Goal: Information Seeking & Learning: Learn about a topic

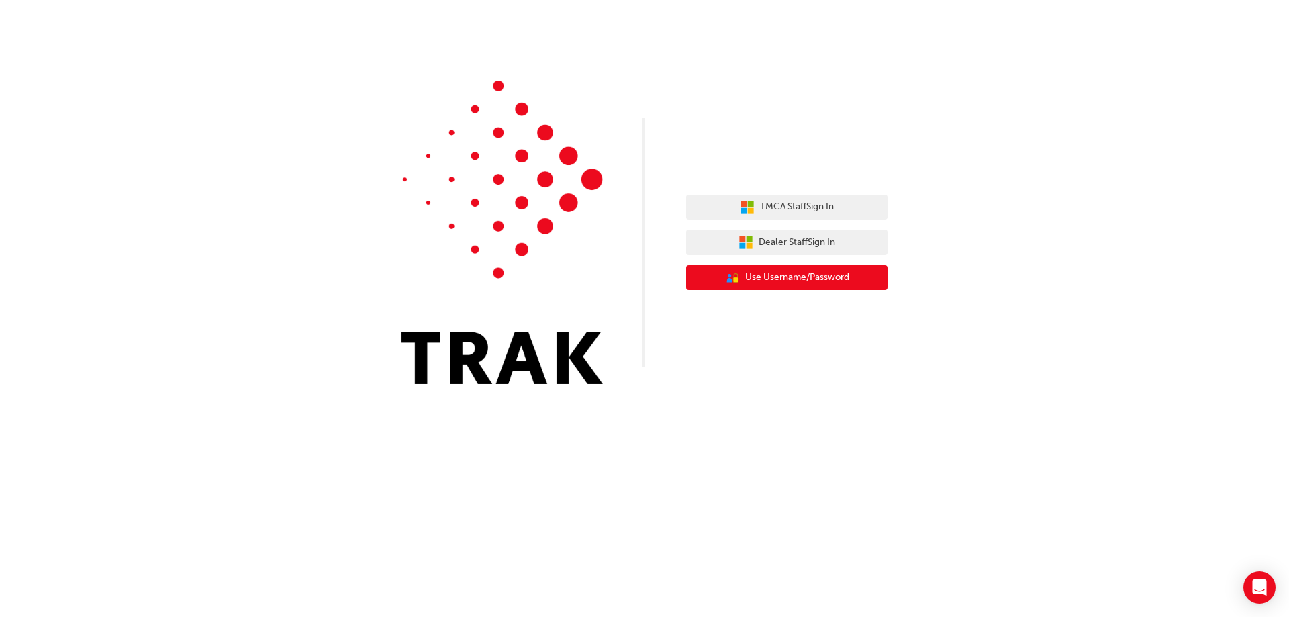
click at [758, 277] on span "Use Username/Password" at bounding box center [797, 277] width 104 height 15
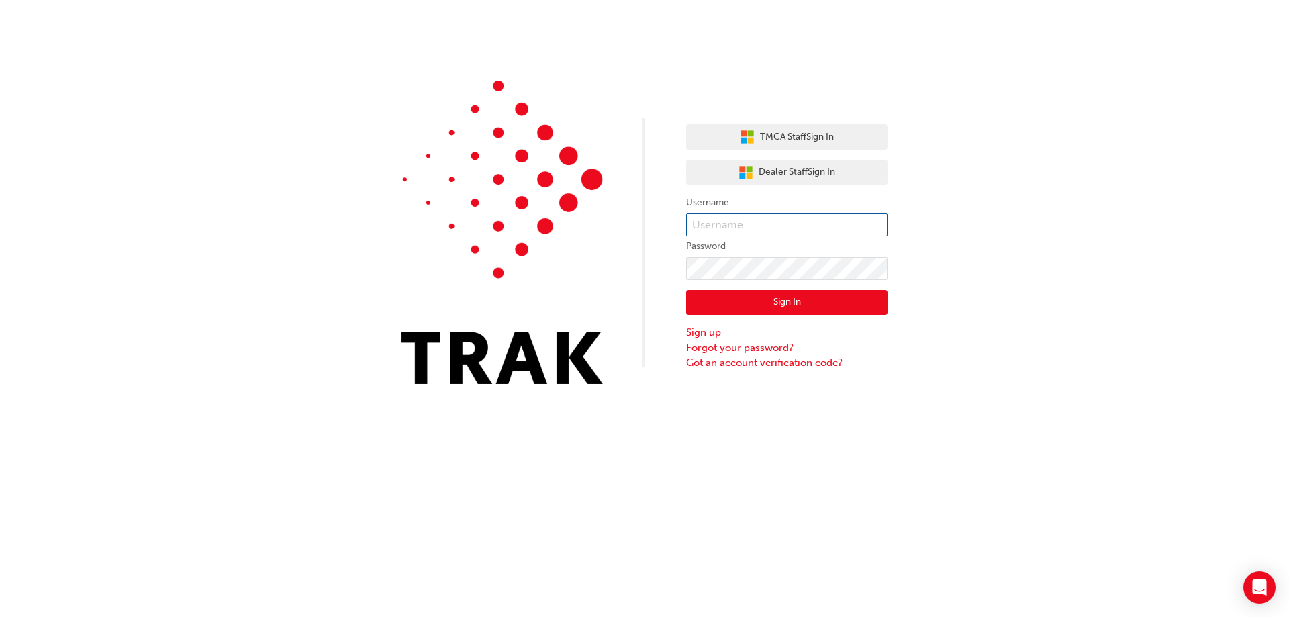
type input "Christian.Villacorta"
click at [764, 296] on button "Sign In" at bounding box center [786, 303] width 201 height 26
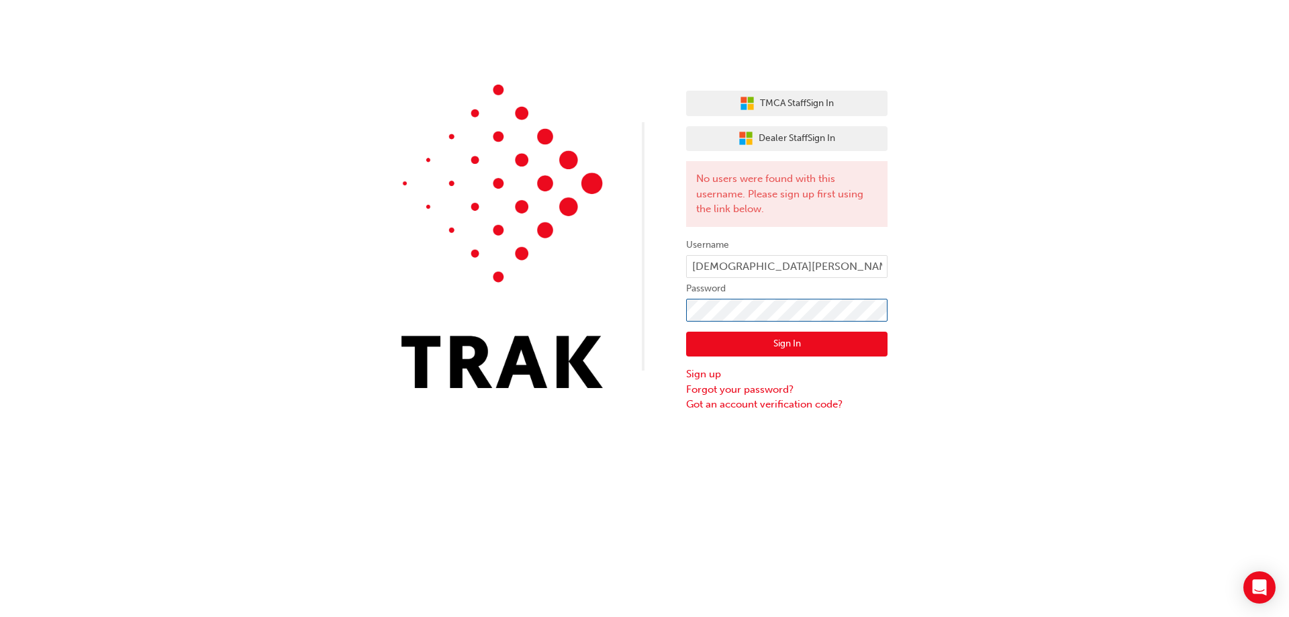
click at [602, 331] on div "TMCA Staff Sign In Dealer Staff Sign In No users were found with this username.…" at bounding box center [644, 206] width 1289 height 412
click button "Sign In" at bounding box center [786, 345] width 201 height 26
drag, startPoint x: 792, startPoint y: 265, endPoint x: 666, endPoint y: 274, distance: 125.9
click at [667, 274] on div "TMCA Staff Sign In Dealer Staff Sign In No users were found with this username.…" at bounding box center [644, 206] width 1289 height 412
type input "Christian.villacorta"
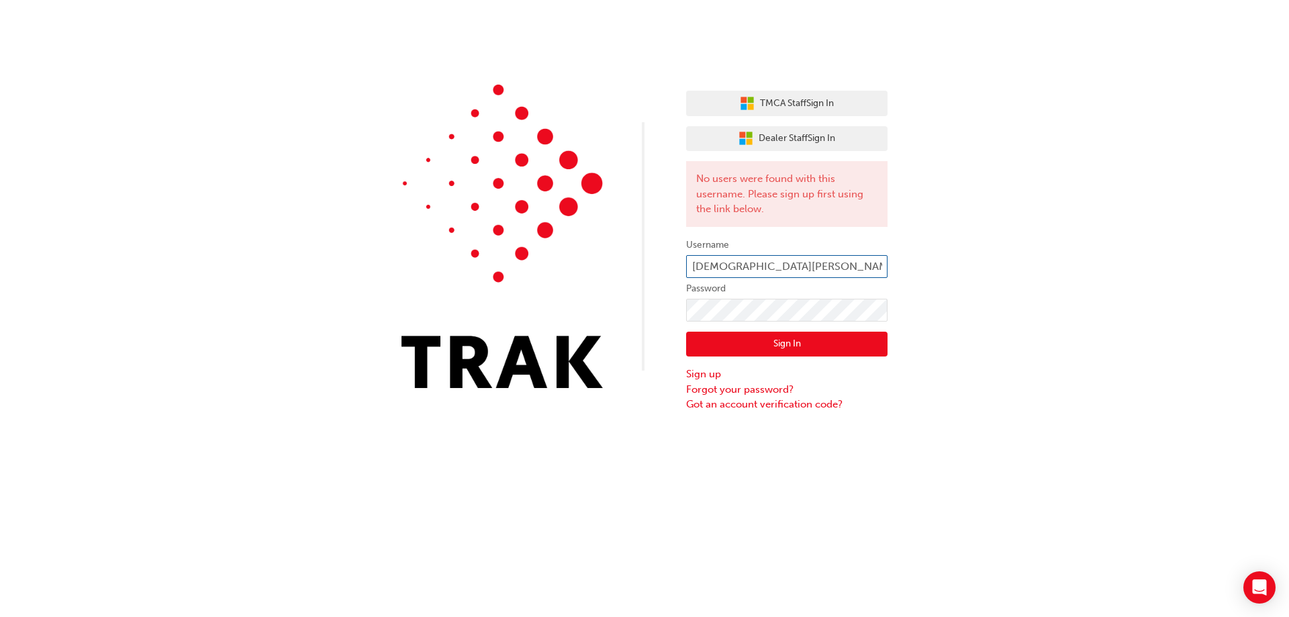
click button "Sign In" at bounding box center [786, 345] width 201 height 26
click at [819, 346] on button "Sign In" at bounding box center [786, 345] width 201 height 26
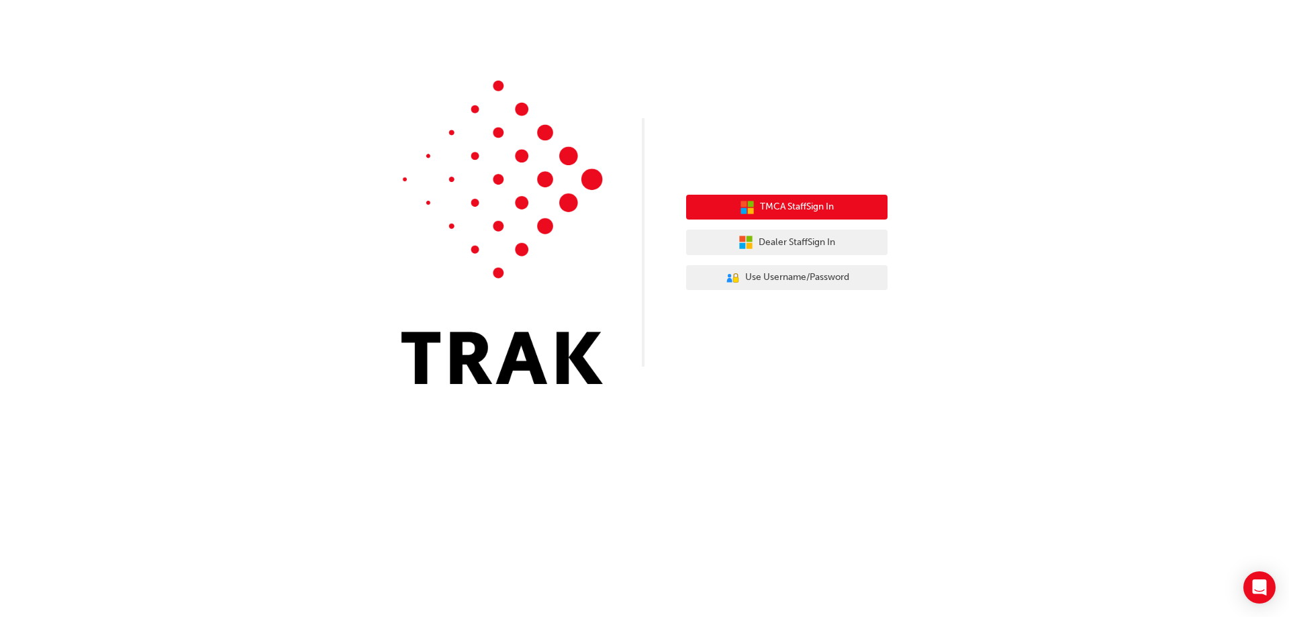
click at [860, 205] on button "TMCA Staff Sign In" at bounding box center [786, 208] width 201 height 26
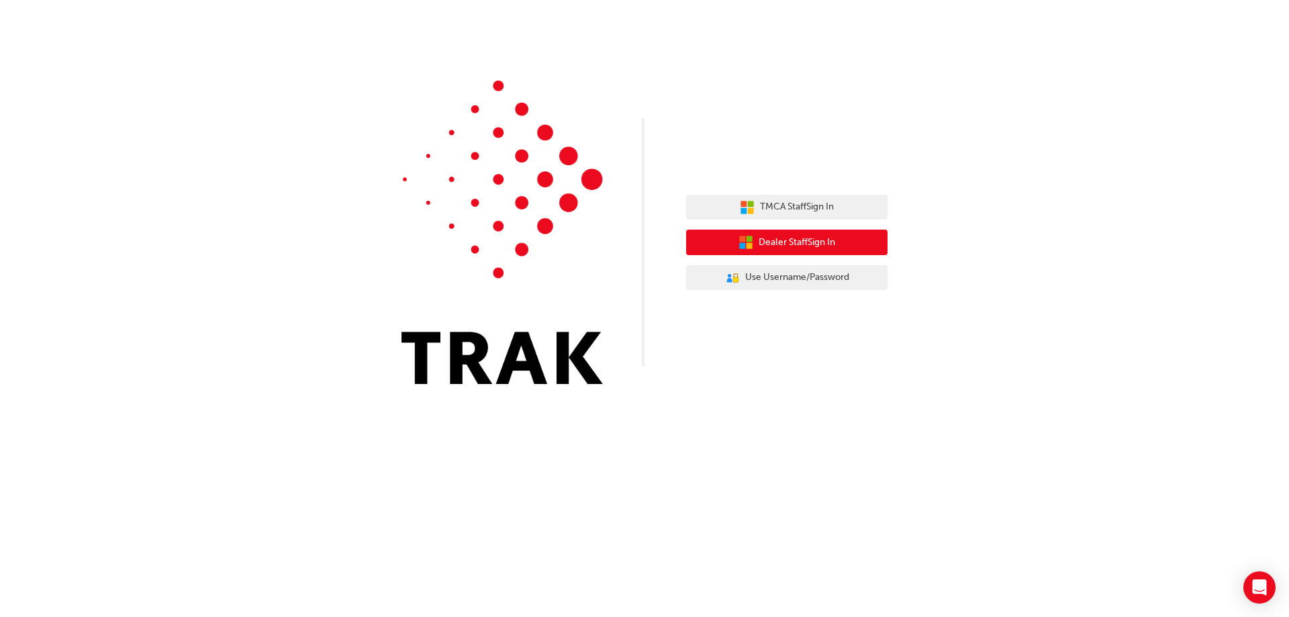
click at [820, 236] on span "Dealer Staff Sign In" at bounding box center [796, 242] width 77 height 15
click at [819, 241] on span "Dealer Staff Sign In" at bounding box center [796, 242] width 77 height 15
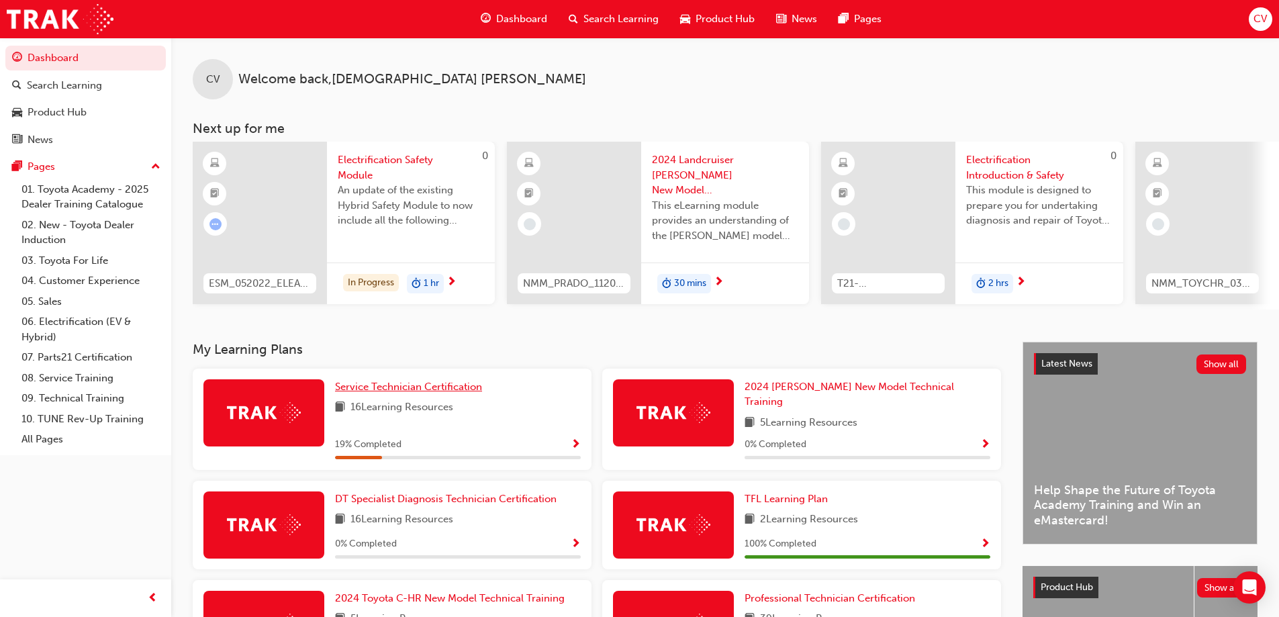
click at [395, 393] on span "Service Technician Certification" at bounding box center [408, 387] width 147 height 12
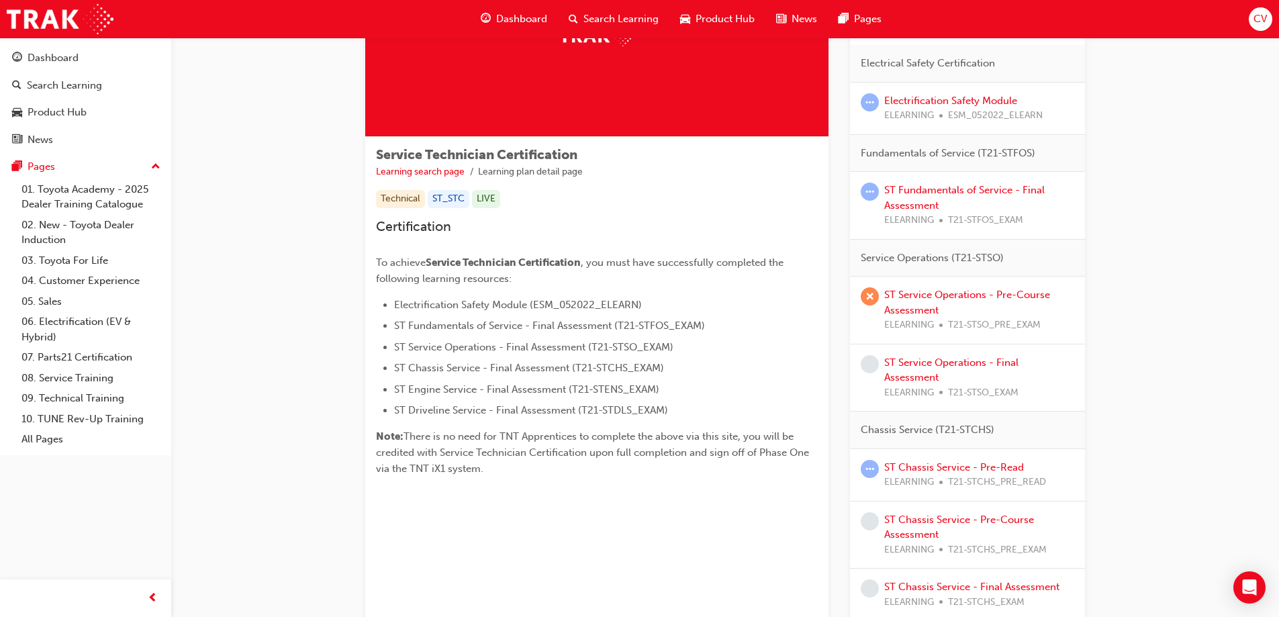
scroll to position [67, 0]
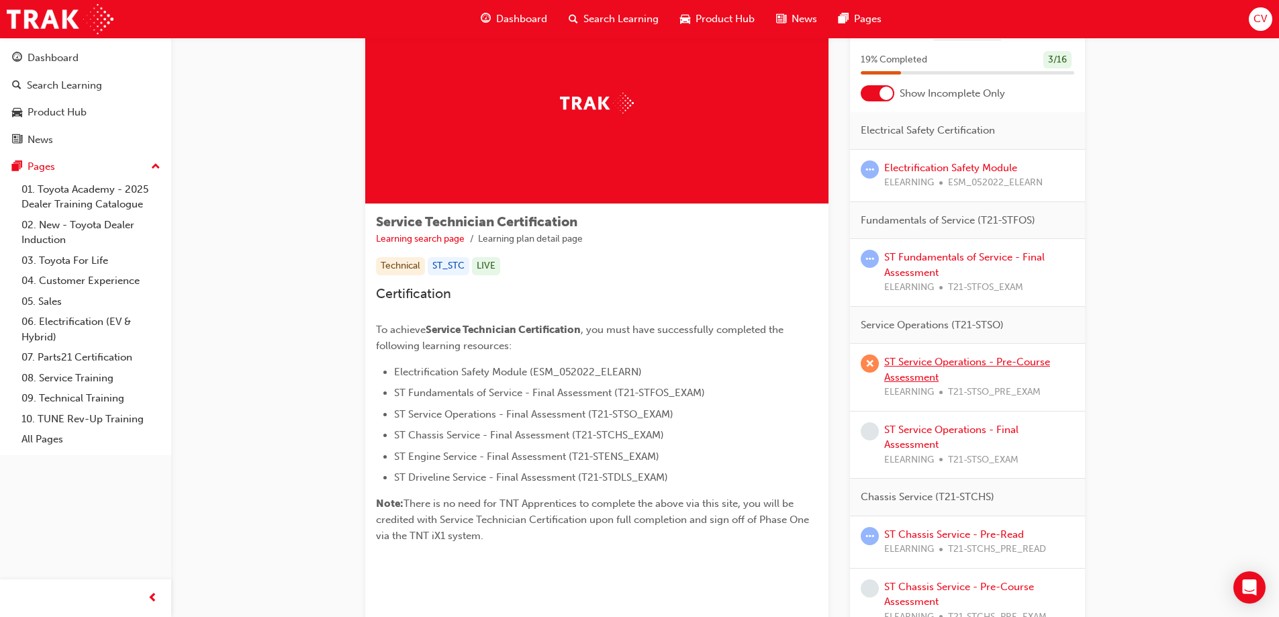
click at [940, 360] on link "ST Service Operations - Pre-Course Assessment" at bounding box center [967, 370] width 166 height 28
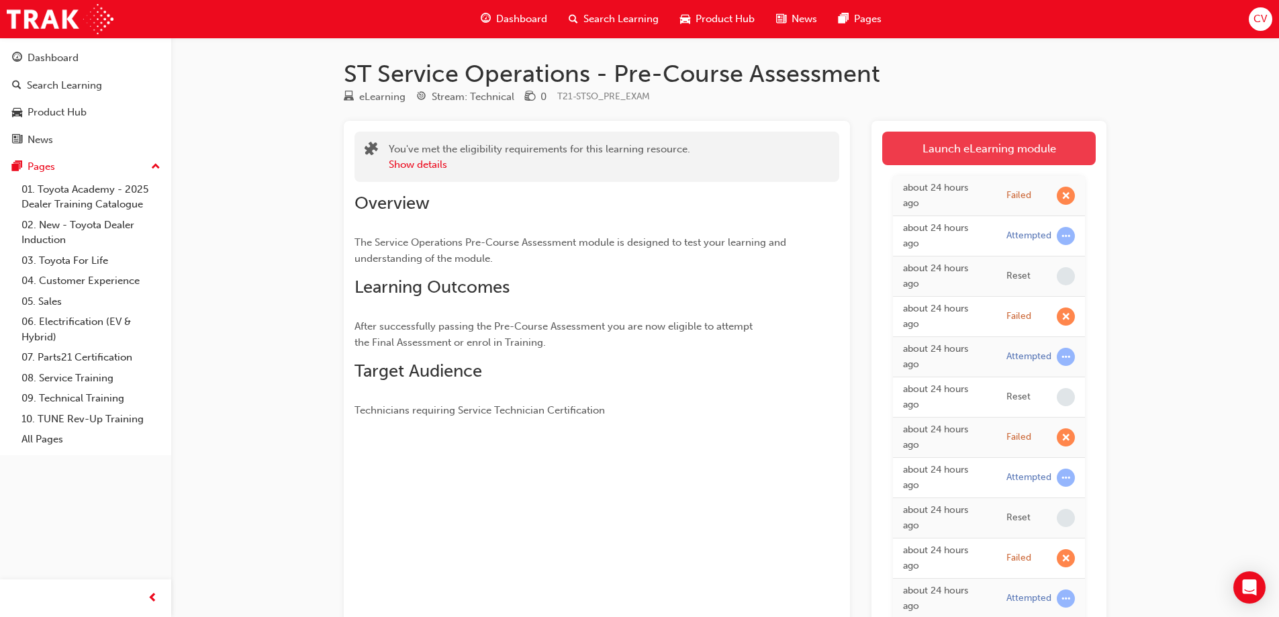
click at [970, 149] on link "Launch eLearning module" at bounding box center [988, 149] width 213 height 34
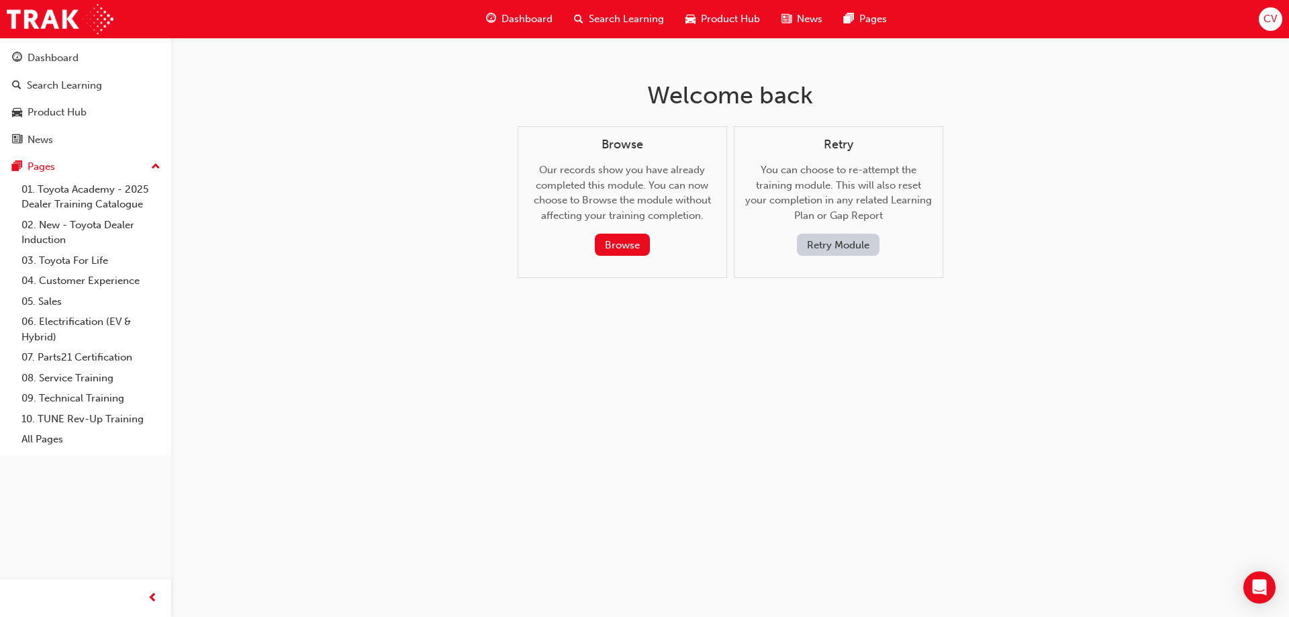
click at [825, 245] on button "Retry Module" at bounding box center [838, 245] width 83 height 22
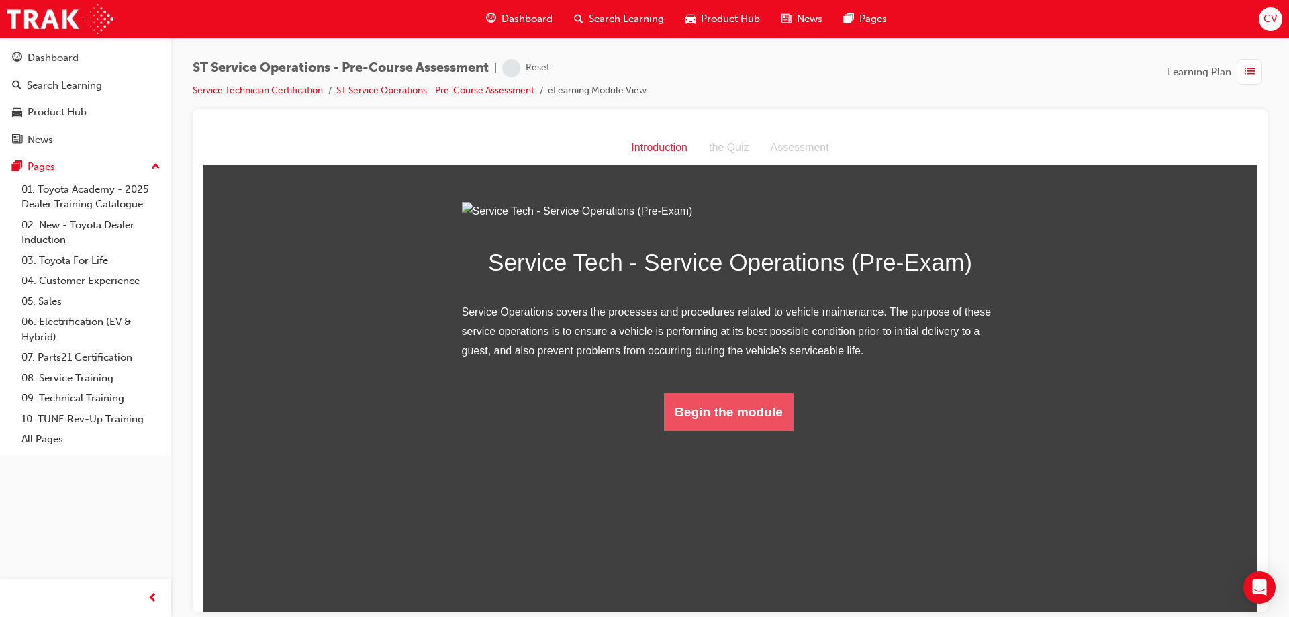
click at [748, 430] on button "Begin the module" at bounding box center [729, 412] width 130 height 38
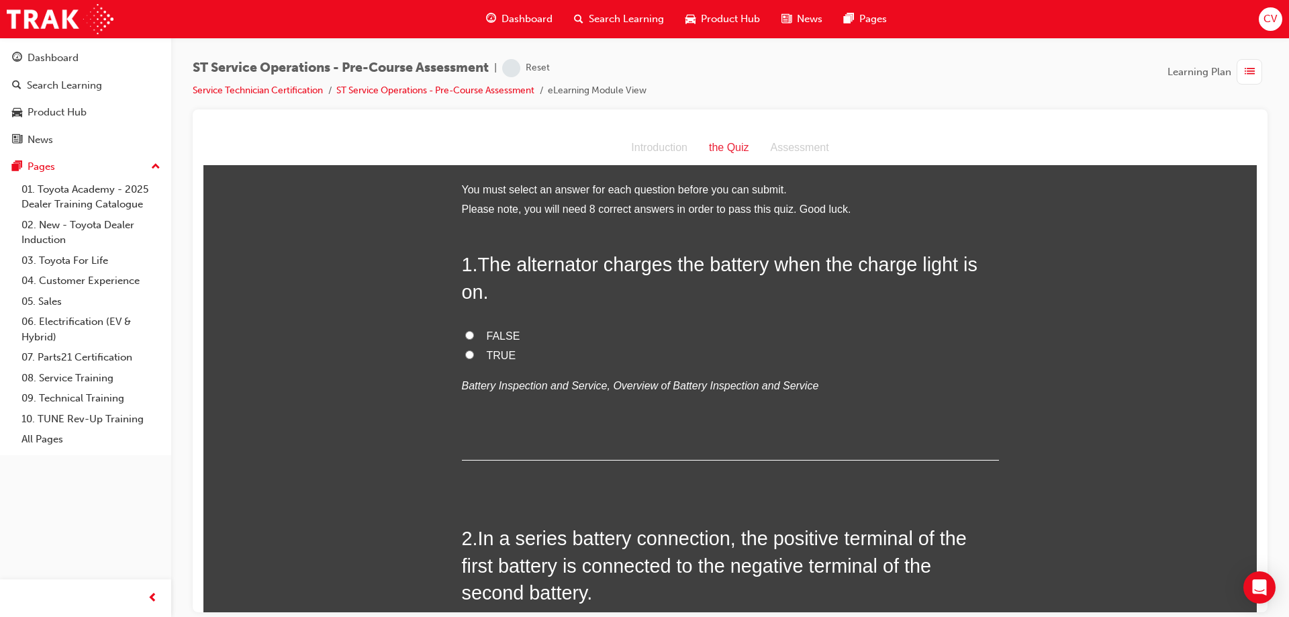
click at [466, 334] on input "FALSE" at bounding box center [469, 334] width 9 height 9
radio input "true"
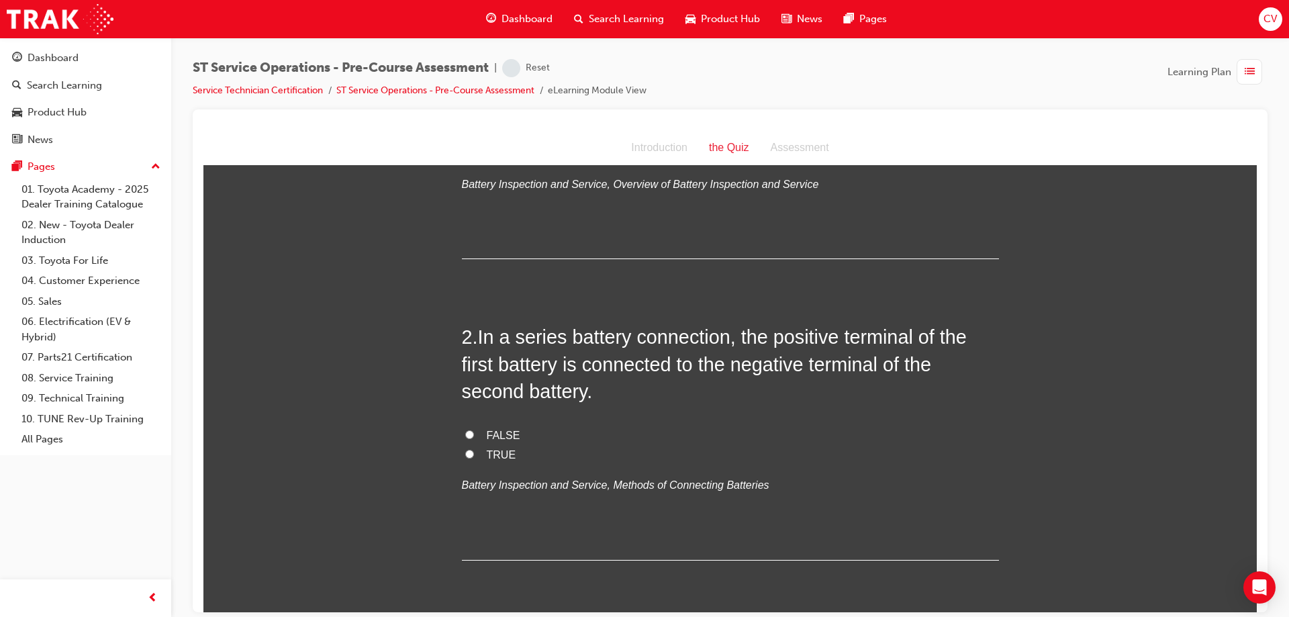
scroll to position [268, 0]
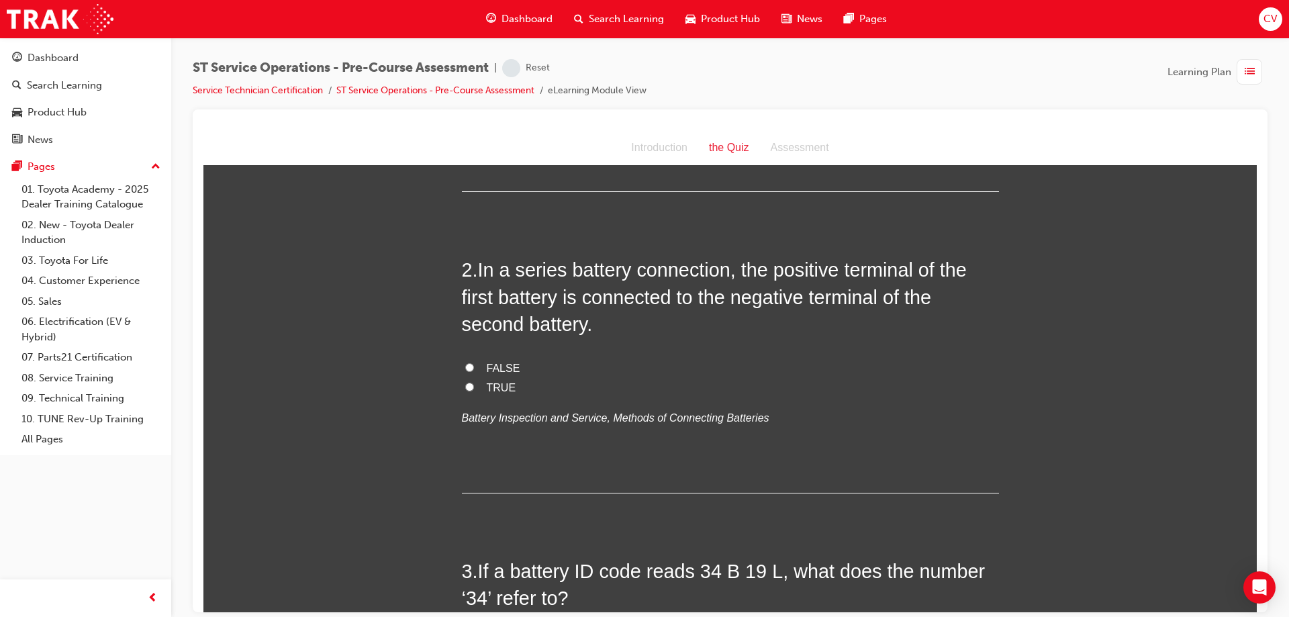
click at [465, 366] on input "FALSE" at bounding box center [469, 366] width 9 height 9
radio input "true"
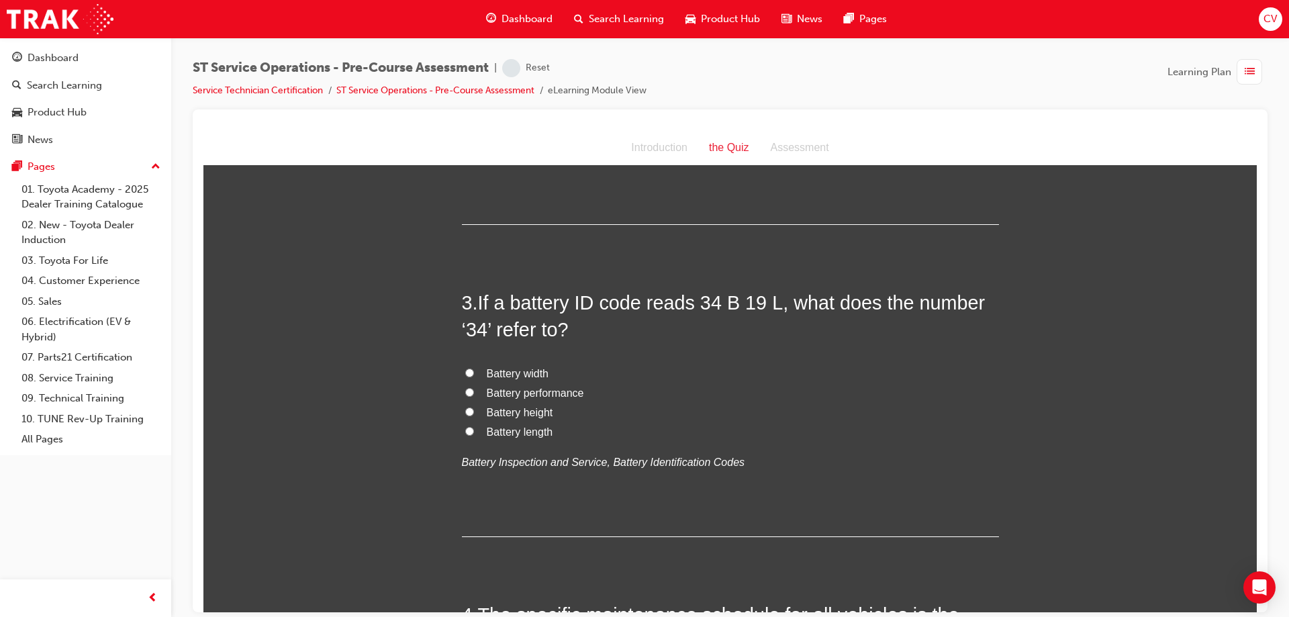
scroll to position [604, 0]
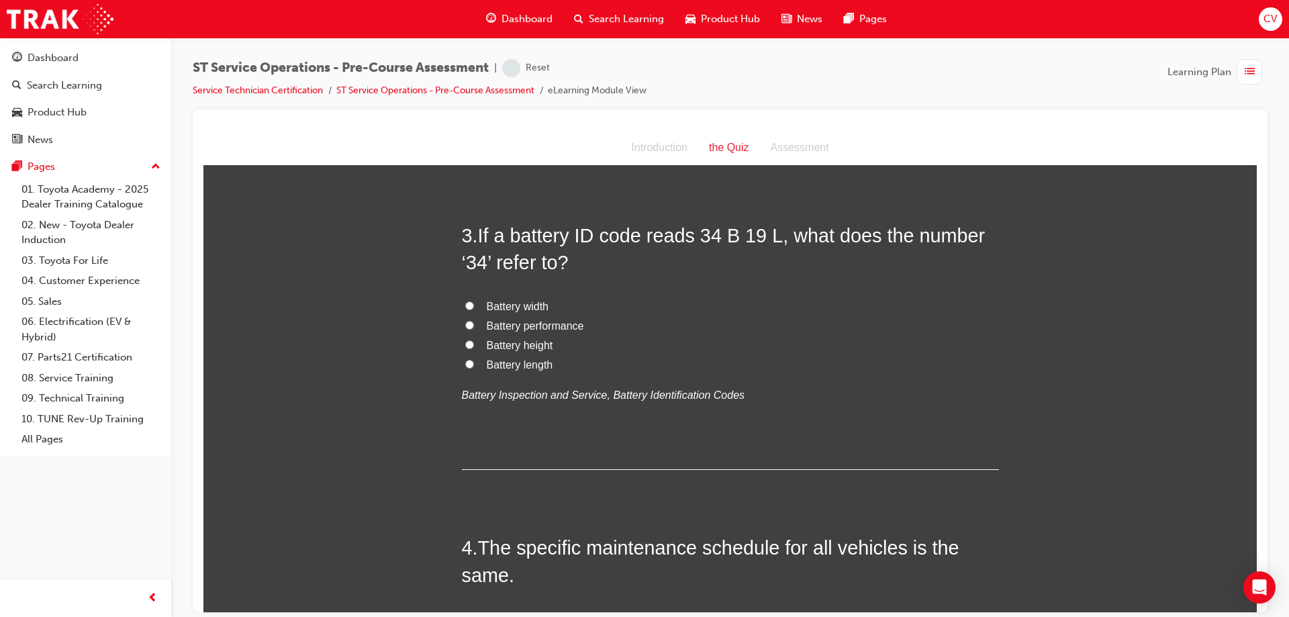
click at [465, 360] on input "Battery length" at bounding box center [469, 363] width 9 height 9
radio input "true"
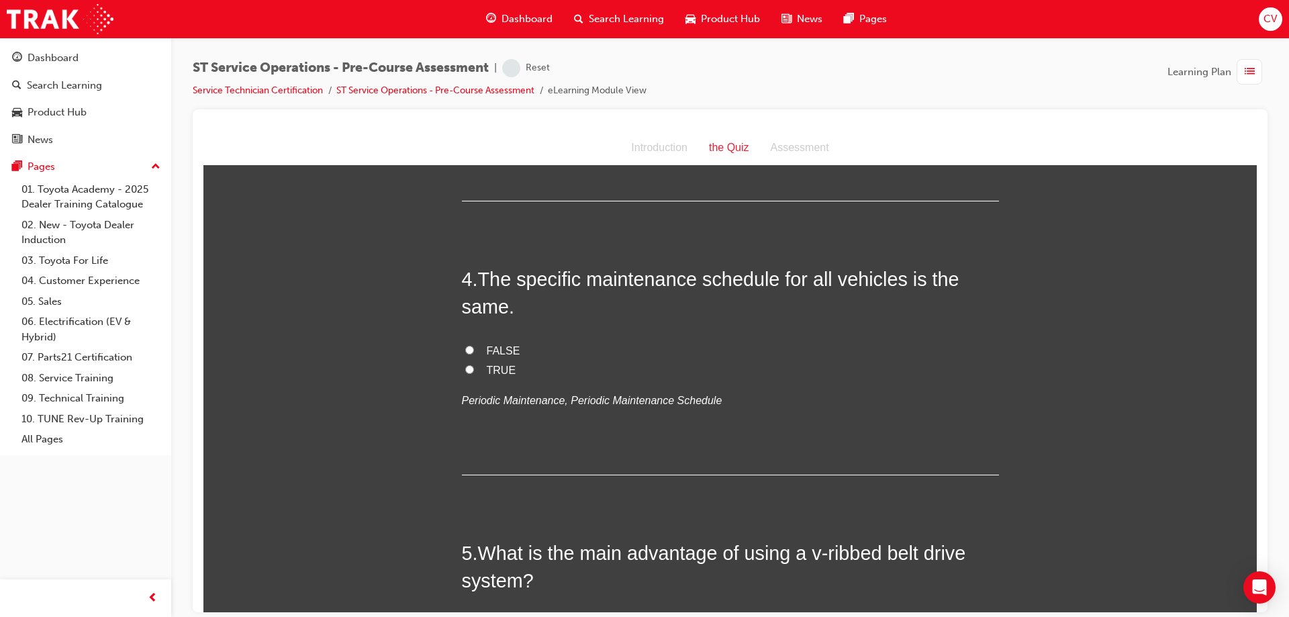
scroll to position [940, 0]
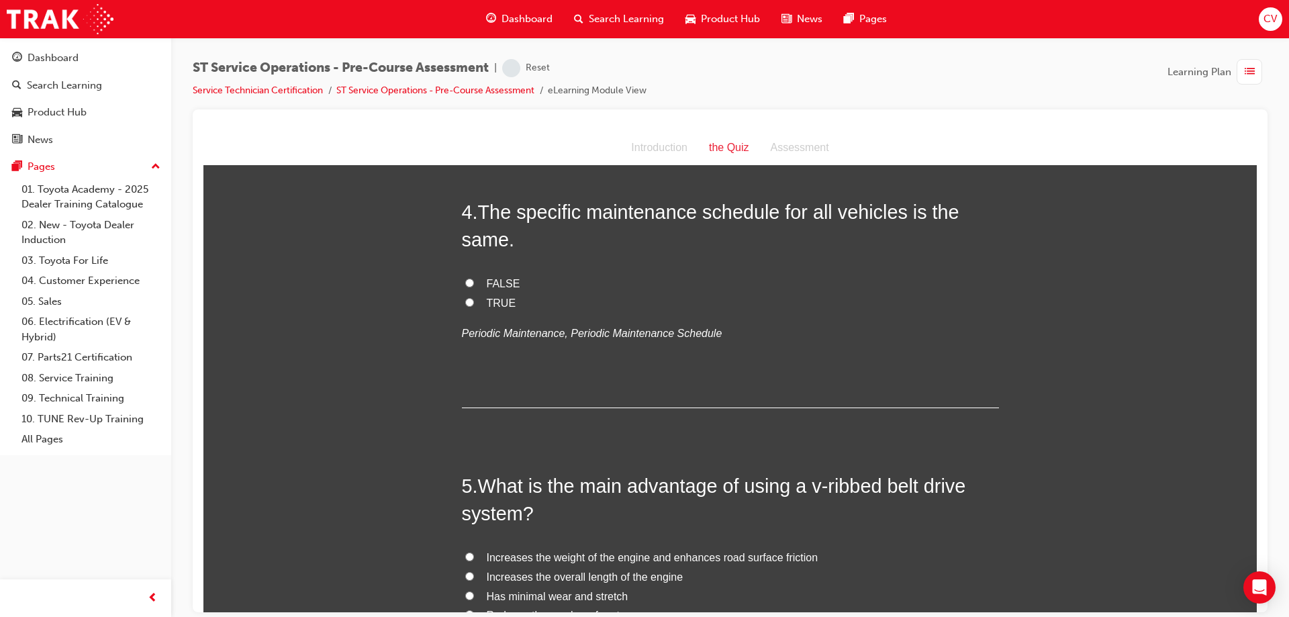
click at [465, 282] on input "FALSE" at bounding box center [469, 282] width 9 height 9
radio input "true"
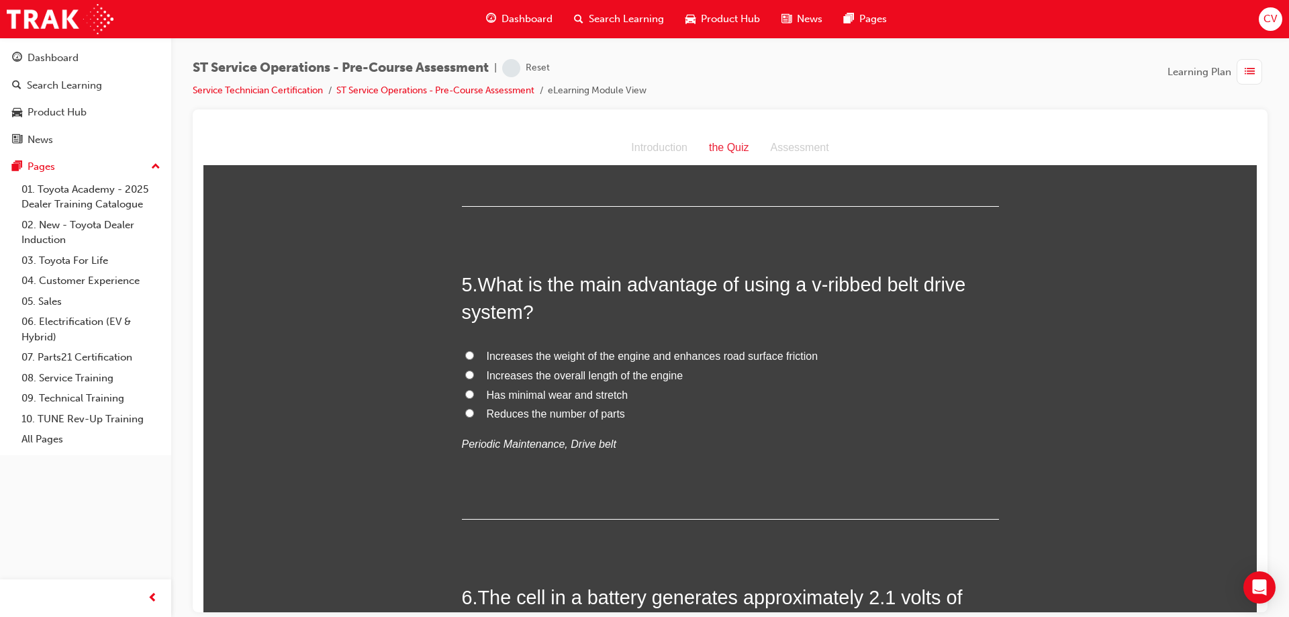
drag, startPoint x: 463, startPoint y: 351, endPoint x: 536, endPoint y: 353, distance: 73.2
click at [465, 350] on input "Increases the weight of the engine and enhances road surface friction" at bounding box center [469, 354] width 9 height 9
radio input "true"
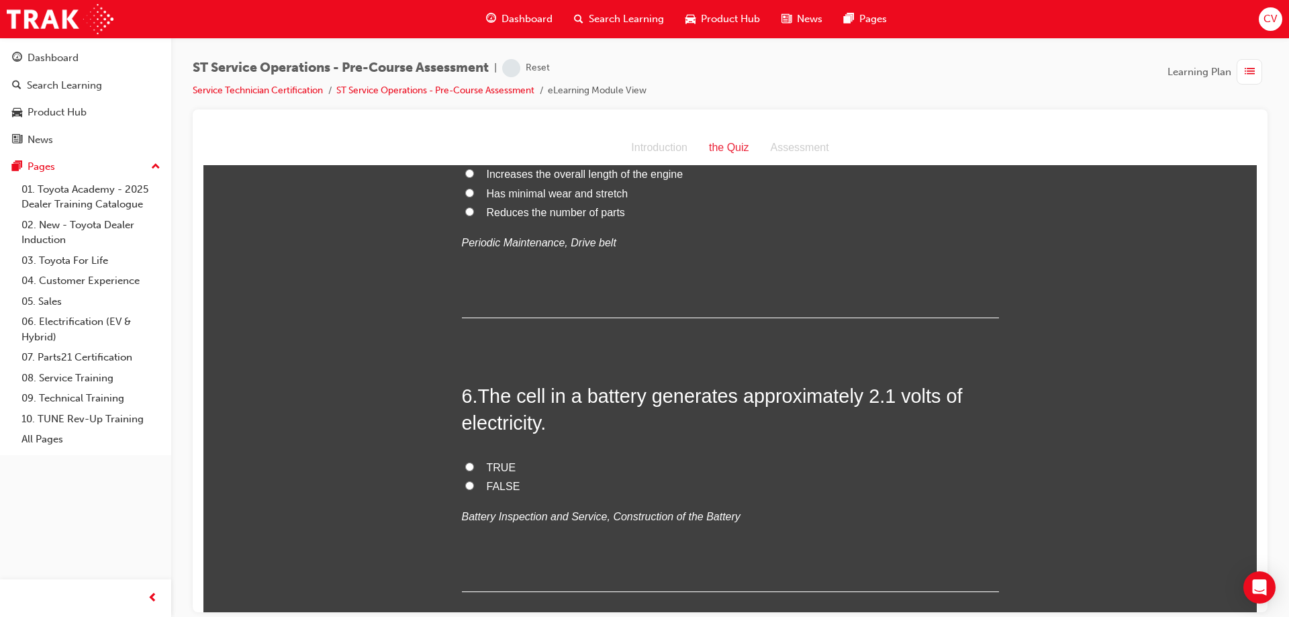
scroll to position [1409, 0]
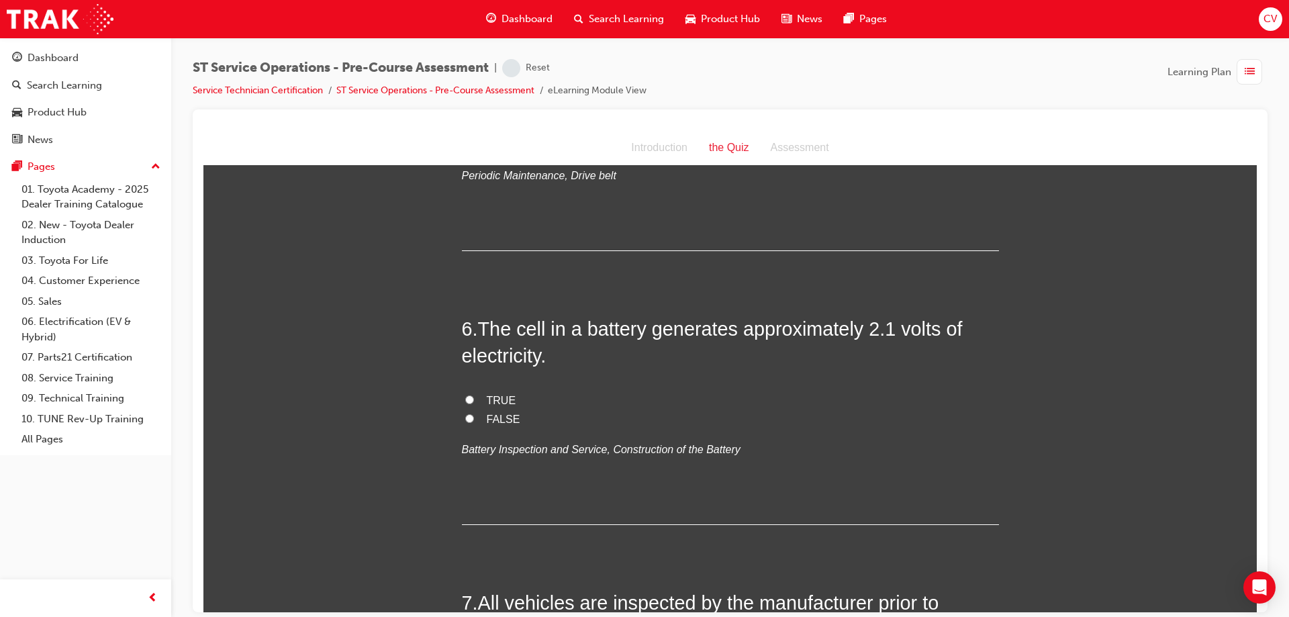
click at [465, 397] on input "TRUE" at bounding box center [469, 399] width 9 height 9
radio input "true"
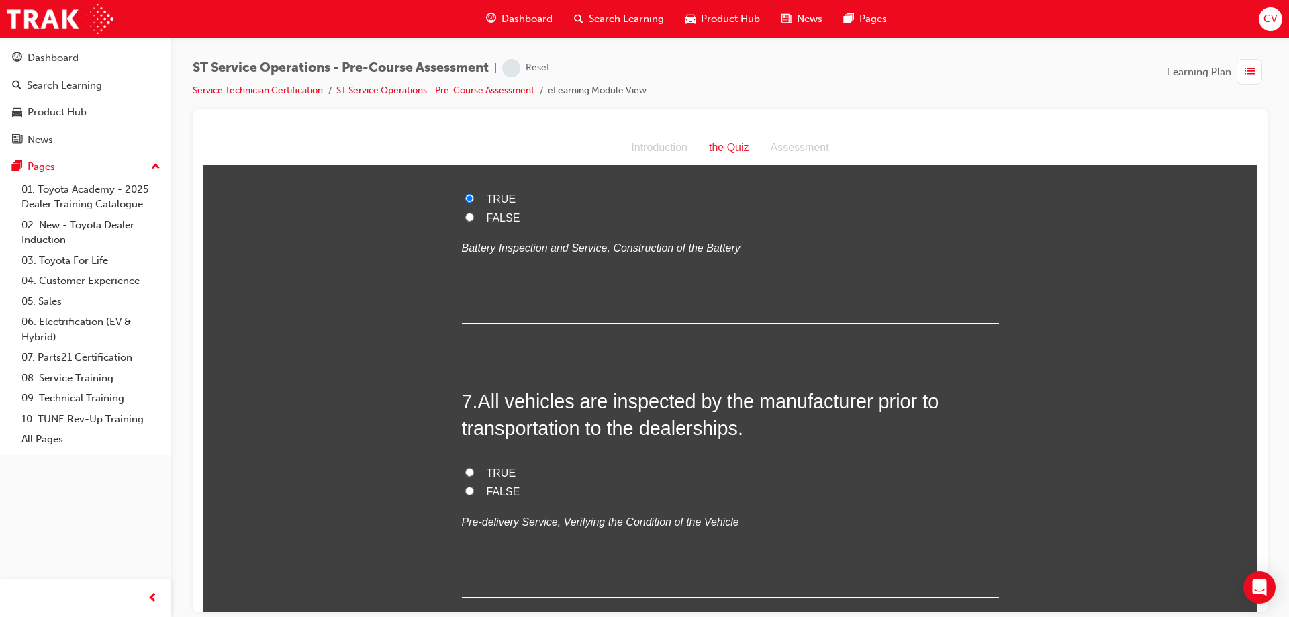
scroll to position [1678, 0]
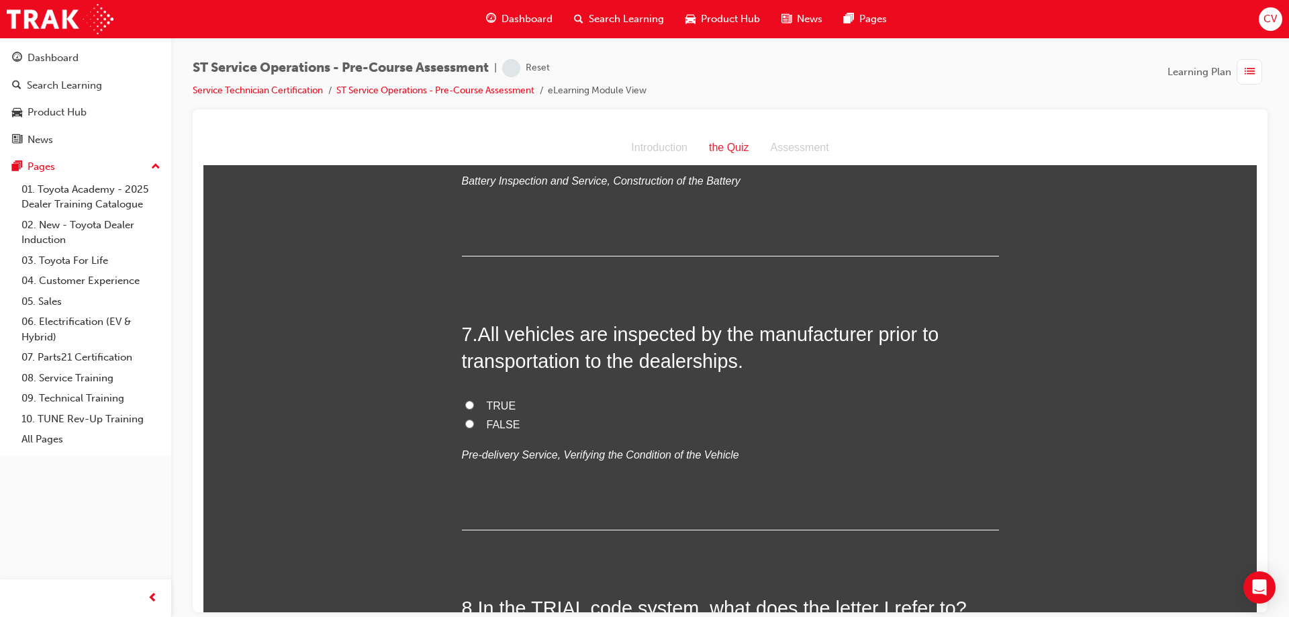
drag, startPoint x: 465, startPoint y: 400, endPoint x: 558, endPoint y: 389, distance: 94.0
click at [466, 400] on input "TRUE" at bounding box center [469, 404] width 9 height 9
radio input "true"
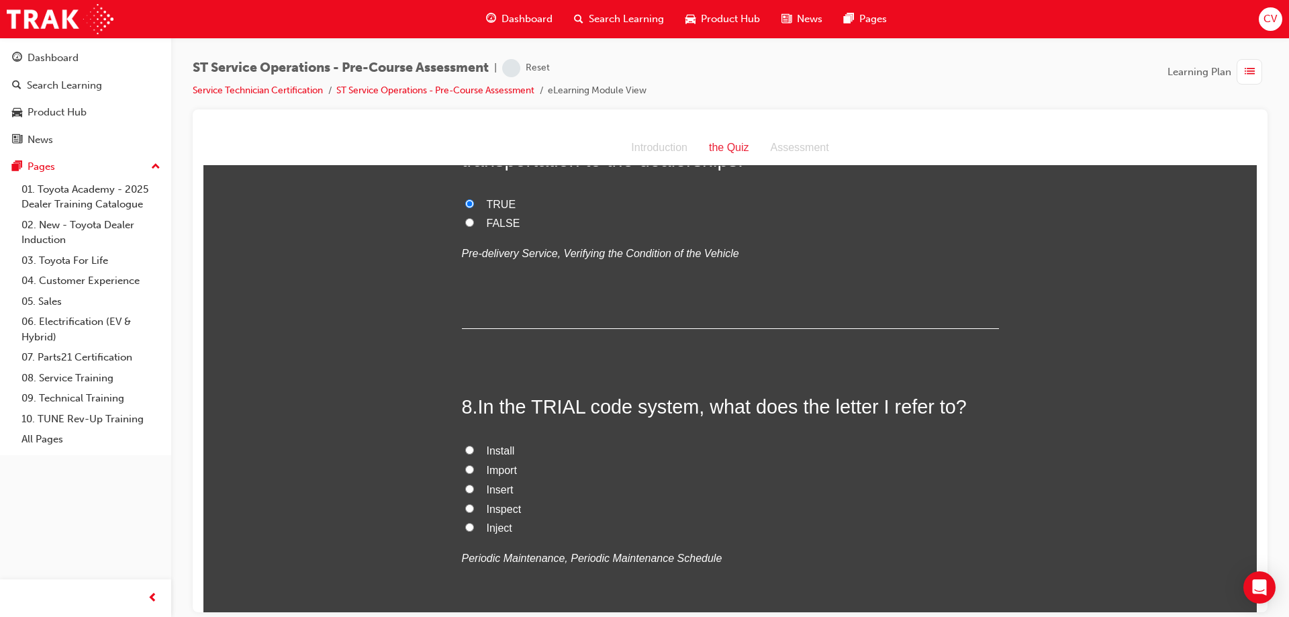
scroll to position [1946, 0]
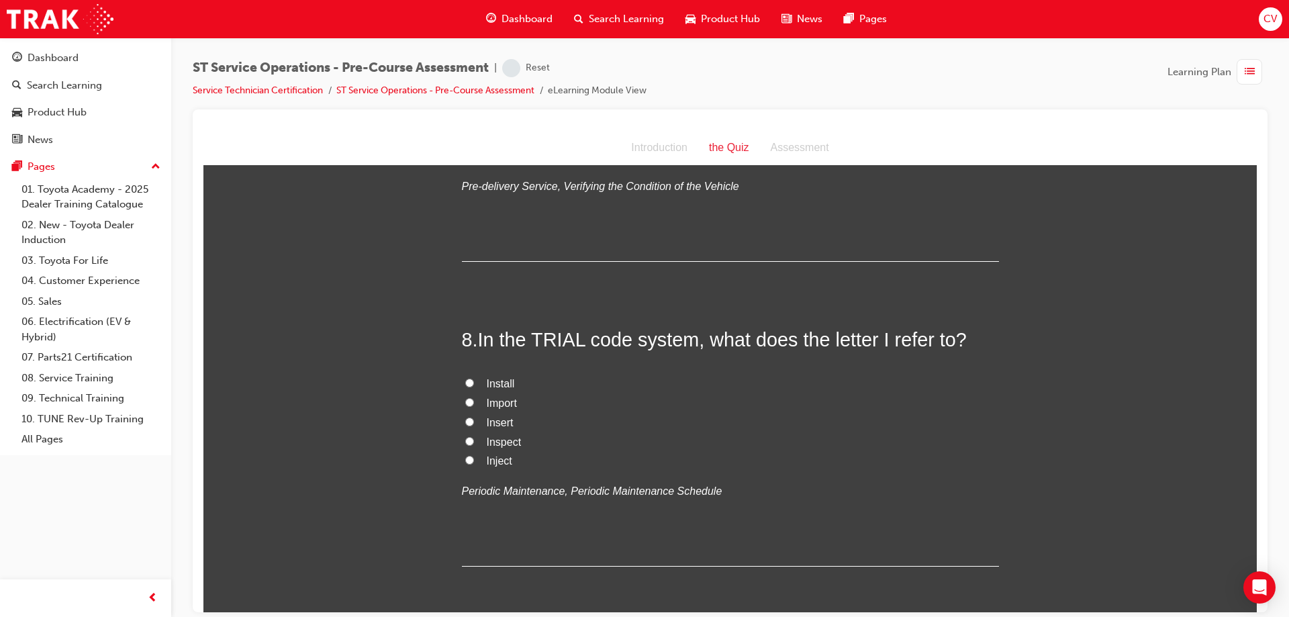
click at [497, 445] on span "Inspect" at bounding box center [504, 441] width 35 height 11
click at [474, 445] on input "Inspect" at bounding box center [469, 440] width 9 height 9
radio input "true"
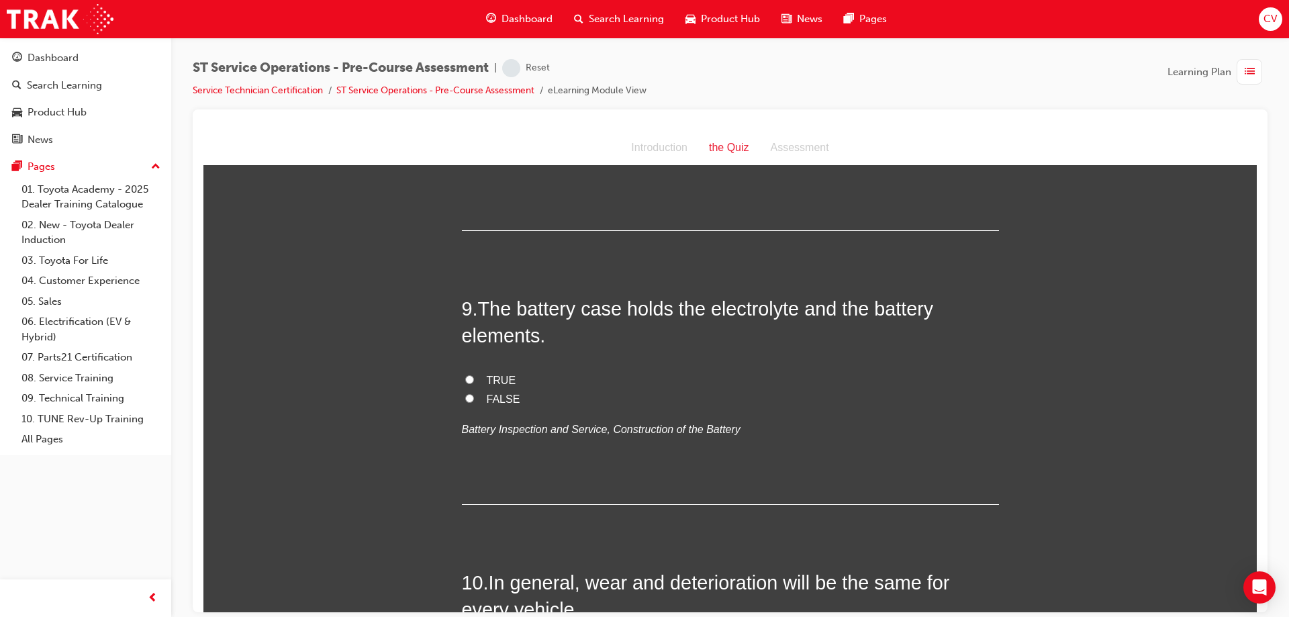
click at [465, 379] on input "TRUE" at bounding box center [469, 378] width 9 height 9
radio input "true"
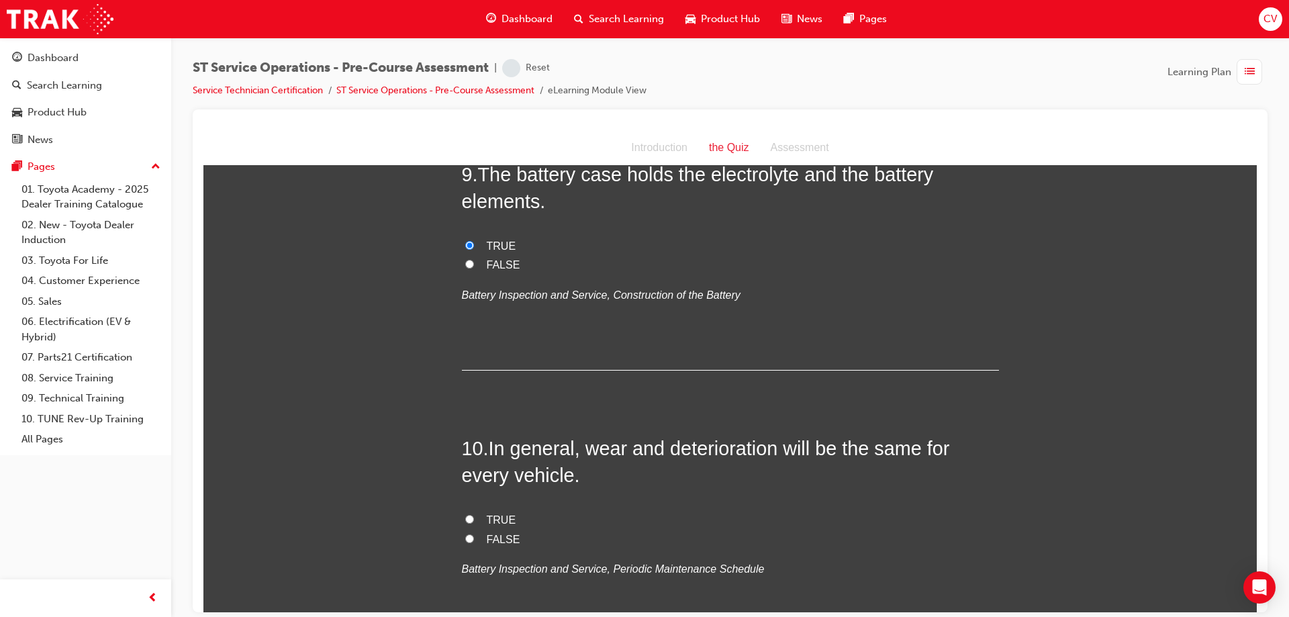
click at [465, 516] on input "TRUE" at bounding box center [469, 518] width 9 height 9
radio input "true"
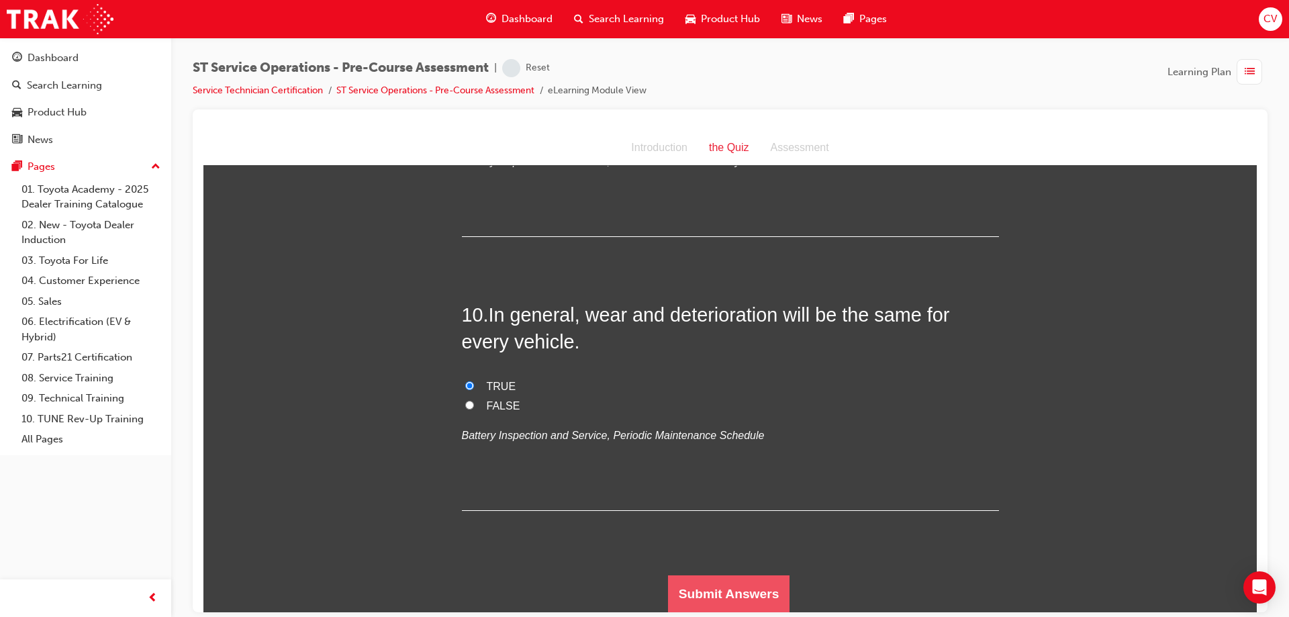
click at [734, 586] on button "Submit Answers" at bounding box center [729, 593] width 122 height 38
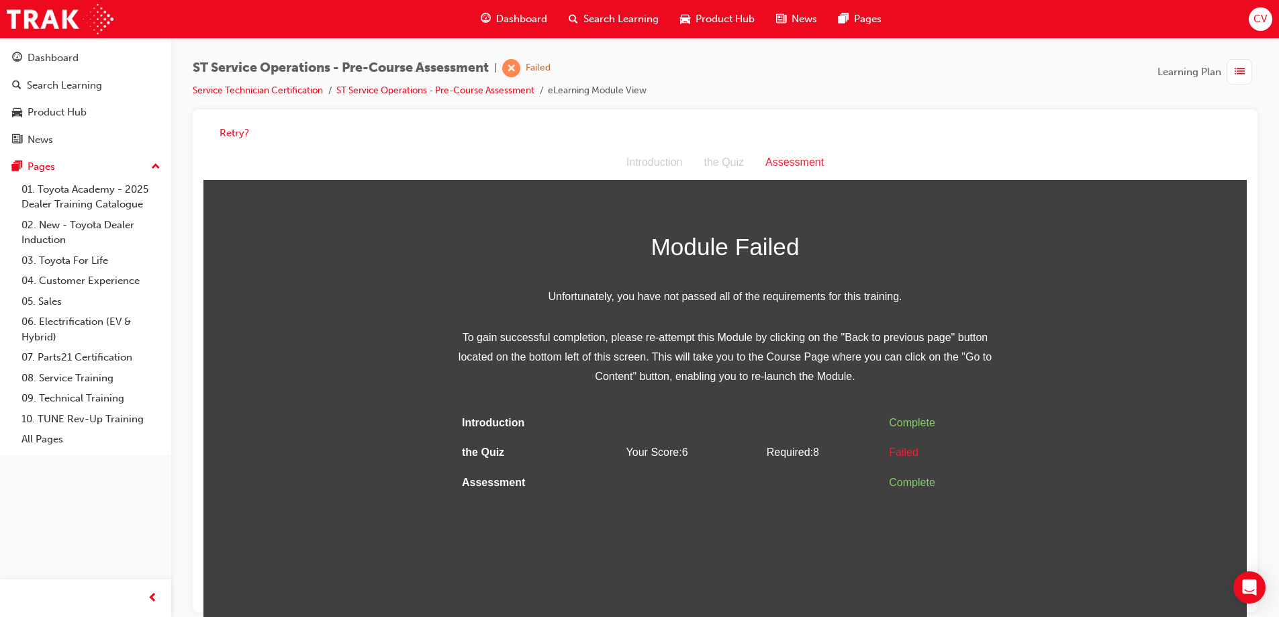
scroll to position [10, 0]
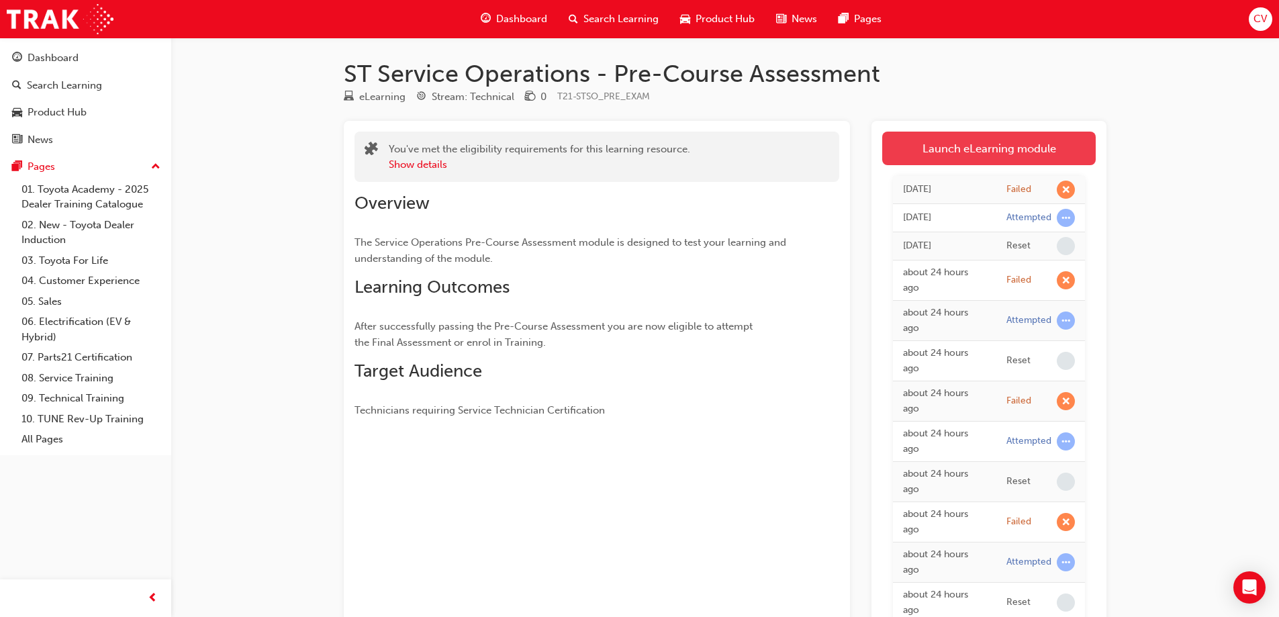
click at [942, 141] on link "Launch eLearning module" at bounding box center [988, 149] width 213 height 34
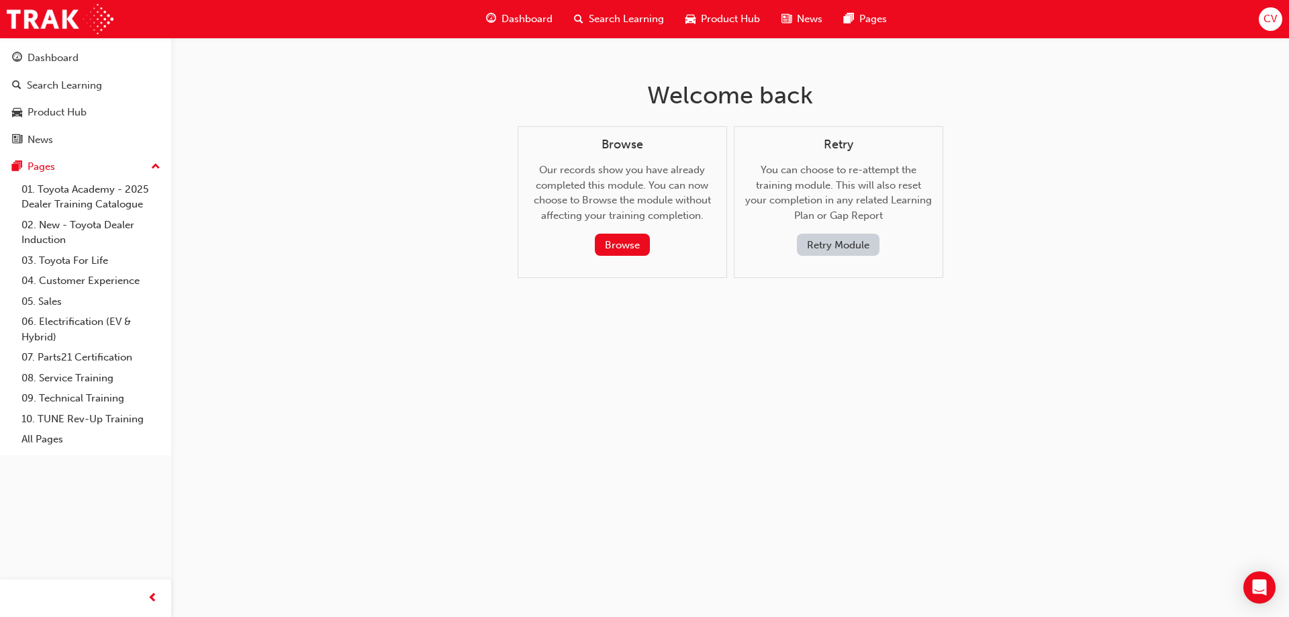
click at [829, 248] on button "Retry Module" at bounding box center [838, 245] width 83 height 22
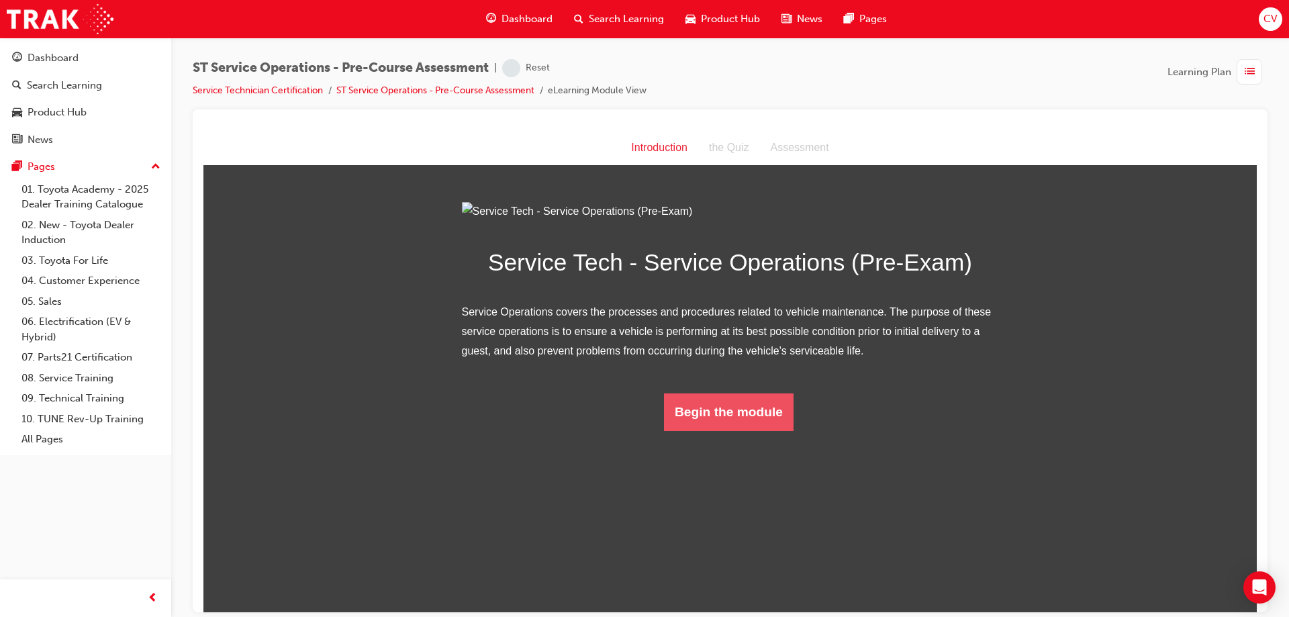
click at [711, 430] on button "Begin the module" at bounding box center [729, 412] width 130 height 38
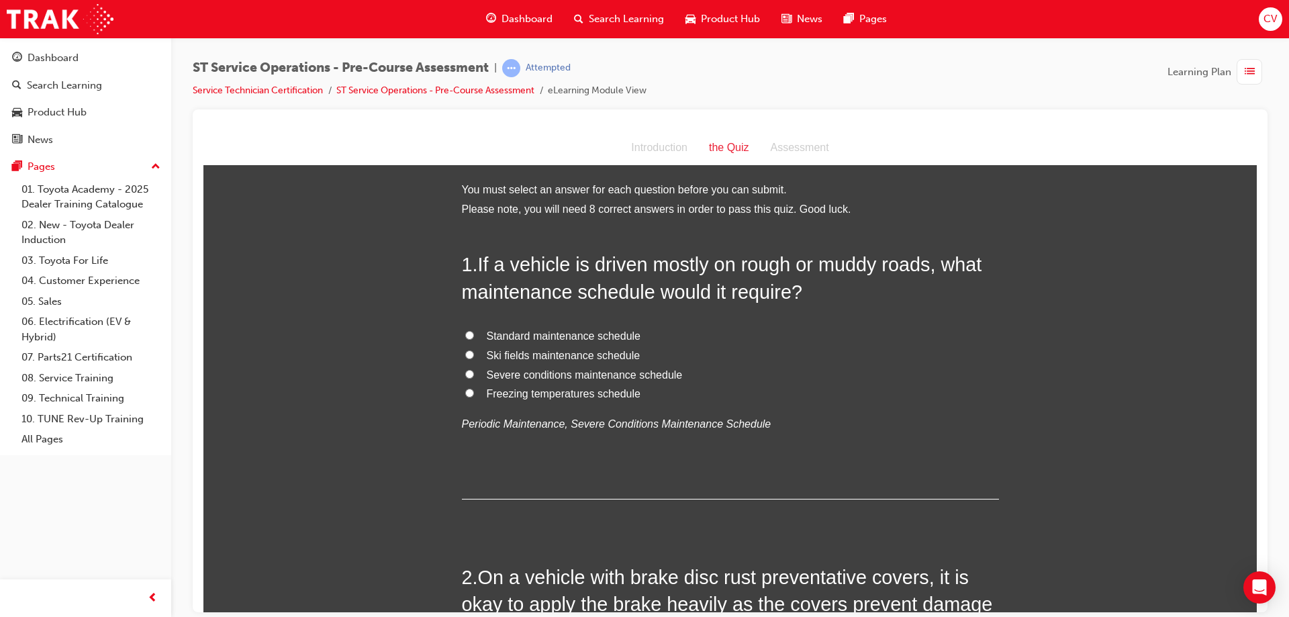
click at [465, 370] on input "Severe conditions maintenance schedule" at bounding box center [469, 373] width 9 height 9
radio input "true"
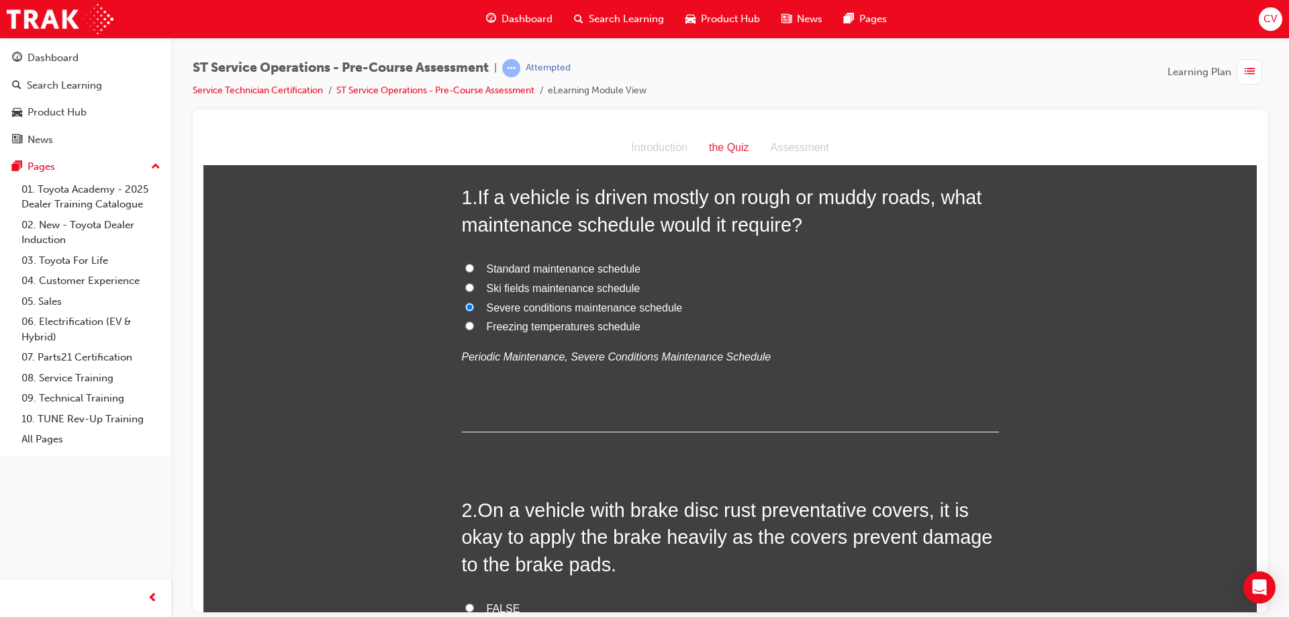
scroll to position [268, 0]
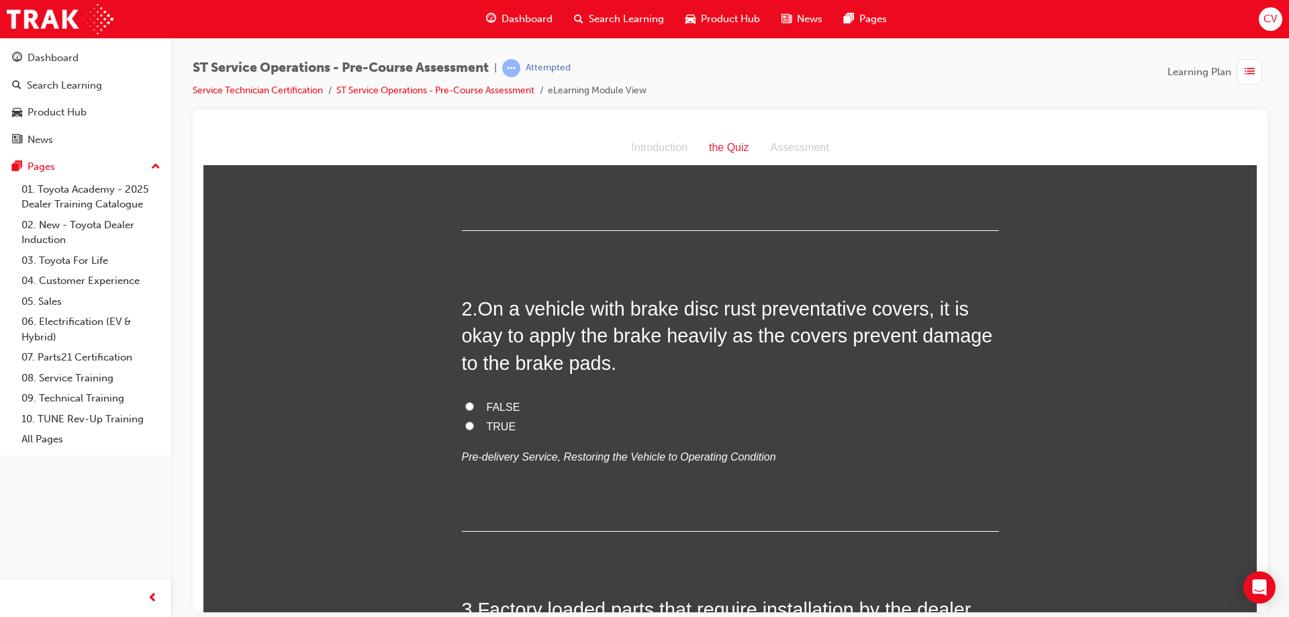
click at [467, 403] on input "FALSE" at bounding box center [469, 405] width 9 height 9
radio input "true"
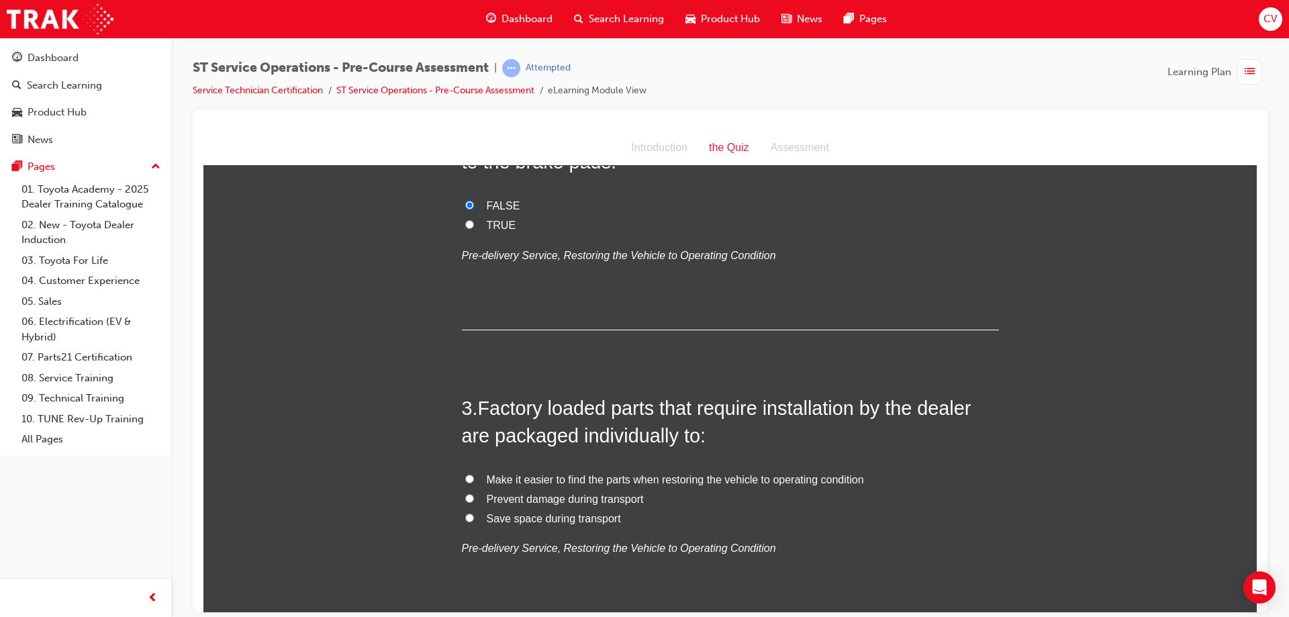
scroll to position [537, 0]
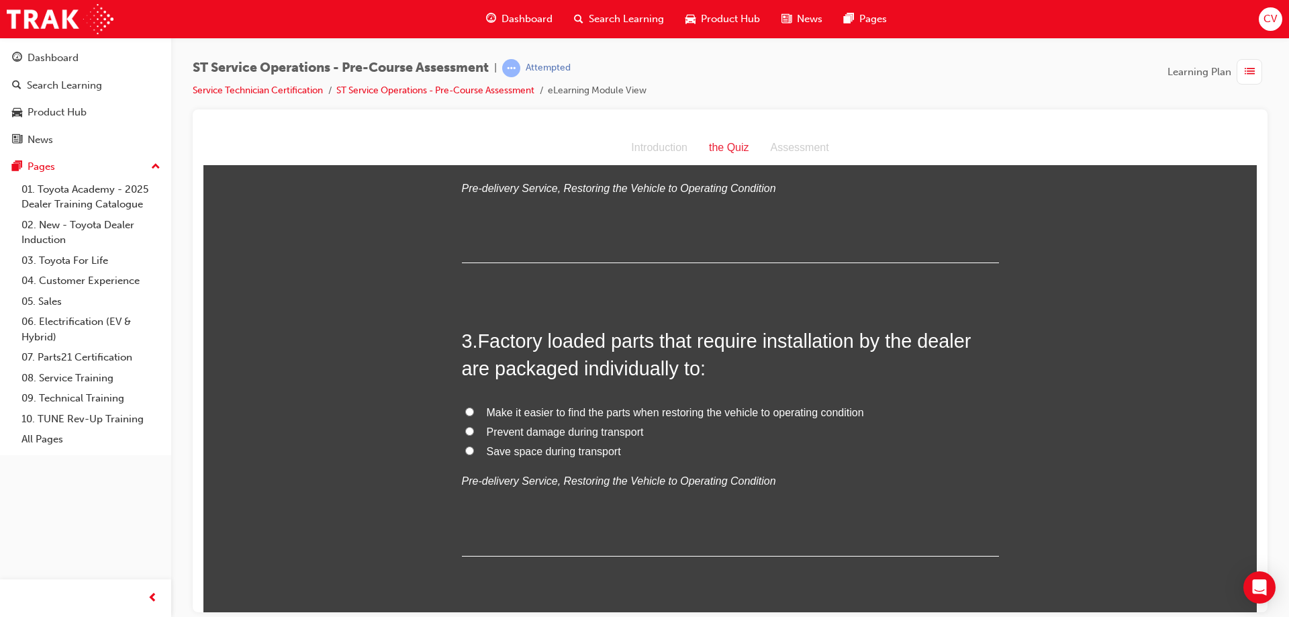
drag, startPoint x: 462, startPoint y: 432, endPoint x: 510, endPoint y: 415, distance: 50.7
click at [465, 432] on input "Prevent damage during transport" at bounding box center [469, 430] width 9 height 9
radio input "true"
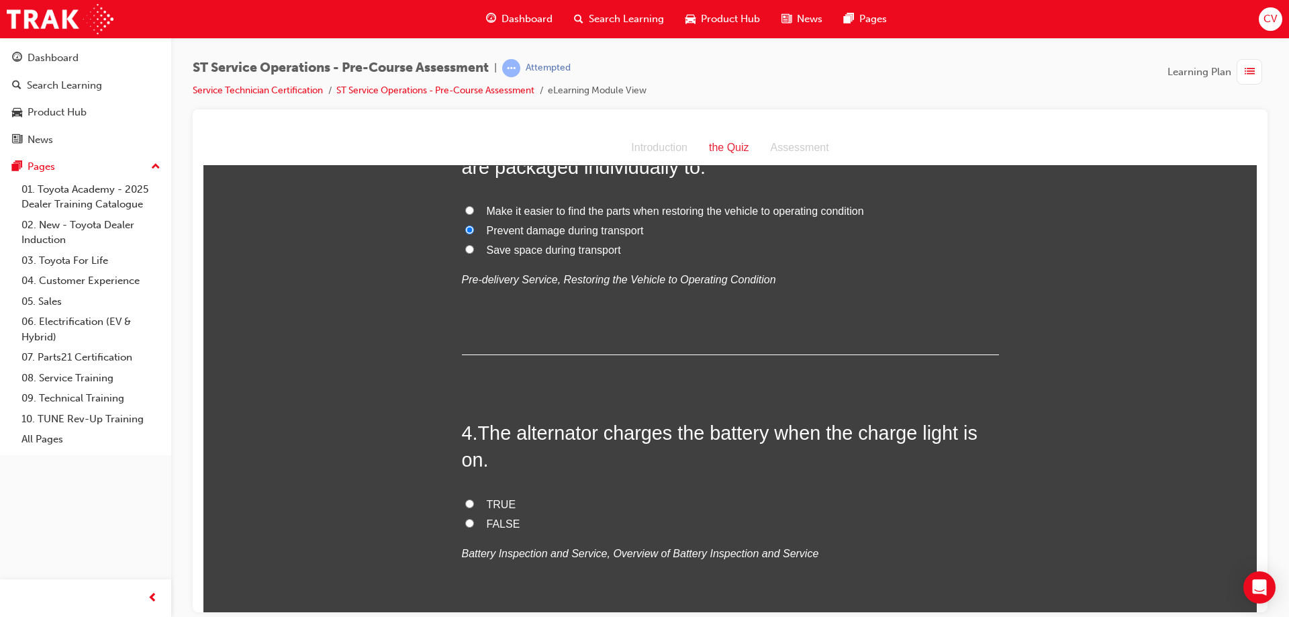
scroll to position [805, 0]
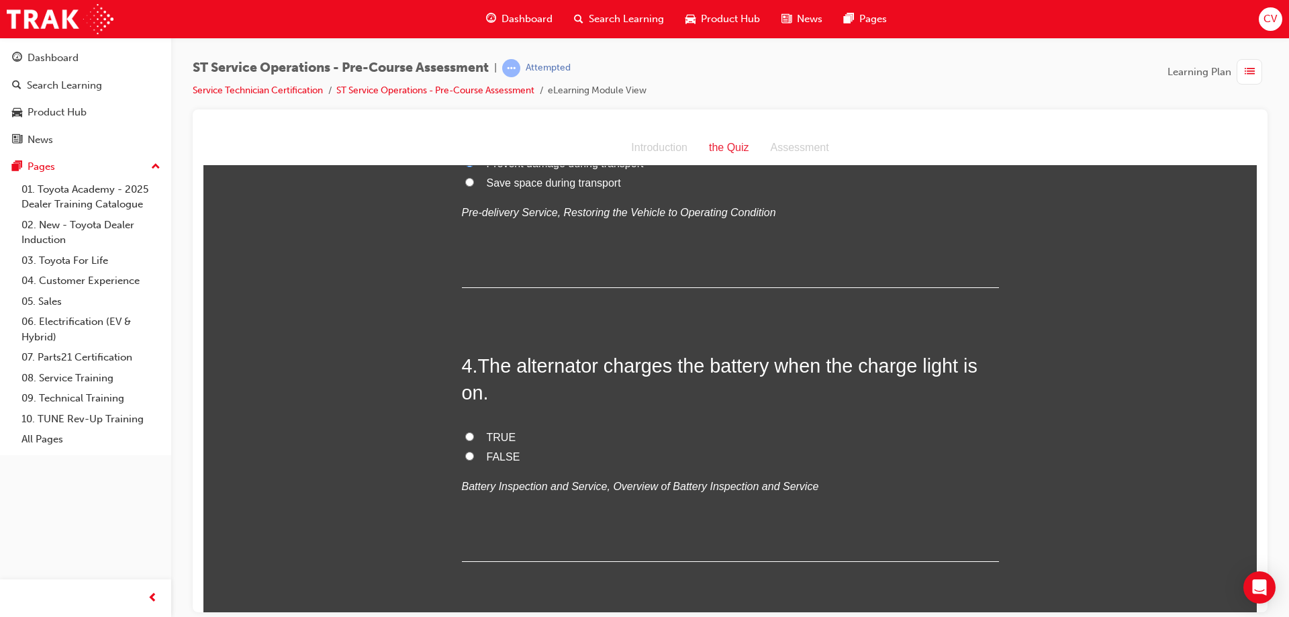
click at [466, 452] on input "FALSE" at bounding box center [469, 455] width 9 height 9
radio input "true"
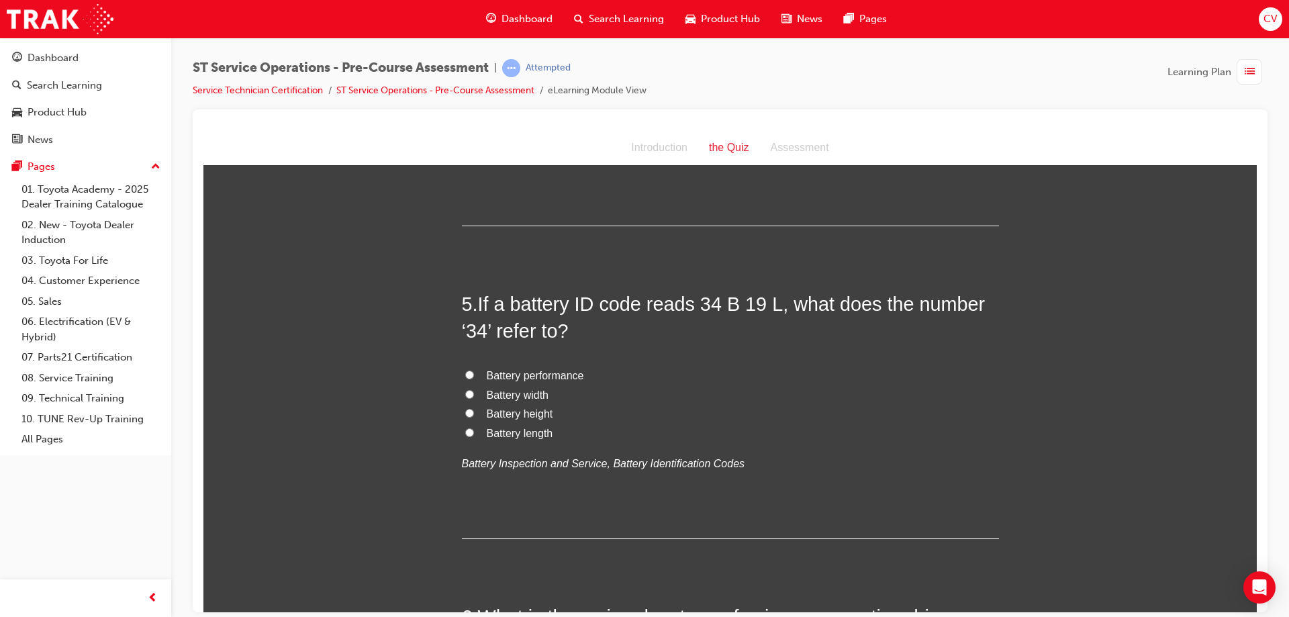
drag, startPoint x: 462, startPoint y: 430, endPoint x: 509, endPoint y: 416, distance: 49.5
click at [465, 428] on input "Battery length" at bounding box center [469, 432] width 9 height 9
radio input "true"
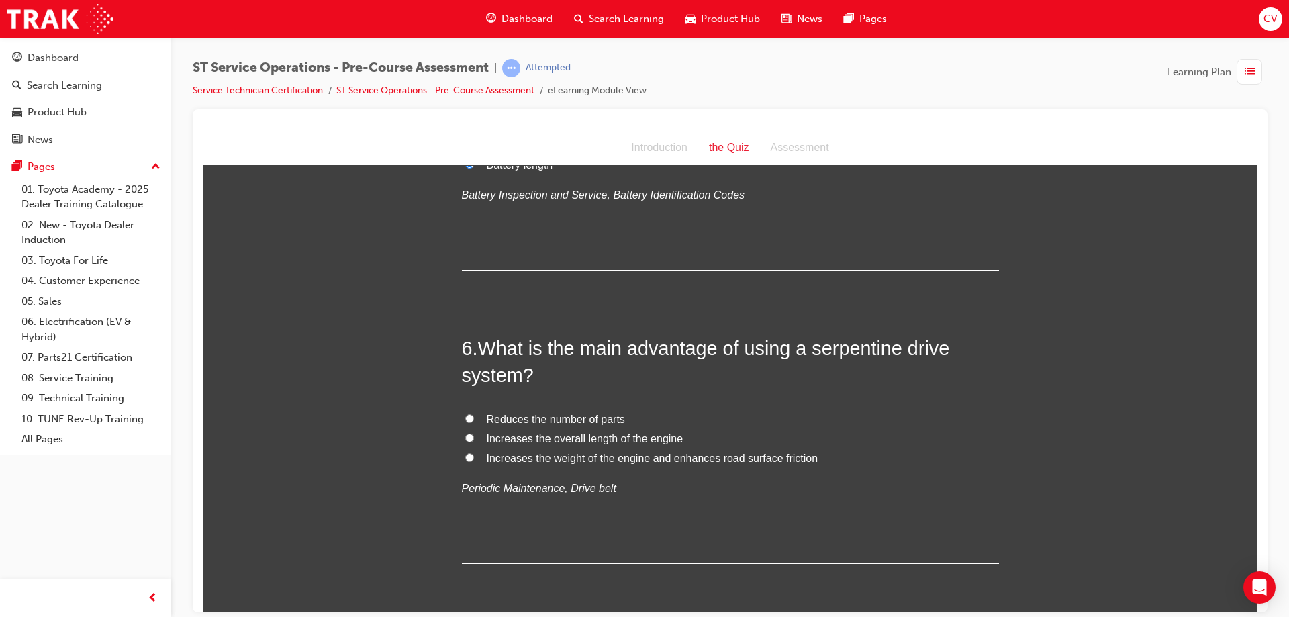
scroll to position [1477, 0]
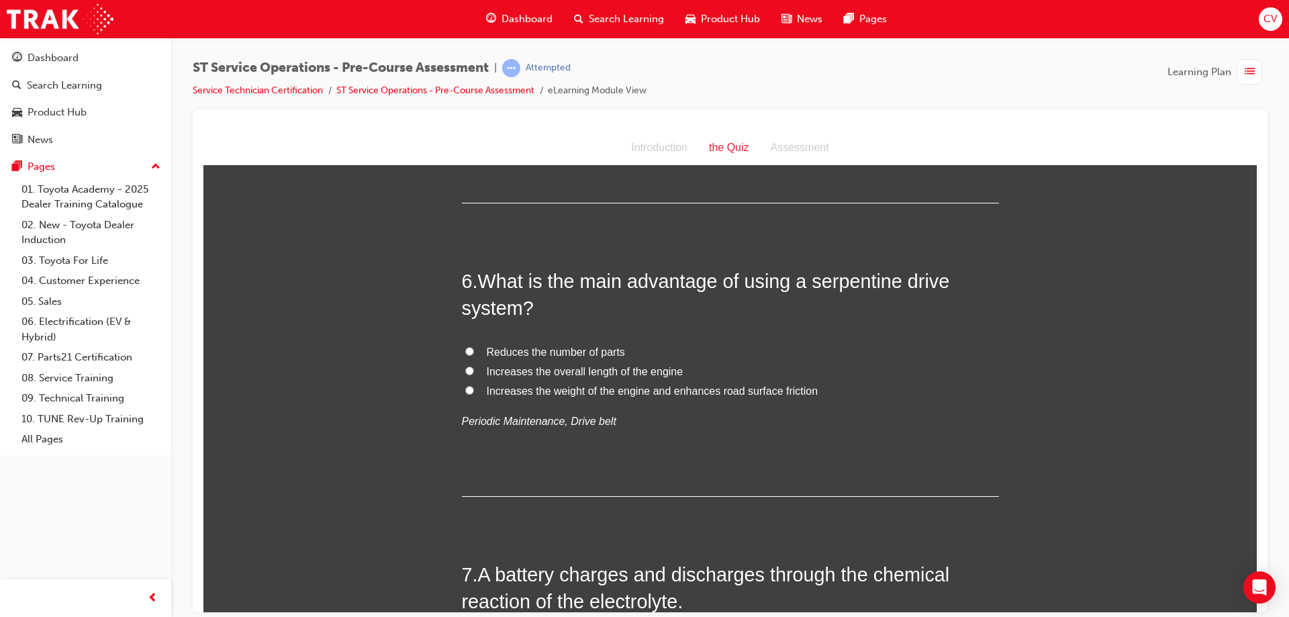
click at [465, 369] on input "Increases the overall length of the engine" at bounding box center [469, 370] width 9 height 9
radio input "true"
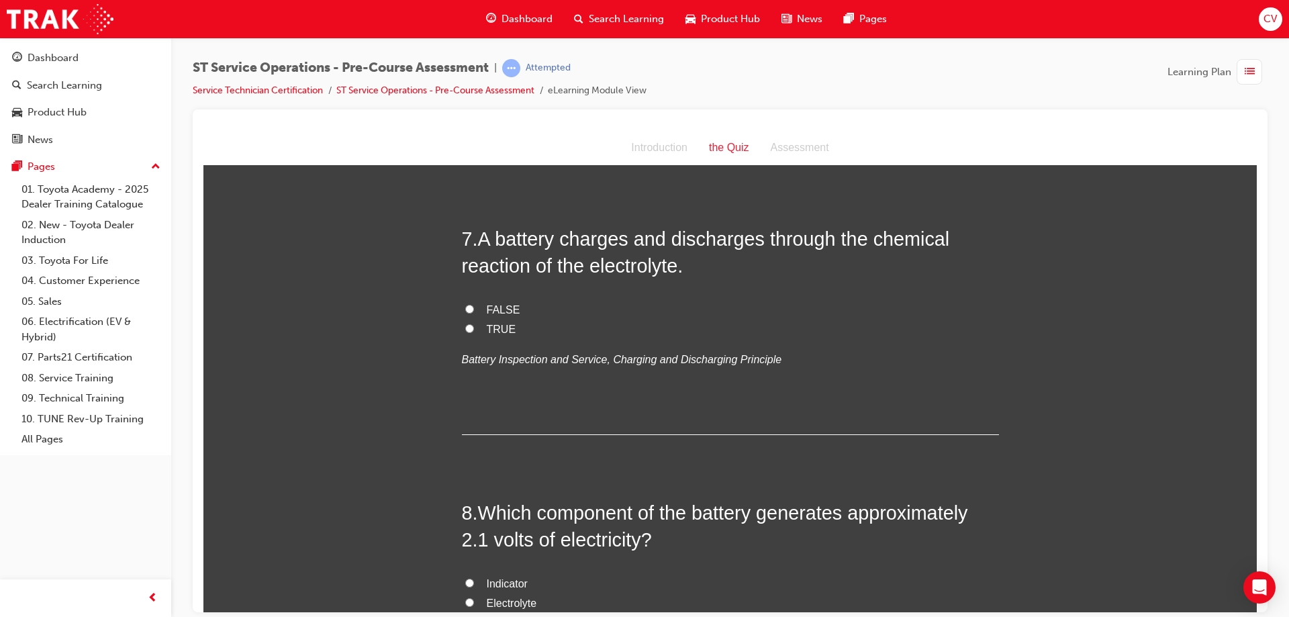
click at [465, 326] on input "TRUE" at bounding box center [469, 327] width 9 height 9
radio input "true"
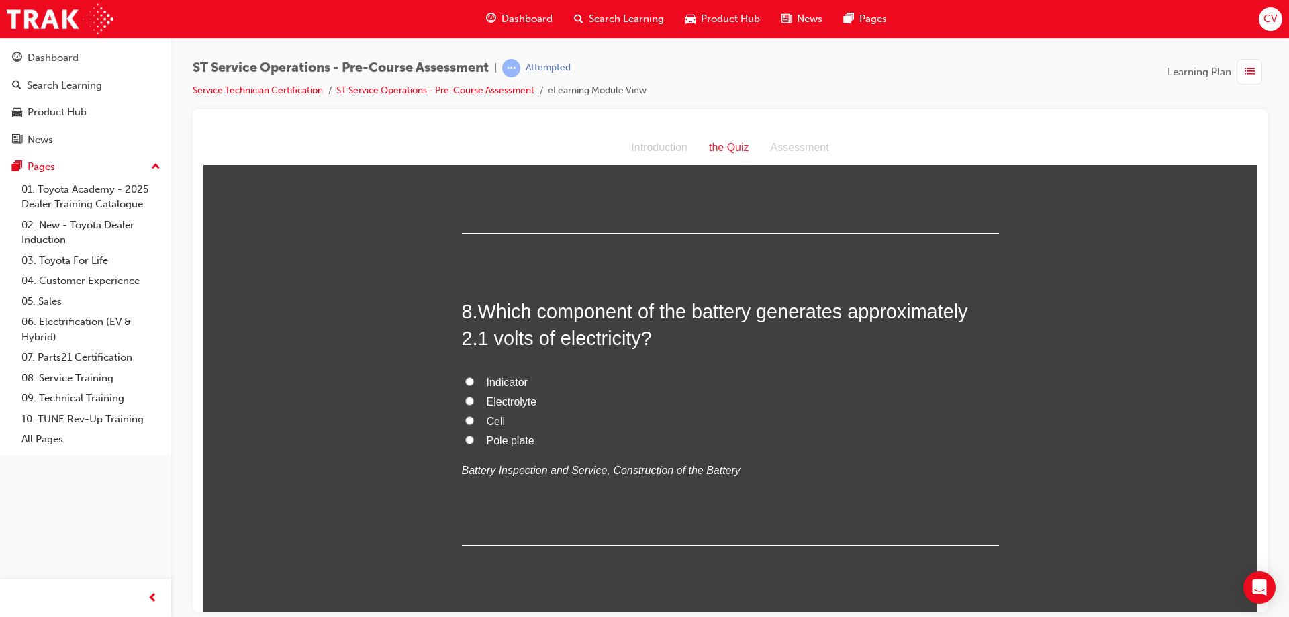
scroll to position [2081, 0]
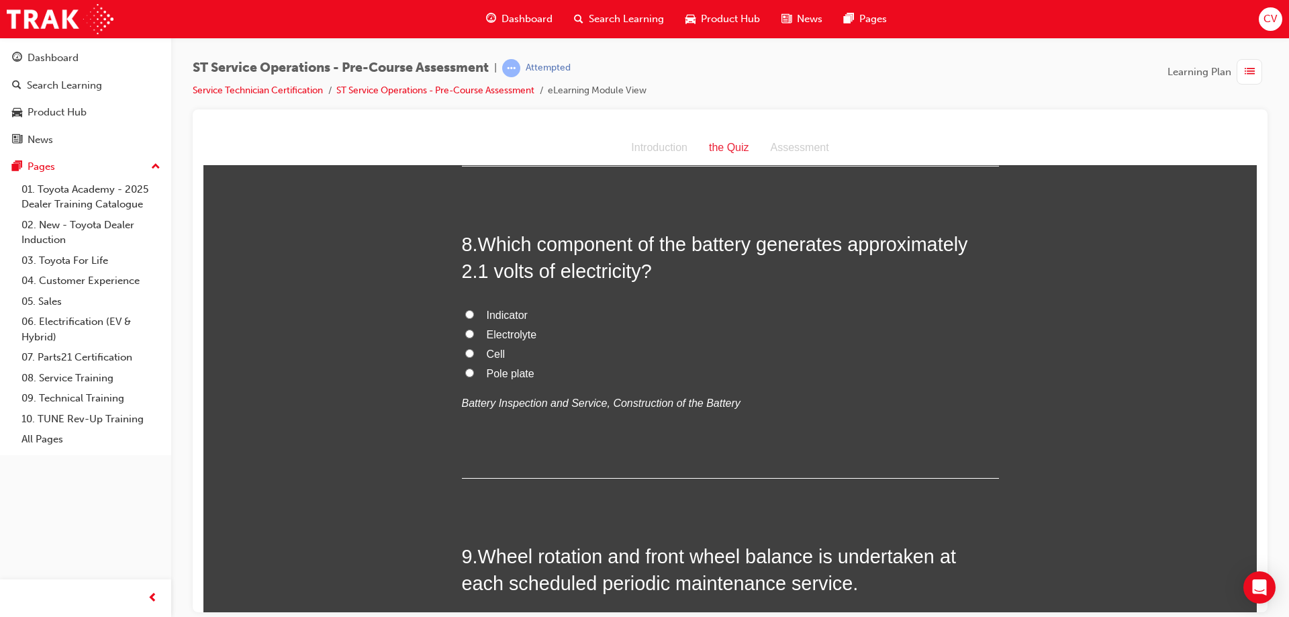
click at [465, 350] on input "Cell" at bounding box center [469, 352] width 9 height 9
radio input "true"
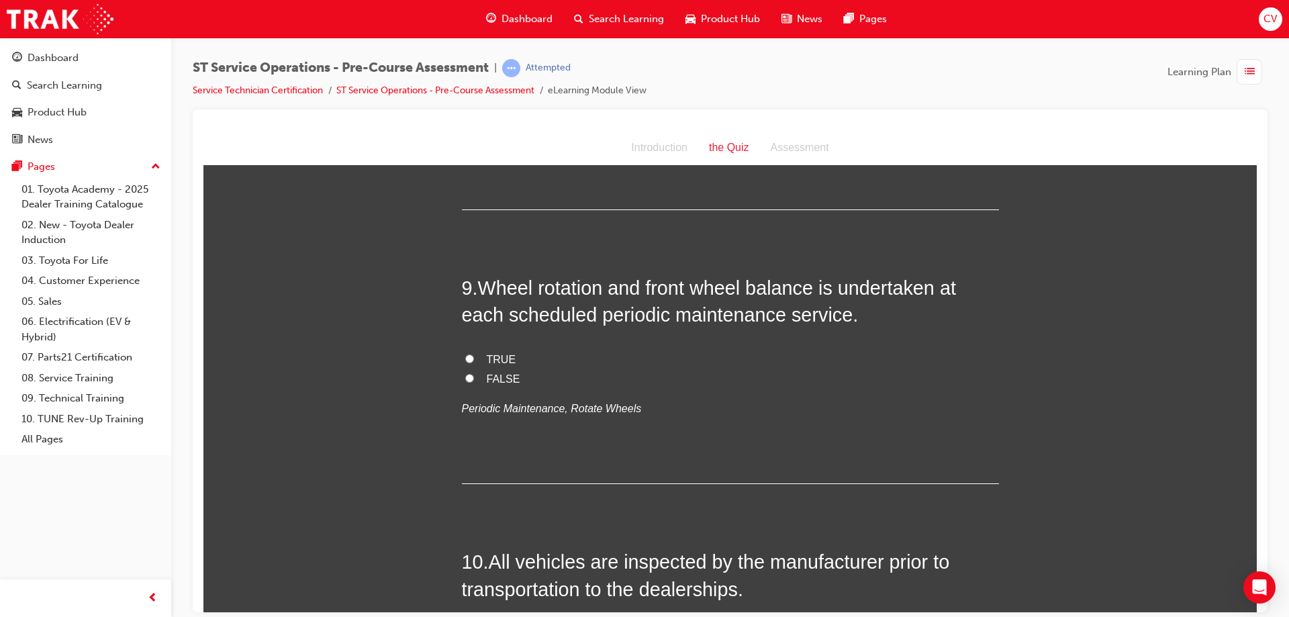
scroll to position [2416, 0]
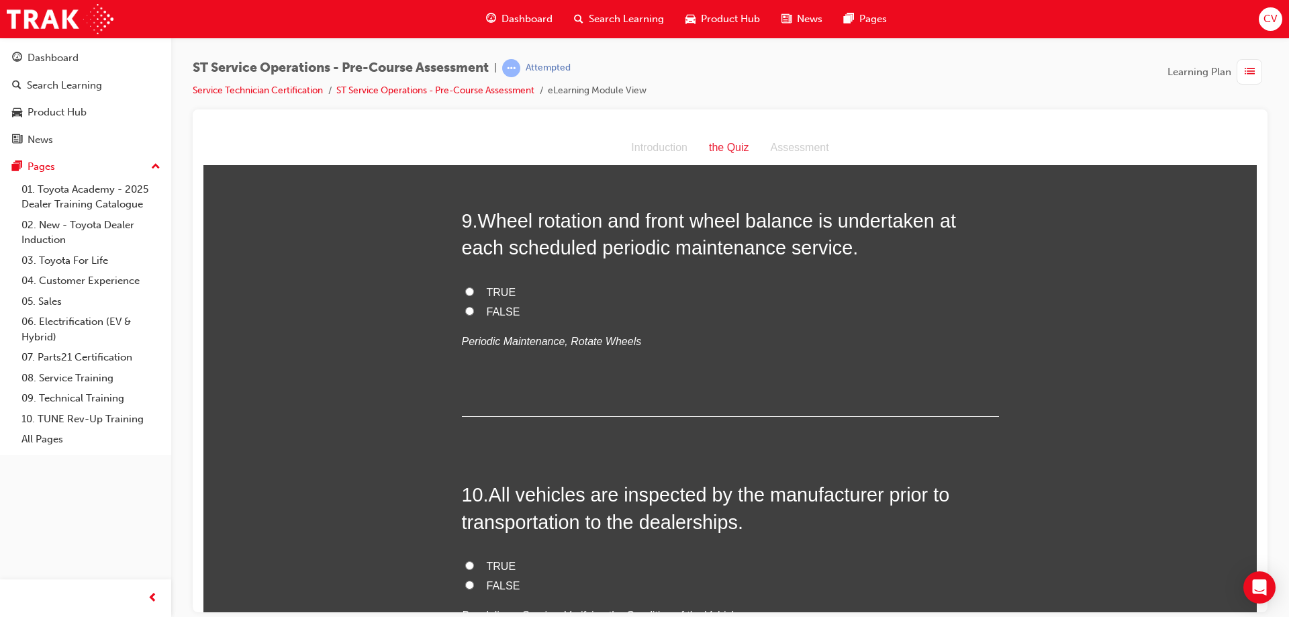
click at [466, 291] on input "TRUE" at bounding box center [469, 291] width 9 height 9
radio input "true"
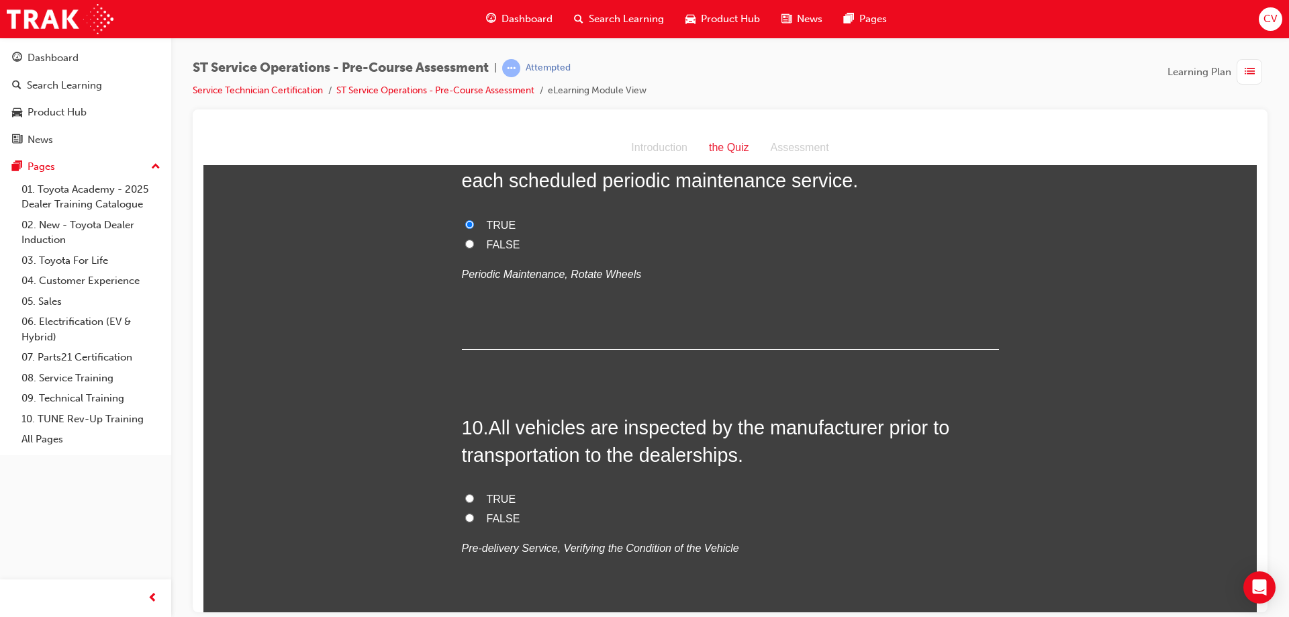
scroll to position [2596, 0]
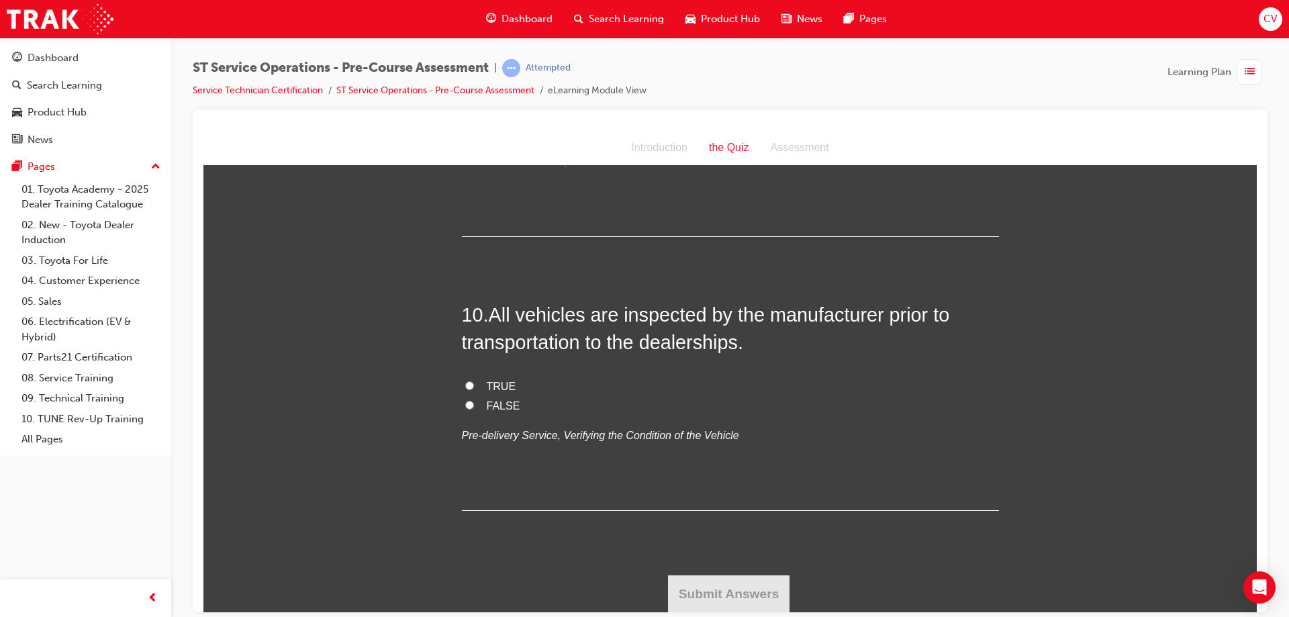
drag, startPoint x: 460, startPoint y: 385, endPoint x: 501, endPoint y: 386, distance: 40.9
click at [465, 385] on input "TRUE" at bounding box center [469, 385] width 9 height 9
radio input "true"
click at [727, 591] on button "Submit Answers" at bounding box center [729, 593] width 122 height 38
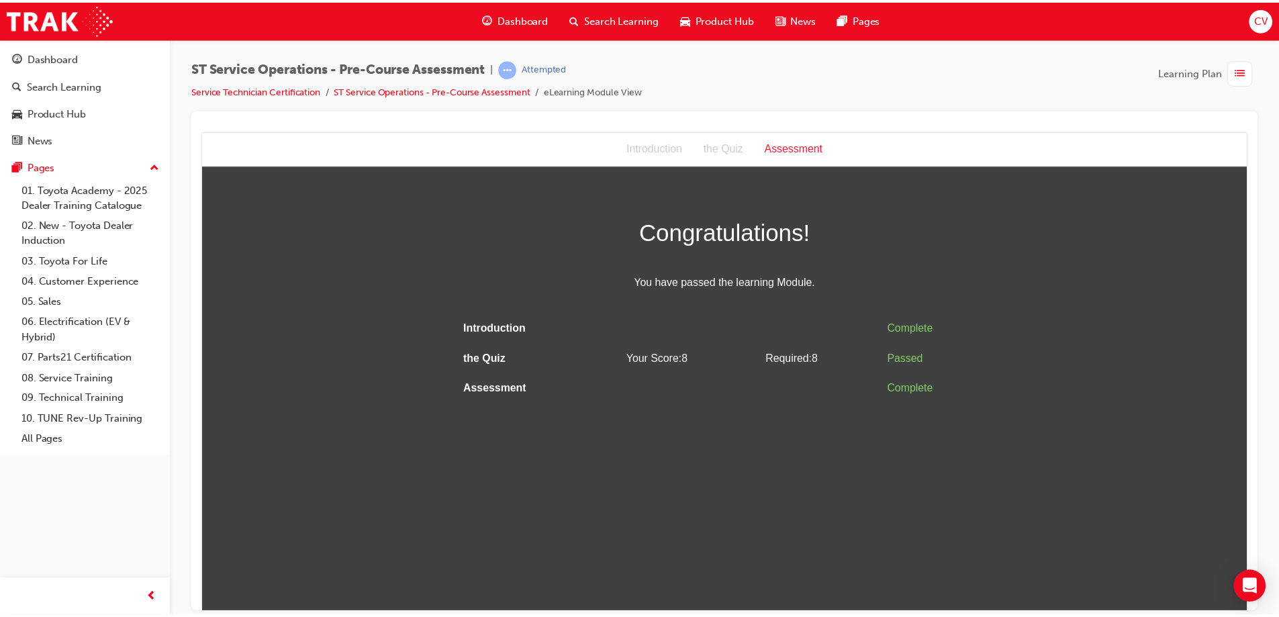
scroll to position [0, 0]
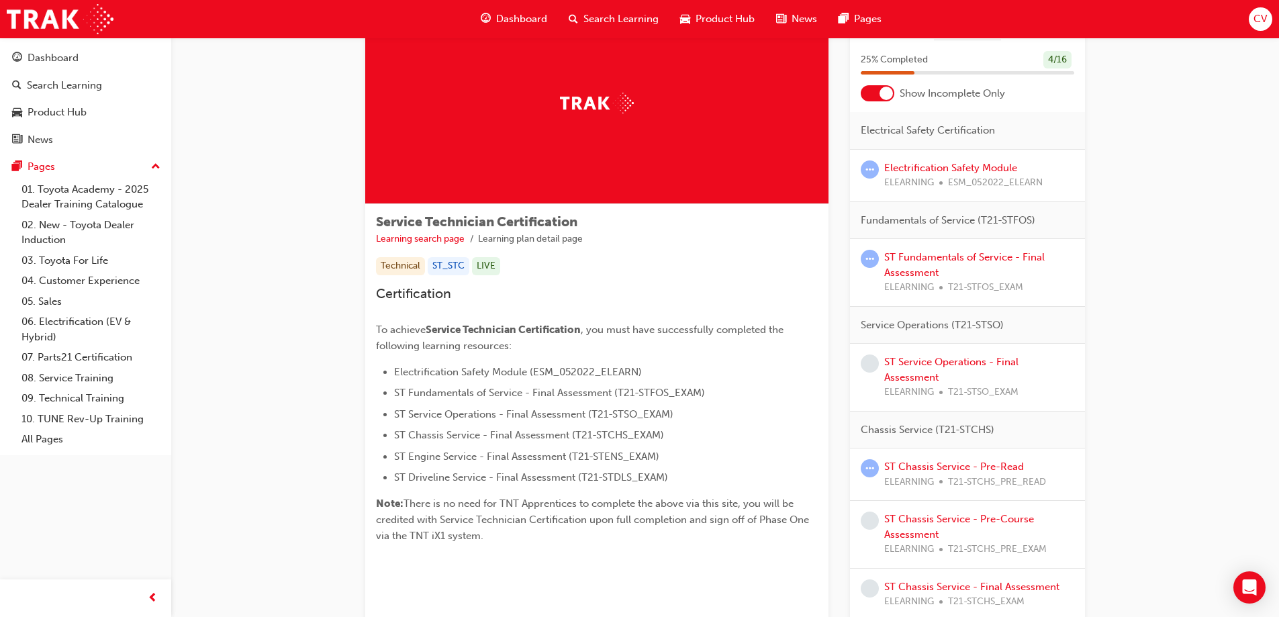
scroll to position [134, 0]
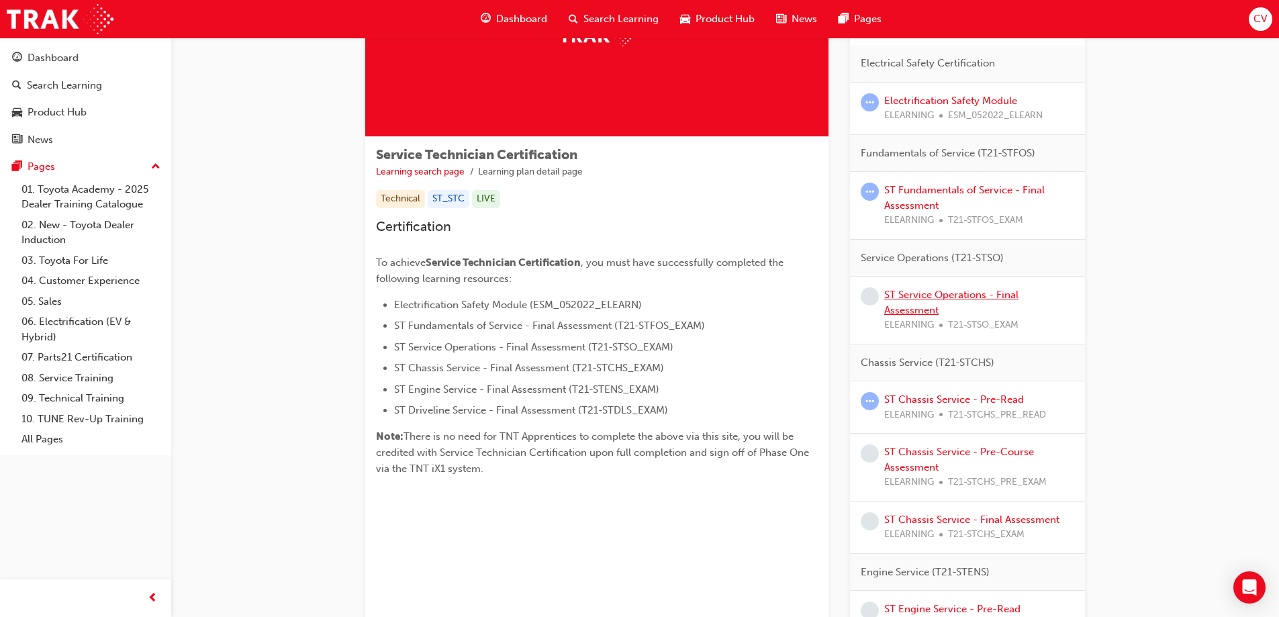
click at [922, 292] on link "ST Service Operations - Final Assessment" at bounding box center [951, 303] width 134 height 28
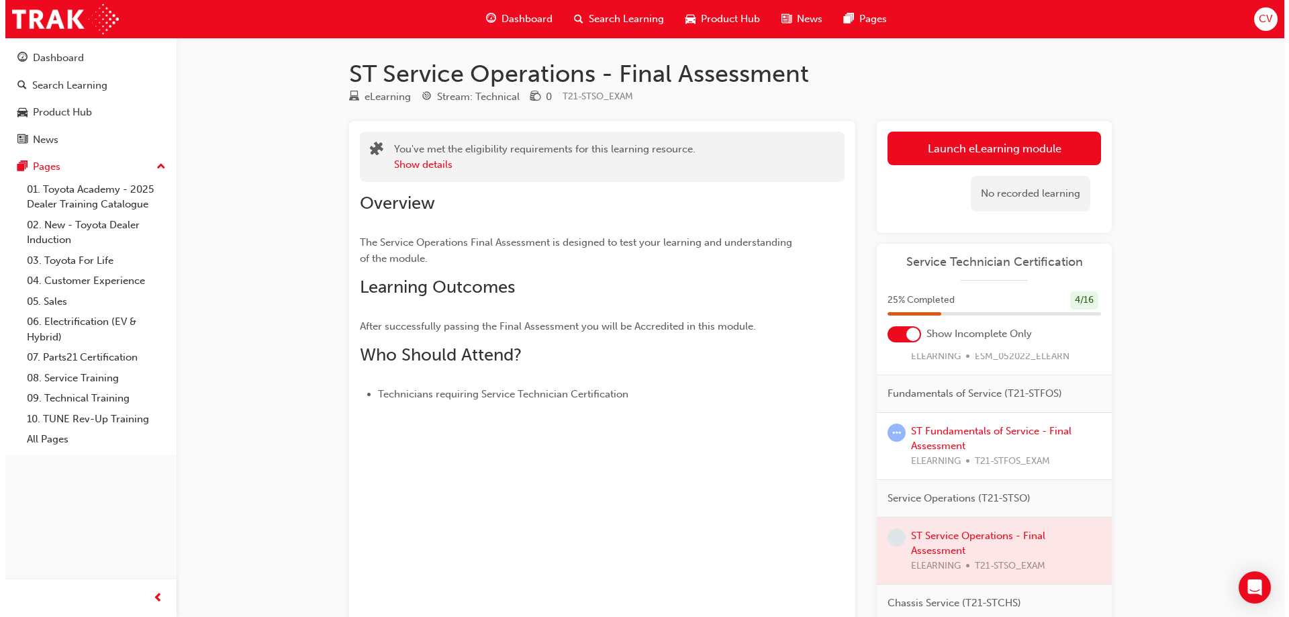
scroll to position [201, 0]
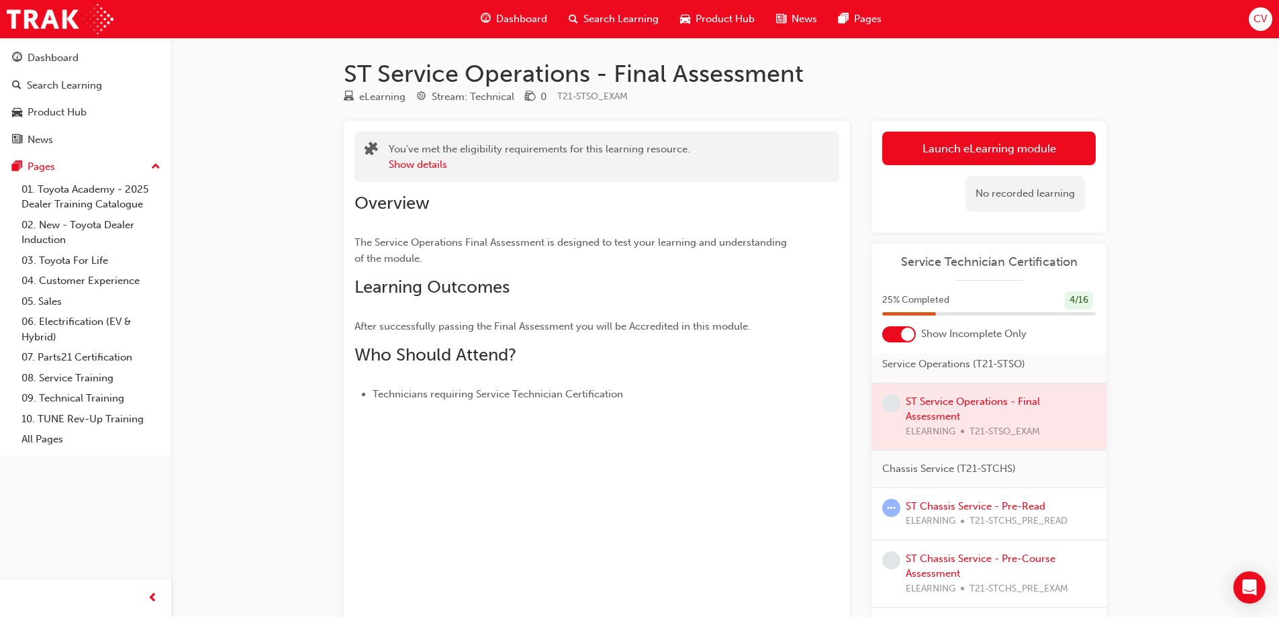
click at [993, 152] on link "Launch eLearning module" at bounding box center [988, 149] width 213 height 34
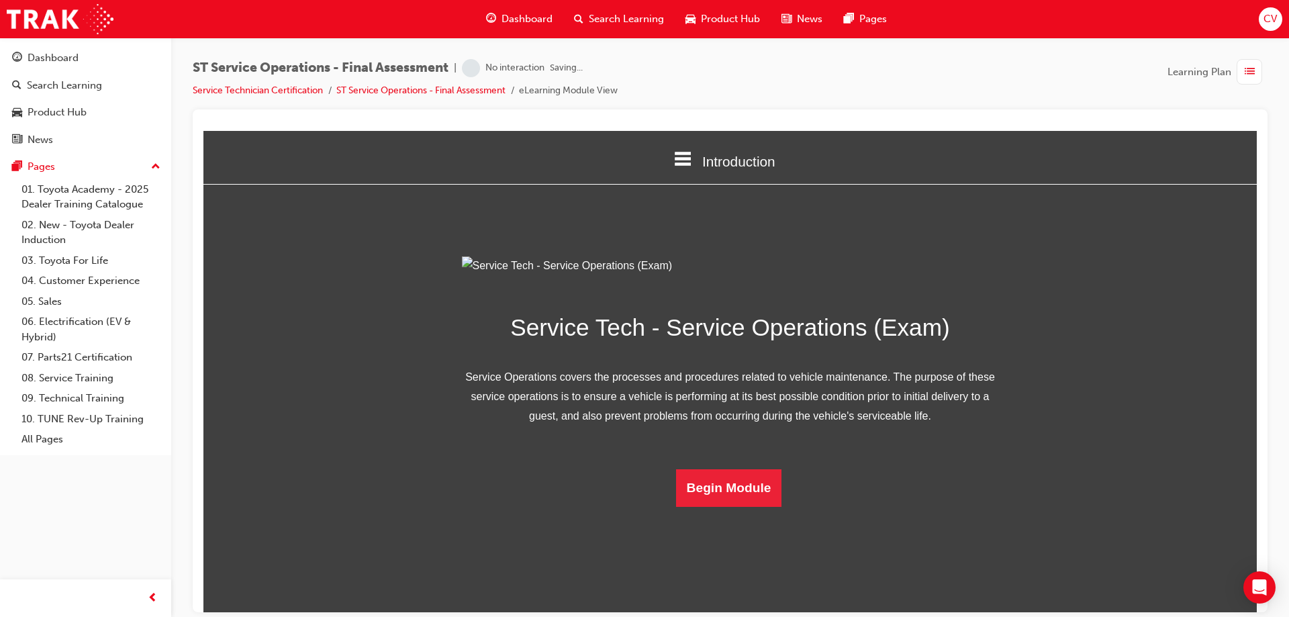
scroll to position [42, 0]
click at [704, 506] on button "Begin Module" at bounding box center [729, 487] width 106 height 38
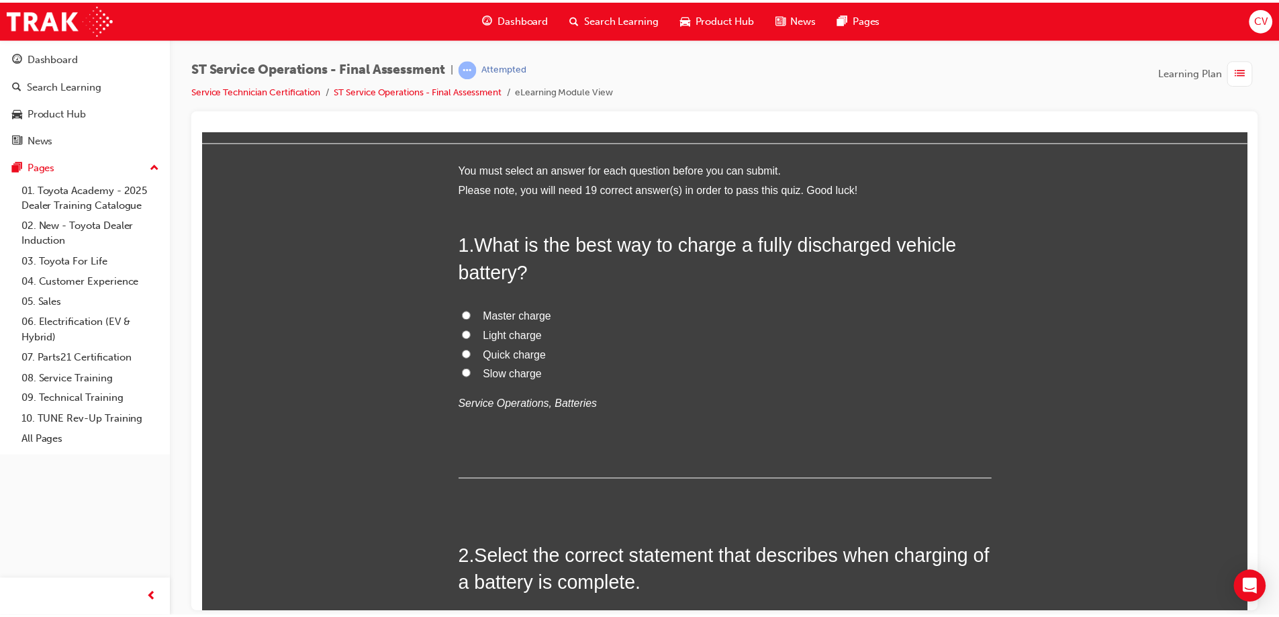
scroll to position [0, 0]
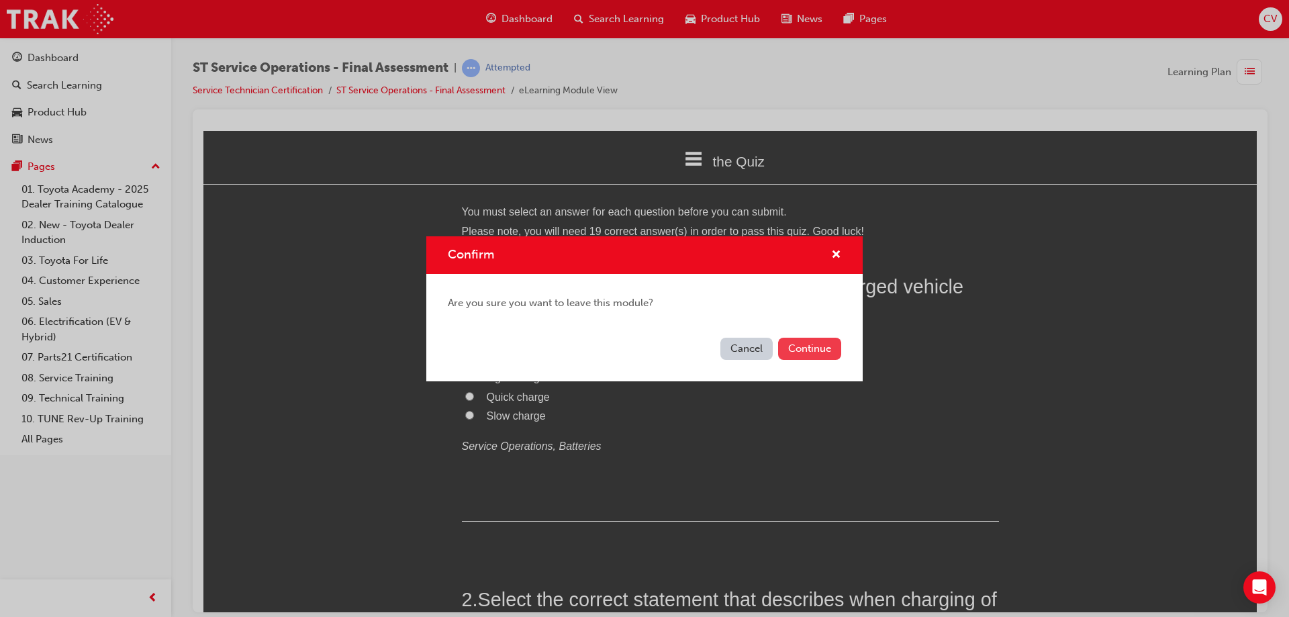
click at [807, 347] on button "Continue" at bounding box center [809, 349] width 63 height 22
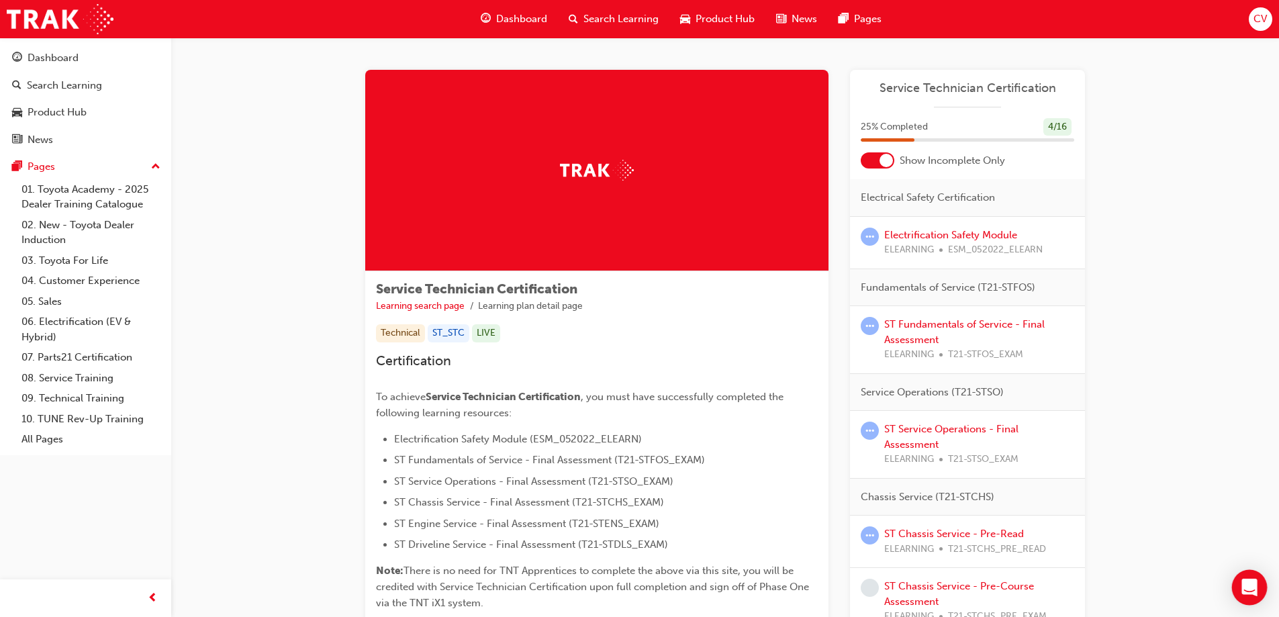
click at [1240, 590] on div "Open Intercom Messenger" at bounding box center [1250, 588] width 36 height 36
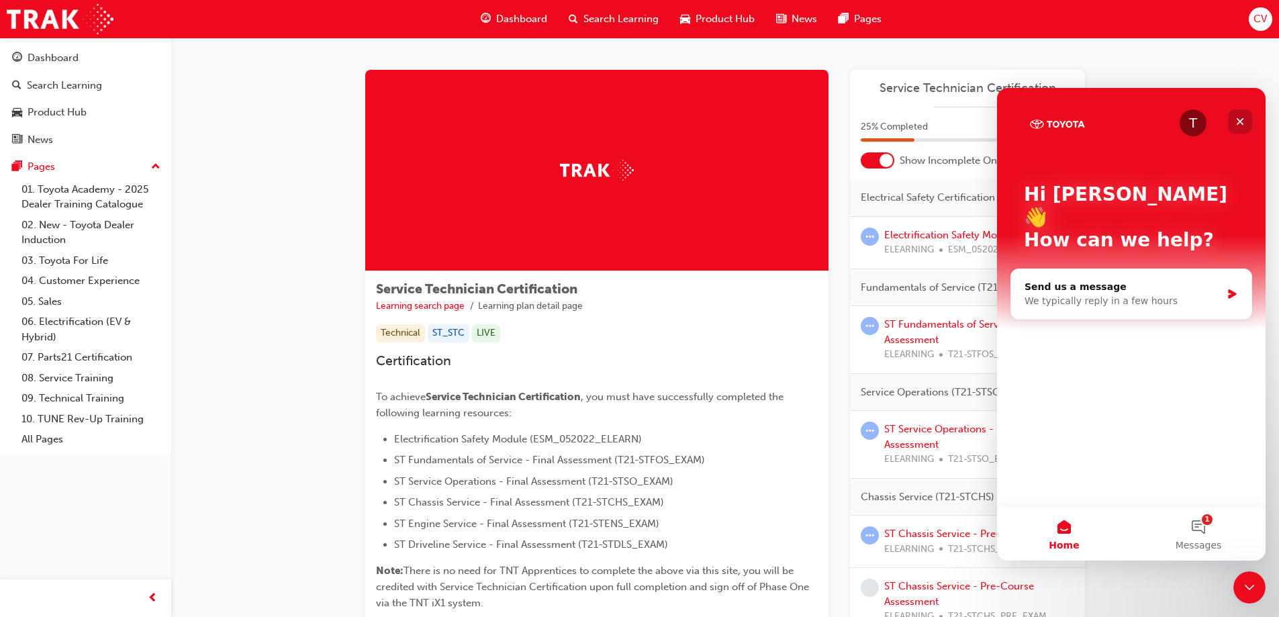
click at [1238, 119] on icon "Close" at bounding box center [1239, 121] width 11 height 11
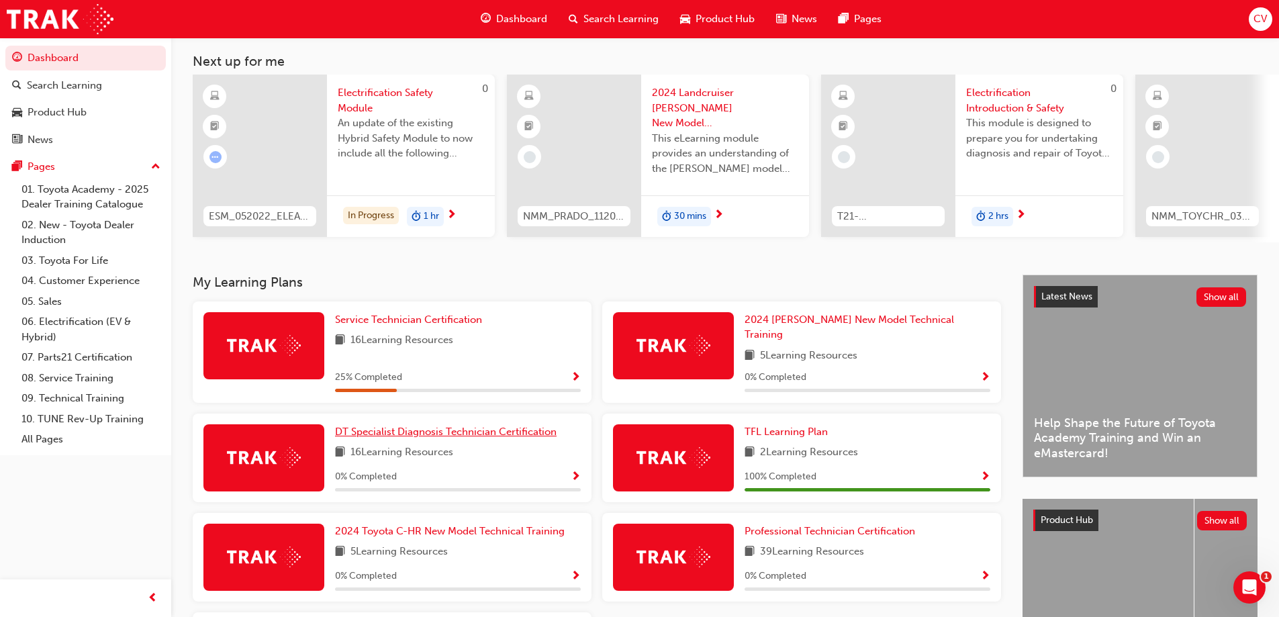
scroll to position [134, 0]
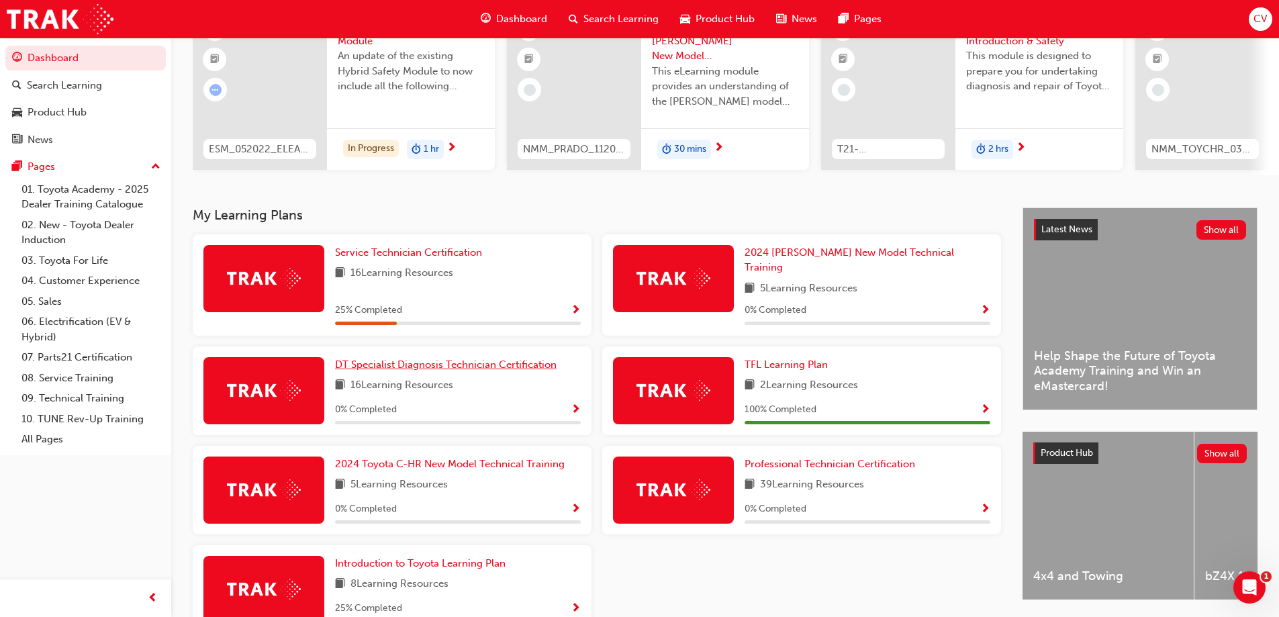
click at [463, 360] on span "DT Specialist Diagnosis Technician Certification" at bounding box center [445, 364] width 221 height 12
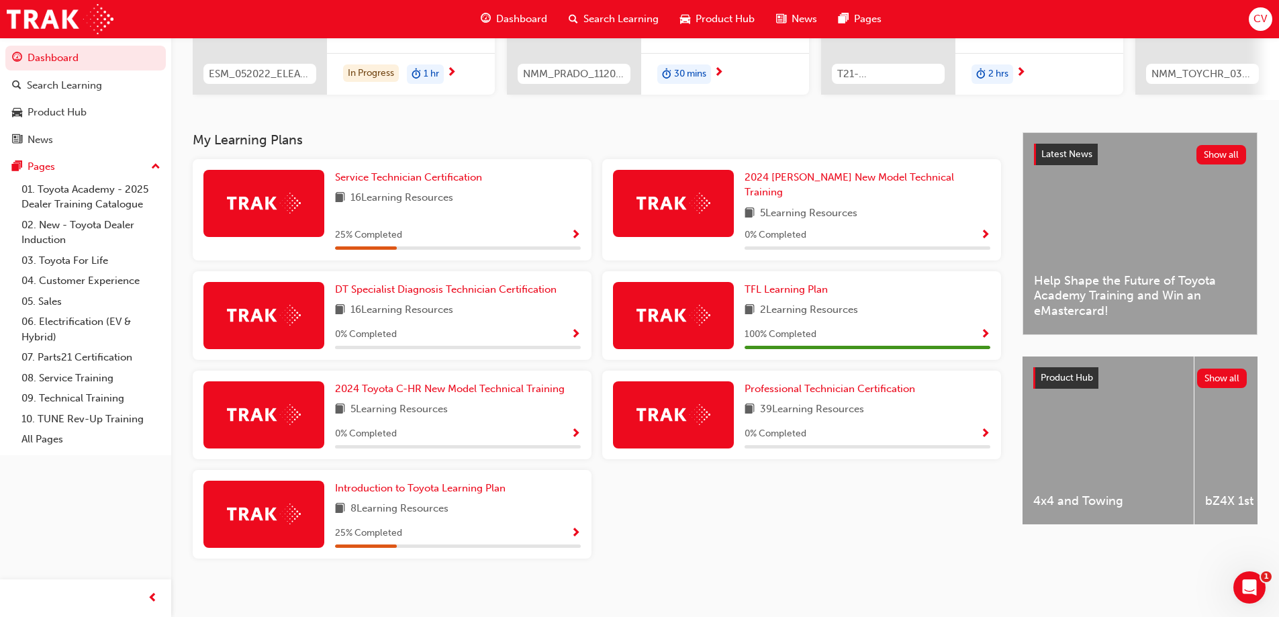
scroll to position [75, 0]
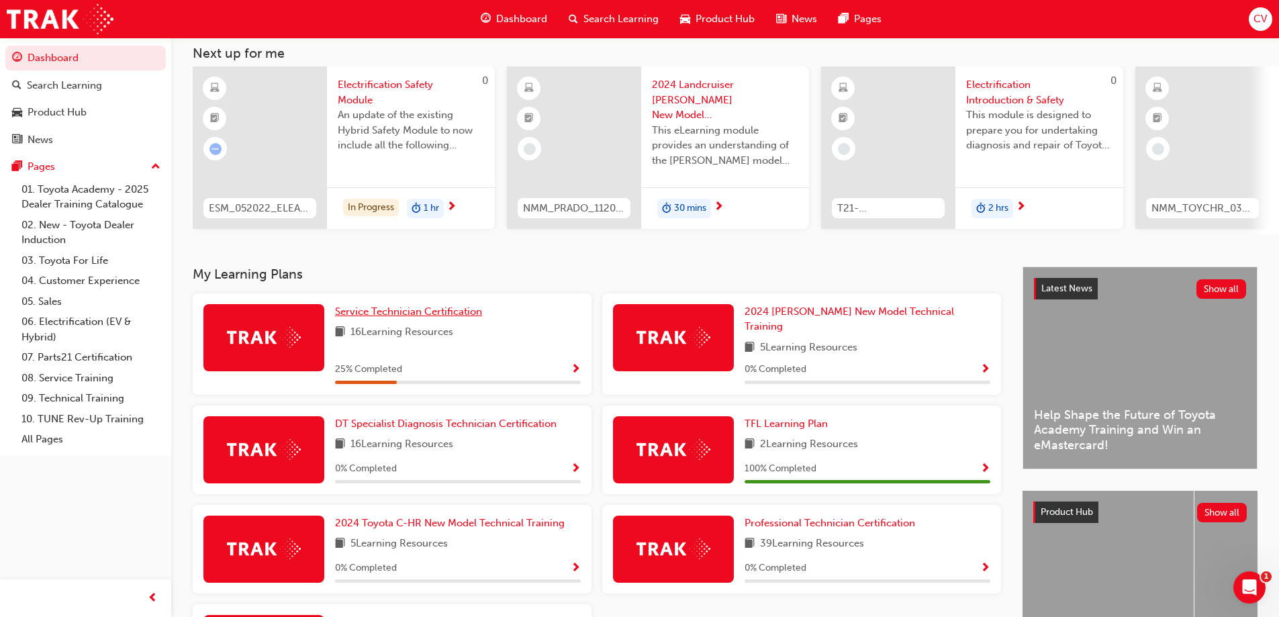
click at [396, 316] on span "Service Technician Certification" at bounding box center [408, 311] width 147 height 12
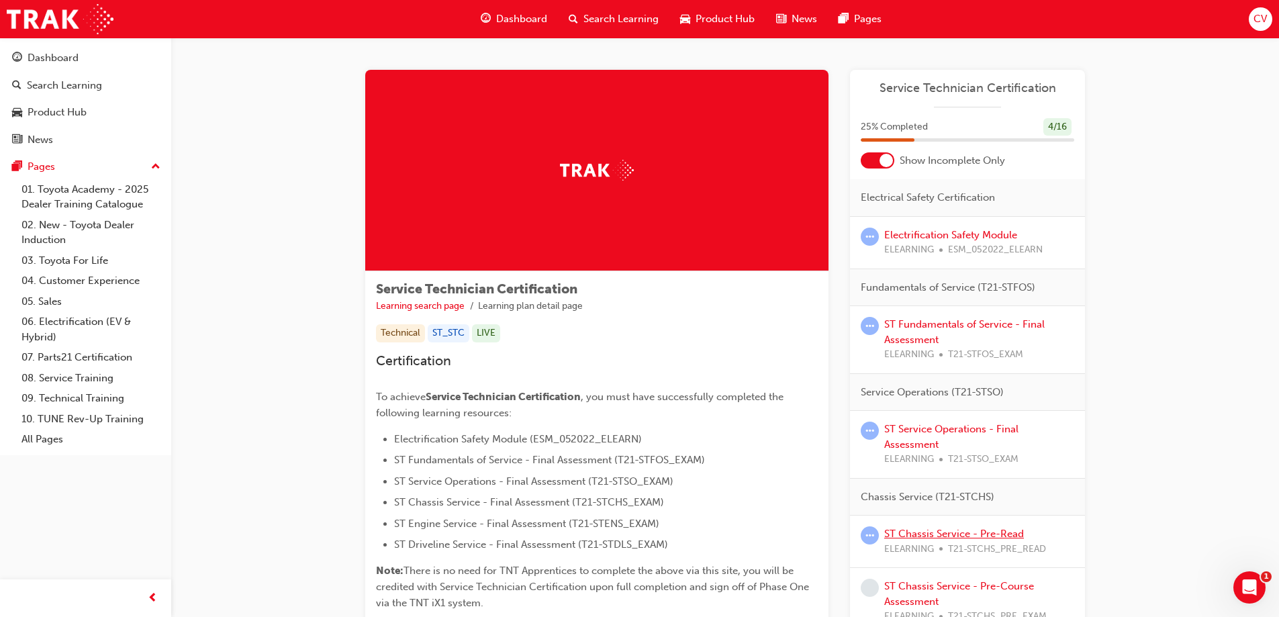
scroll to position [201, 0]
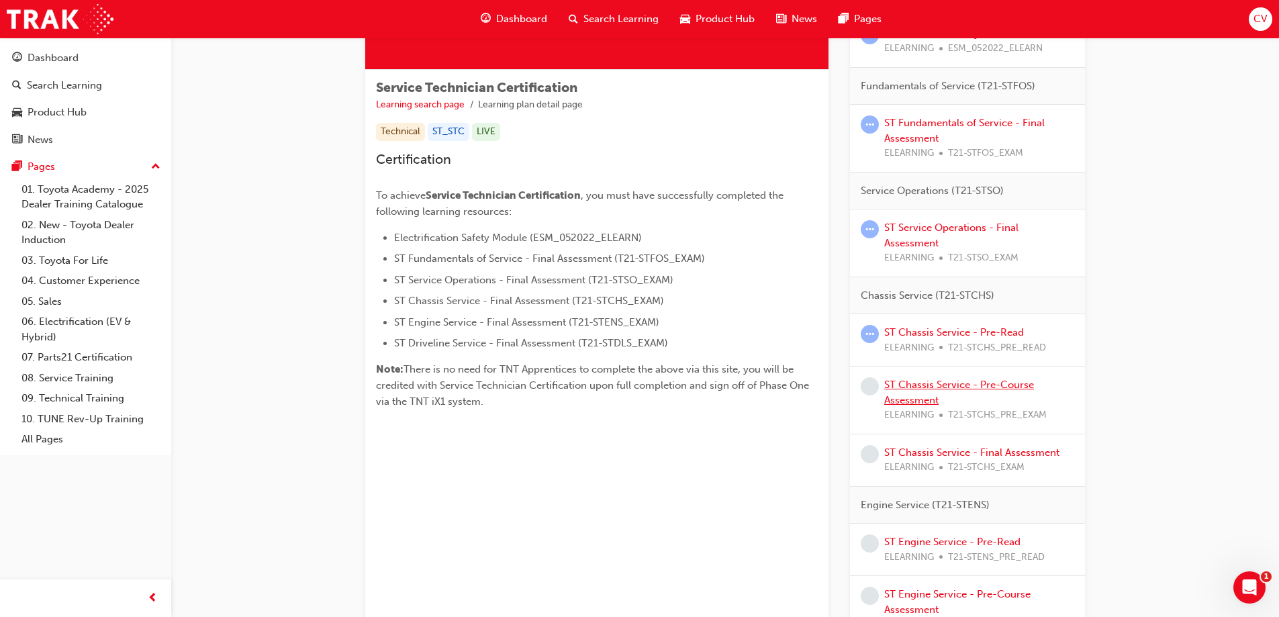
click at [917, 383] on link "ST Chassis Service - Pre-Course Assessment" at bounding box center [959, 393] width 150 height 28
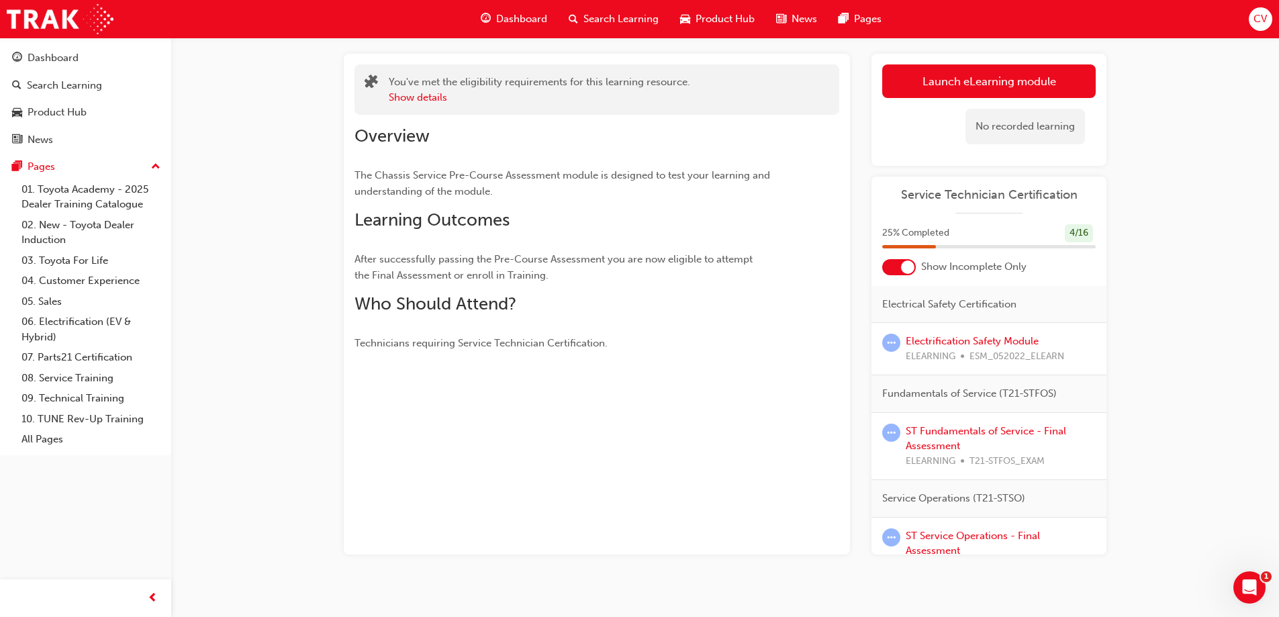
scroll to position [81, 0]
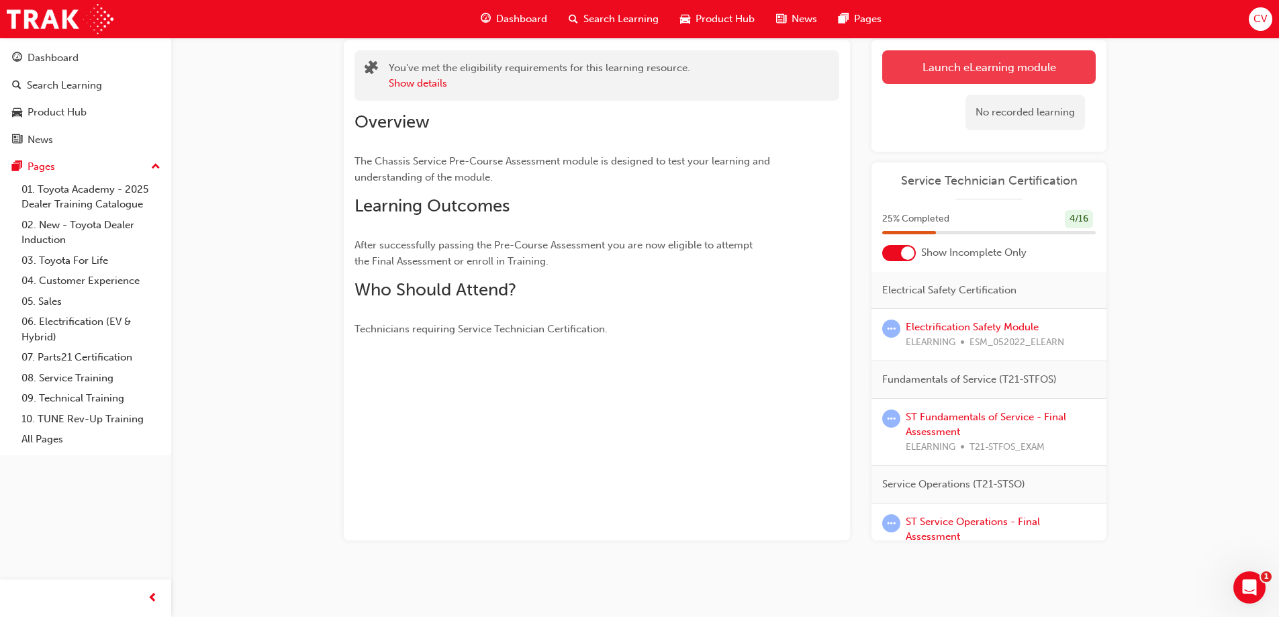
click at [987, 62] on link "Launch eLearning module" at bounding box center [988, 67] width 213 height 34
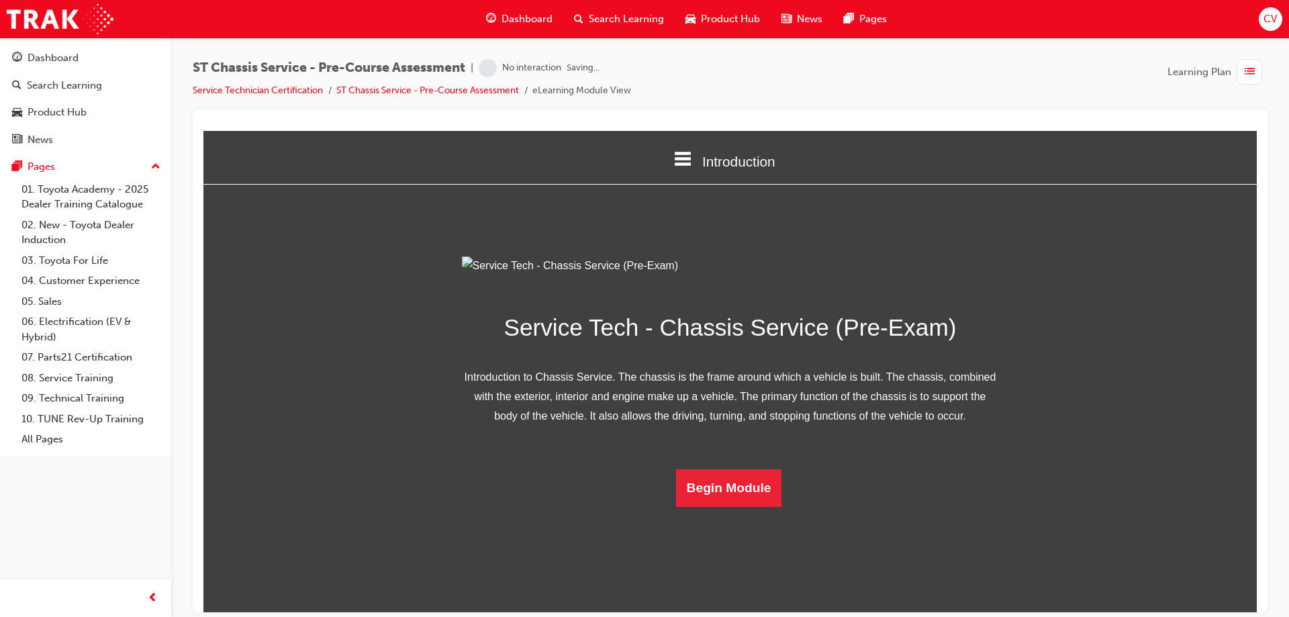
scroll to position [42, 0]
click at [728, 506] on button "Begin Module" at bounding box center [729, 487] width 106 height 38
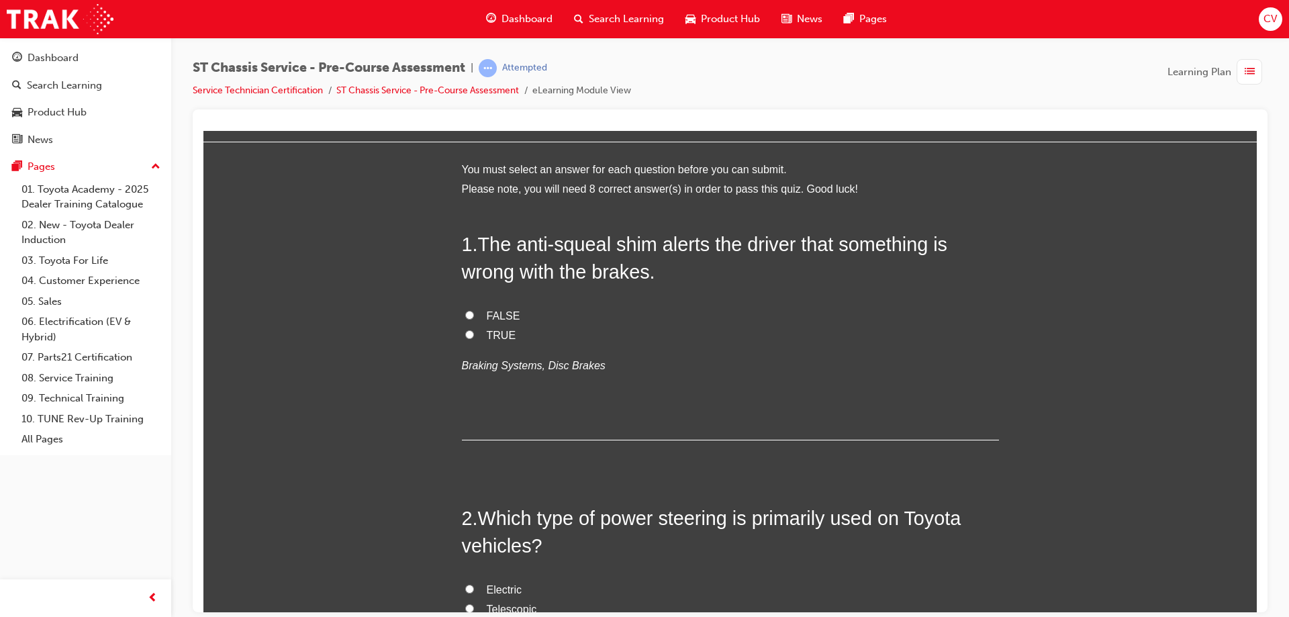
scroll to position [0, 0]
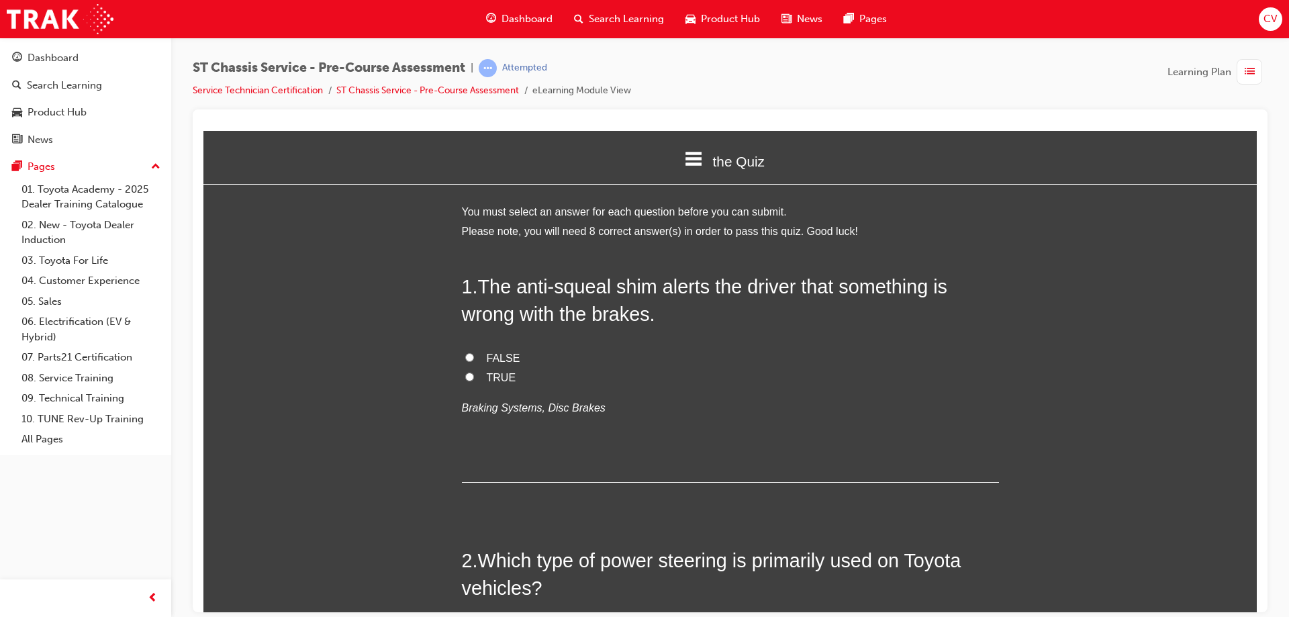
drag, startPoint x: 464, startPoint y: 355, endPoint x: 511, endPoint y: 352, distance: 47.1
click at [465, 355] on input "FALSE" at bounding box center [469, 356] width 9 height 9
radio input "true"
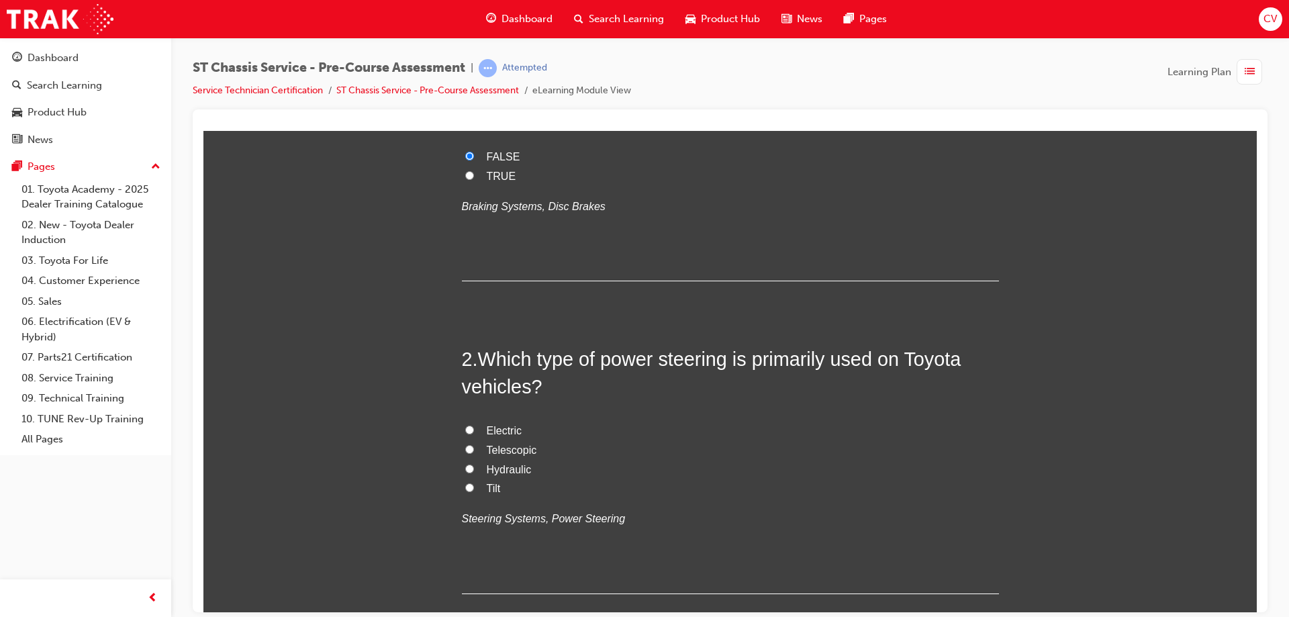
scroll to position [268, 0]
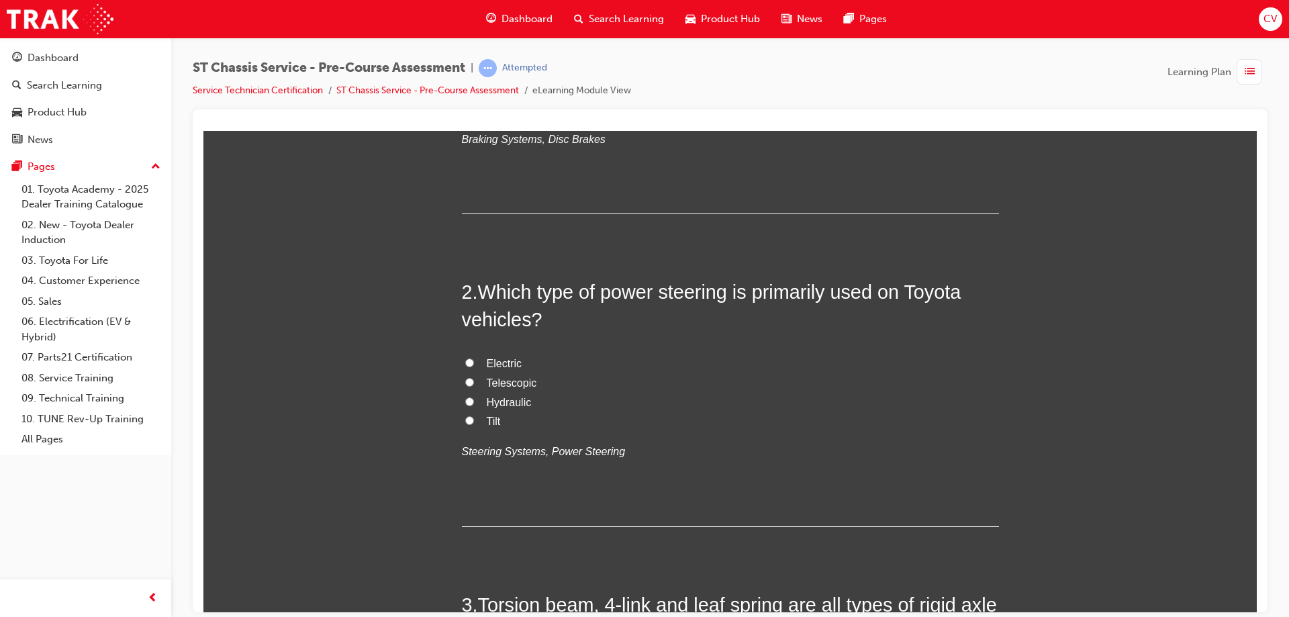
drag, startPoint x: 462, startPoint y: 397, endPoint x: 519, endPoint y: 381, distance: 59.3
click at [465, 395] on label "Hydraulic" at bounding box center [730, 402] width 537 height 19
click at [465, 397] on input "Hydraulic" at bounding box center [469, 401] width 9 height 9
radio input "true"
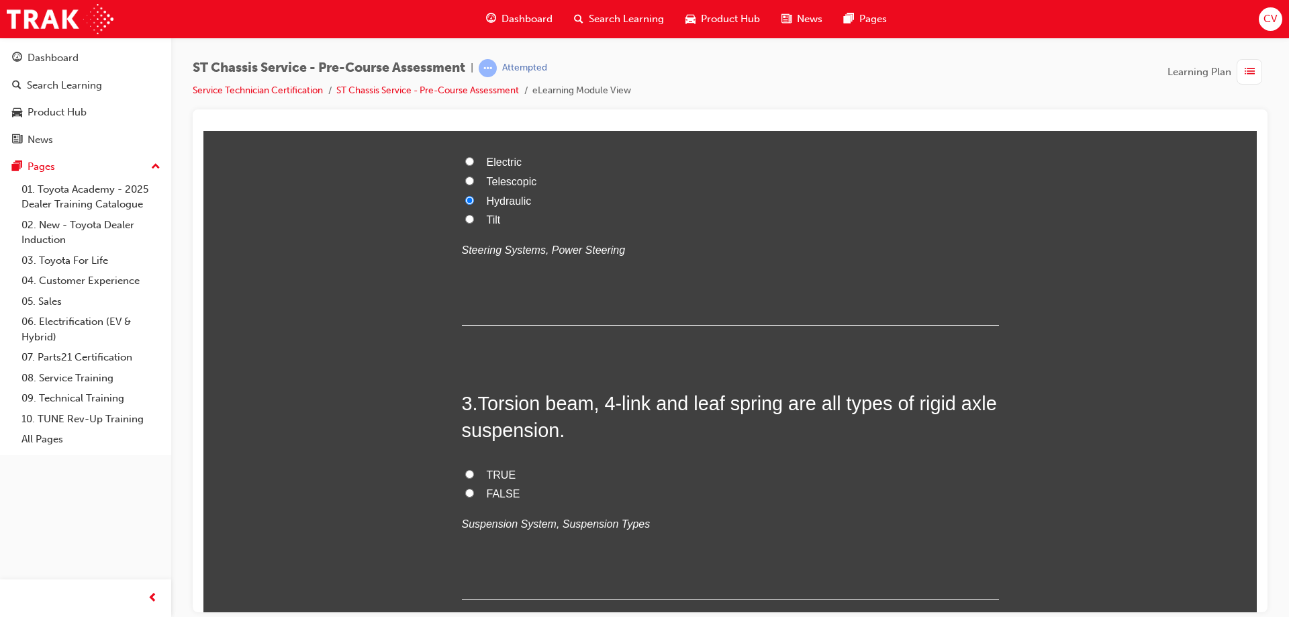
drag, startPoint x: 463, startPoint y: 471, endPoint x: 611, endPoint y: 459, distance: 148.1
click at [465, 471] on input "TRUE" at bounding box center [469, 473] width 9 height 9
radio input "true"
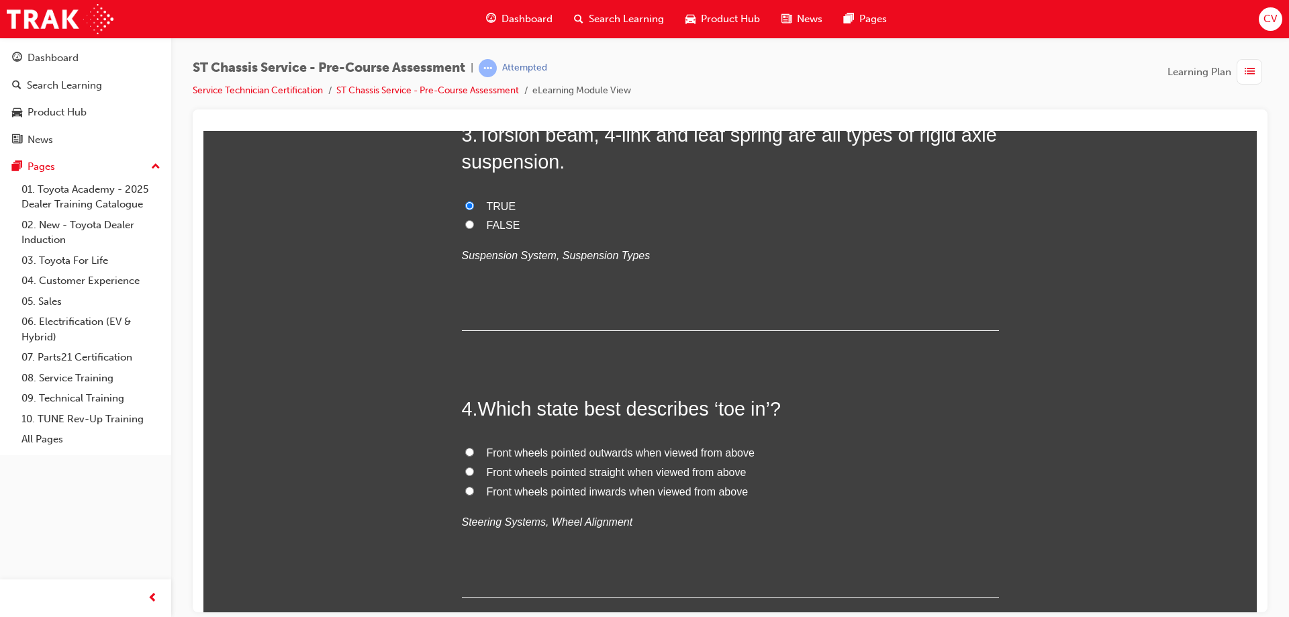
drag, startPoint x: 464, startPoint y: 493, endPoint x: 516, endPoint y: 489, distance: 51.8
click at [468, 491] on label "Front wheels pointed inwards when viewed from above" at bounding box center [730, 491] width 537 height 19
click at [468, 491] on input "Front wheels pointed inwards when viewed from above" at bounding box center [469, 490] width 9 height 9
radio input "true"
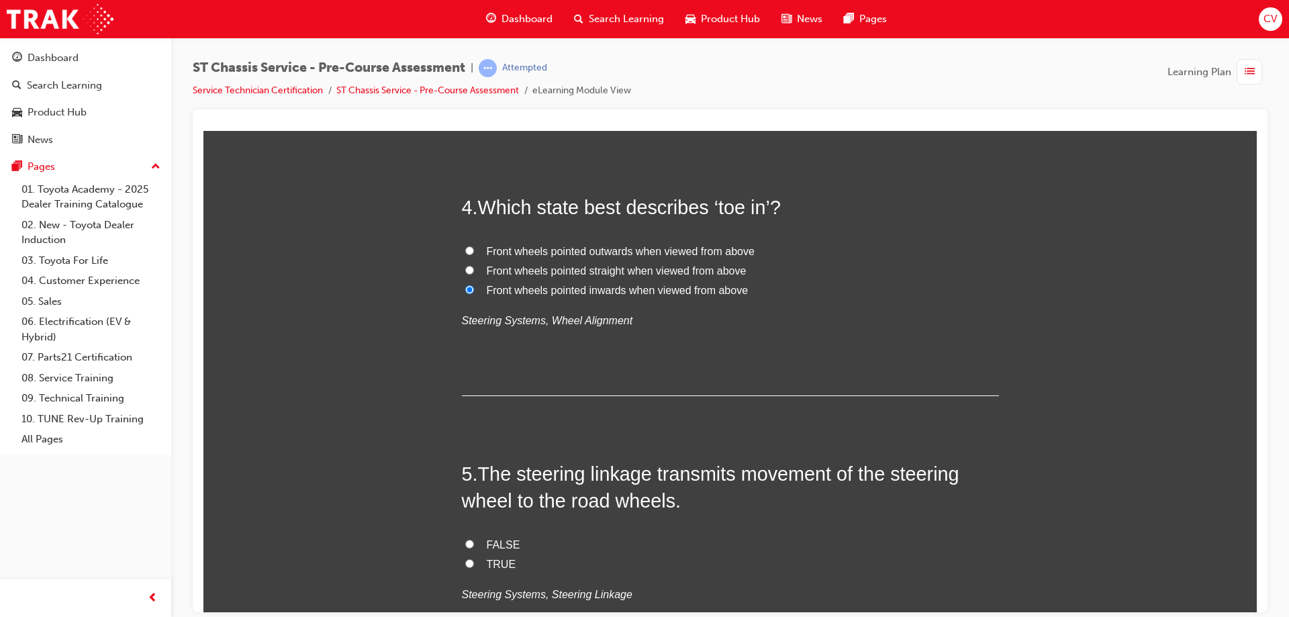
scroll to position [1007, 0]
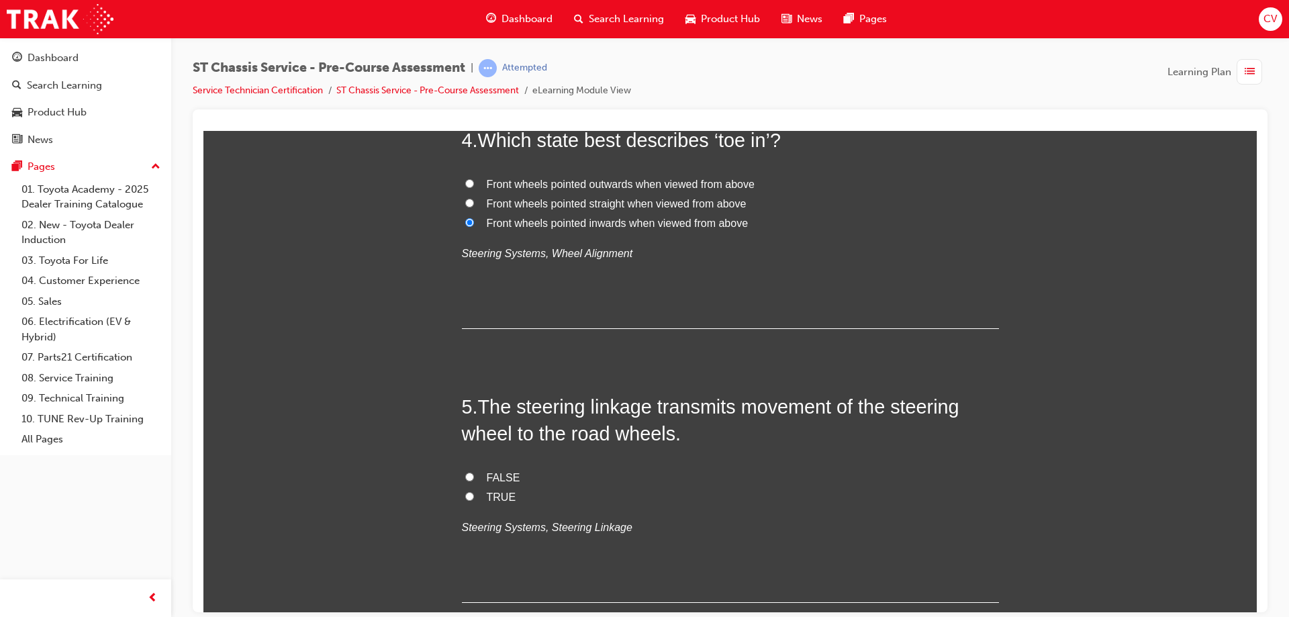
drag, startPoint x: 463, startPoint y: 499, endPoint x: 512, endPoint y: 493, distance: 49.4
click at [465, 494] on input "TRUE" at bounding box center [469, 495] width 9 height 9
radio input "true"
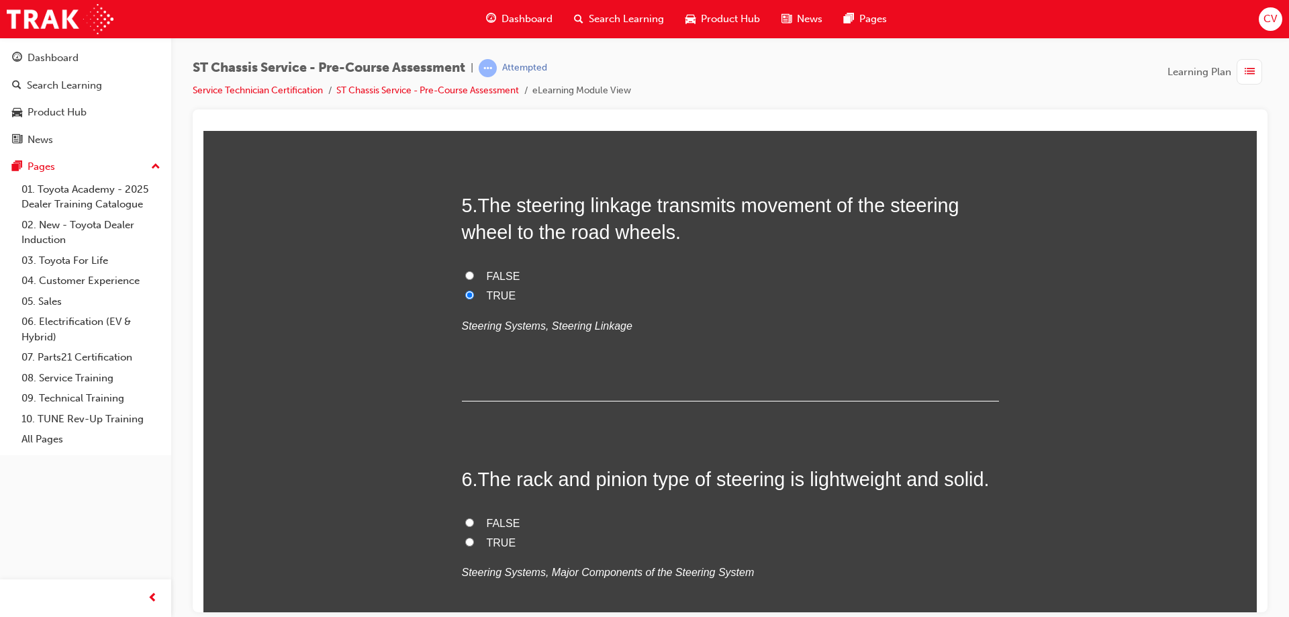
scroll to position [1275, 0]
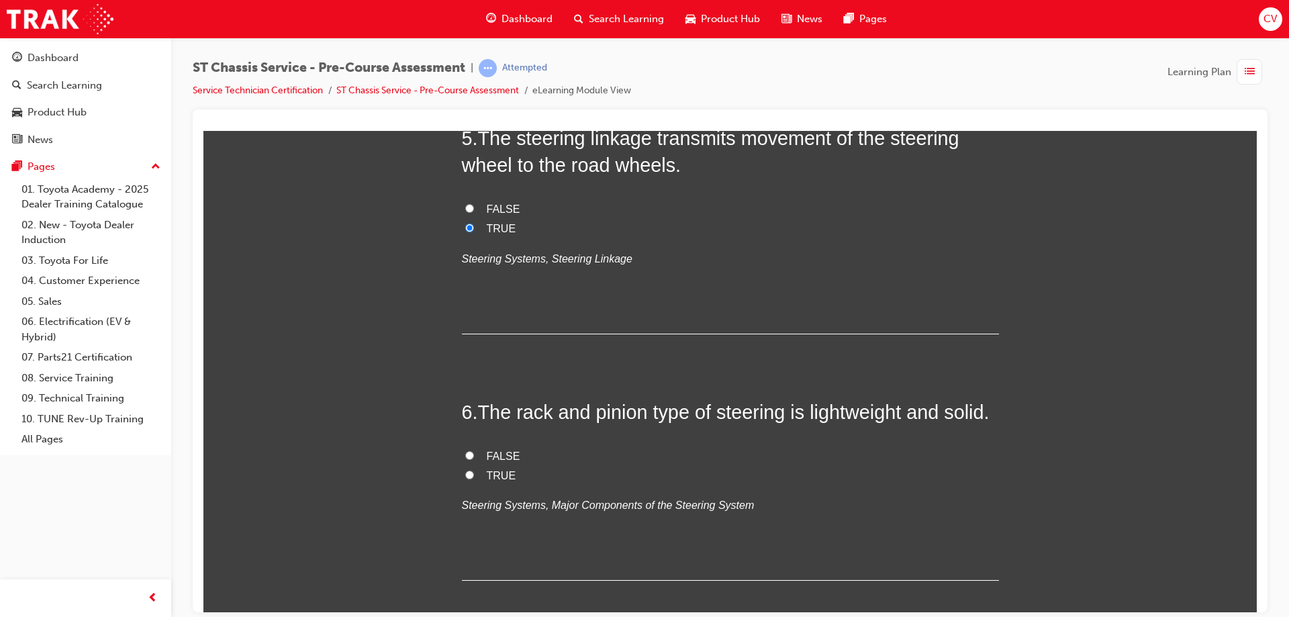
drag, startPoint x: 462, startPoint y: 475, endPoint x: 472, endPoint y: 471, distance: 10.8
click at [471, 472] on label "TRUE" at bounding box center [730, 475] width 537 height 19
click at [471, 472] on input "TRUE" at bounding box center [469, 474] width 9 height 9
radio input "true"
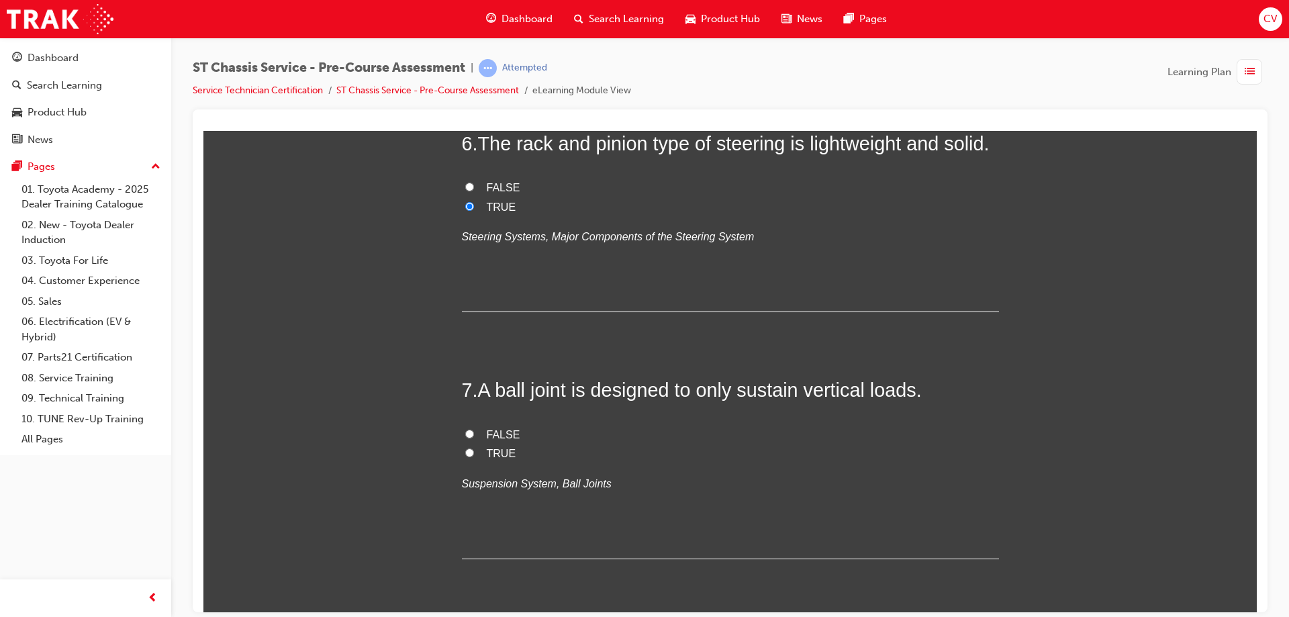
drag, startPoint x: 464, startPoint y: 455, endPoint x: 557, endPoint y: 442, distance: 94.2
click at [465, 454] on input "TRUE" at bounding box center [469, 452] width 9 height 9
radio input "true"
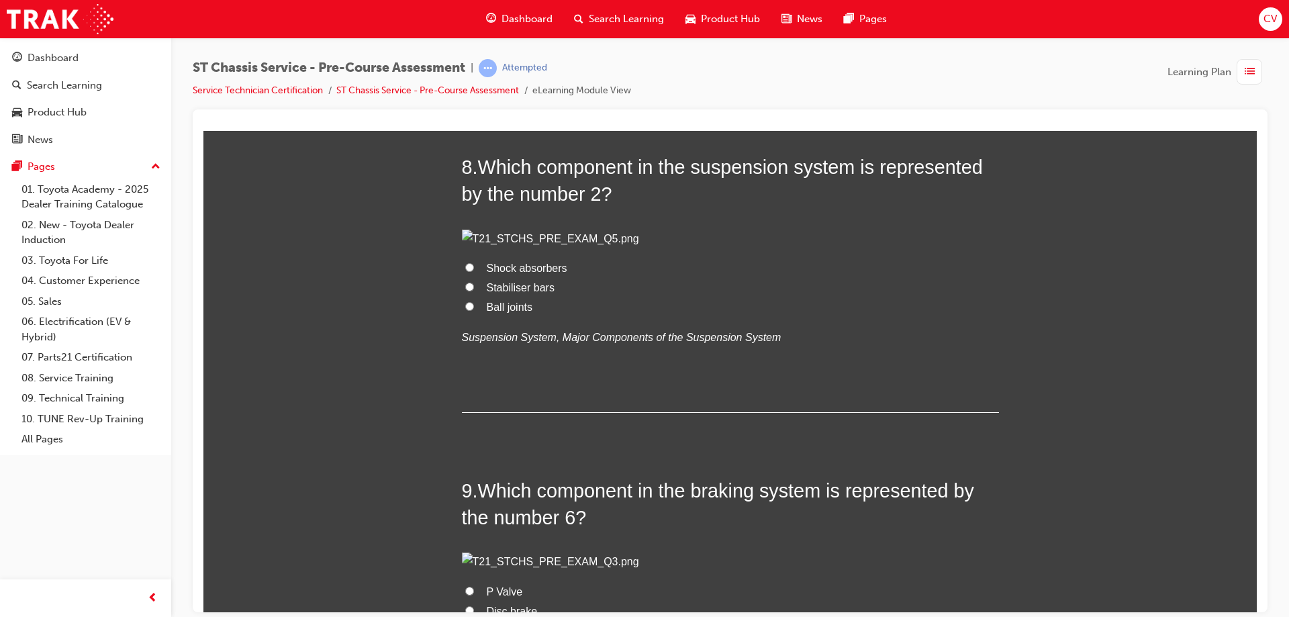
scroll to position [2148, 0]
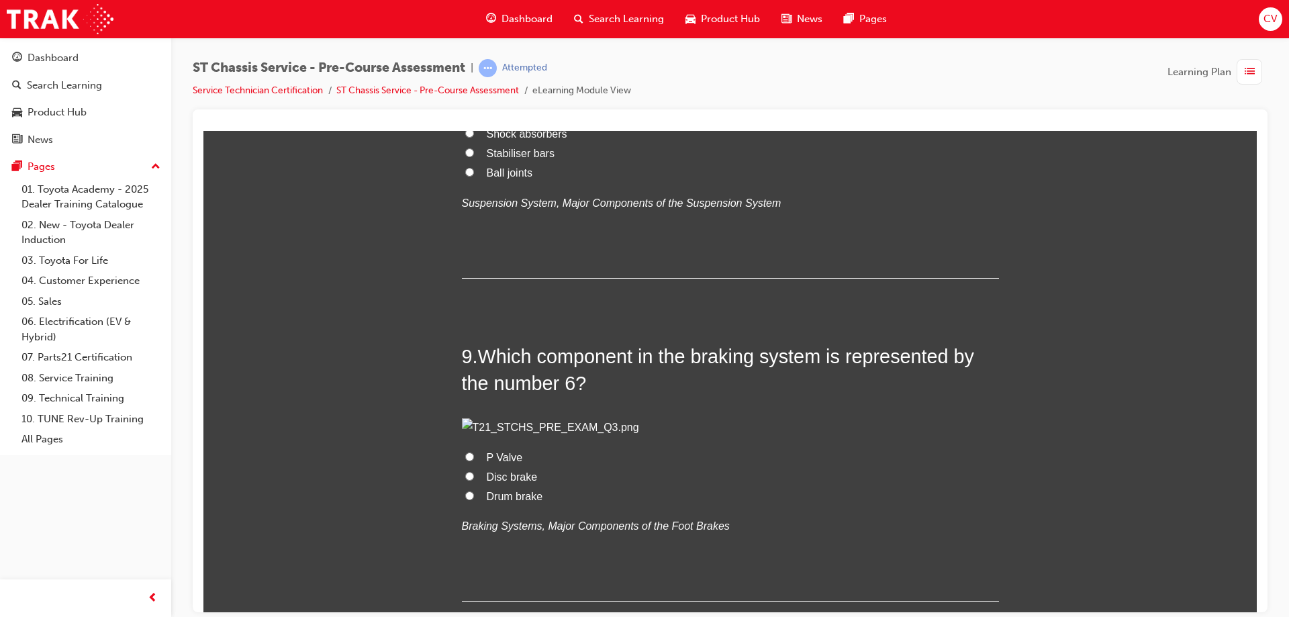
click at [467, 137] on input "Shock absorbers" at bounding box center [469, 132] width 9 height 9
radio input "true"
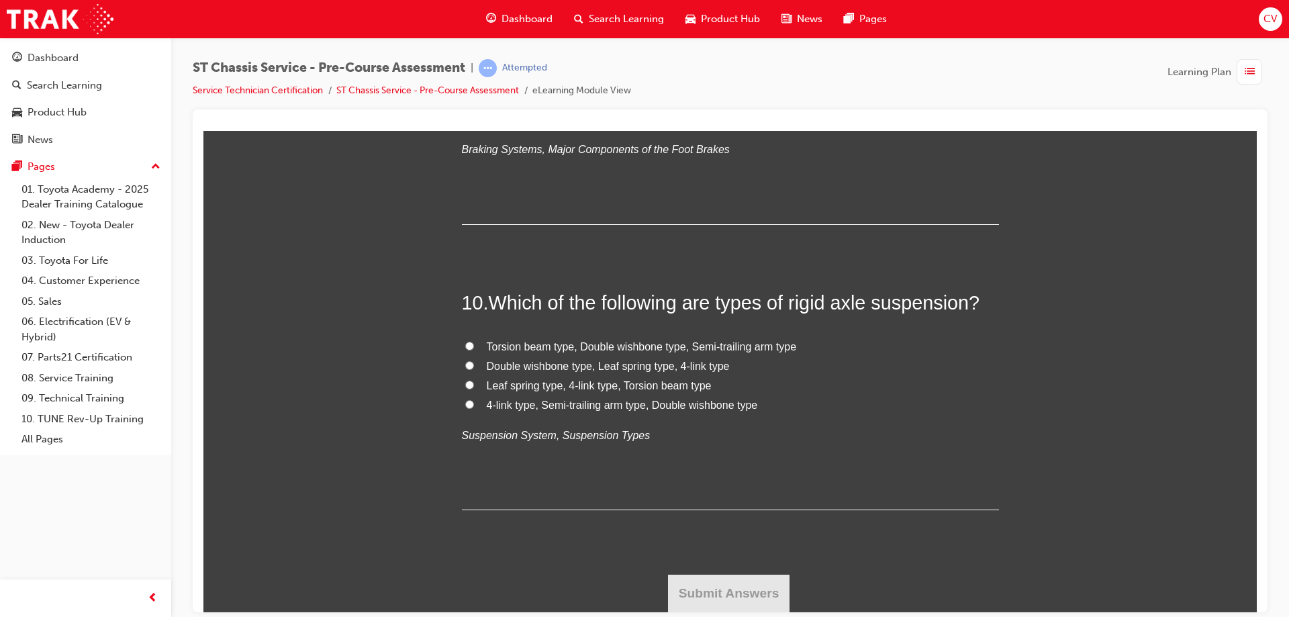
scroll to position [2886, 0]
drag, startPoint x: 466, startPoint y: 438, endPoint x: 493, endPoint y: 433, distance: 27.4
click at [479, 130] on label "Drum brake" at bounding box center [730, 119] width 537 height 19
click at [474, 123] on input "Drum brake" at bounding box center [469, 118] width 9 height 9
radio input "true"
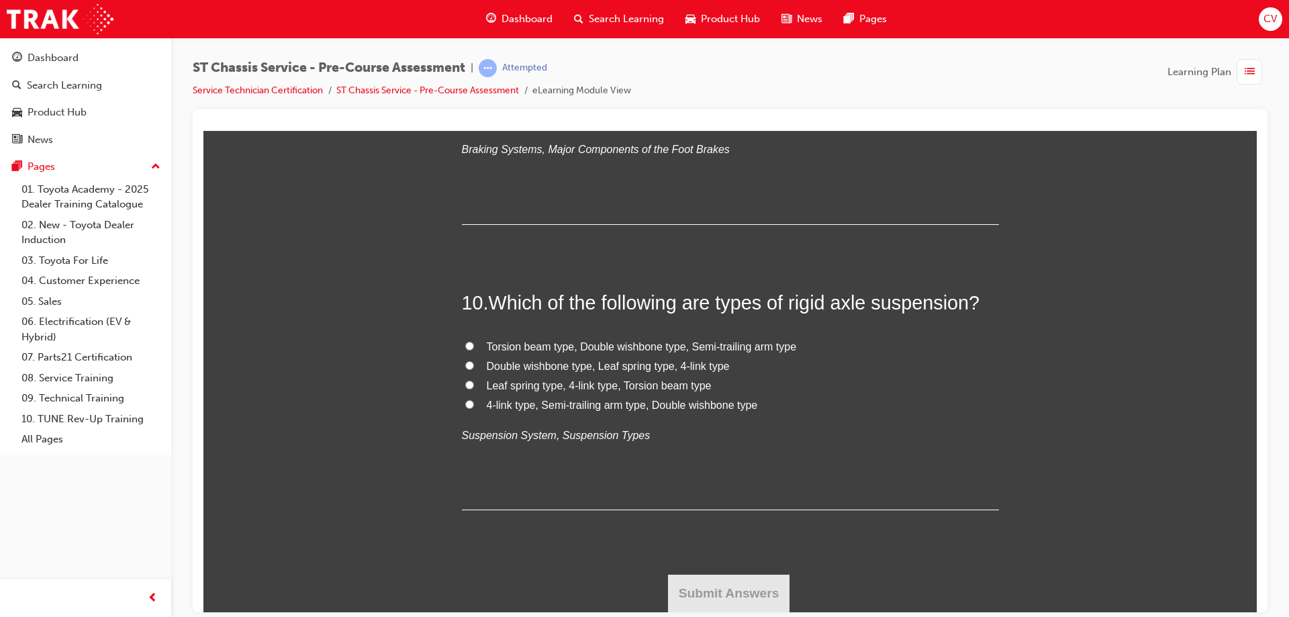
scroll to position [3154, 0]
click at [469, 395] on label "Leaf spring type, 4-link type, Torsion beam type" at bounding box center [730, 385] width 537 height 19
click at [469, 389] on input "Leaf spring type, 4-link type, Torsion beam type" at bounding box center [469, 384] width 9 height 9
radio input "true"
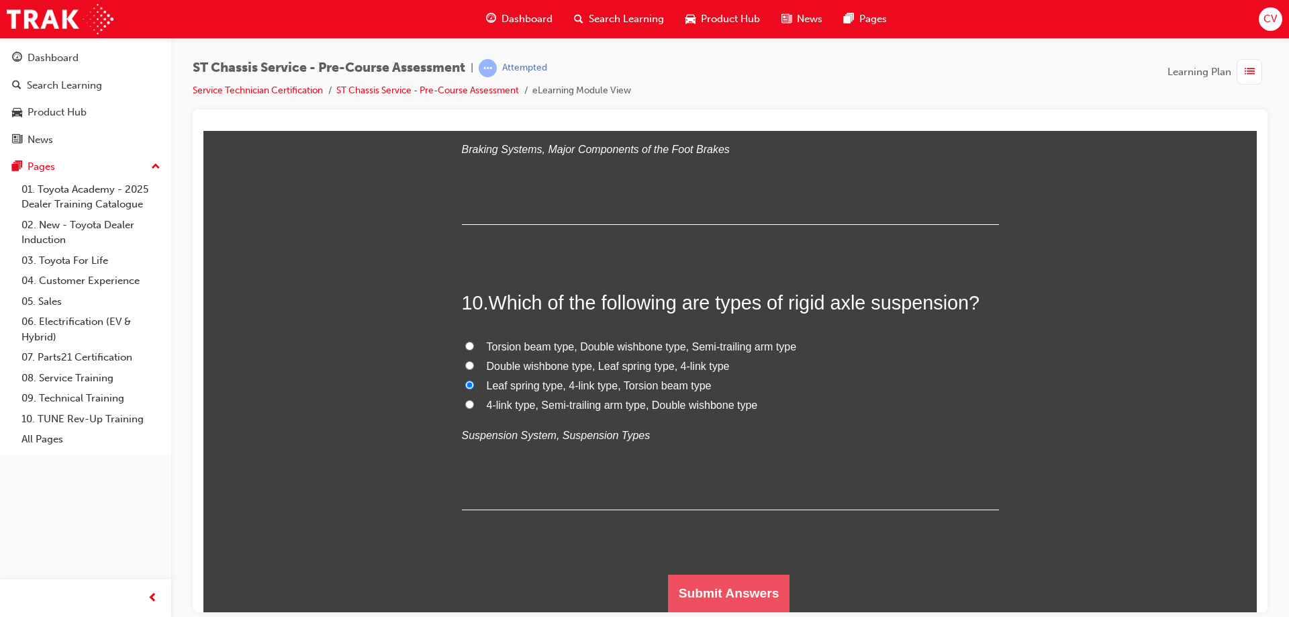
click at [726, 586] on button "Submit Answers" at bounding box center [729, 593] width 122 height 38
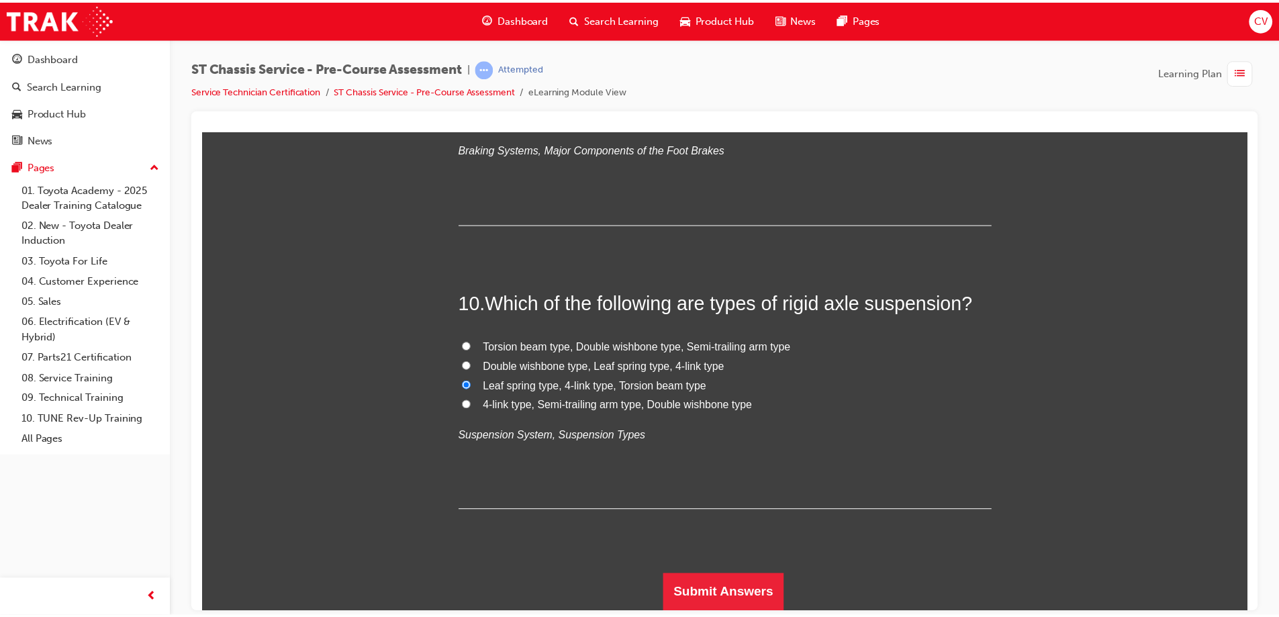
scroll to position [0, 0]
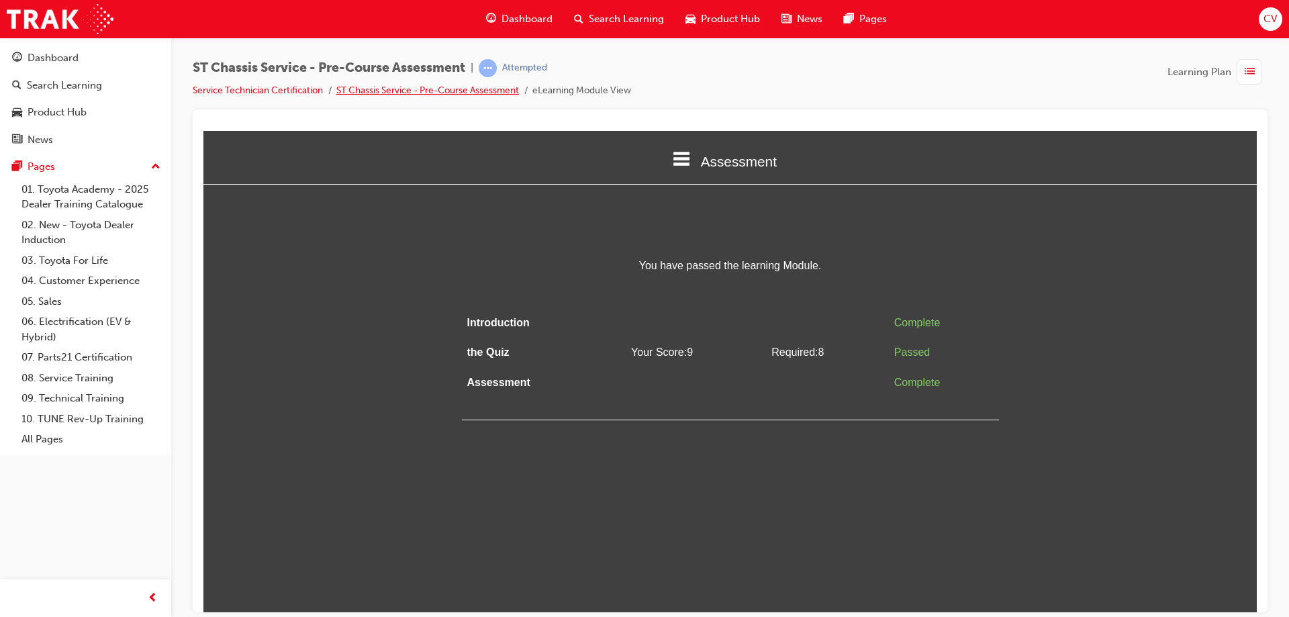
click at [398, 90] on link "ST Chassis Service - Pre-Course Assessment" at bounding box center [427, 90] width 183 height 11
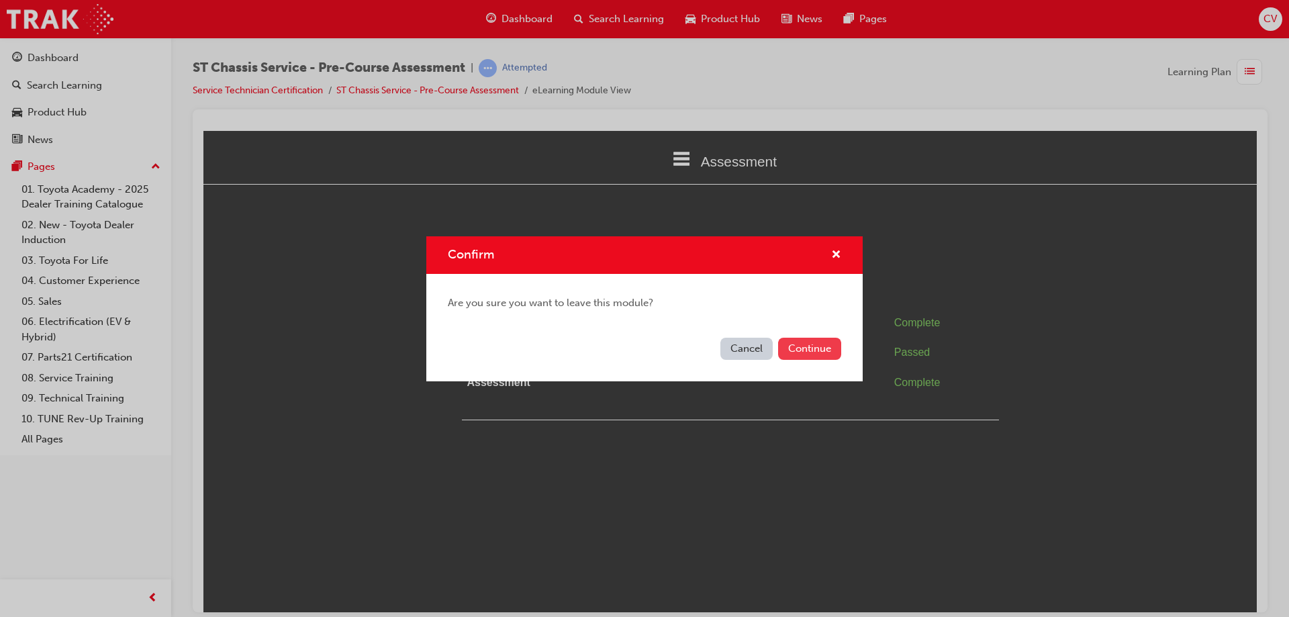
click at [801, 352] on button "Continue" at bounding box center [809, 349] width 63 height 22
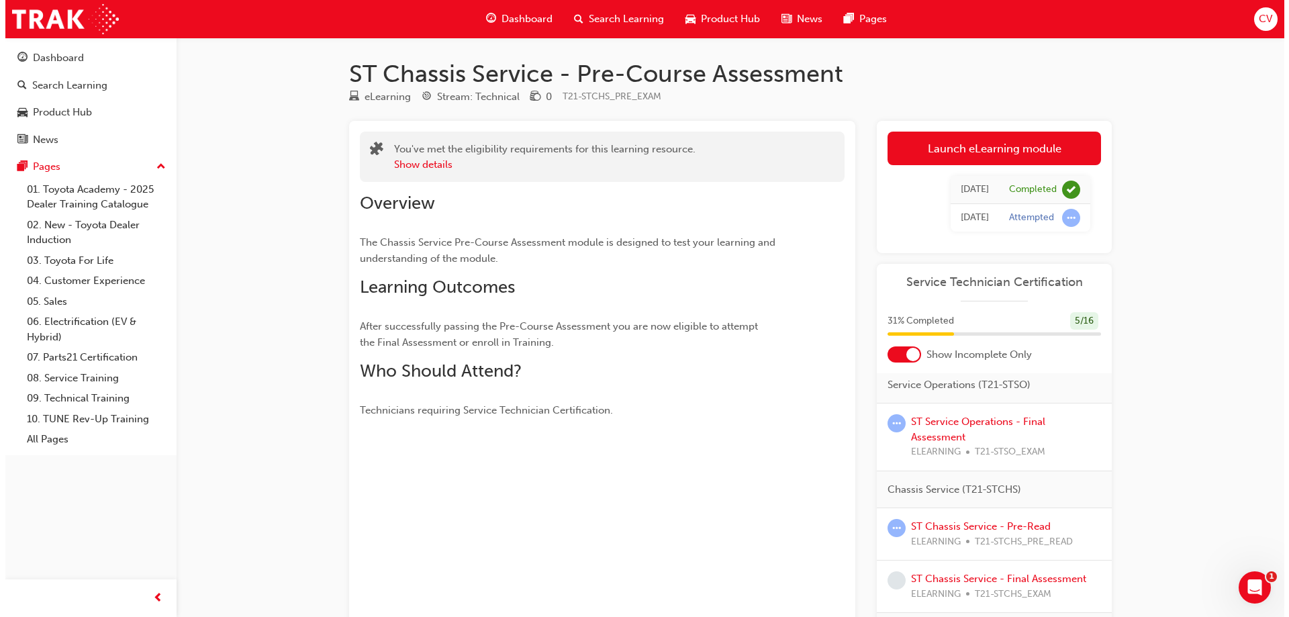
scroll to position [336, 0]
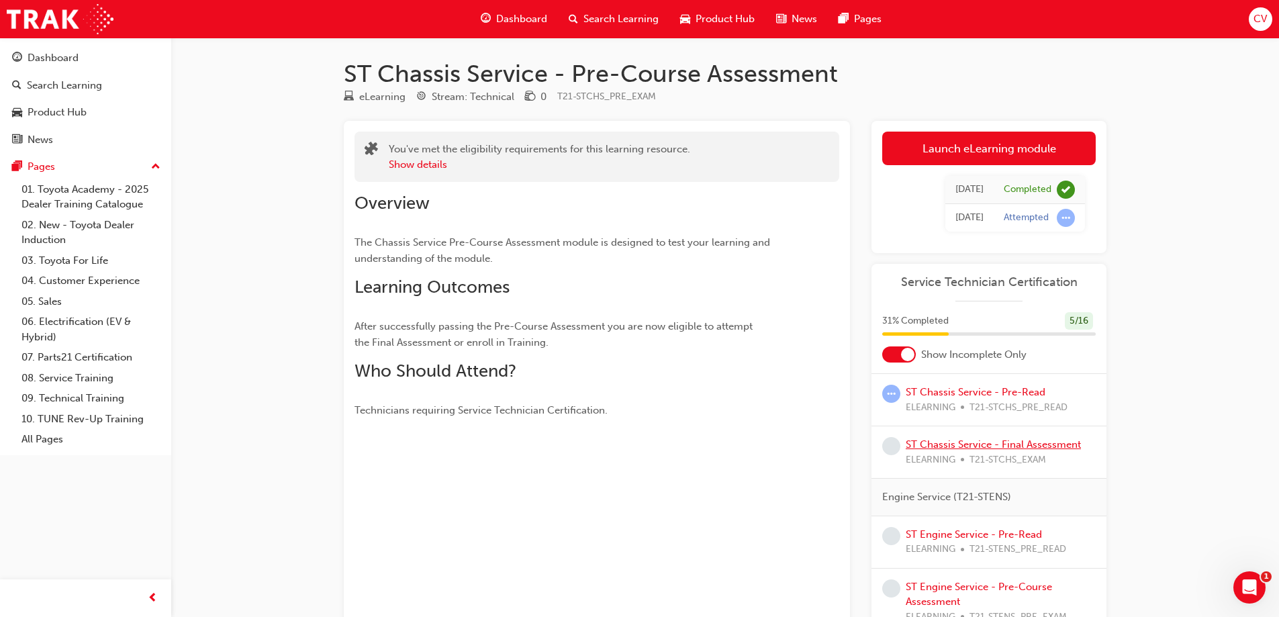
click at [943, 448] on link "ST Chassis Service - Final Assessment" at bounding box center [992, 444] width 175 height 12
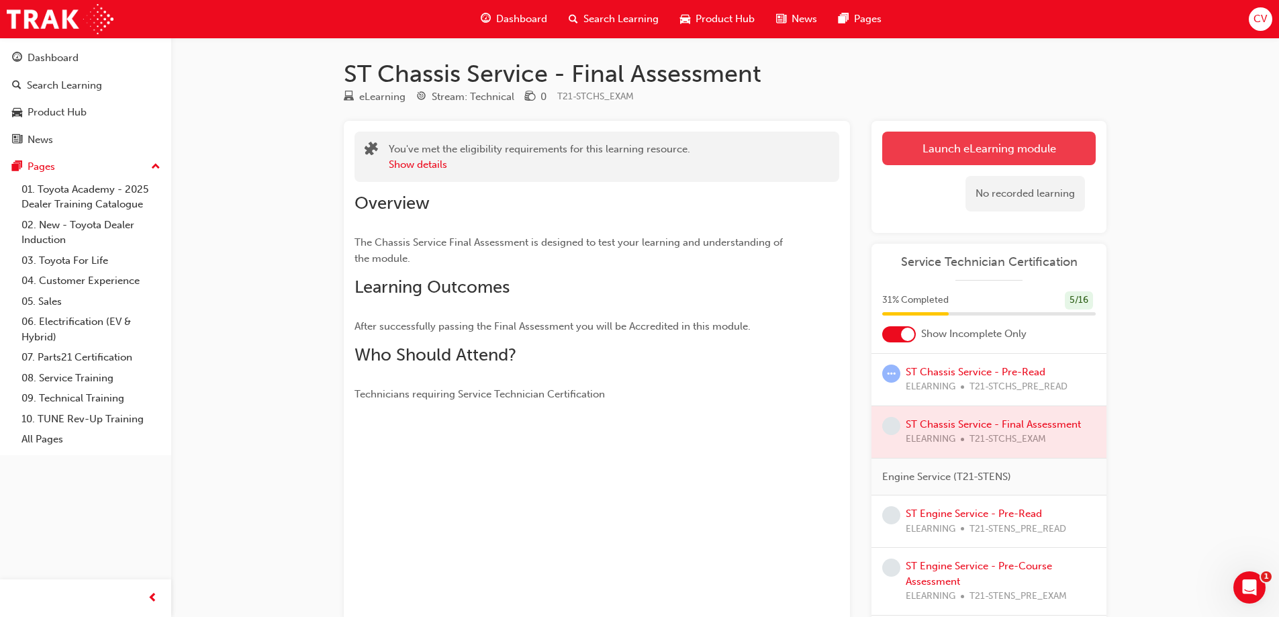
click at [988, 151] on link "Launch eLearning module" at bounding box center [988, 149] width 213 height 34
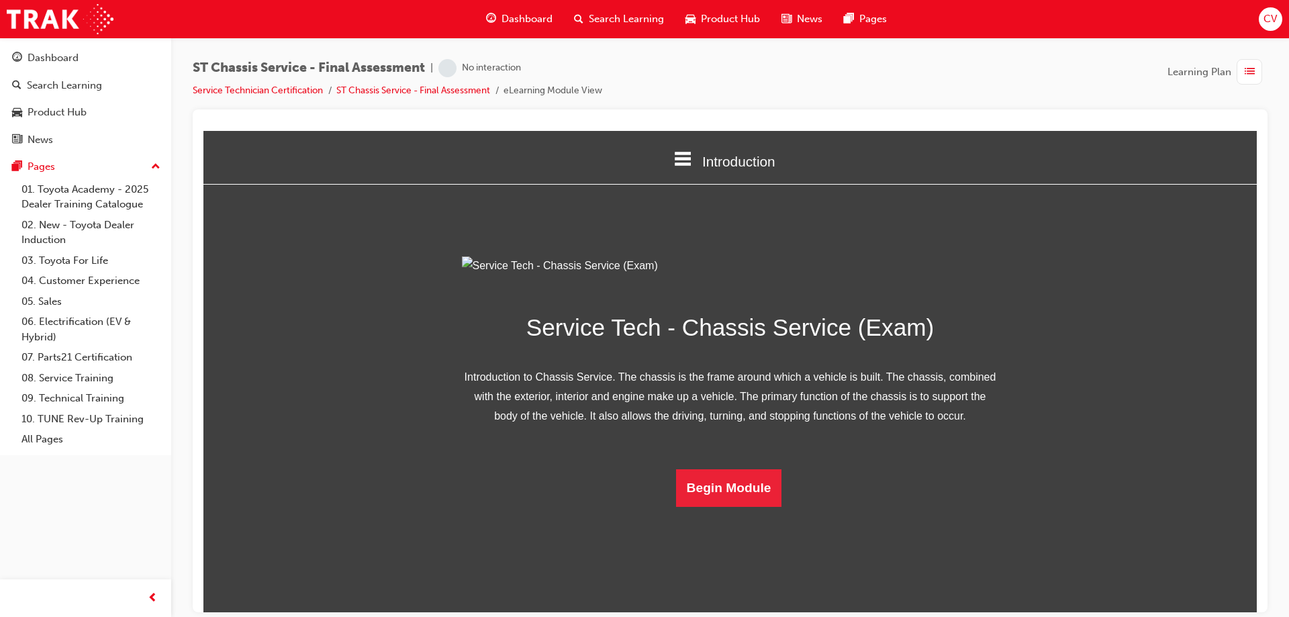
scroll to position [42, 0]
click at [710, 506] on button "Begin Module" at bounding box center [729, 487] width 106 height 38
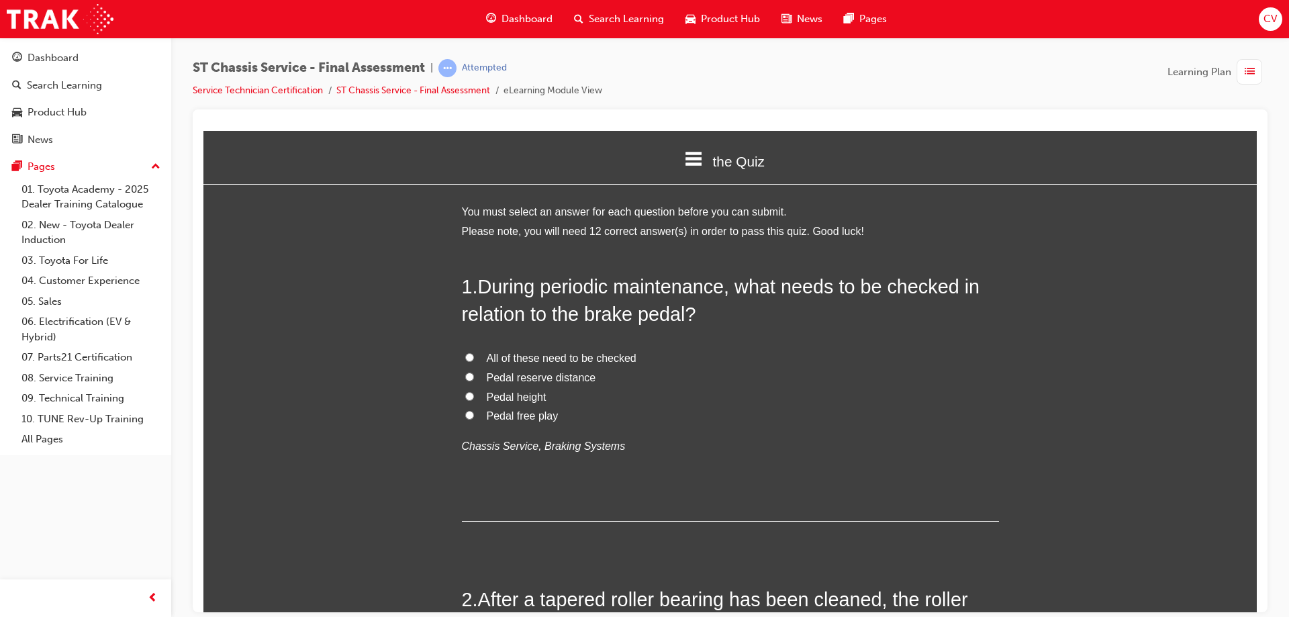
click at [465, 354] on input "All of these need to be checked" at bounding box center [469, 356] width 9 height 9
radio input "true"
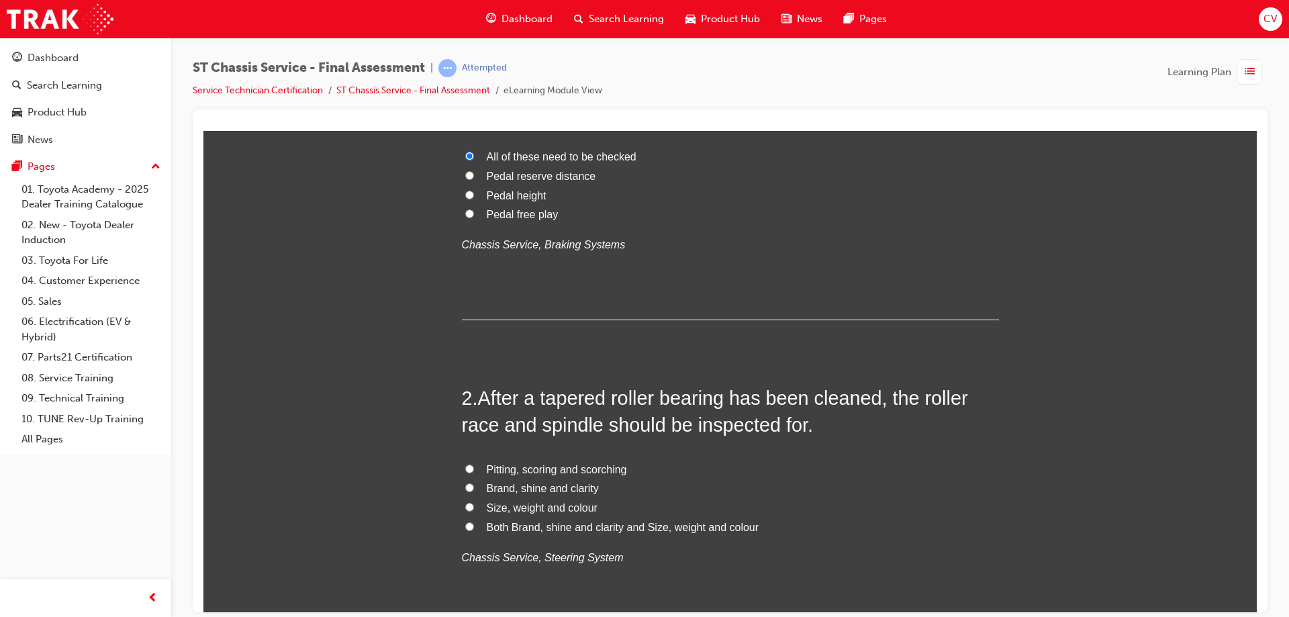
scroll to position [268, 0]
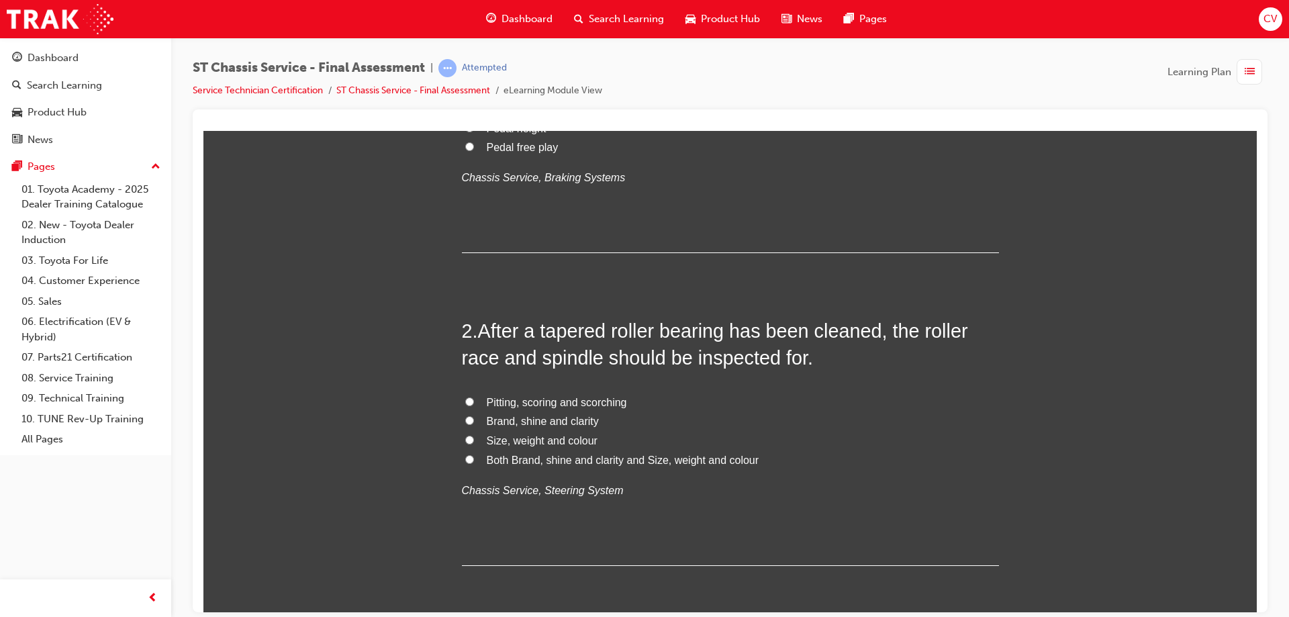
drag, startPoint x: 464, startPoint y: 416, endPoint x: 509, endPoint y: 418, distance: 45.7
click at [465, 416] on input "Brand, shine and clarity" at bounding box center [469, 419] width 9 height 9
radio input "true"
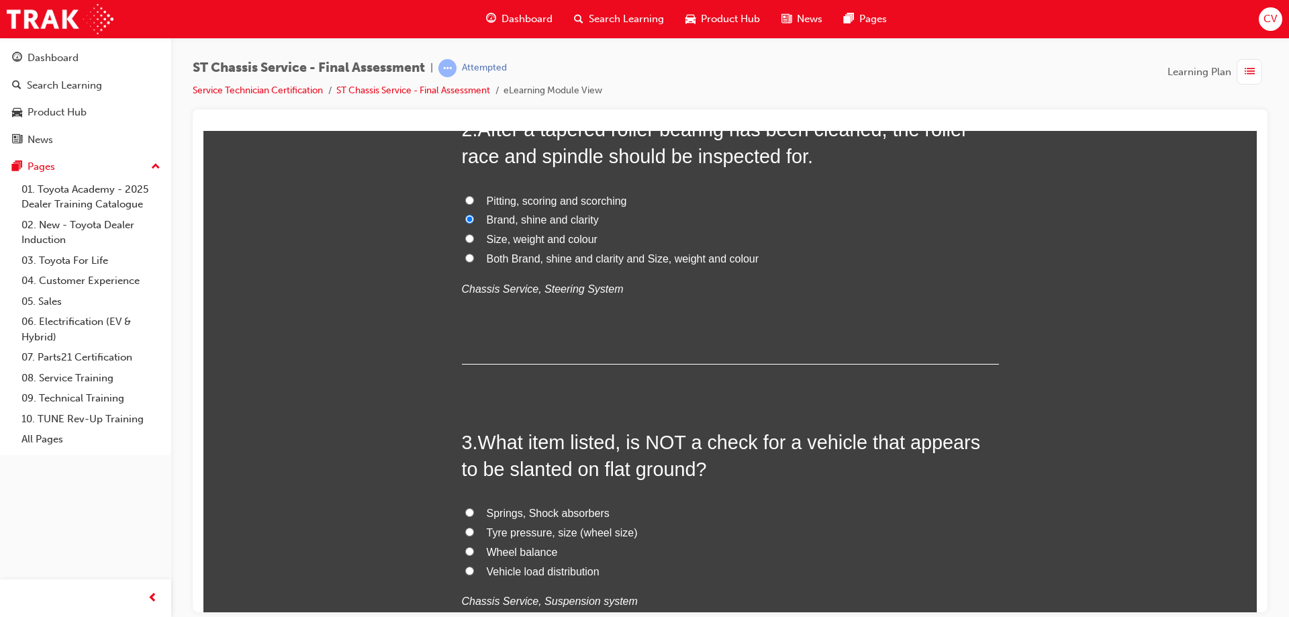
scroll to position [671, 0]
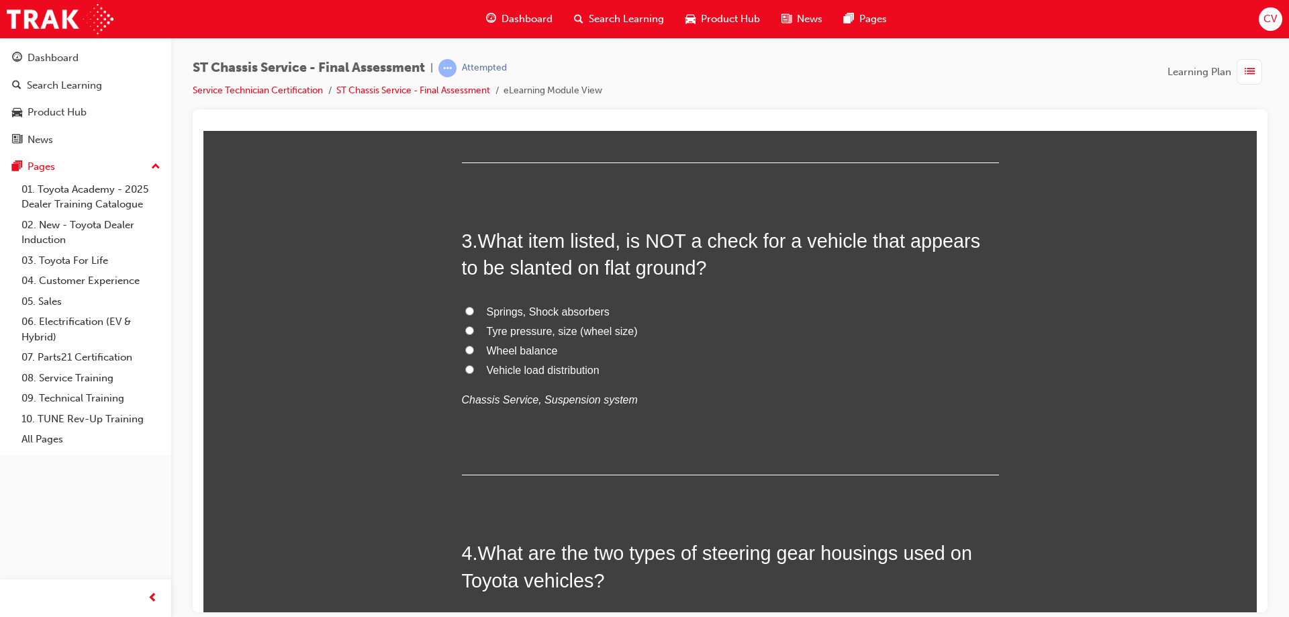
click at [466, 348] on input "Wheel balance" at bounding box center [469, 349] width 9 height 9
radio input "true"
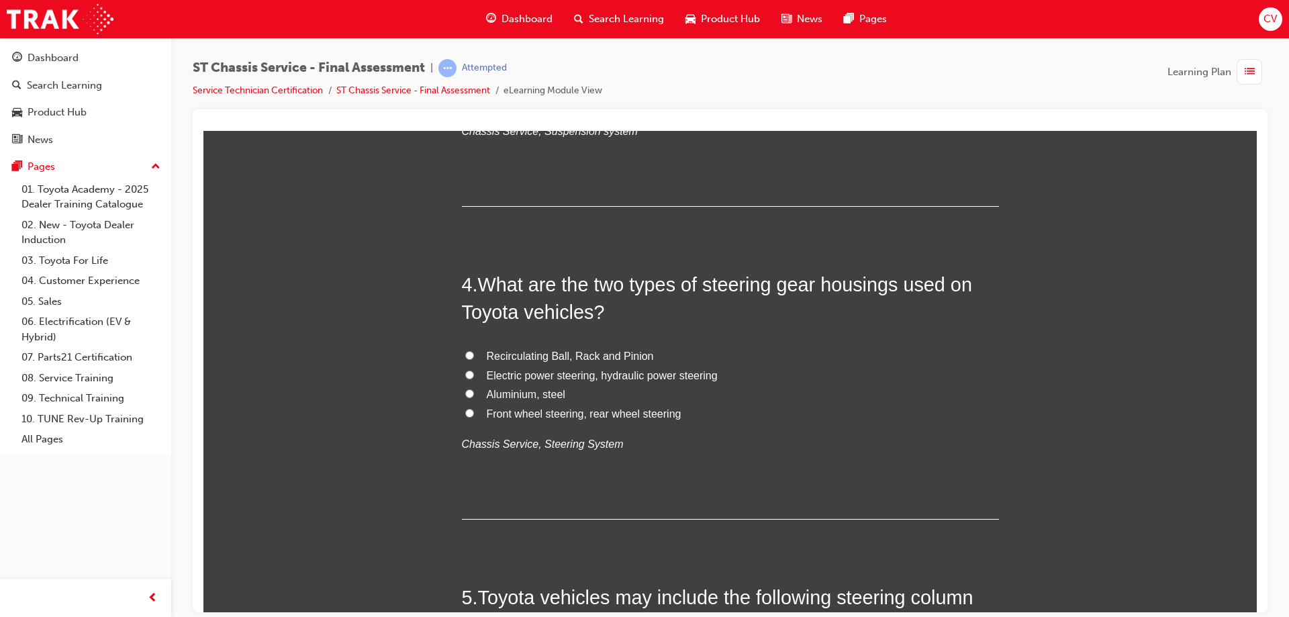
click at [465, 371] on input "Electric power steering, hydraulic power steering" at bounding box center [469, 374] width 9 height 9
radio input "true"
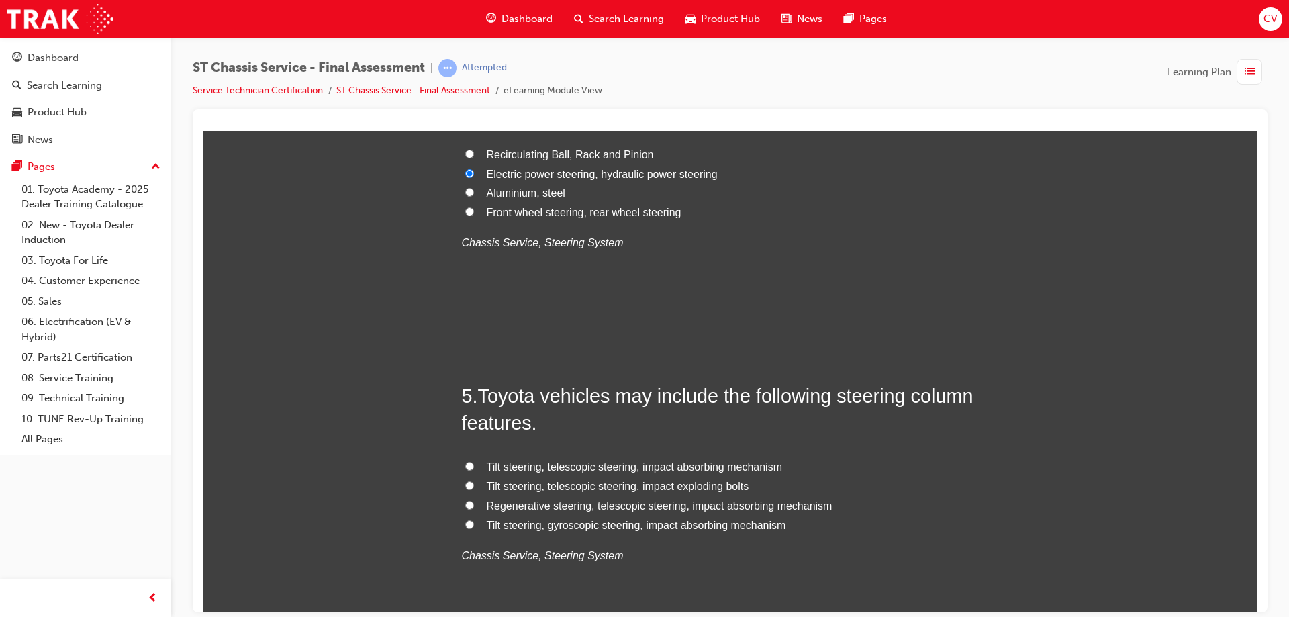
scroll to position [1208, 0]
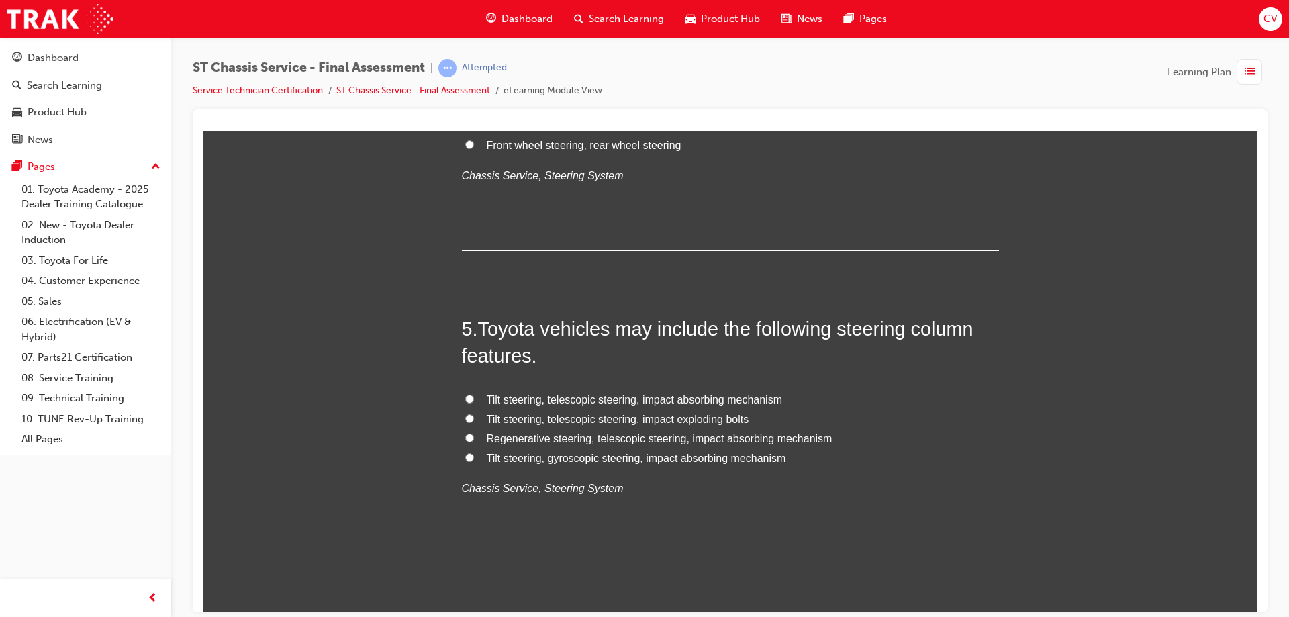
click at [468, 397] on input "Tilt steering, telescopic steering, impact absorbing mechanism" at bounding box center [469, 398] width 9 height 9
radio input "true"
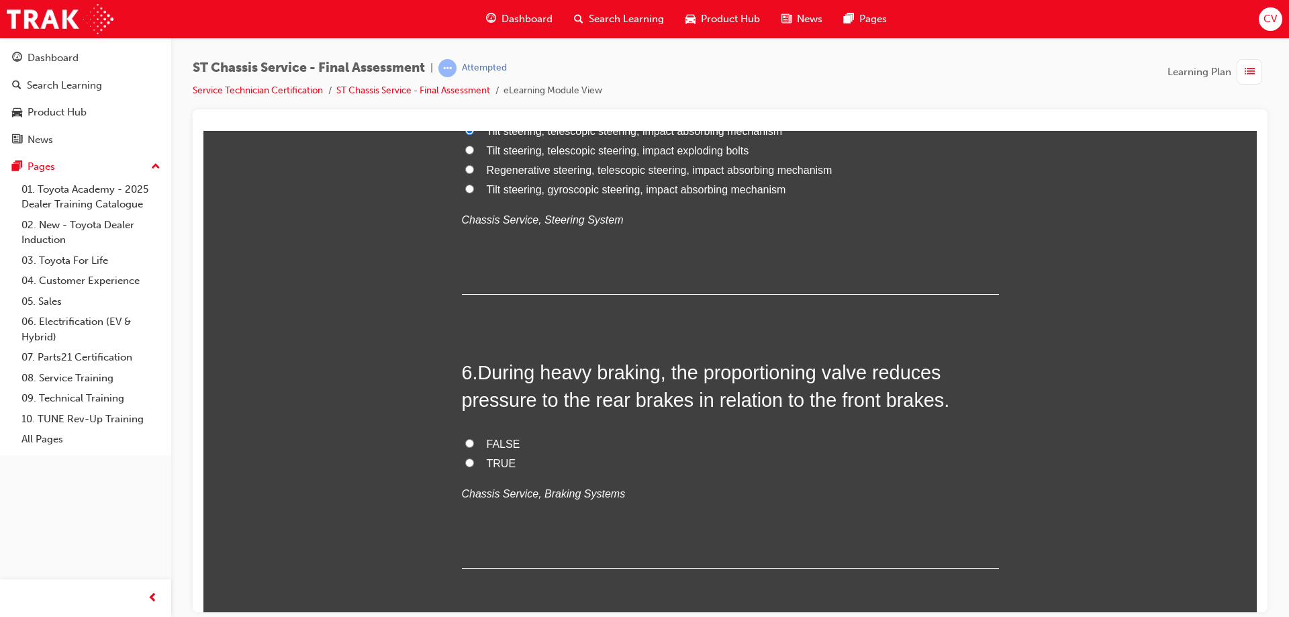
scroll to position [1544, 0]
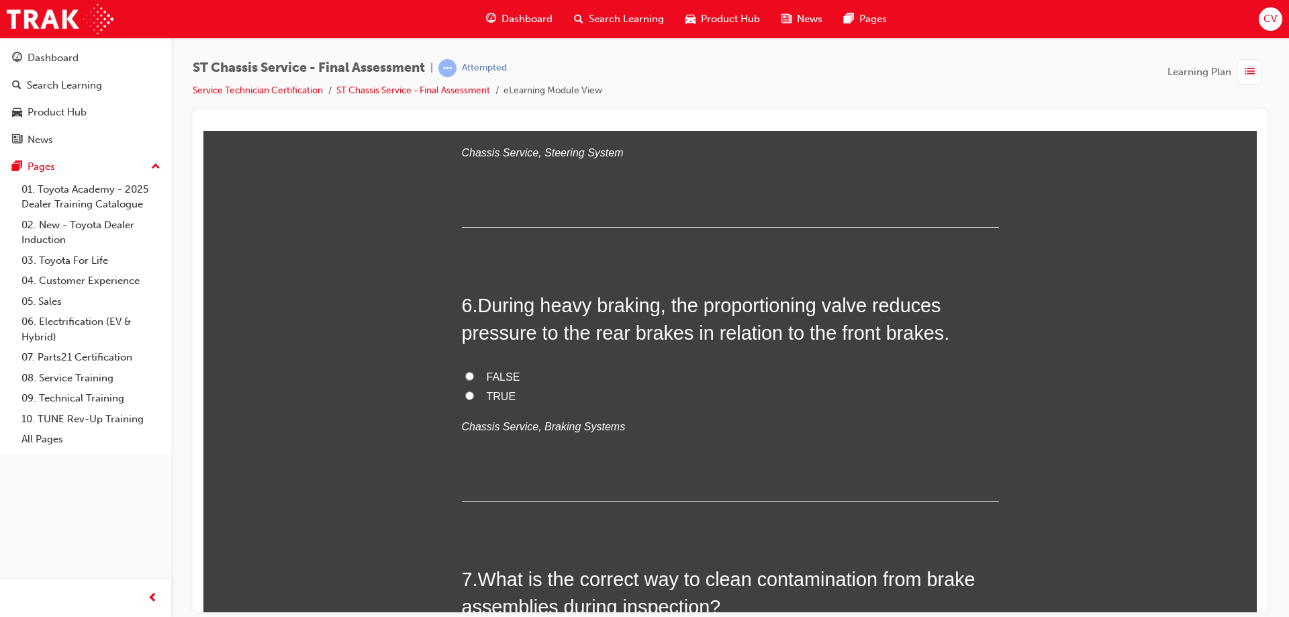
drag, startPoint x: 462, startPoint y: 392, endPoint x: 472, endPoint y: 387, distance: 10.8
click at [468, 388] on label "TRUE" at bounding box center [730, 396] width 537 height 19
click at [468, 391] on input "TRUE" at bounding box center [469, 395] width 9 height 9
radio input "true"
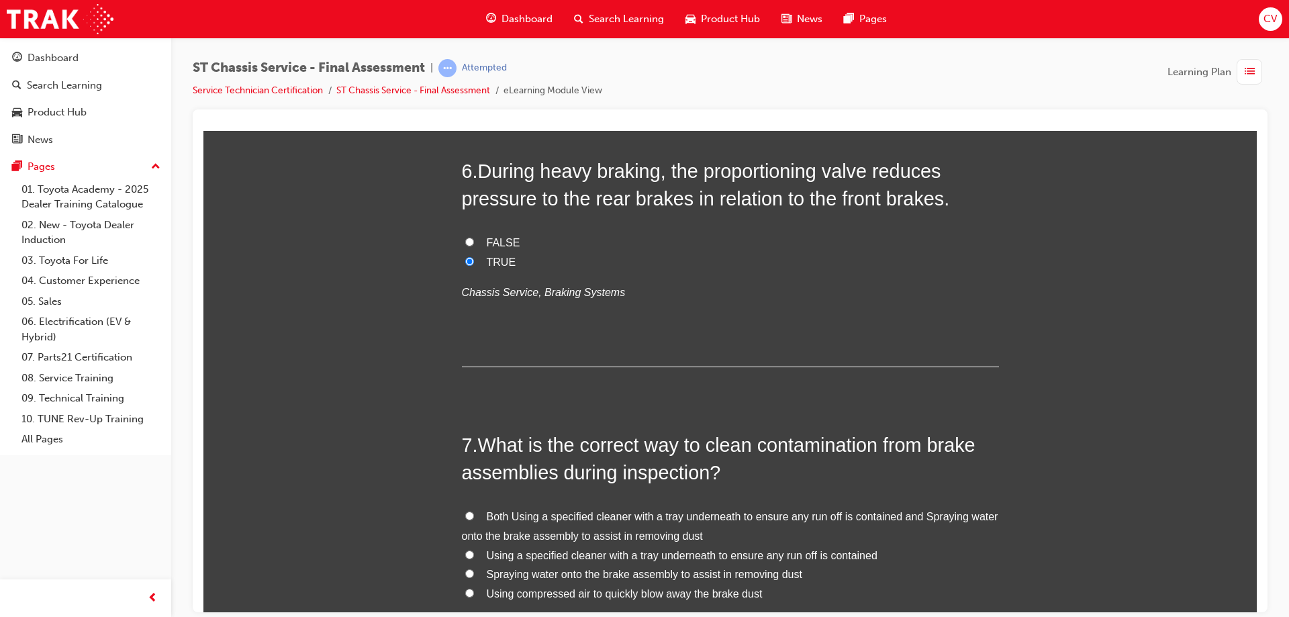
scroll to position [1812, 0]
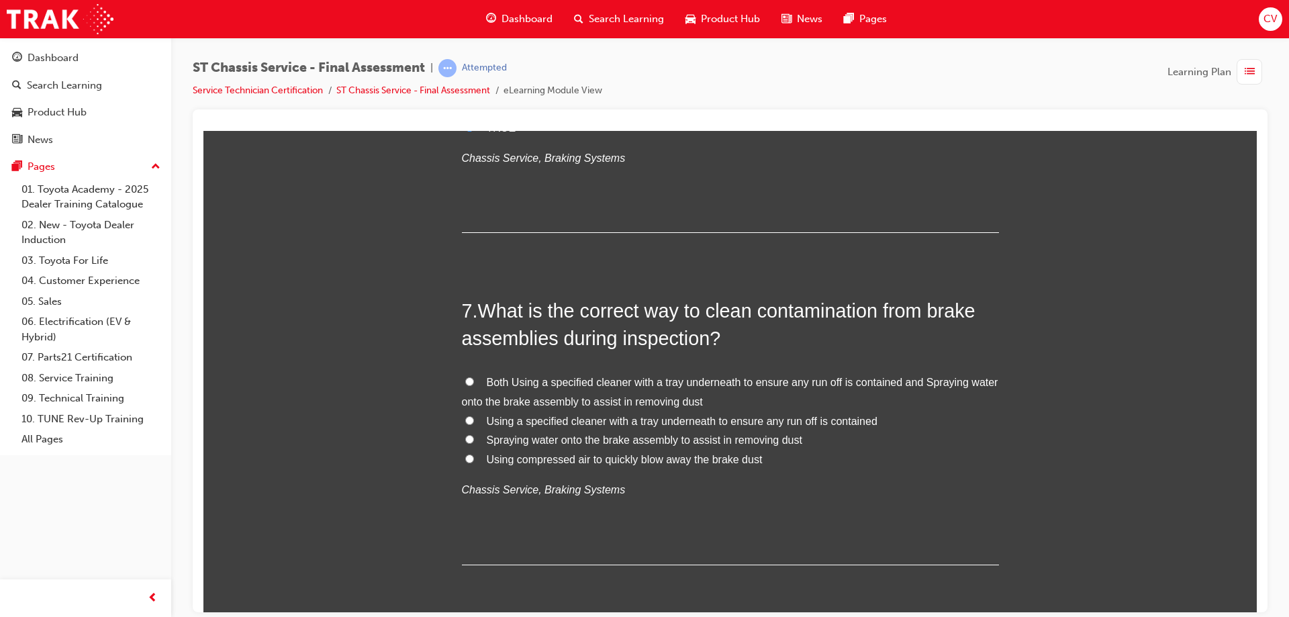
click at [471, 438] on label "Spraying water onto the brake assembly to assist in removing dust" at bounding box center [730, 439] width 537 height 19
click at [471, 438] on input "Spraying water onto the brake assembly to assist in removing dust" at bounding box center [469, 438] width 9 height 9
radio input "true"
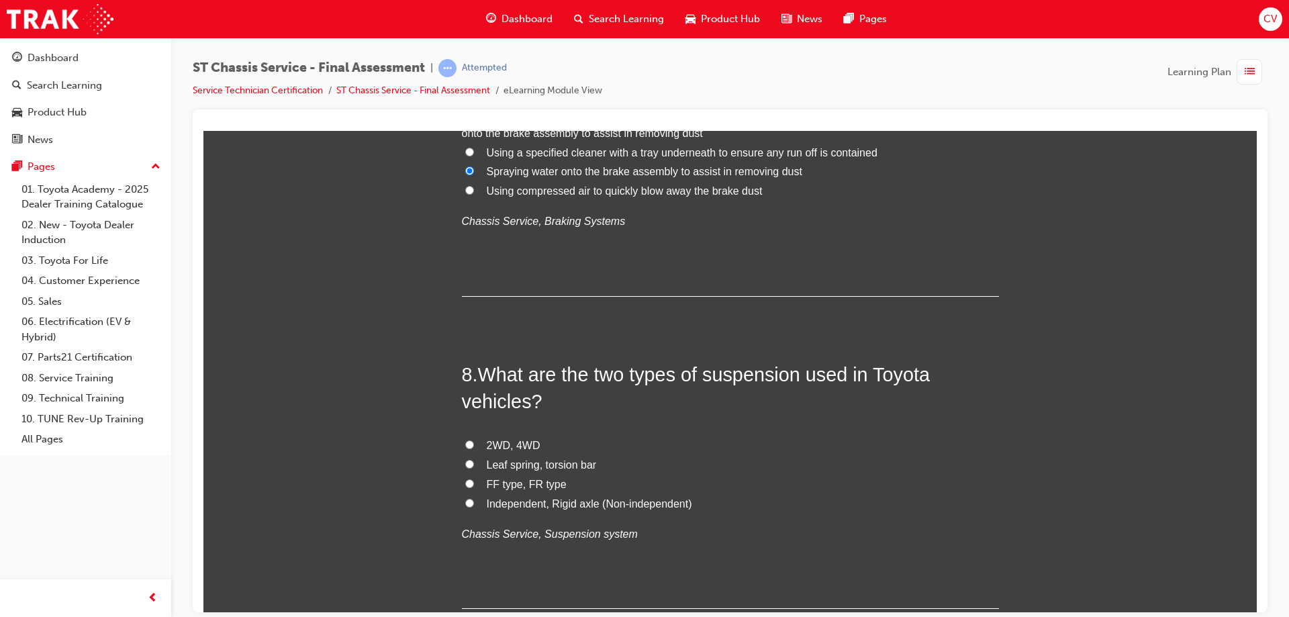
scroll to position [2148, 0]
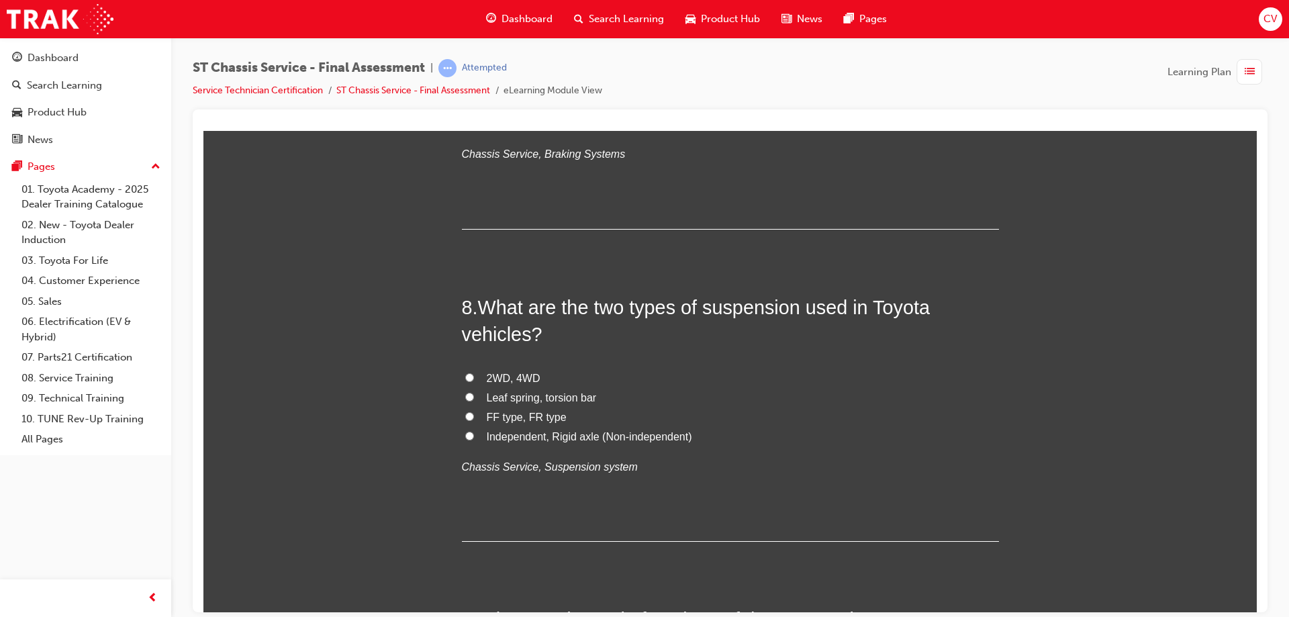
click at [466, 434] on input "Independent, Rigid axle (Non-independent)" at bounding box center [469, 435] width 9 height 9
radio input "true"
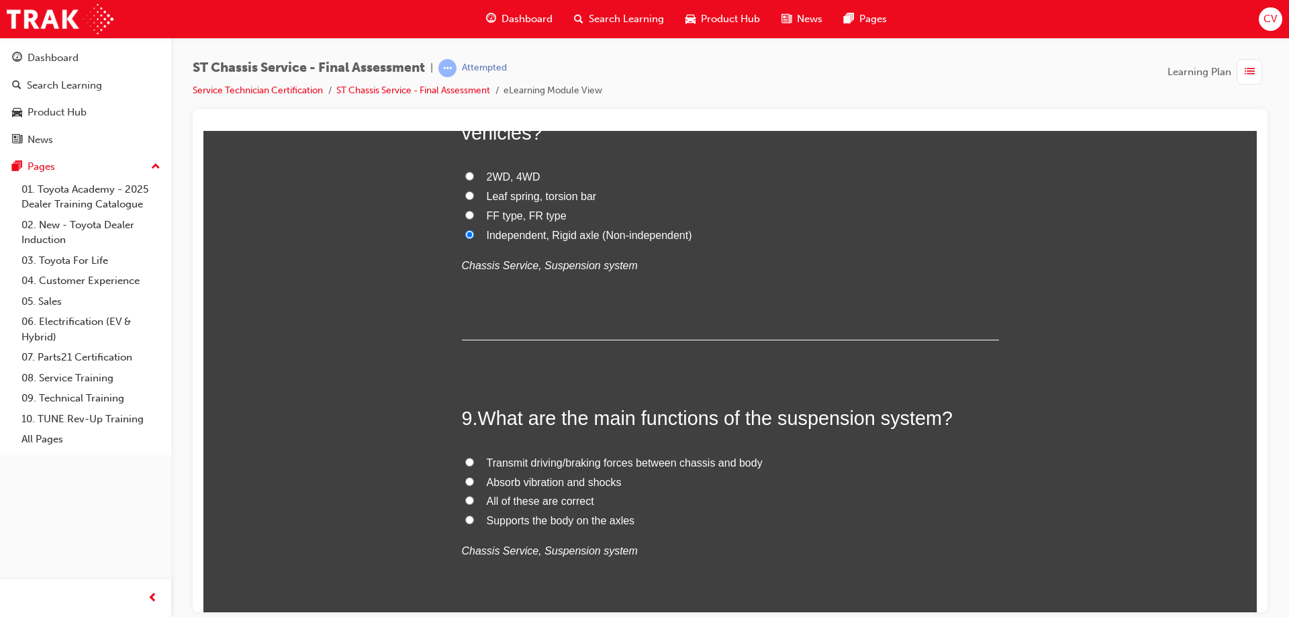
scroll to position [2416, 0]
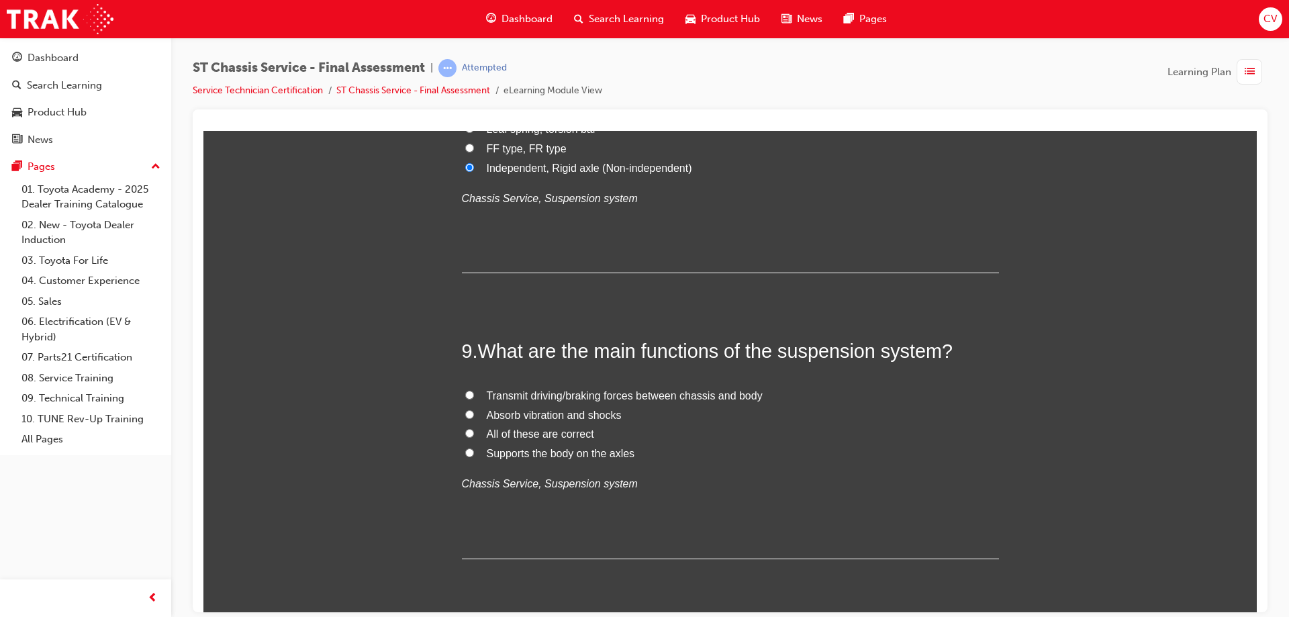
drag, startPoint x: 467, startPoint y: 413, endPoint x: 495, endPoint y: 412, distance: 27.5
click at [468, 413] on input "Absorb vibration and shocks" at bounding box center [469, 413] width 9 height 9
radio input "true"
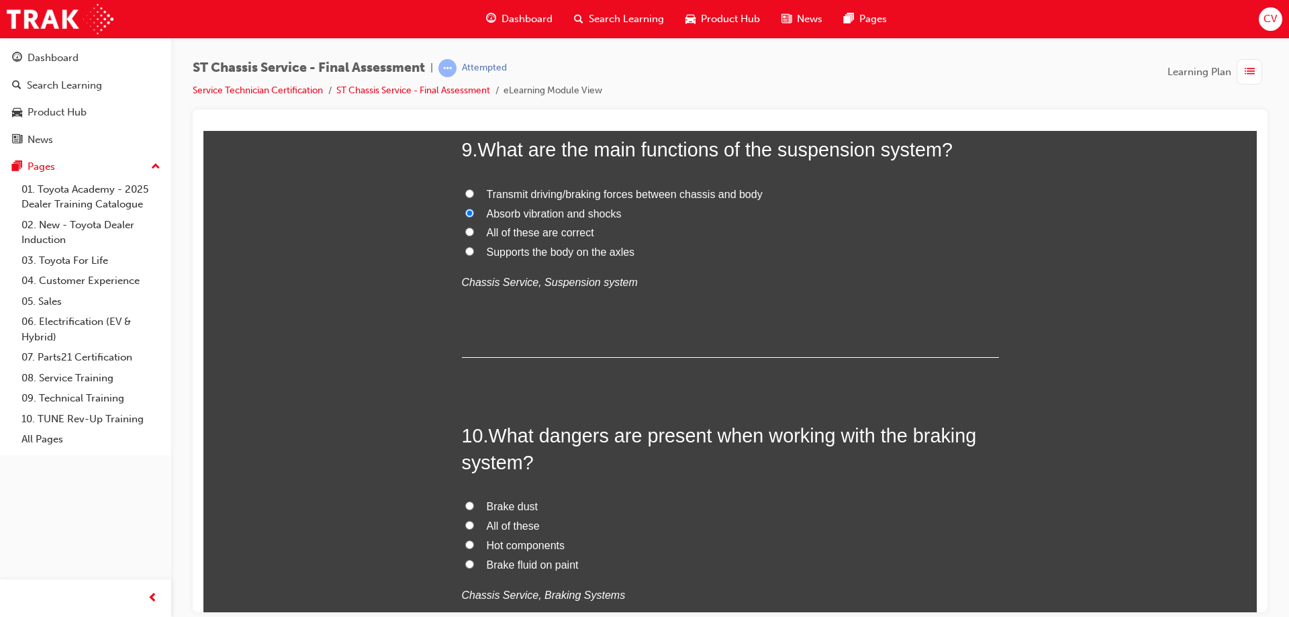
scroll to position [2685, 0]
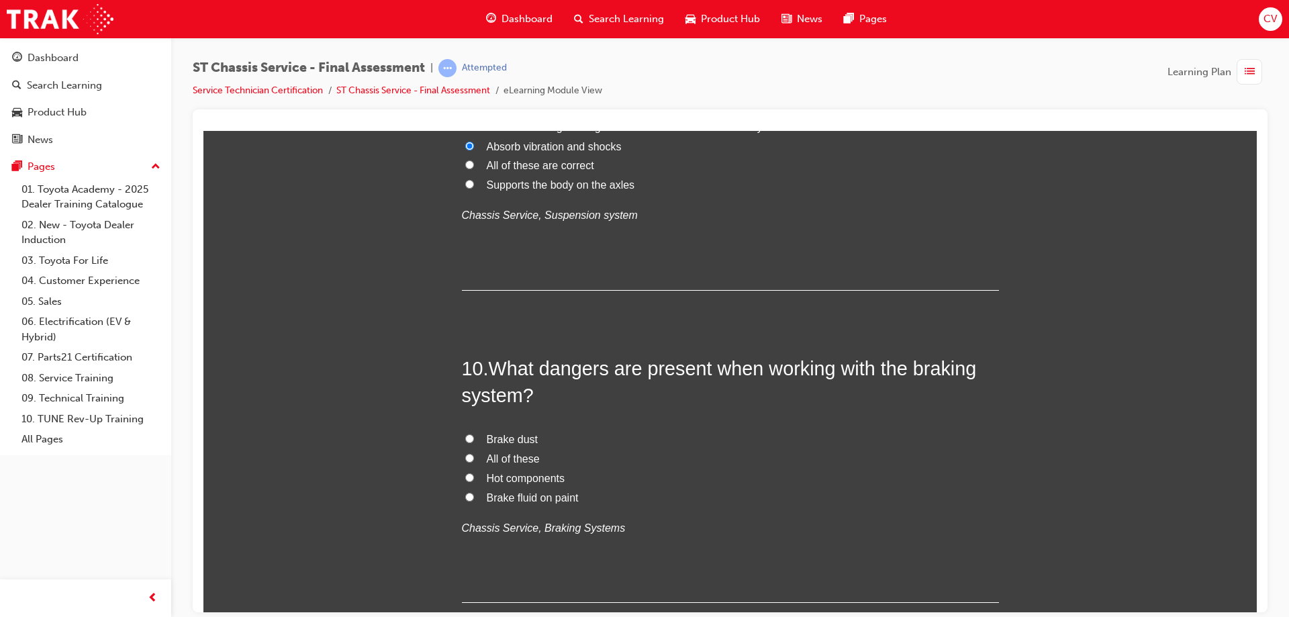
drag, startPoint x: 464, startPoint y: 458, endPoint x: 483, endPoint y: 456, distance: 19.5
click at [472, 457] on label "All of these" at bounding box center [730, 458] width 537 height 19
click at [472, 457] on input "All of these" at bounding box center [469, 457] width 9 height 9
radio input "true"
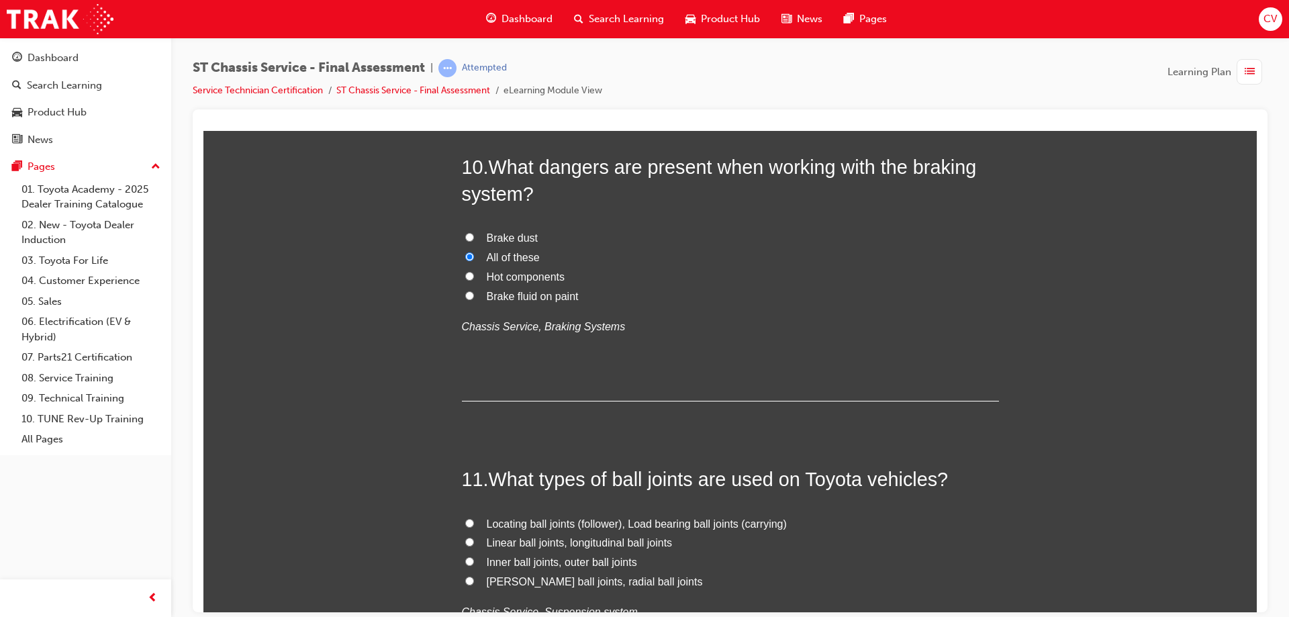
scroll to position [2953, 0]
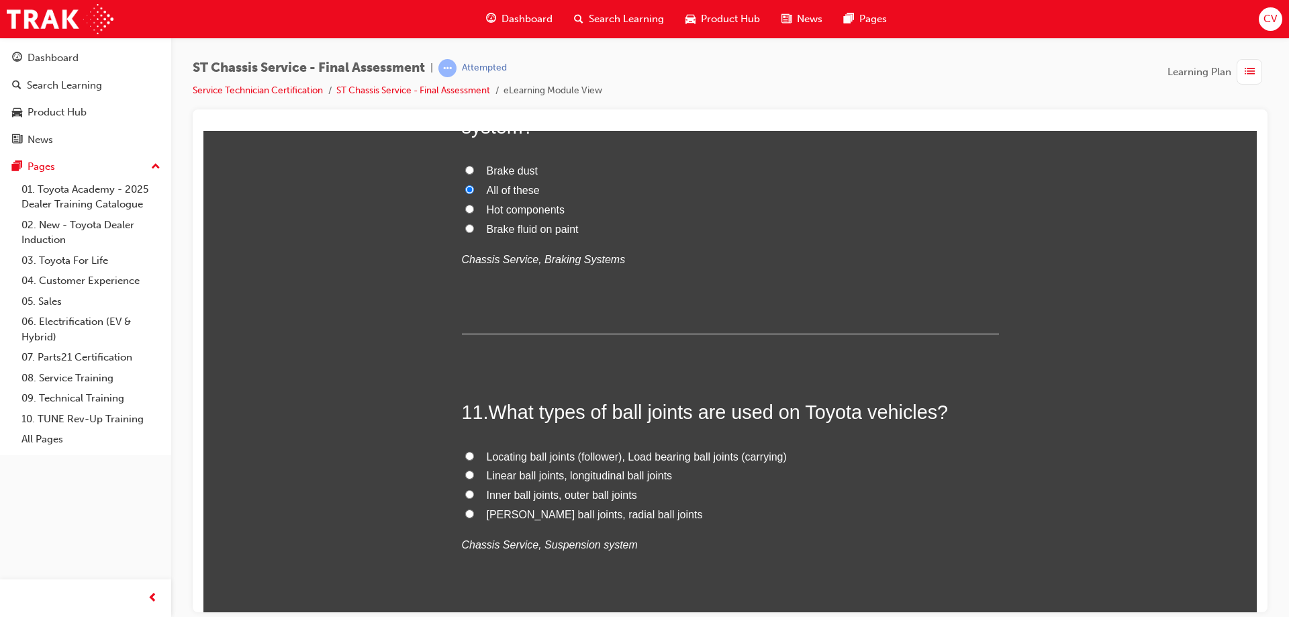
click at [466, 512] on input "McPherson ball joints, radial ball joints" at bounding box center [469, 513] width 9 height 9
radio input "true"
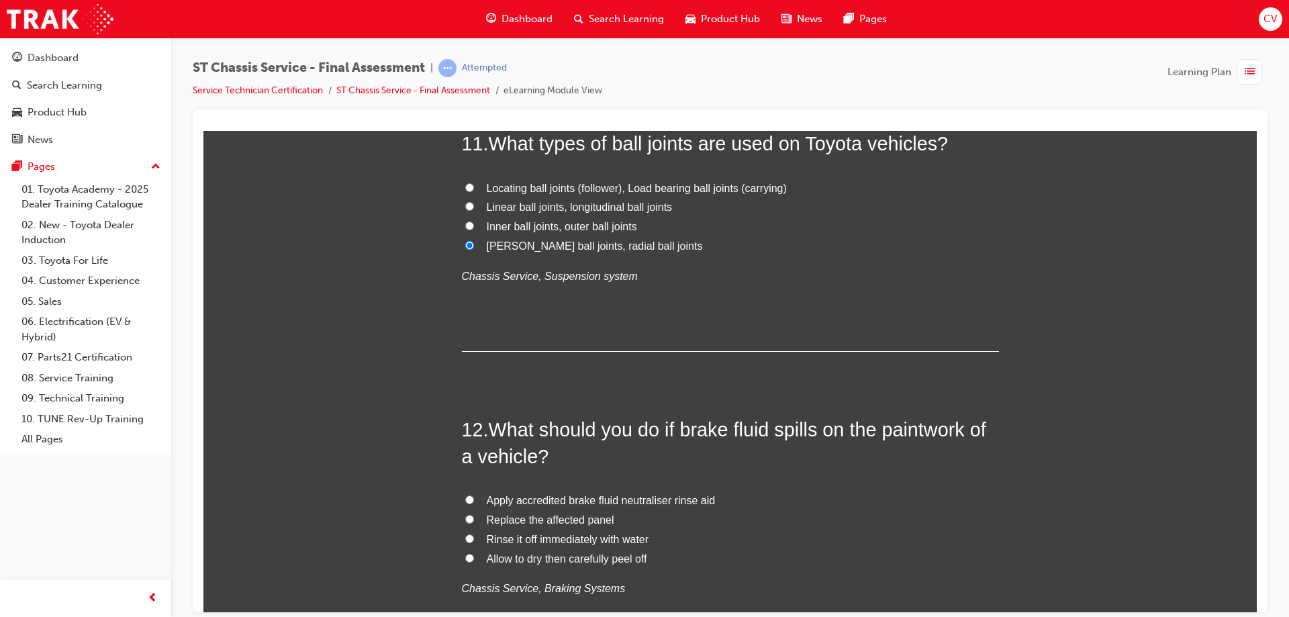
scroll to position [3289, 0]
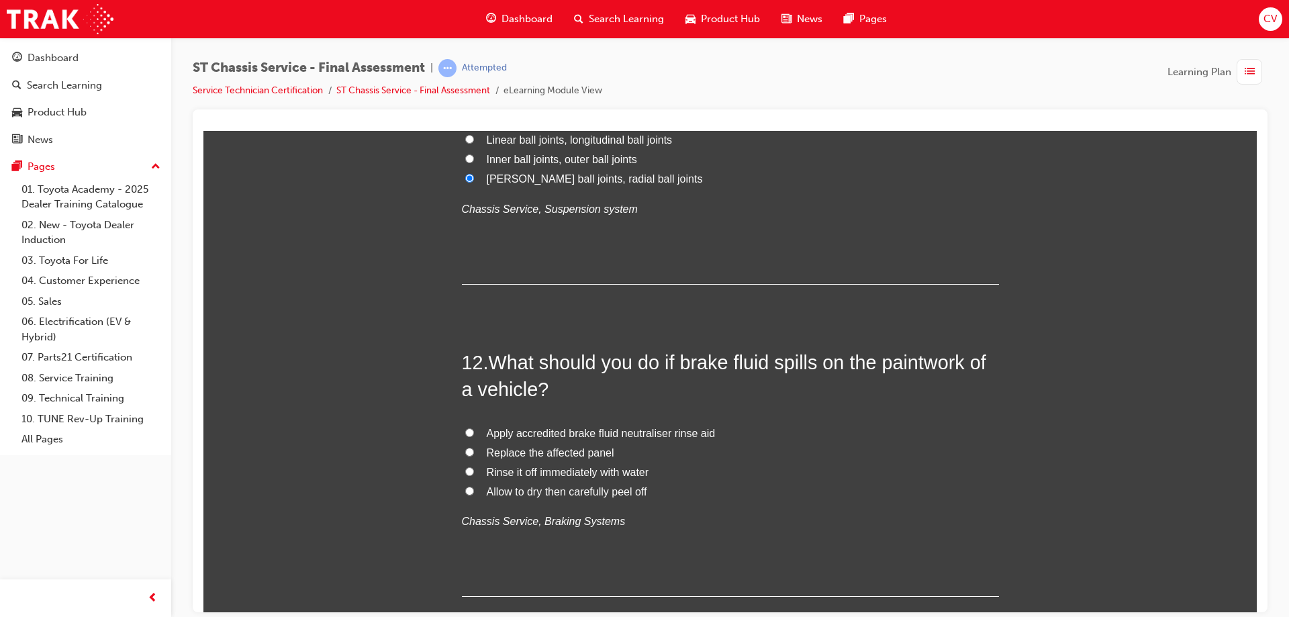
drag, startPoint x: 467, startPoint y: 474, endPoint x: 544, endPoint y: 464, distance: 77.8
click at [469, 469] on label "Rinse it off immediately with water" at bounding box center [730, 471] width 537 height 19
click at [469, 469] on input "Rinse it off immediately with water" at bounding box center [469, 470] width 9 height 9
radio input "true"
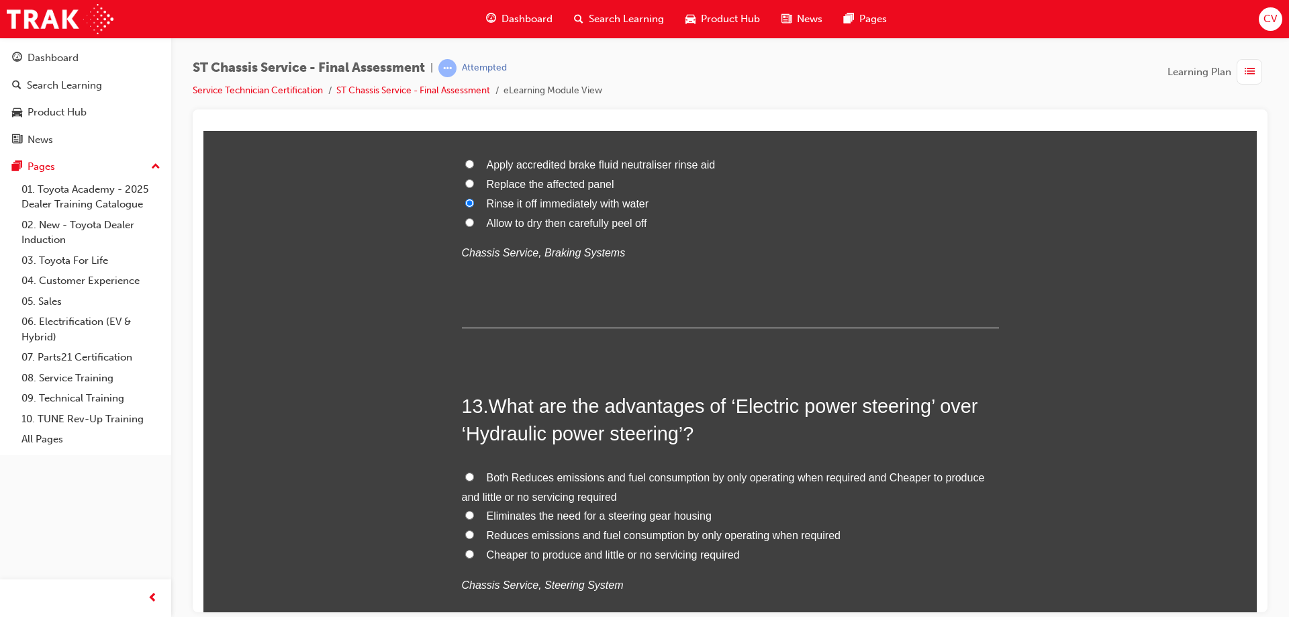
scroll to position [3624, 0]
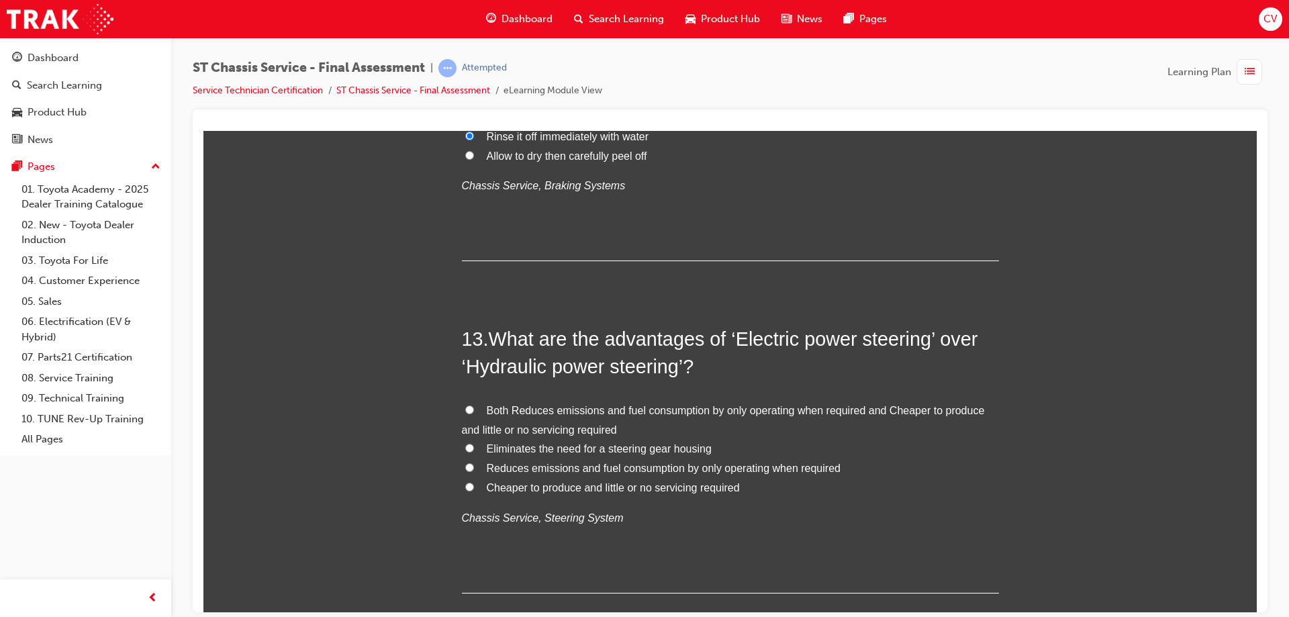
click at [465, 448] on input "Eliminates the need for a steering gear housing" at bounding box center [469, 447] width 9 height 9
radio input "true"
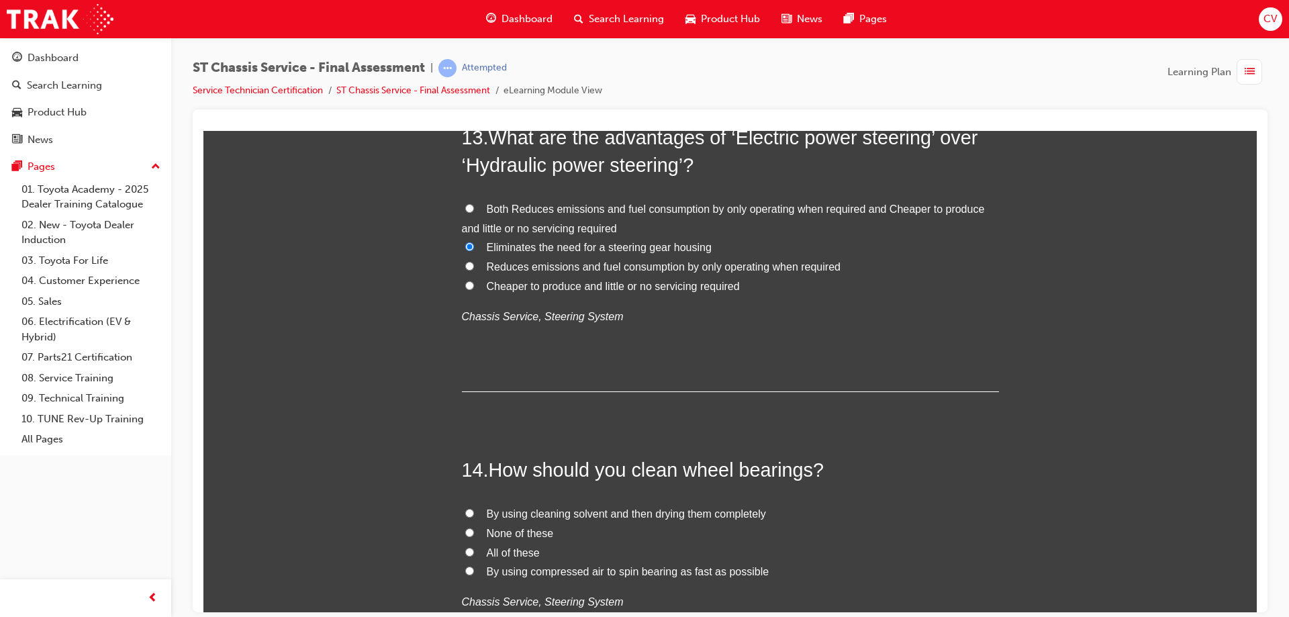
scroll to position [3893, 0]
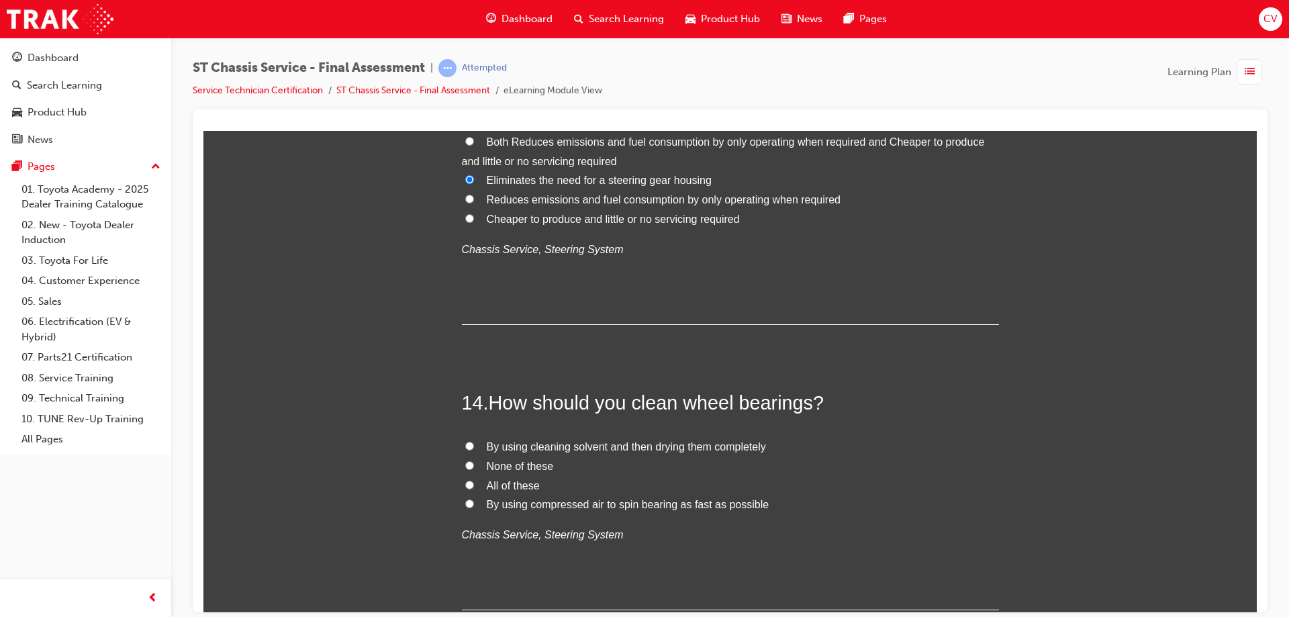
drag, startPoint x: 466, startPoint y: 444, endPoint x: 514, endPoint y: 453, distance: 49.2
click at [472, 440] on label "By using cleaning solvent and then drying them completely" at bounding box center [730, 446] width 537 height 19
click at [472, 441] on input "By using cleaning solvent and then drying them completely" at bounding box center [469, 445] width 9 height 9
radio input "true"
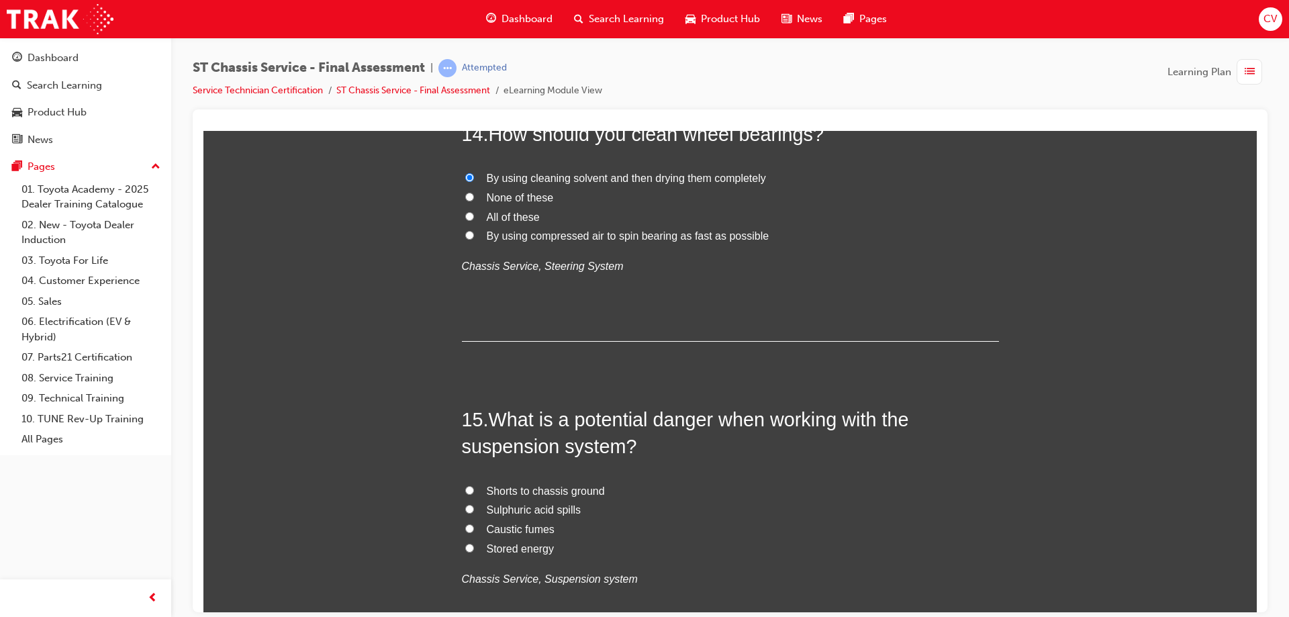
scroll to position [4228, 0]
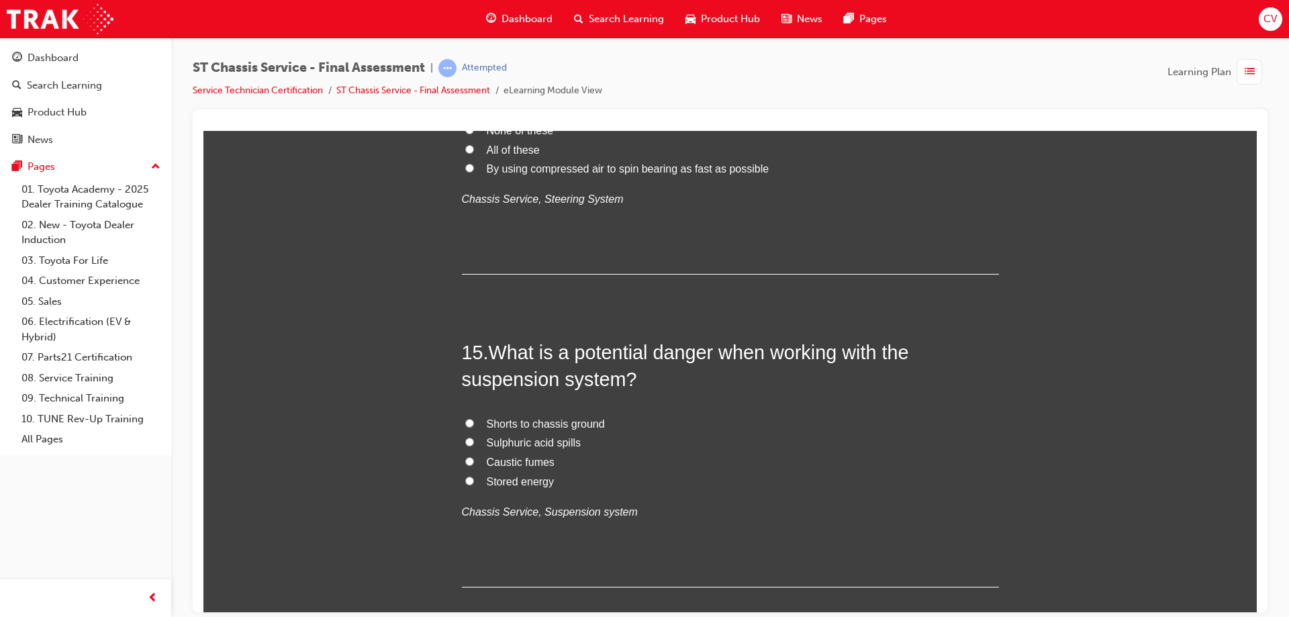
click at [465, 479] on input "Stored energy" at bounding box center [469, 480] width 9 height 9
radio input "true"
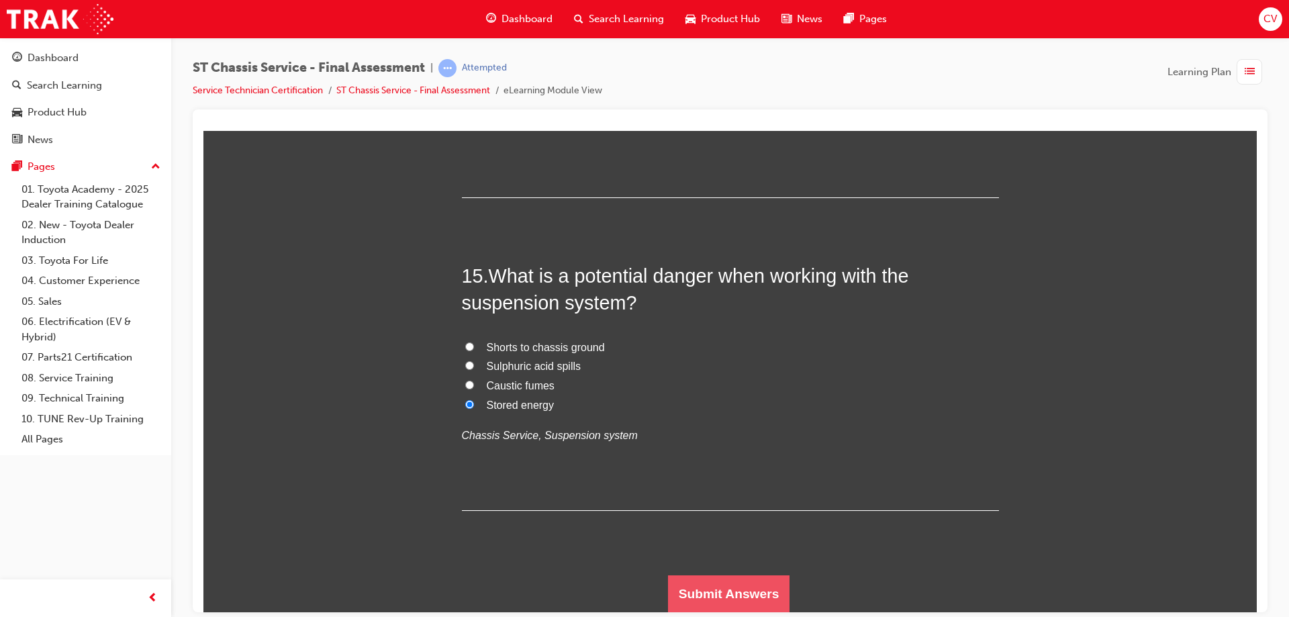
click at [701, 583] on button "Submit Answers" at bounding box center [729, 593] width 122 height 38
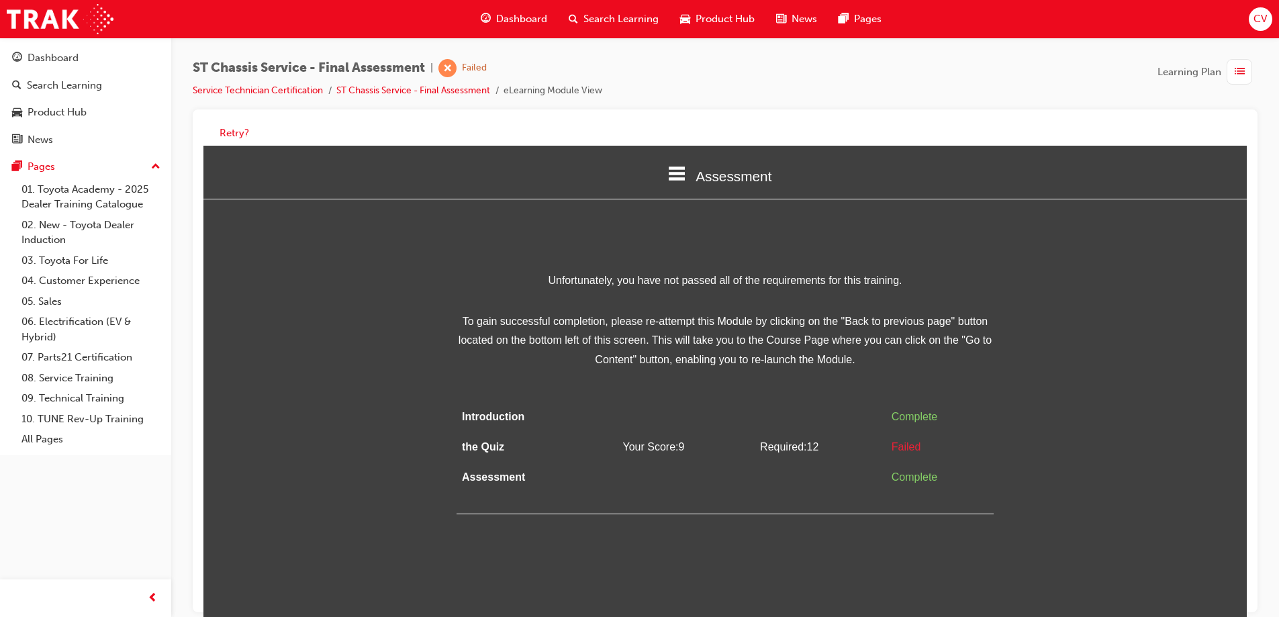
scroll to position [10, 0]
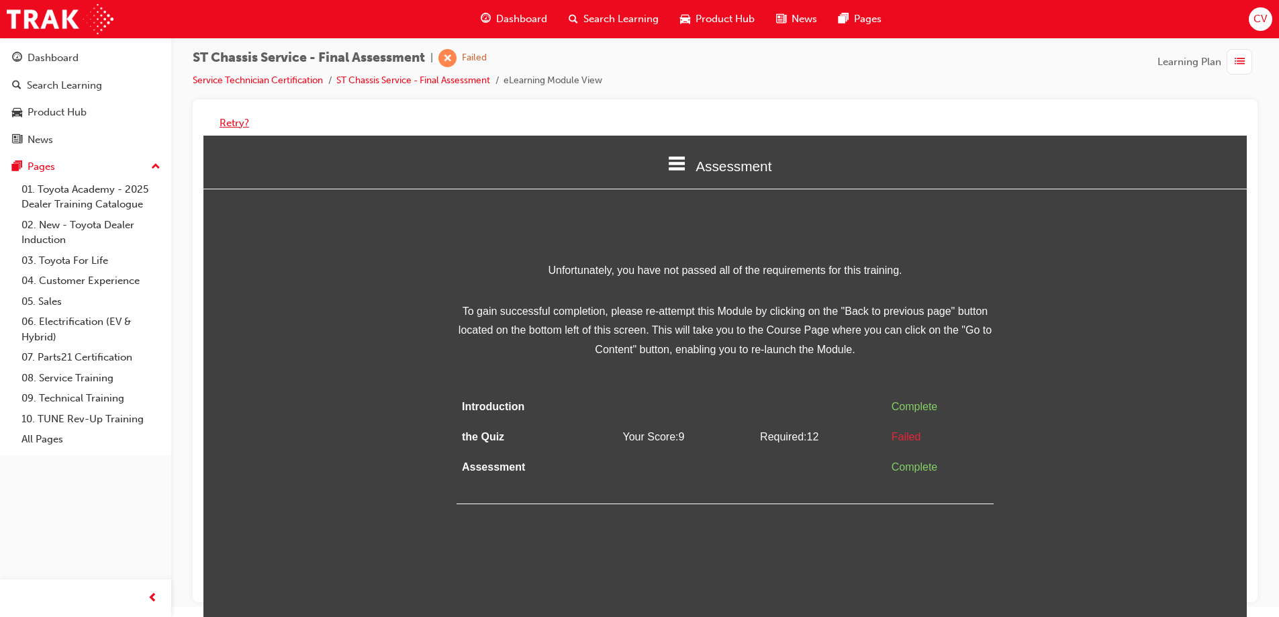
click at [234, 126] on button "Retry?" at bounding box center [234, 122] width 30 height 15
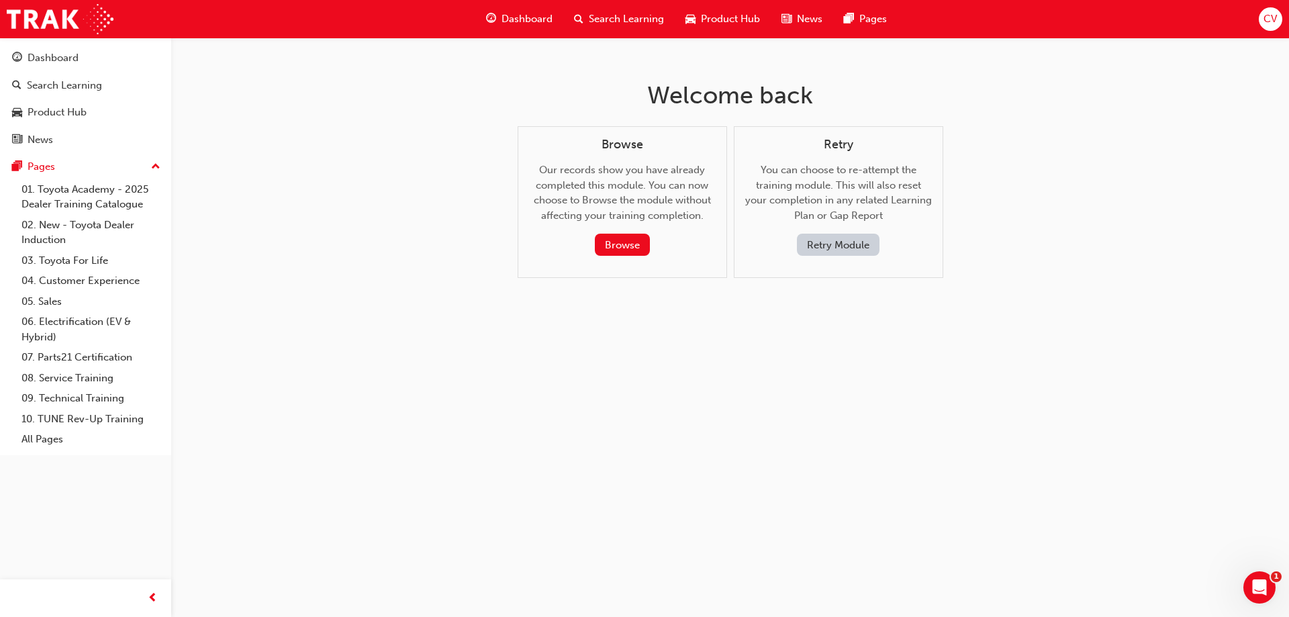
click at [828, 245] on button "Retry Module" at bounding box center [838, 245] width 83 height 22
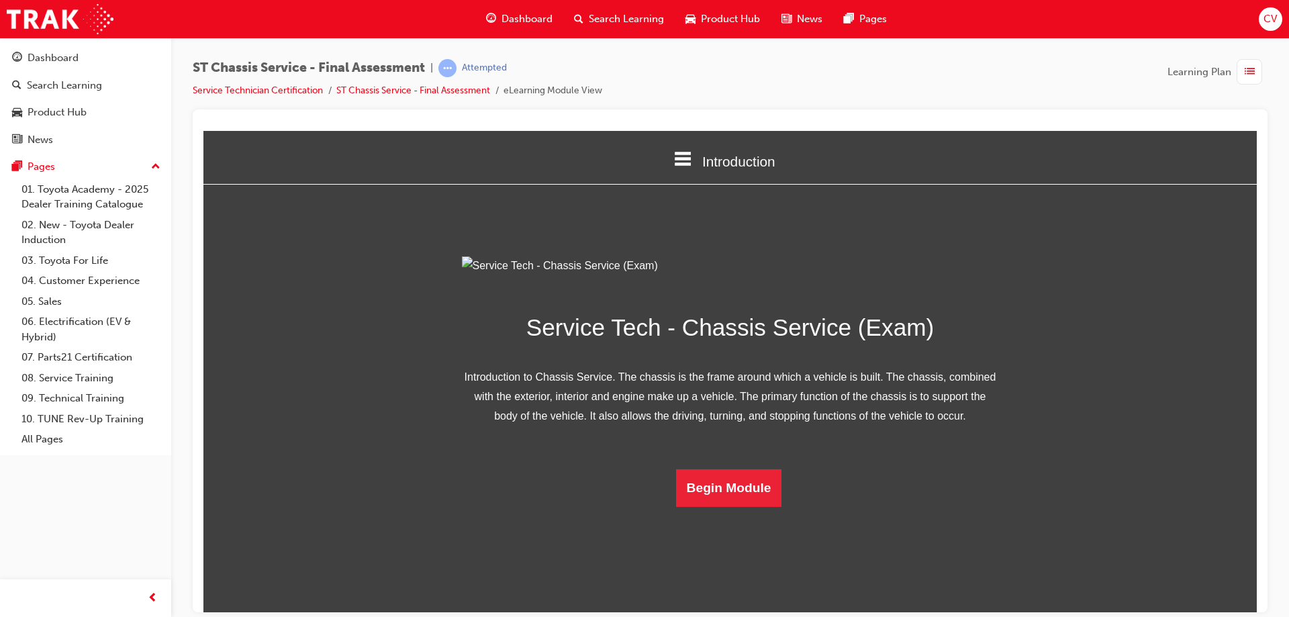
scroll to position [42, 0]
click at [731, 506] on button "Begin Module" at bounding box center [729, 487] width 106 height 38
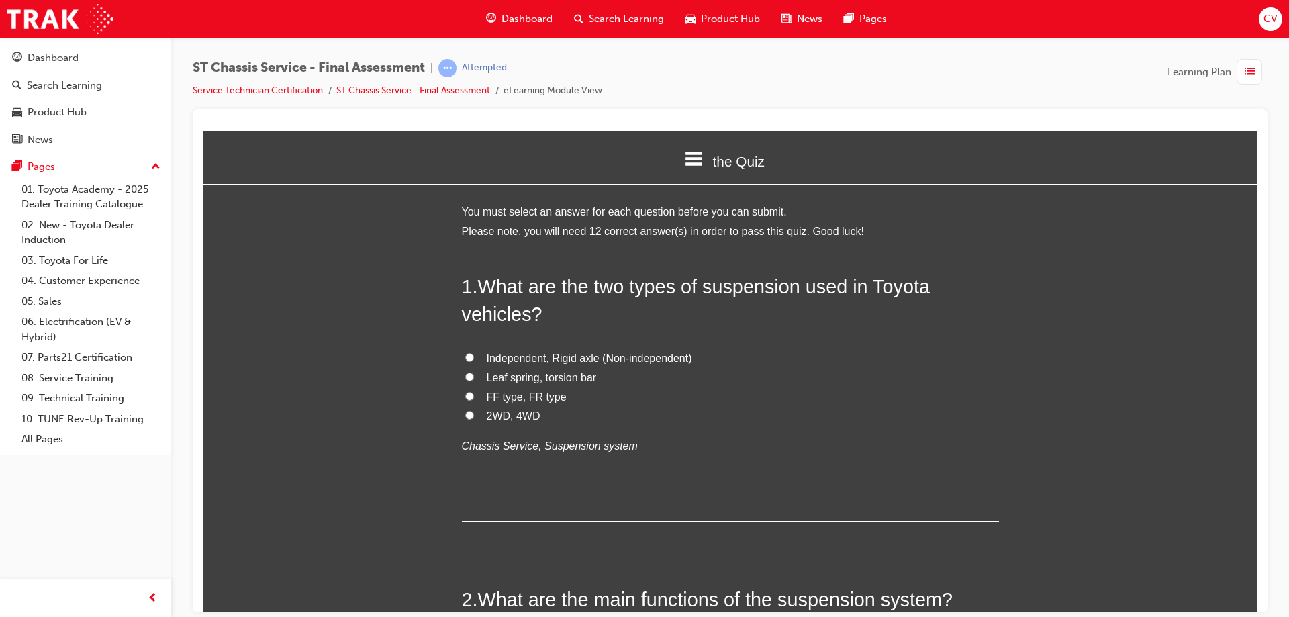
click at [465, 354] on input "Independent, Rigid axle (Non-independent)" at bounding box center [469, 356] width 9 height 9
radio input "true"
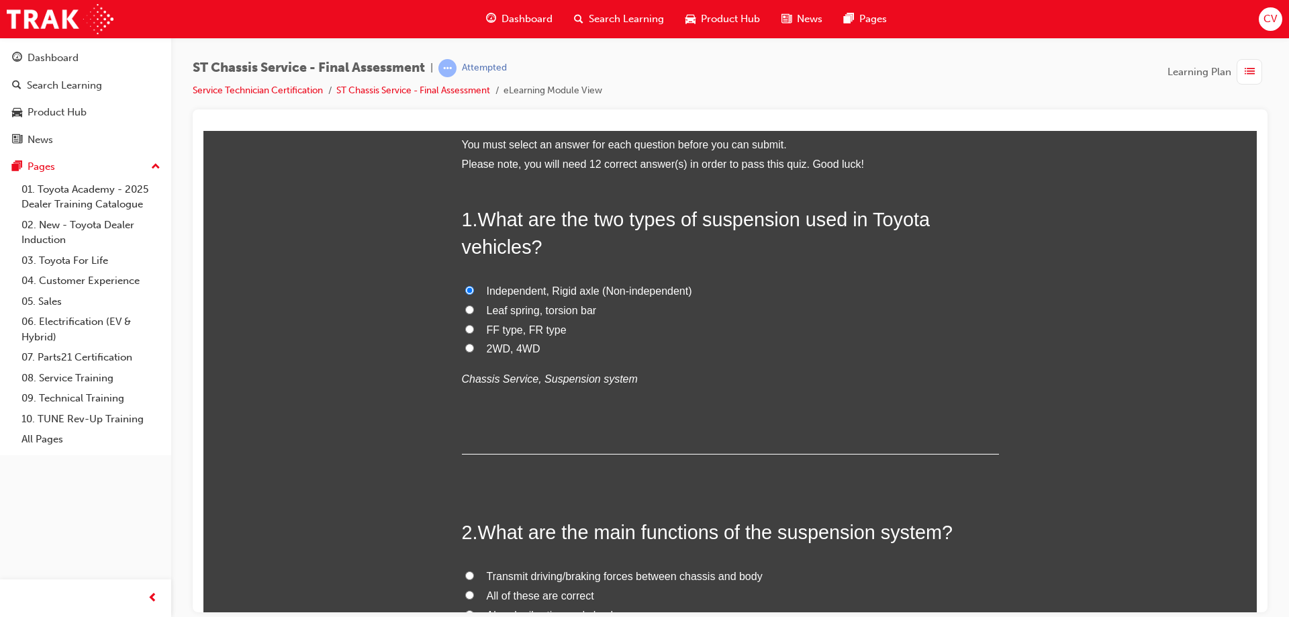
scroll to position [201, 0]
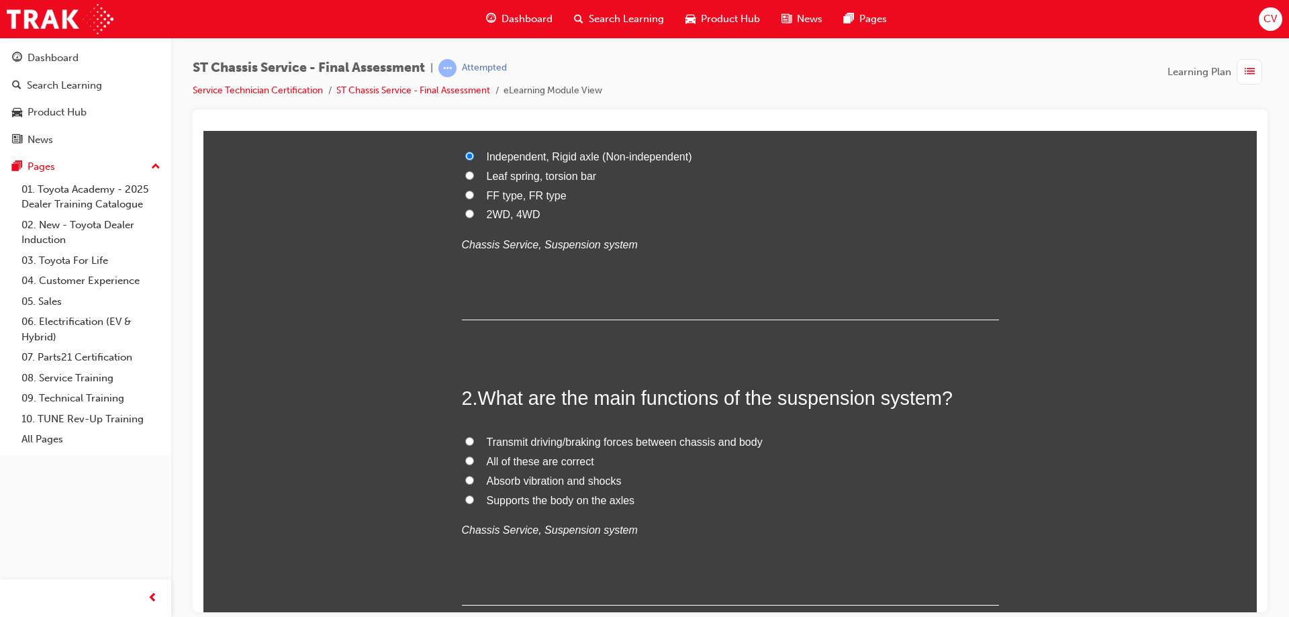
click at [465, 478] on input "Absorb vibration and shocks" at bounding box center [469, 479] width 9 height 9
radio input "true"
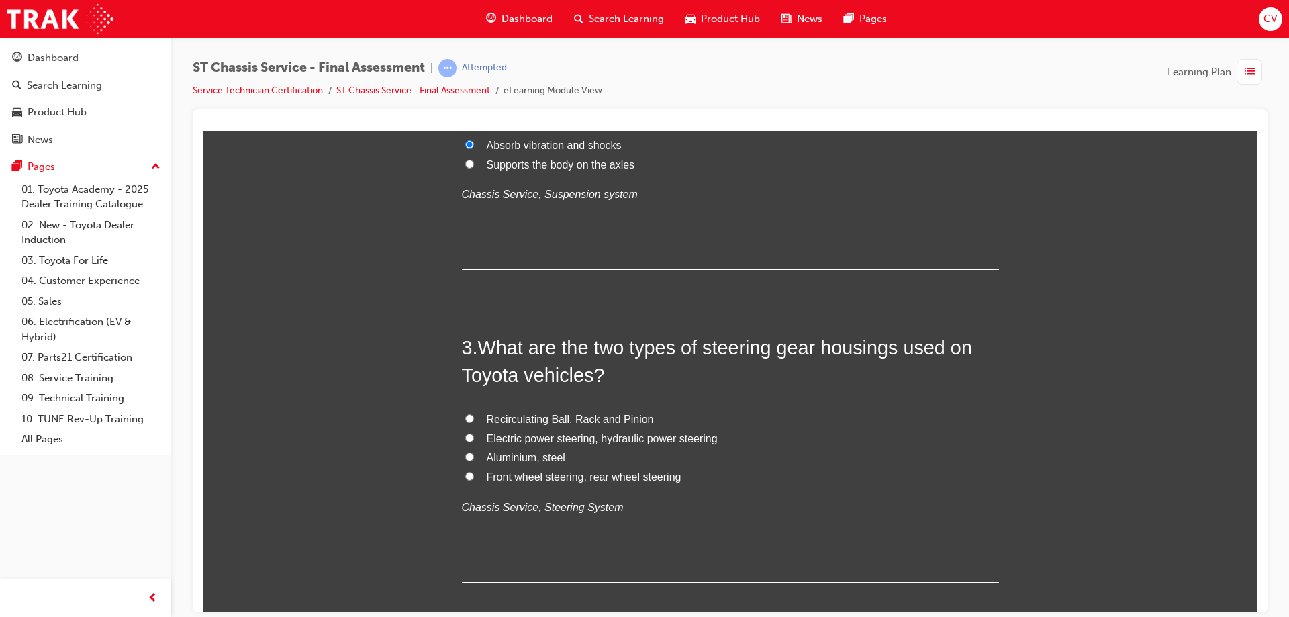
click at [465, 434] on input "Electric power steering, hydraulic power steering" at bounding box center [469, 437] width 9 height 9
radio input "true"
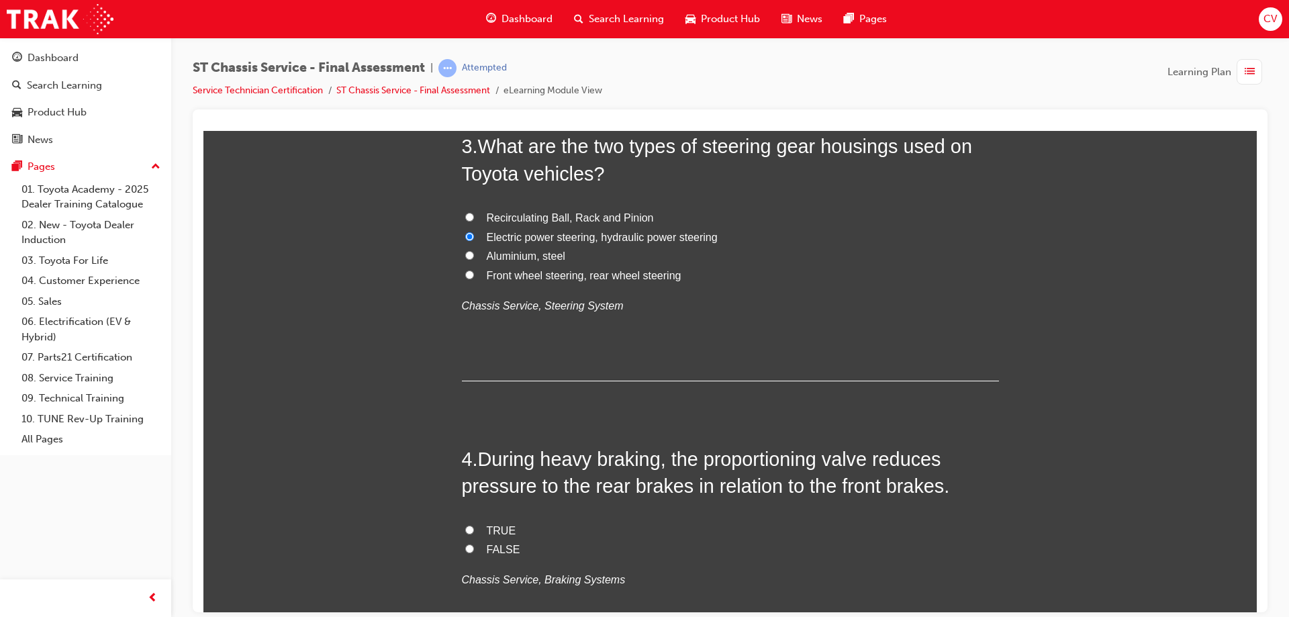
scroll to position [805, 0]
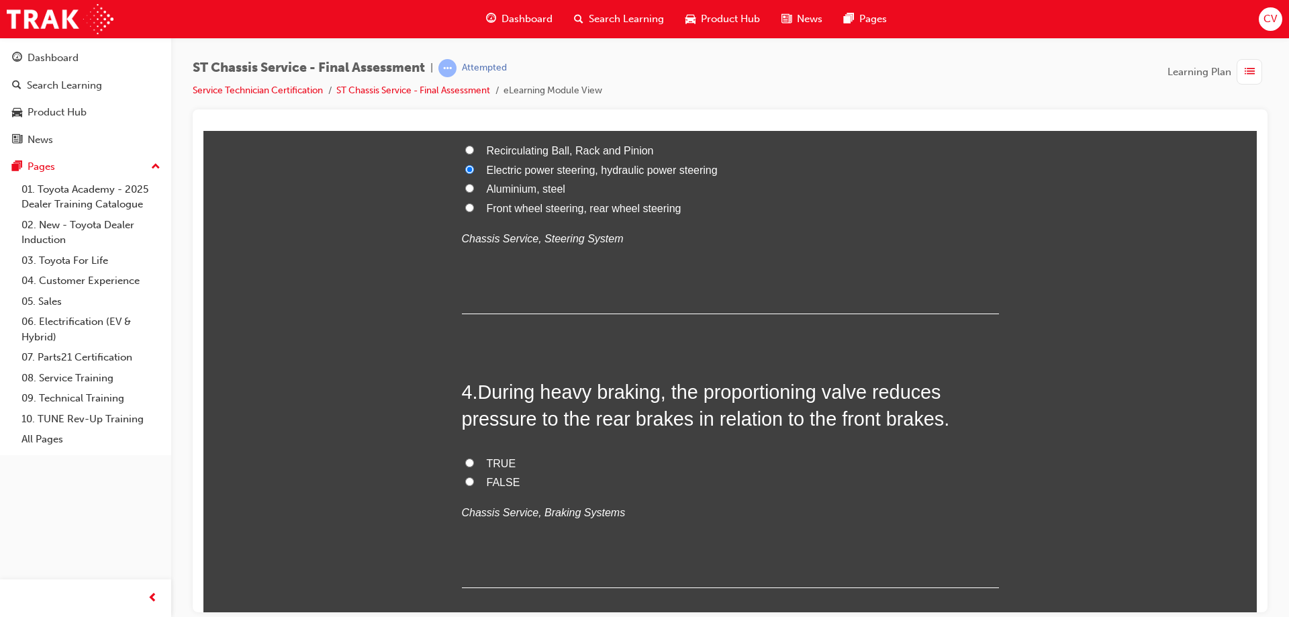
click at [465, 460] on input "TRUE" at bounding box center [469, 462] width 9 height 9
radio input "true"
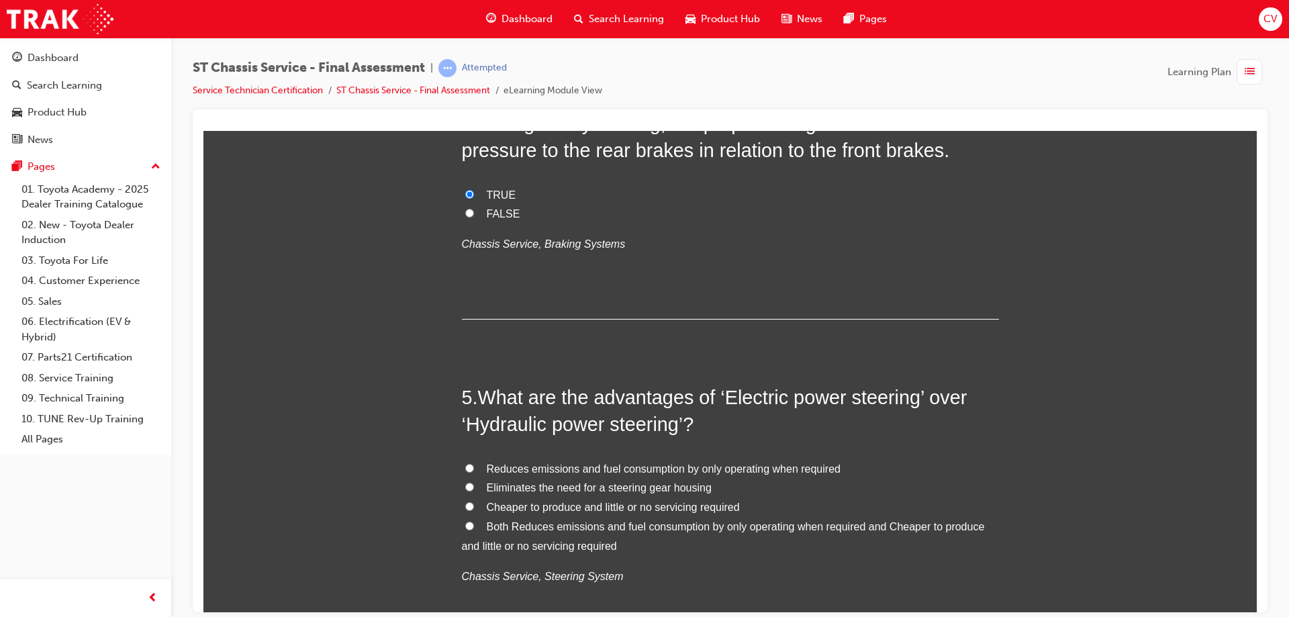
click at [469, 483] on label "Eliminates the need for a steering gear housing" at bounding box center [730, 487] width 537 height 19
click at [469, 483] on input "Eliminates the need for a steering gear housing" at bounding box center [469, 486] width 9 height 9
radio input "true"
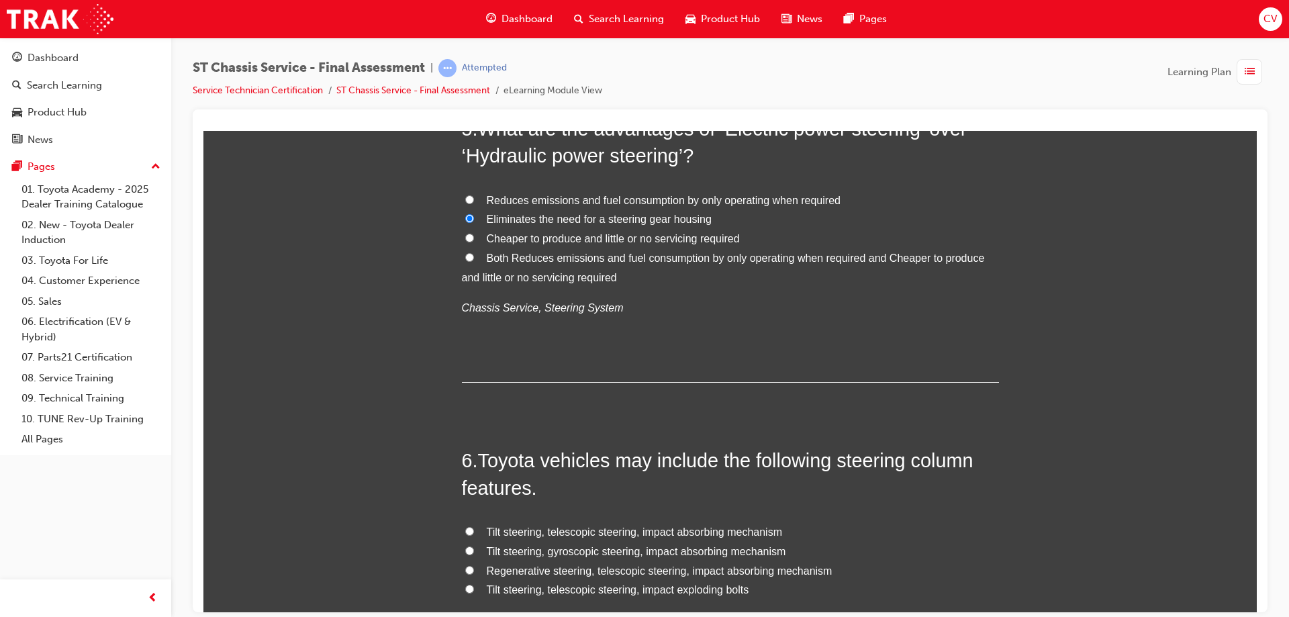
scroll to position [1409, 0]
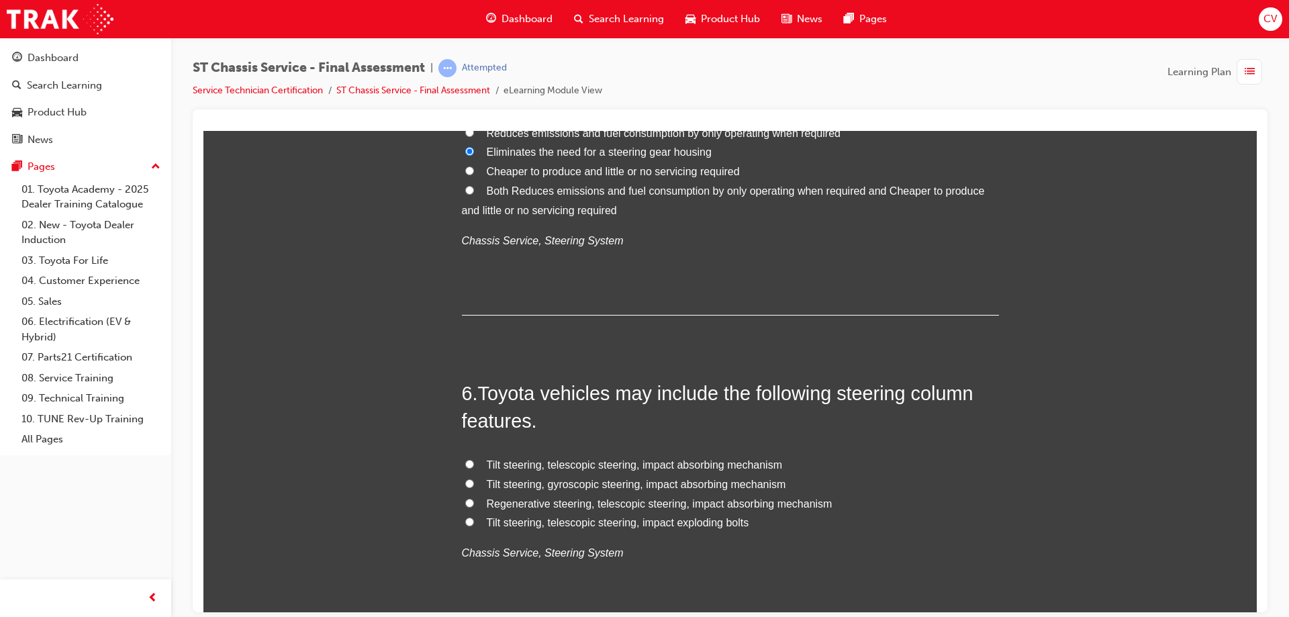
drag, startPoint x: 466, startPoint y: 461, endPoint x: 526, endPoint y: 437, distance: 63.8
click at [468, 457] on label "Tilt steering, telescopic steering, impact absorbing mechanism" at bounding box center [730, 464] width 537 height 19
click at [468, 459] on input "Tilt steering, telescopic steering, impact absorbing mechanism" at bounding box center [469, 463] width 9 height 9
radio input "true"
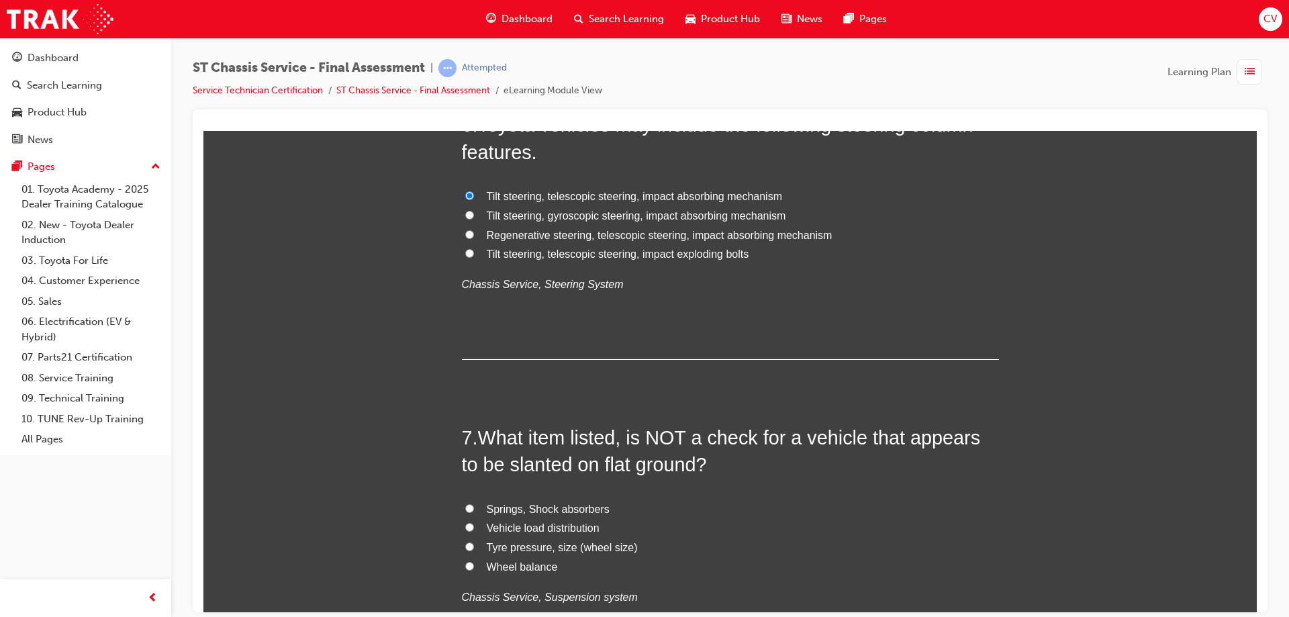
click at [465, 566] on input "Wheel balance" at bounding box center [469, 565] width 9 height 9
radio input "true"
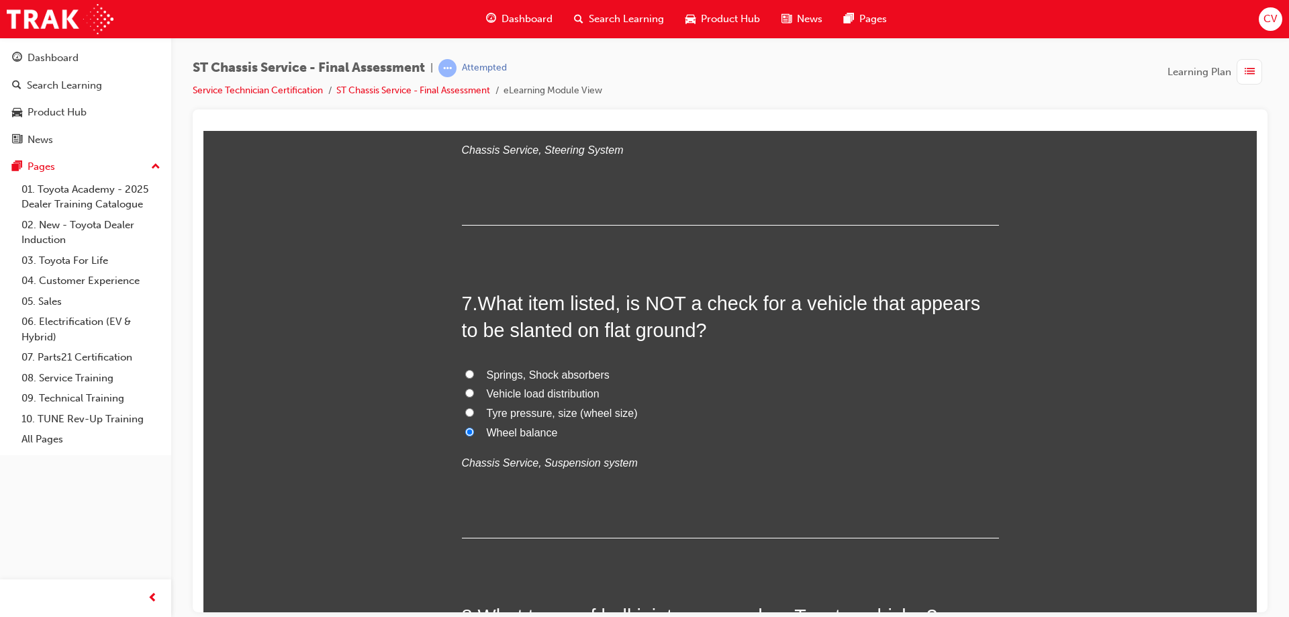
scroll to position [2081, 0]
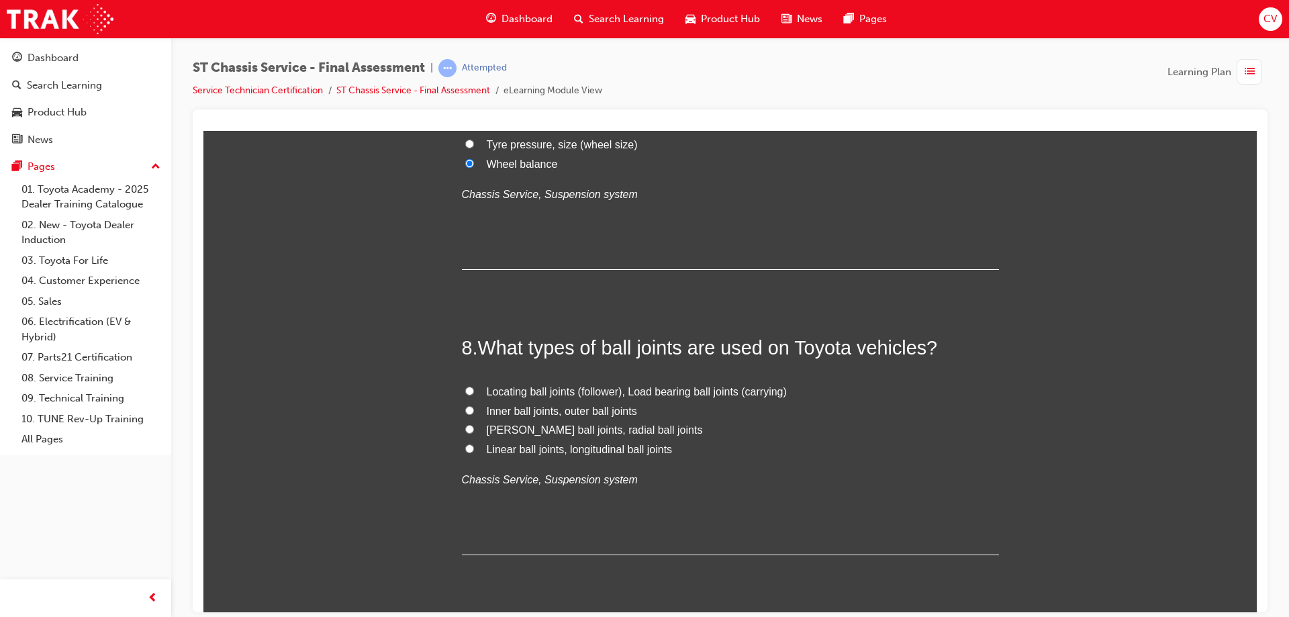
click at [465, 427] on input "McPherson ball joints, radial ball joints" at bounding box center [469, 428] width 9 height 9
radio input "true"
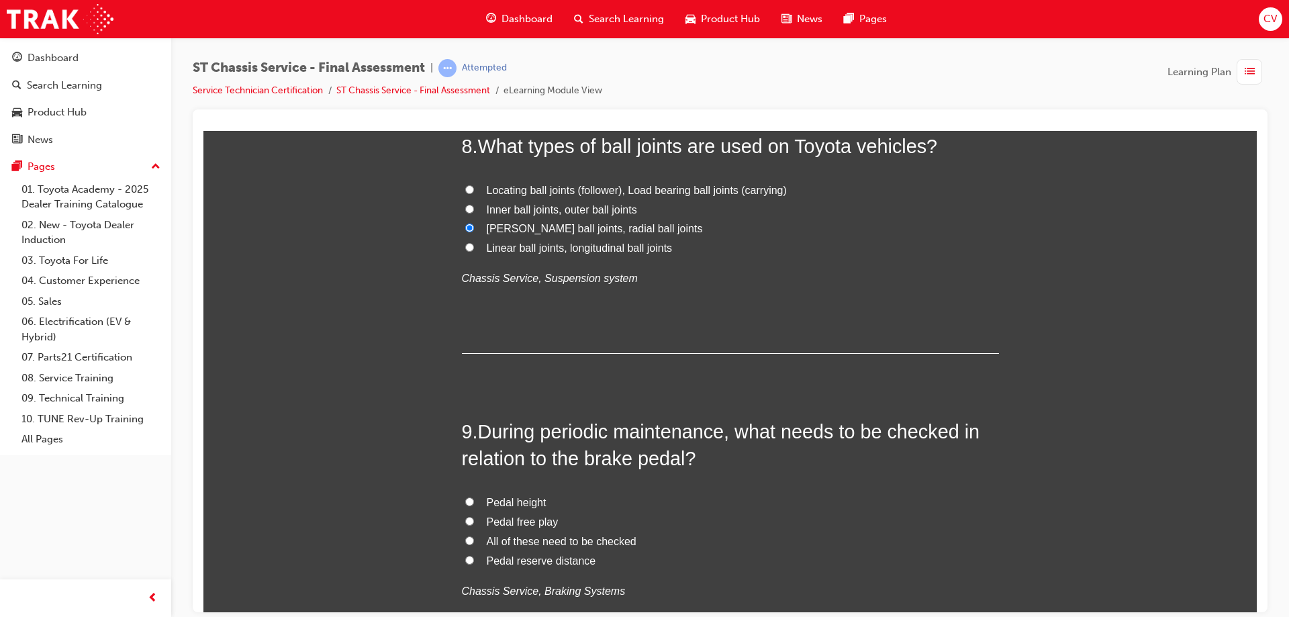
scroll to position [2349, 0]
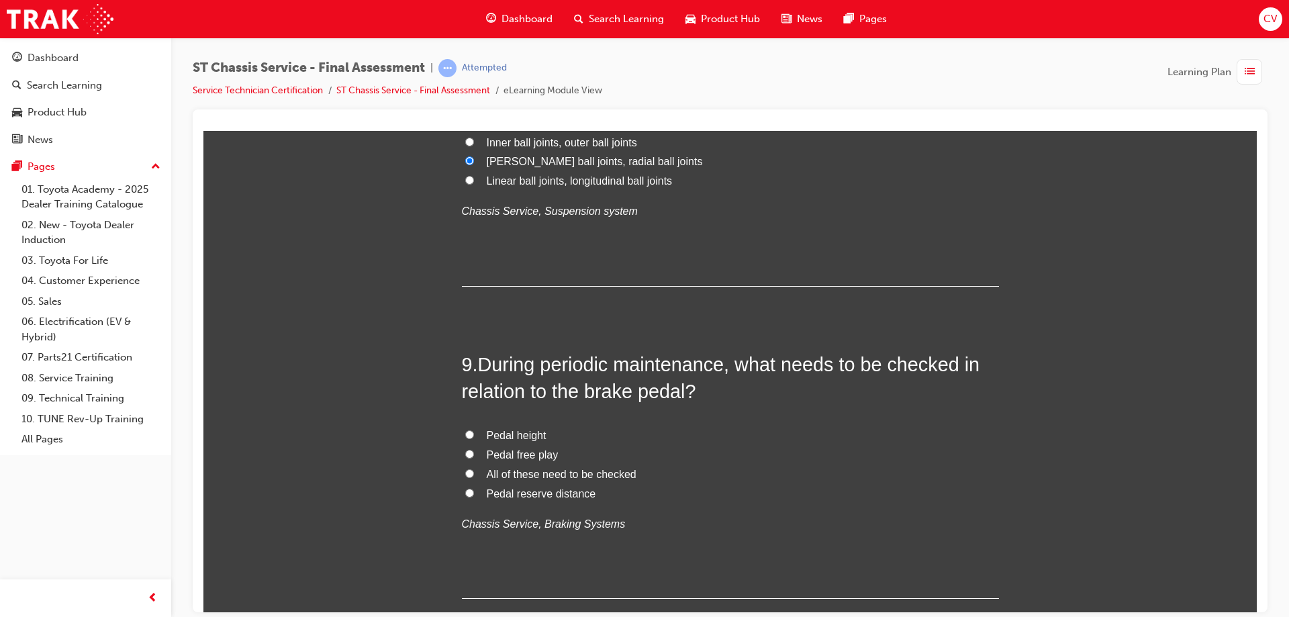
click at [465, 470] on input "All of these need to be checked" at bounding box center [469, 472] width 9 height 9
radio input "true"
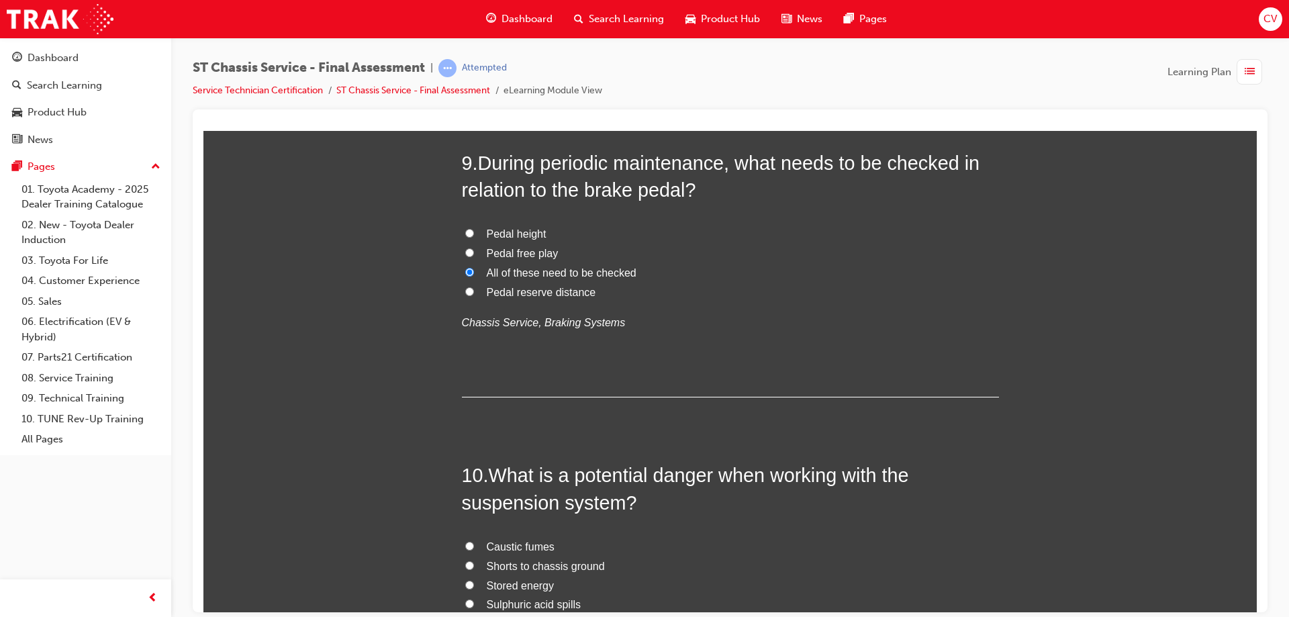
scroll to position [2617, 0]
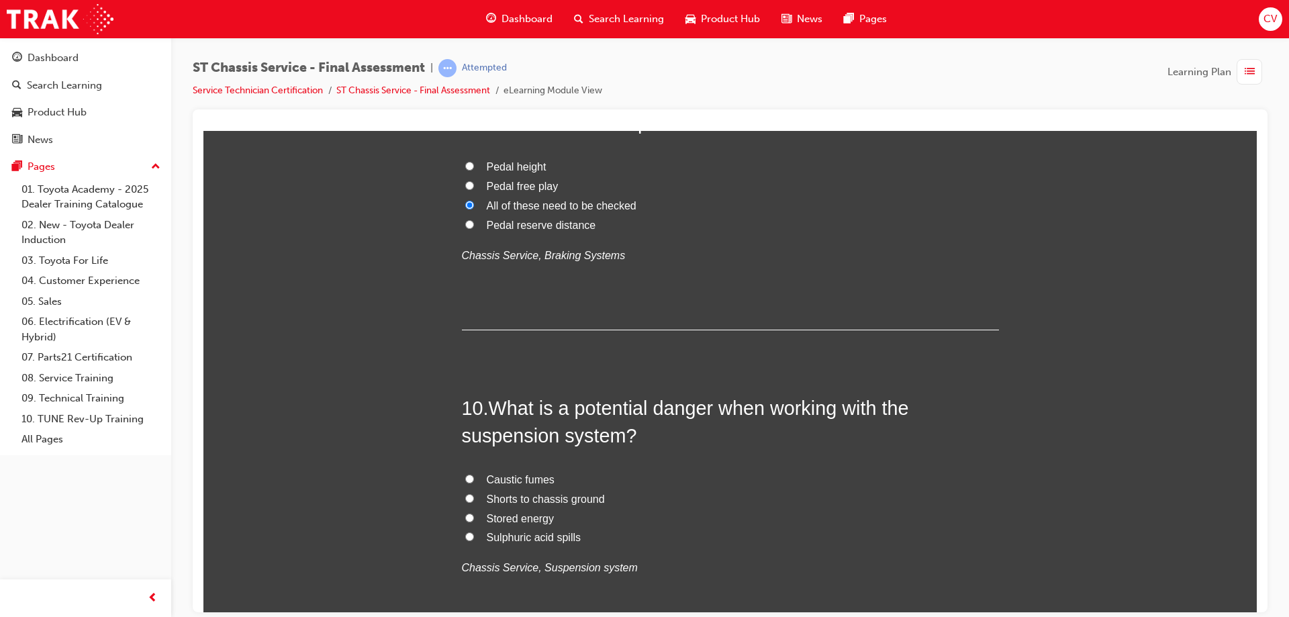
click at [465, 497] on input "Shorts to chassis ground" at bounding box center [469, 497] width 9 height 9
radio input "true"
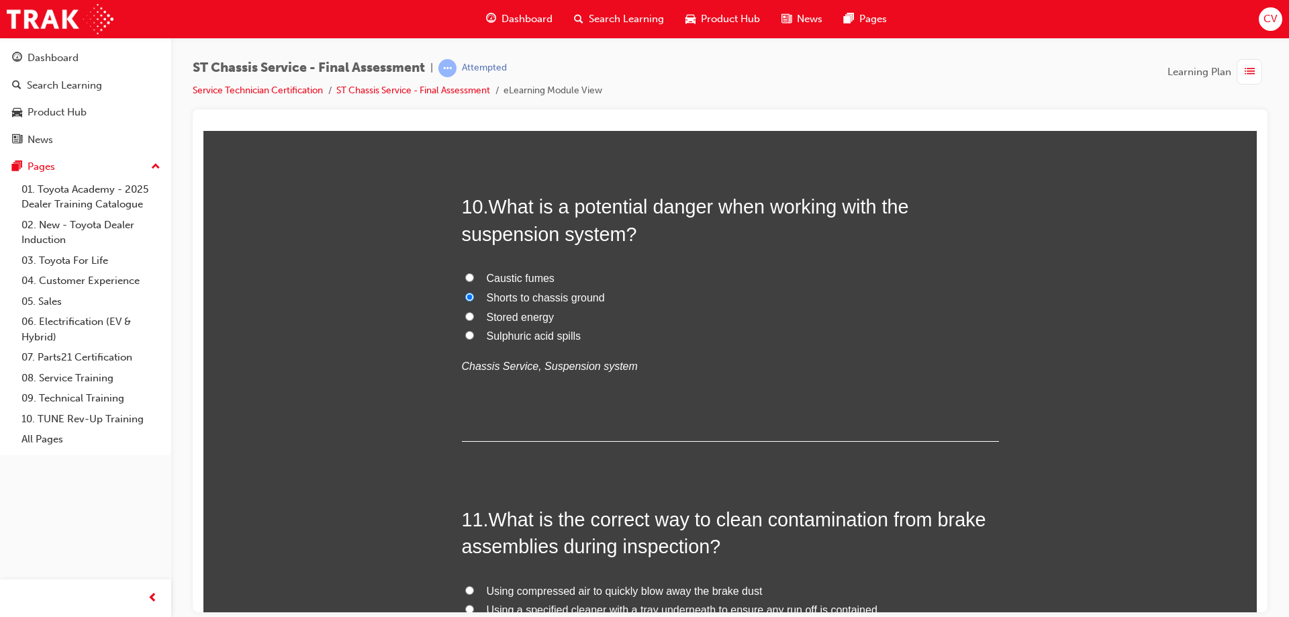
scroll to position [2886, 0]
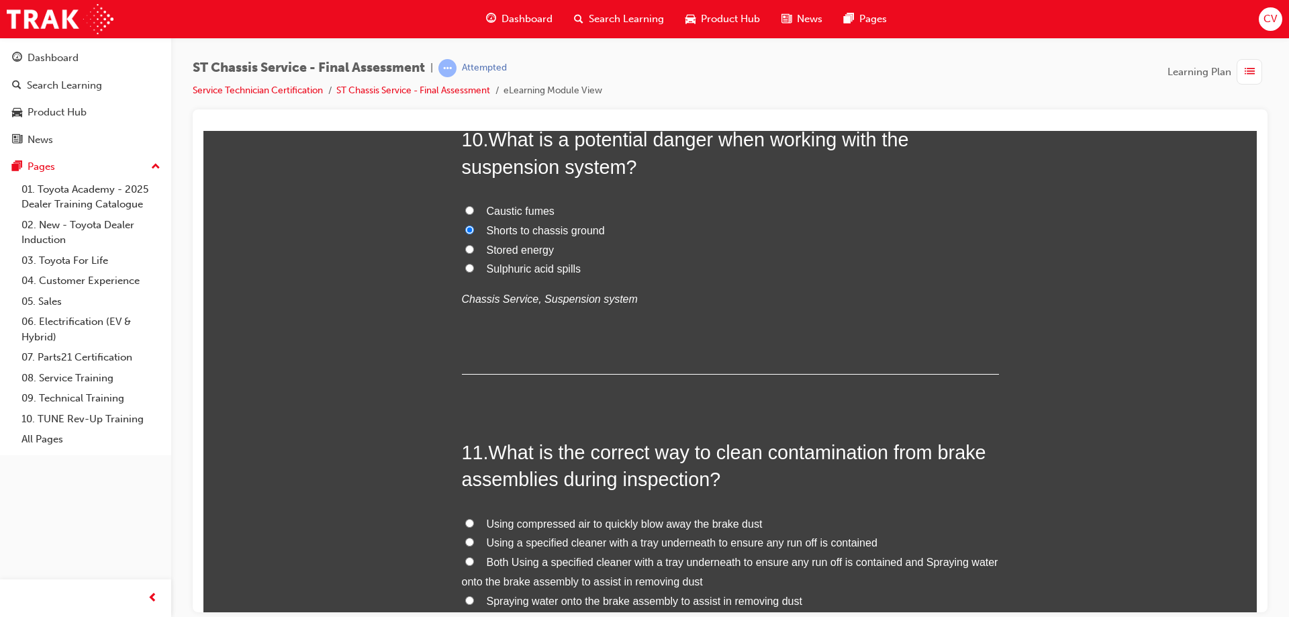
click at [465, 561] on input "Both Using a specified cleaner with a tray underneath to ensure any run off is …" at bounding box center [469, 560] width 9 height 9
radio input "true"
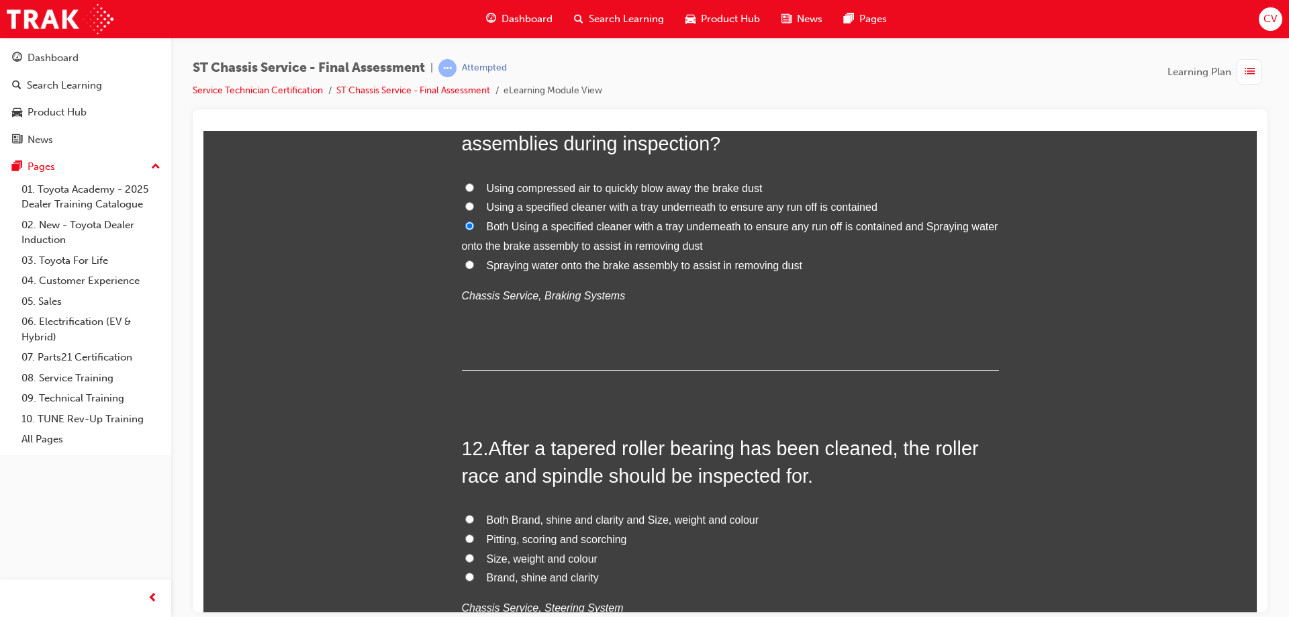
scroll to position [3289, 0]
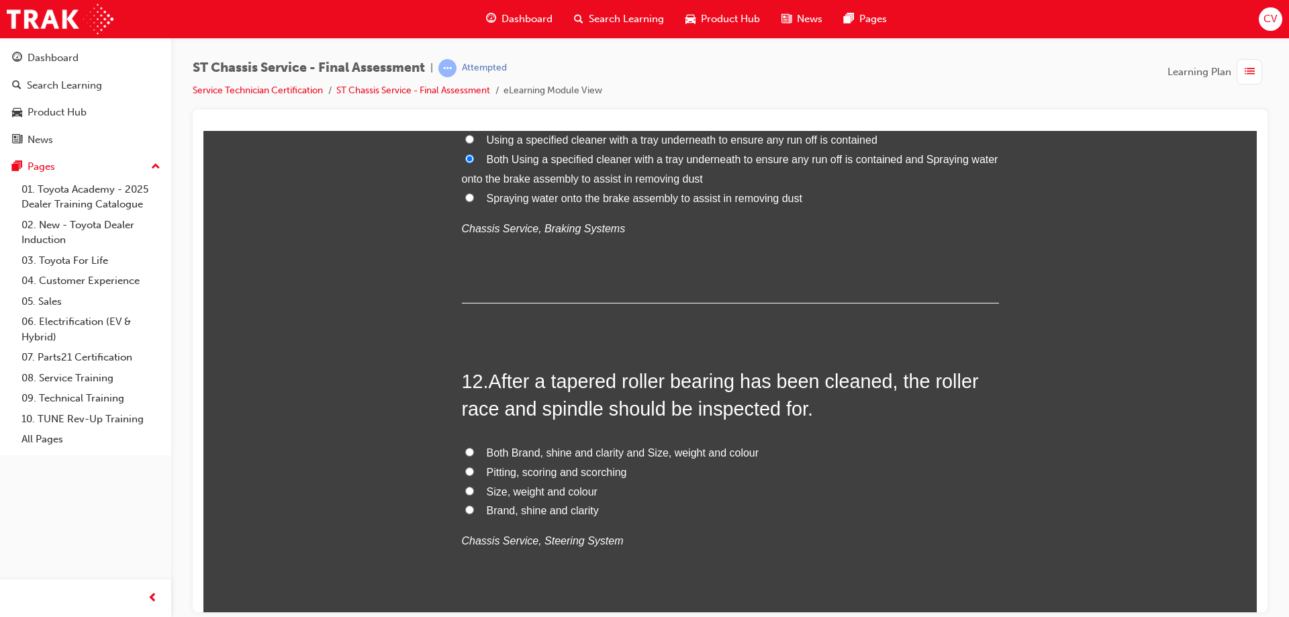
click at [465, 450] on input "Both Brand, shine and clarity and Size, weight and colour" at bounding box center [469, 451] width 9 height 9
radio input "true"
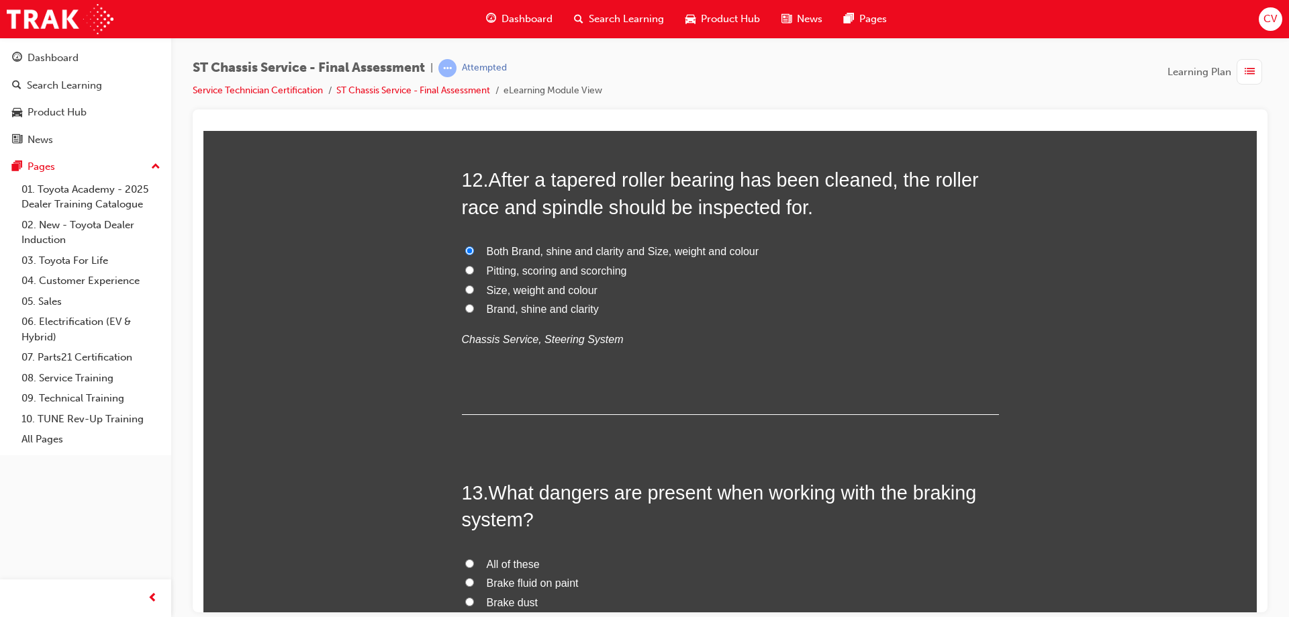
scroll to position [3557, 0]
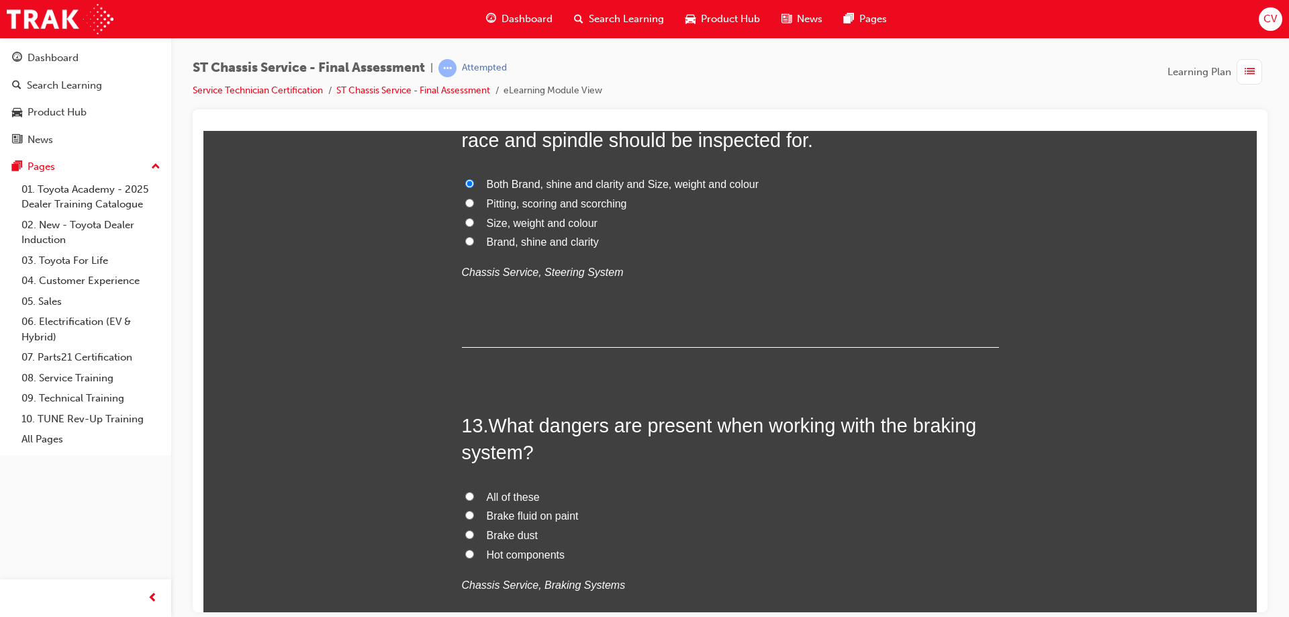
click at [465, 494] on input "All of these" at bounding box center [469, 495] width 9 height 9
radio input "true"
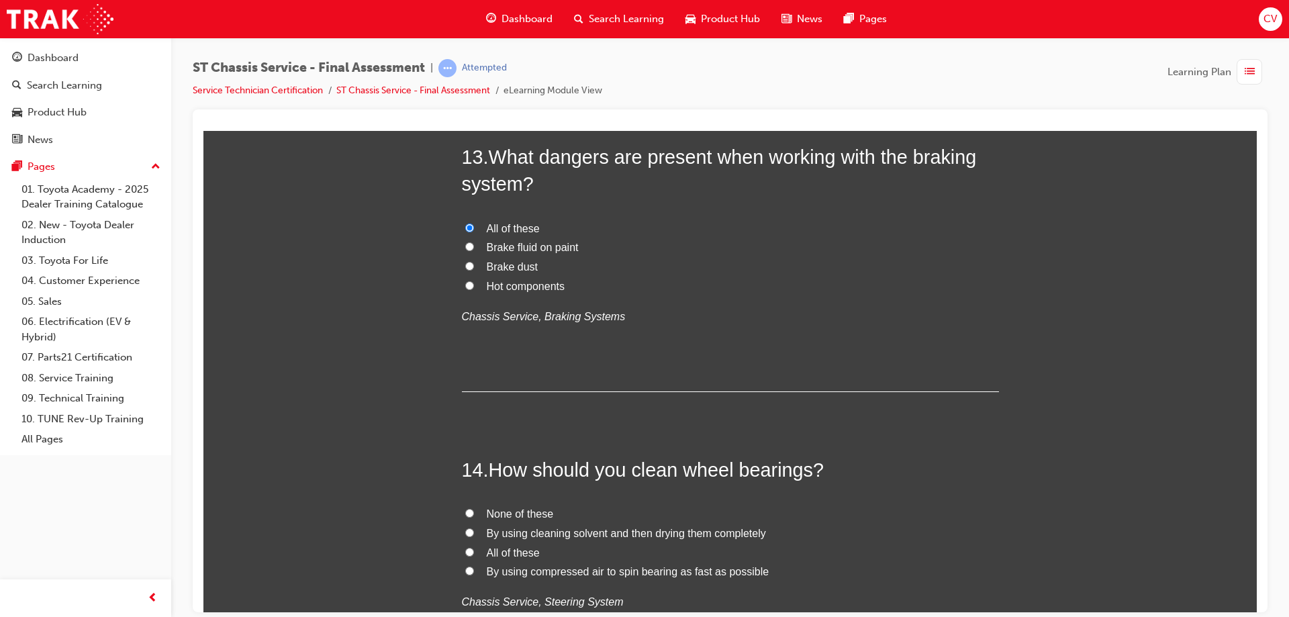
drag, startPoint x: 466, startPoint y: 529, endPoint x: 483, endPoint y: 523, distance: 17.6
click at [468, 528] on label "By using cleaning solvent and then drying them completely" at bounding box center [730, 532] width 537 height 19
click at [468, 528] on input "By using cleaning solvent and then drying them completely" at bounding box center [469, 532] width 9 height 9
radio input "true"
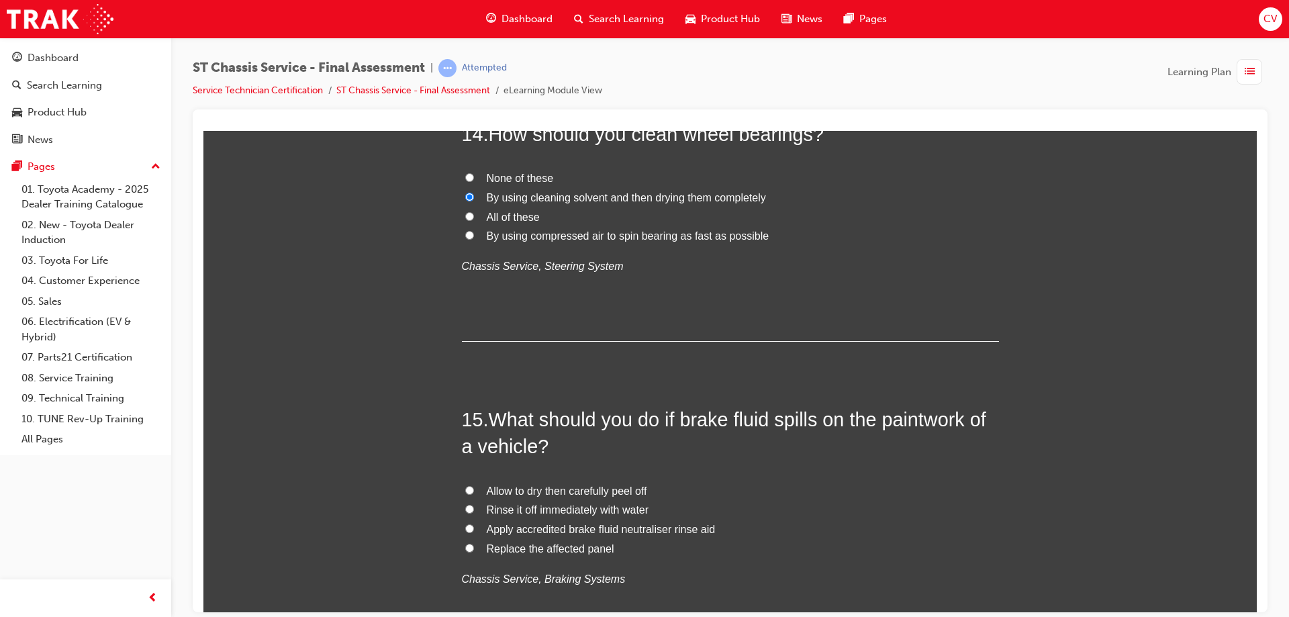
scroll to position [4228, 0]
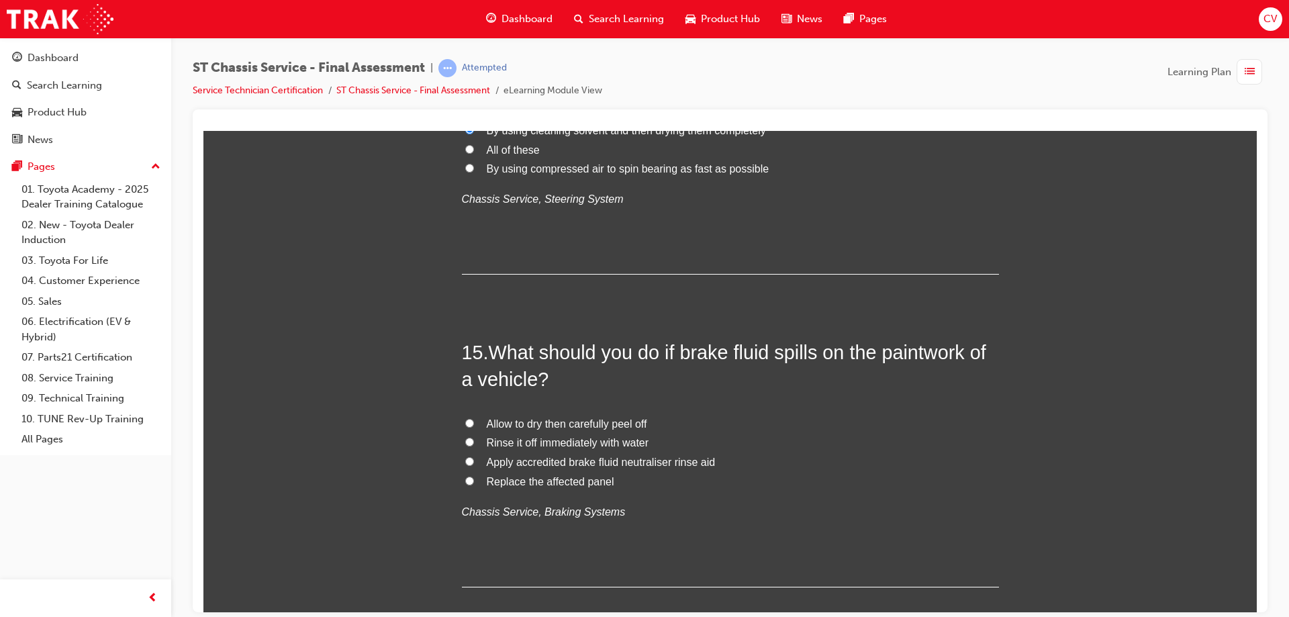
drag, startPoint x: 466, startPoint y: 439, endPoint x: 483, endPoint y: 435, distance: 17.3
click at [467, 439] on input "Rinse it off immediately with water" at bounding box center [469, 441] width 9 height 9
radio input "true"
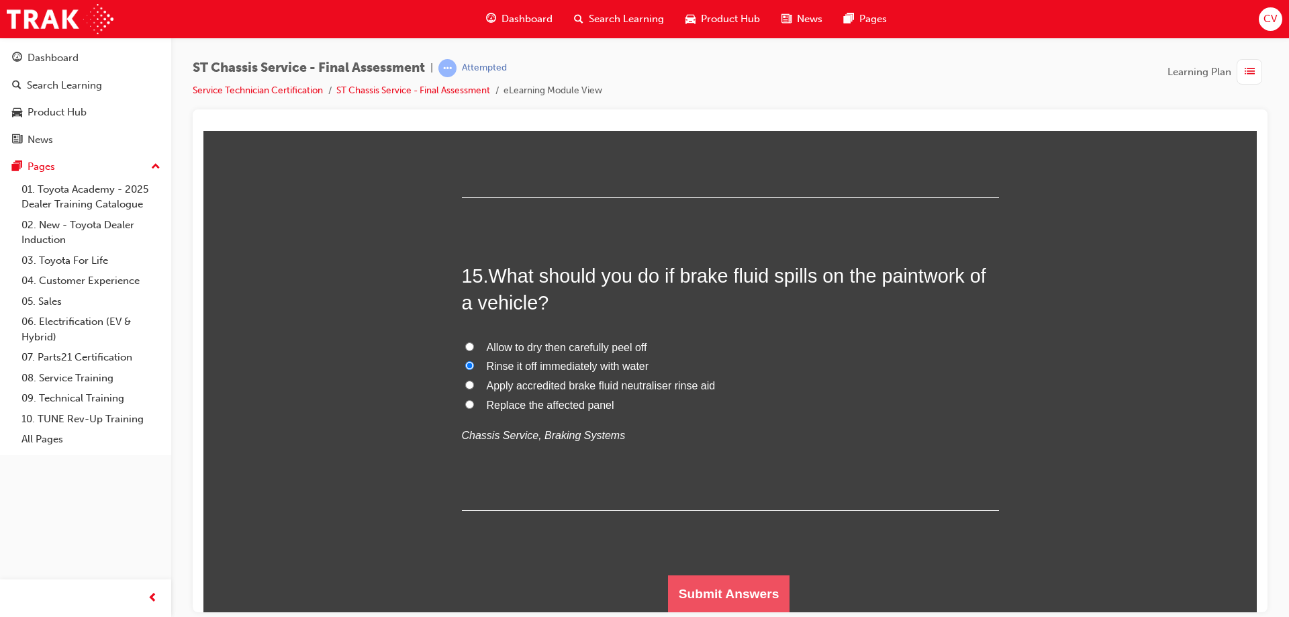
click at [713, 583] on button "Submit Answers" at bounding box center [729, 593] width 122 height 38
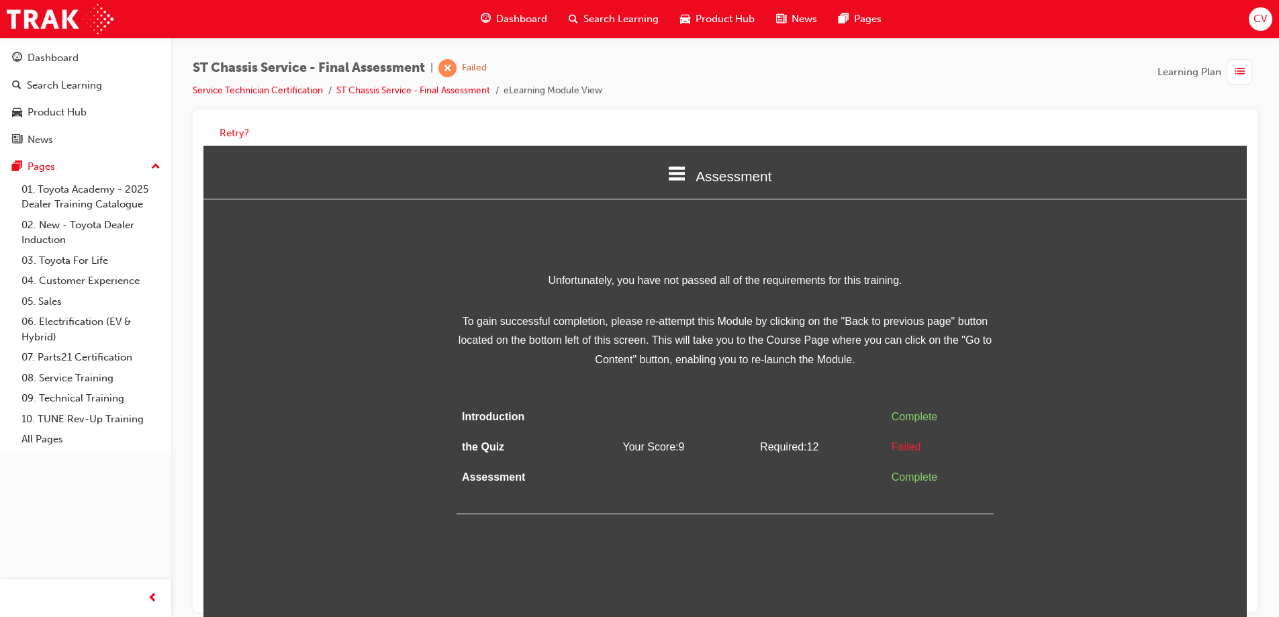
scroll to position [10, 0]
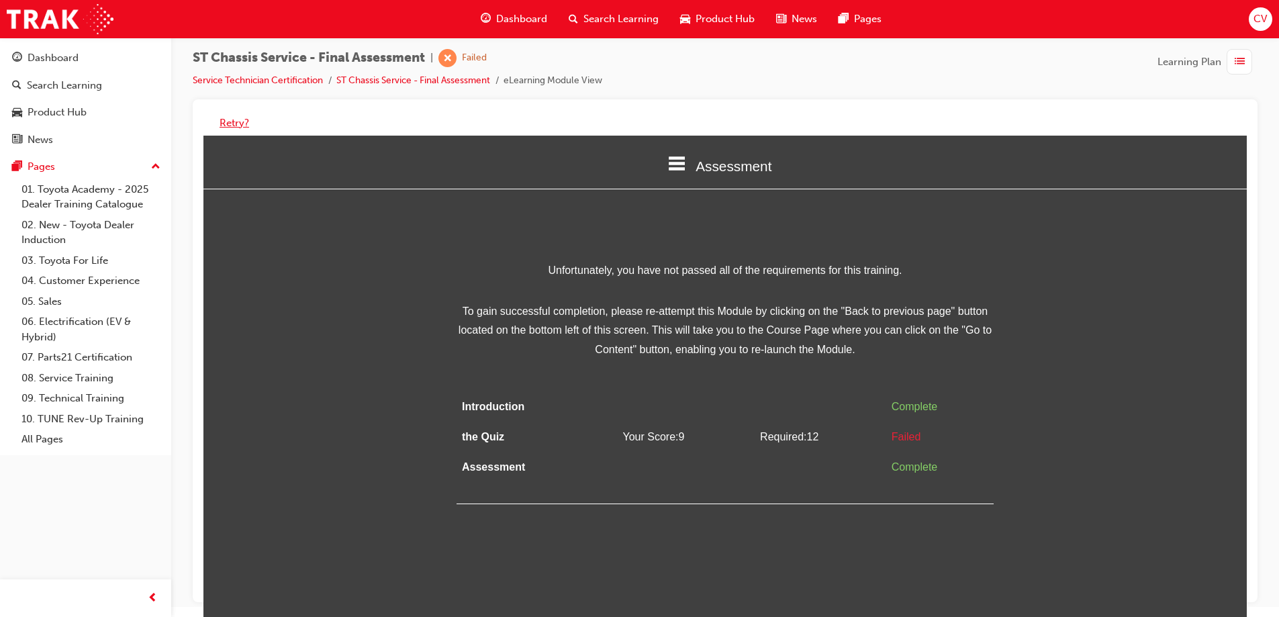
click at [232, 121] on button "Retry?" at bounding box center [234, 122] width 30 height 15
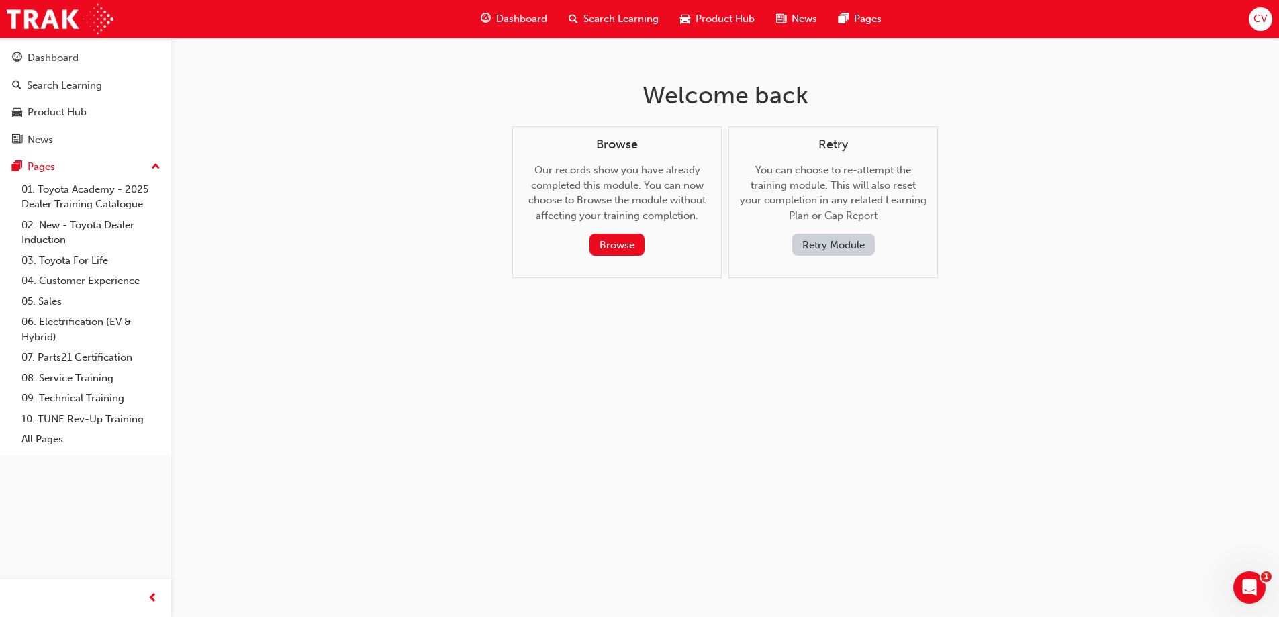
scroll to position [0, 0]
click at [637, 240] on button "Browse" at bounding box center [622, 245] width 55 height 22
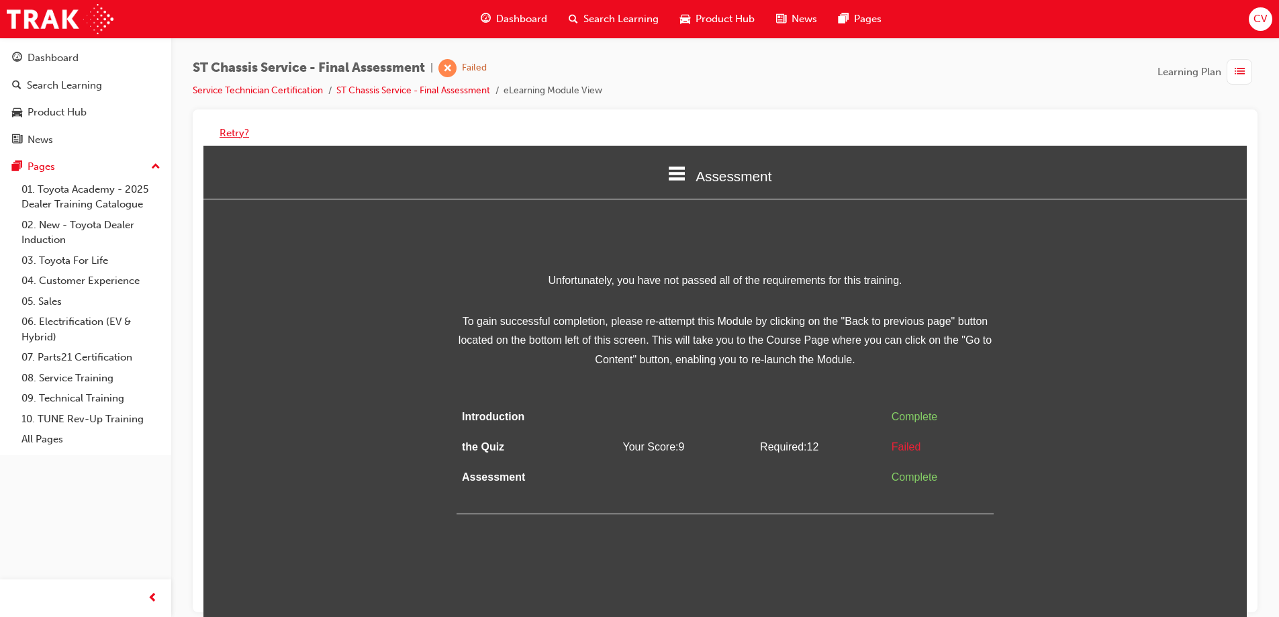
drag, startPoint x: 243, startPoint y: 133, endPoint x: 250, endPoint y: 132, distance: 7.5
click at [248, 132] on button "Retry?" at bounding box center [234, 133] width 30 height 15
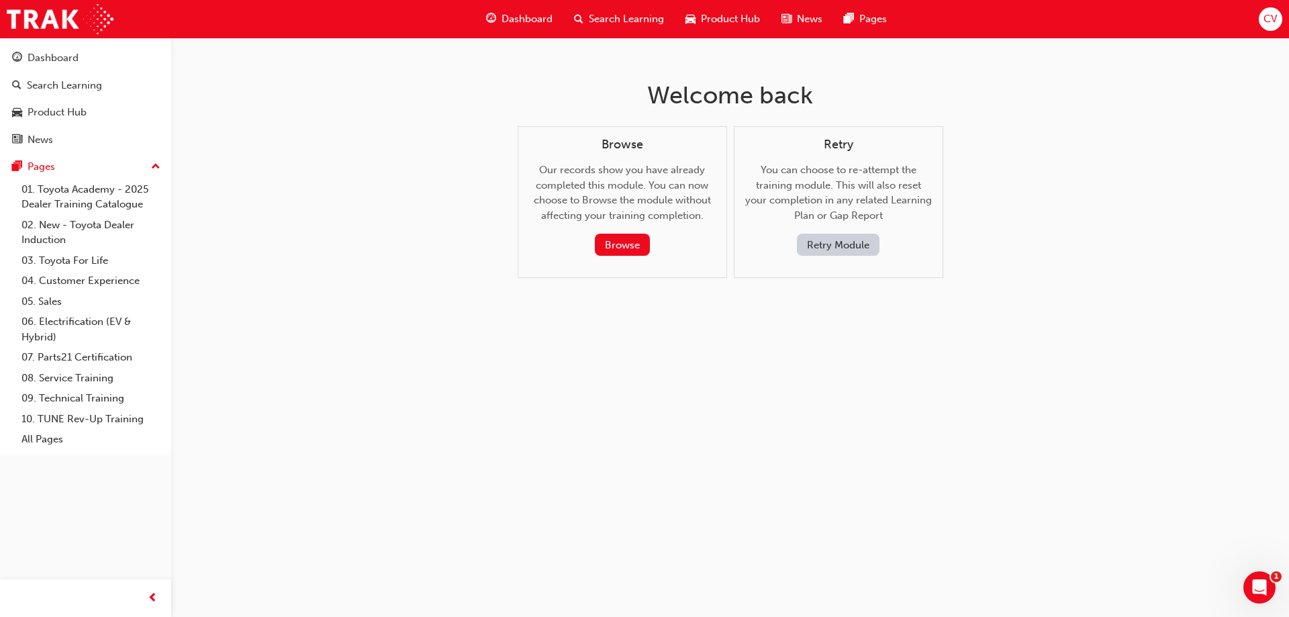
click at [857, 247] on button "Retry Module" at bounding box center [838, 245] width 83 height 22
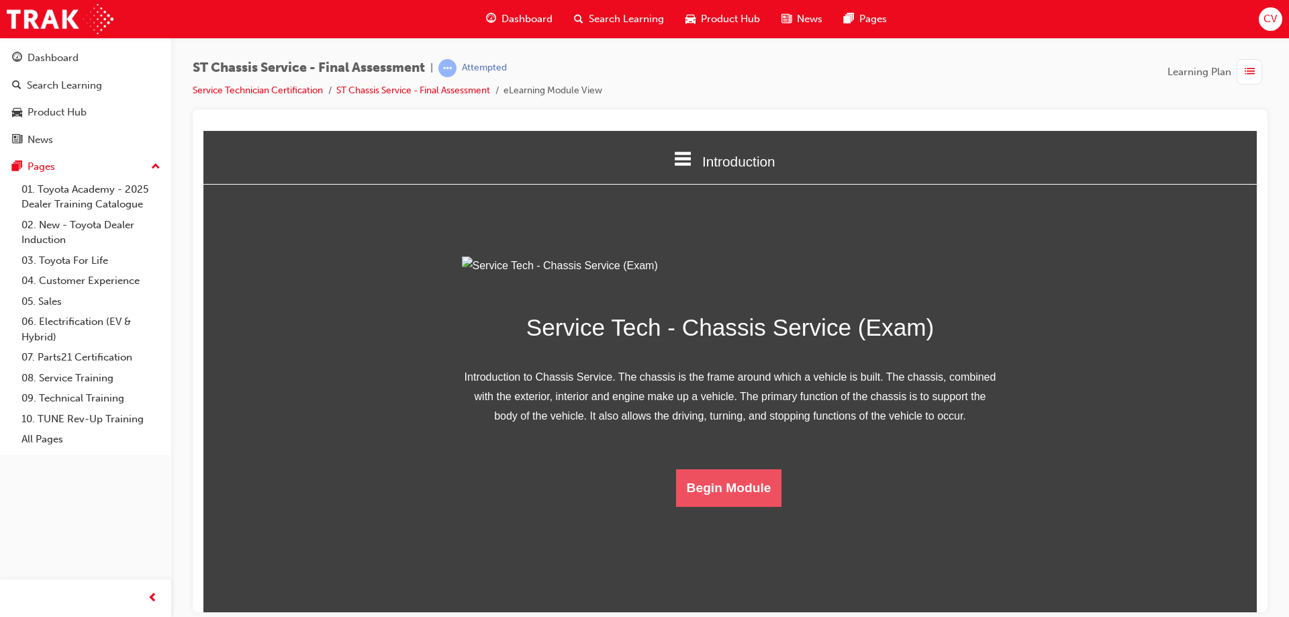
click at [685, 506] on button "Begin Module" at bounding box center [729, 487] width 106 height 38
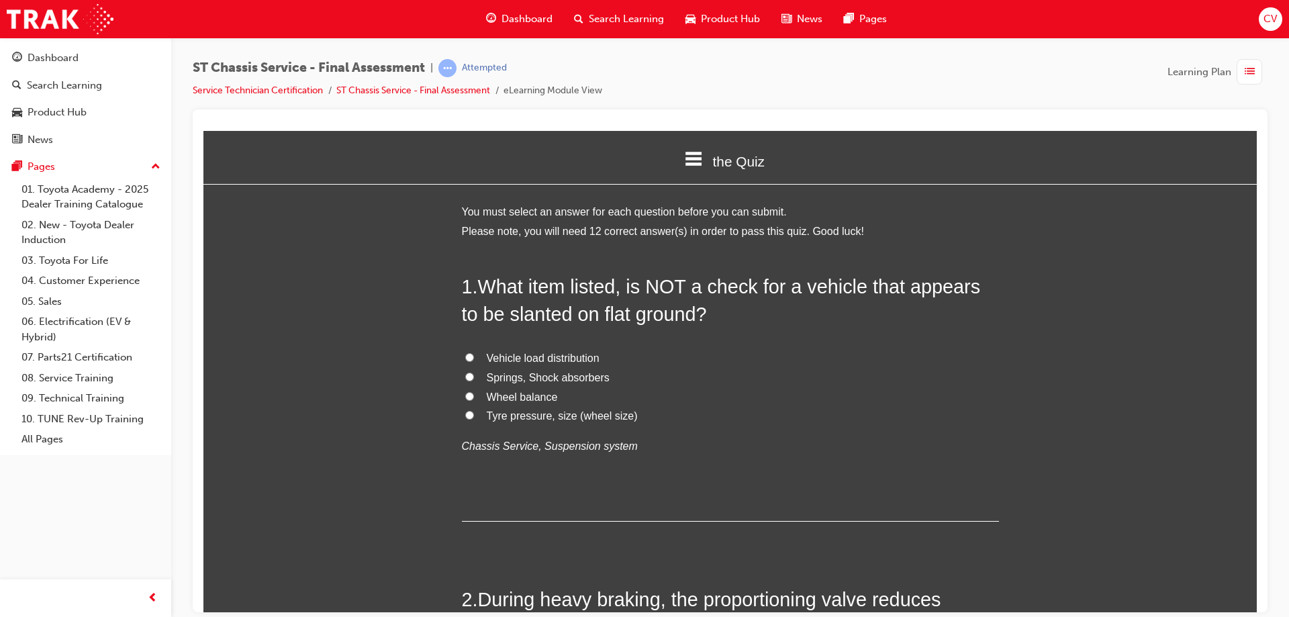
click at [465, 393] on input "Wheel balance" at bounding box center [469, 395] width 9 height 9
radio input "true"
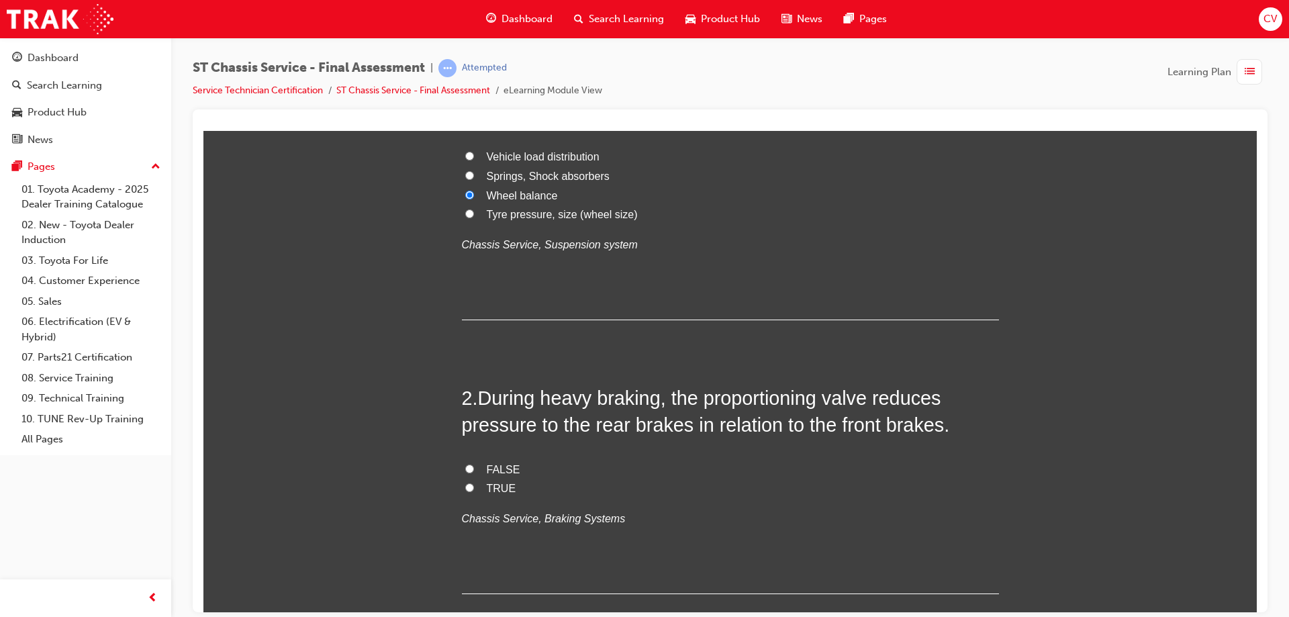
scroll to position [268, 0]
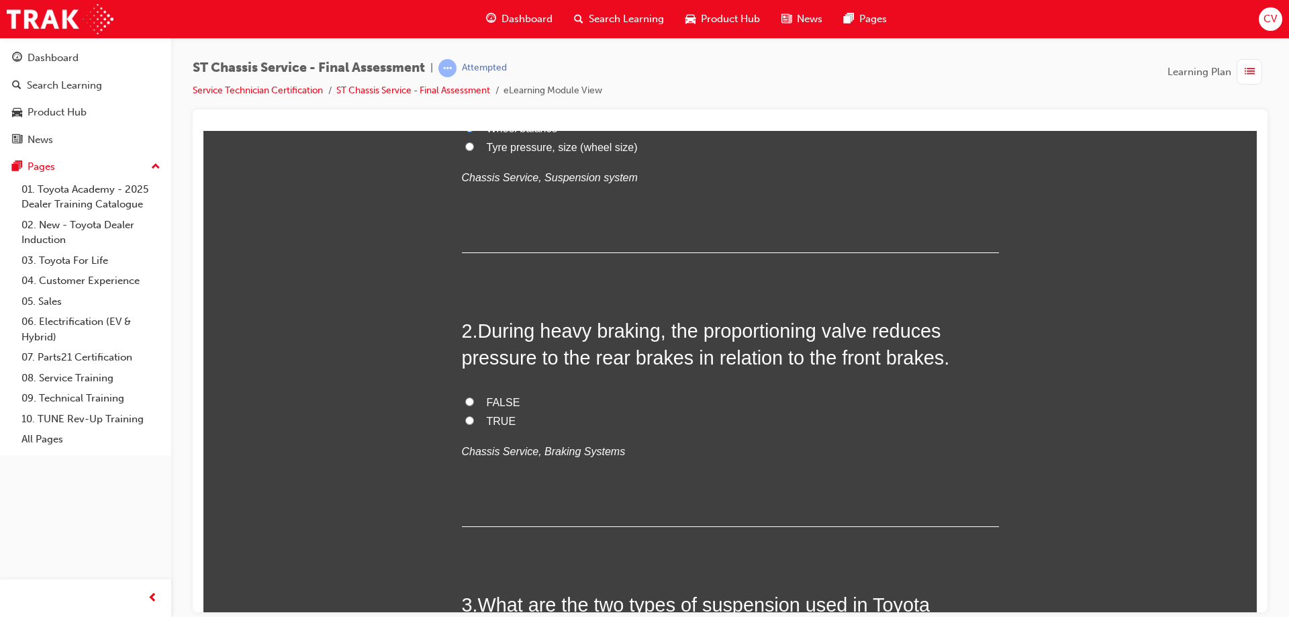
click at [465, 401] on input "FALSE" at bounding box center [469, 401] width 9 height 9
radio input "true"
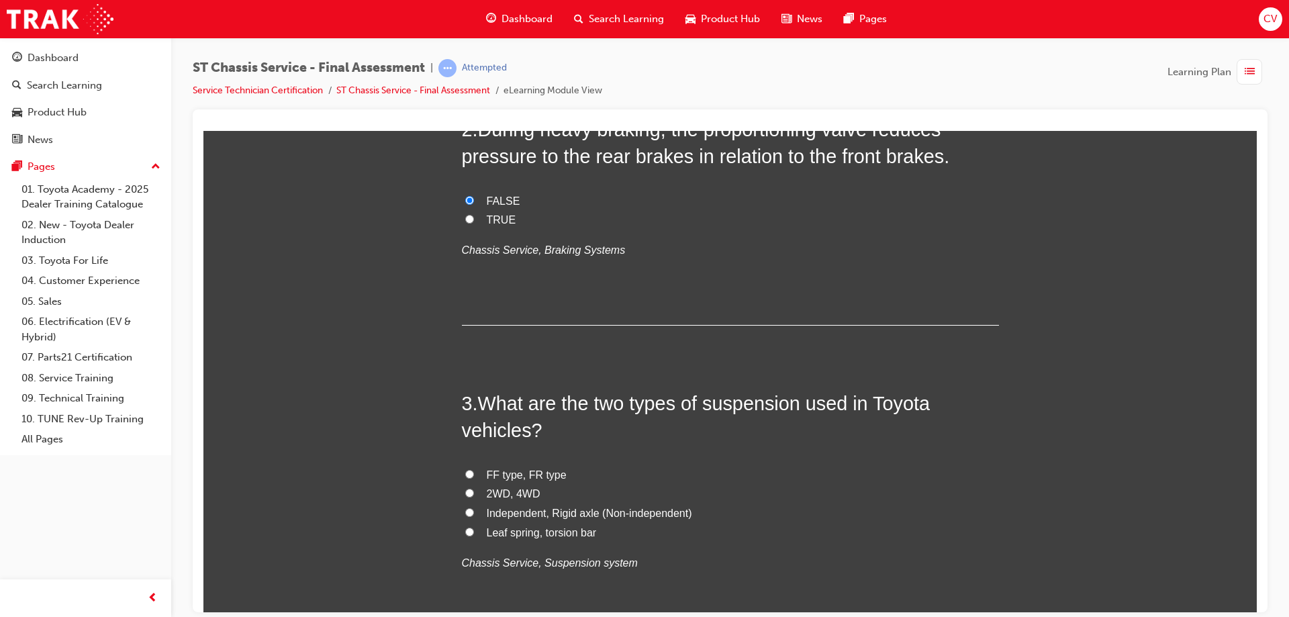
scroll to position [537, 0]
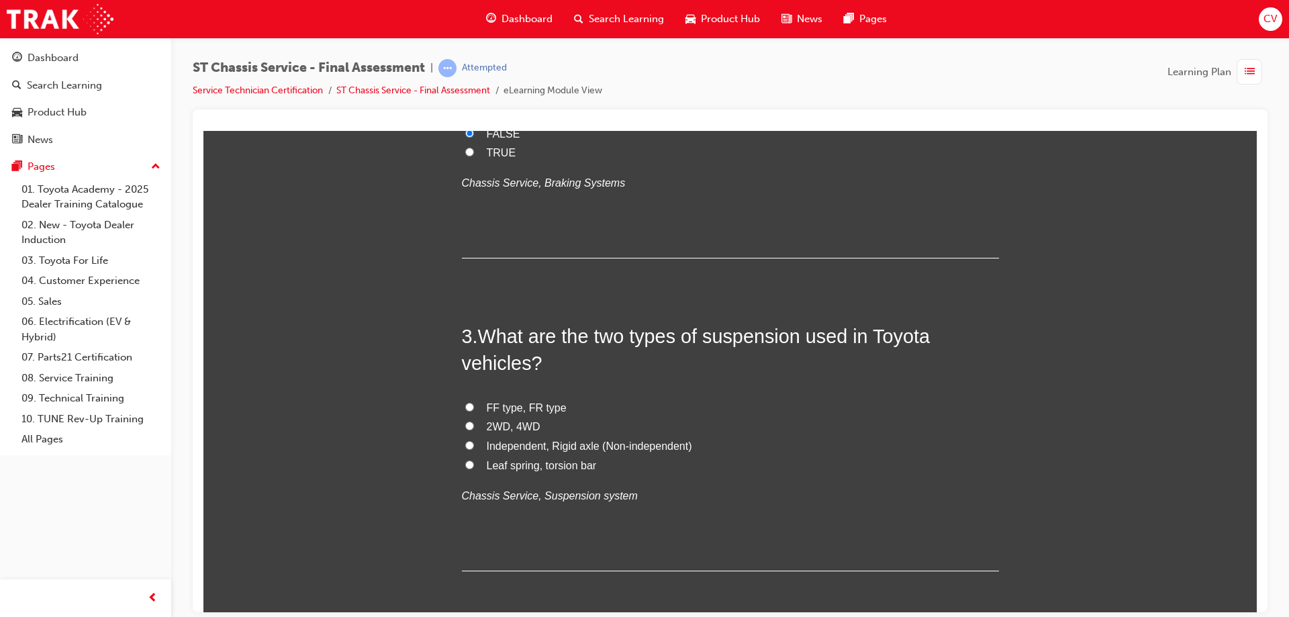
click at [465, 445] on input "Independent, Rigid axle (Non-independent)" at bounding box center [469, 444] width 9 height 9
radio input "true"
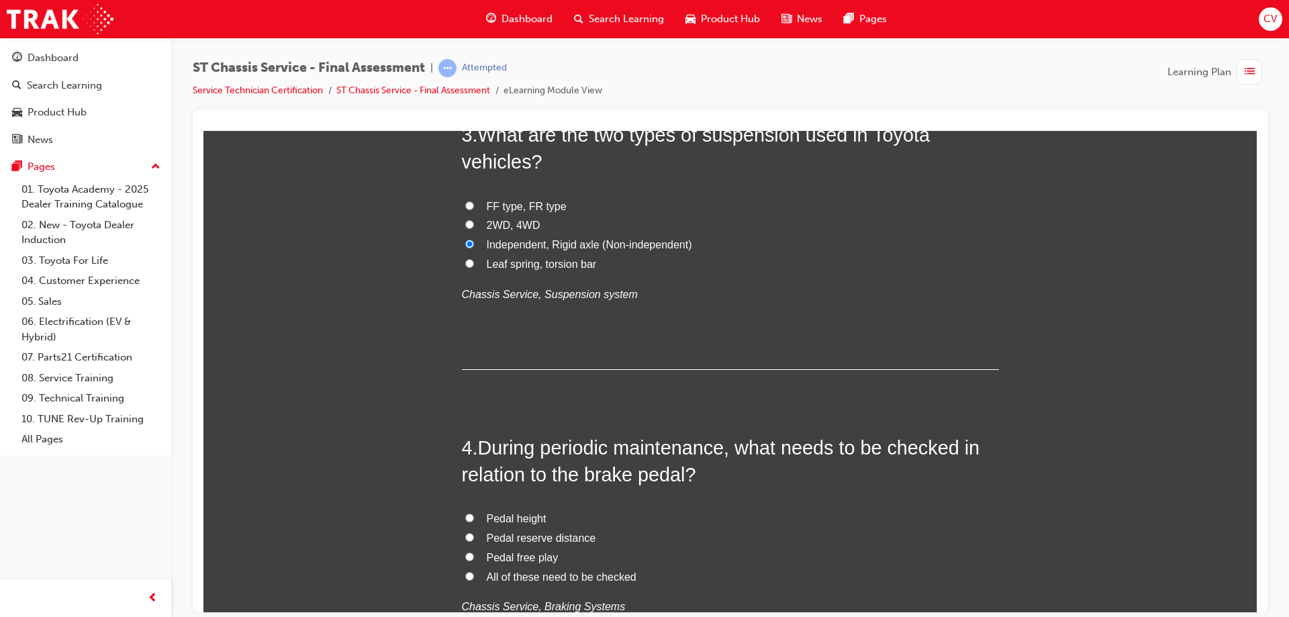
scroll to position [805, 0]
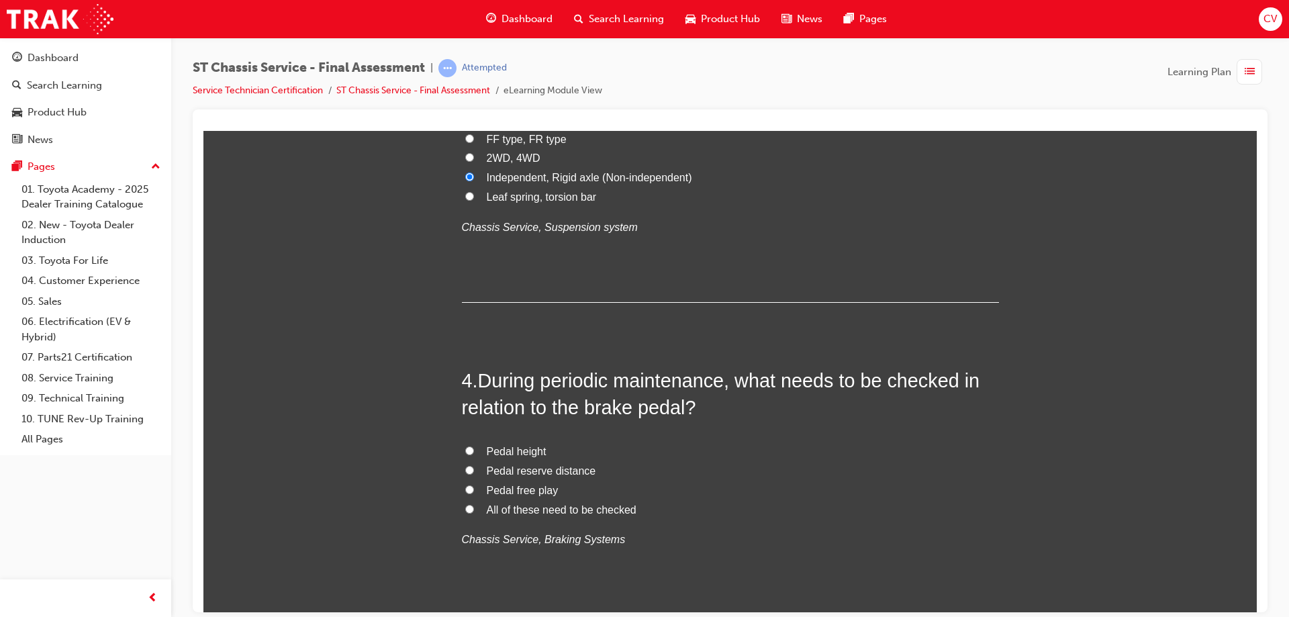
drag, startPoint x: 464, startPoint y: 507, endPoint x: 475, endPoint y: 506, distance: 10.8
click at [467, 505] on input "All of these need to be checked" at bounding box center [469, 508] width 9 height 9
radio input "true"
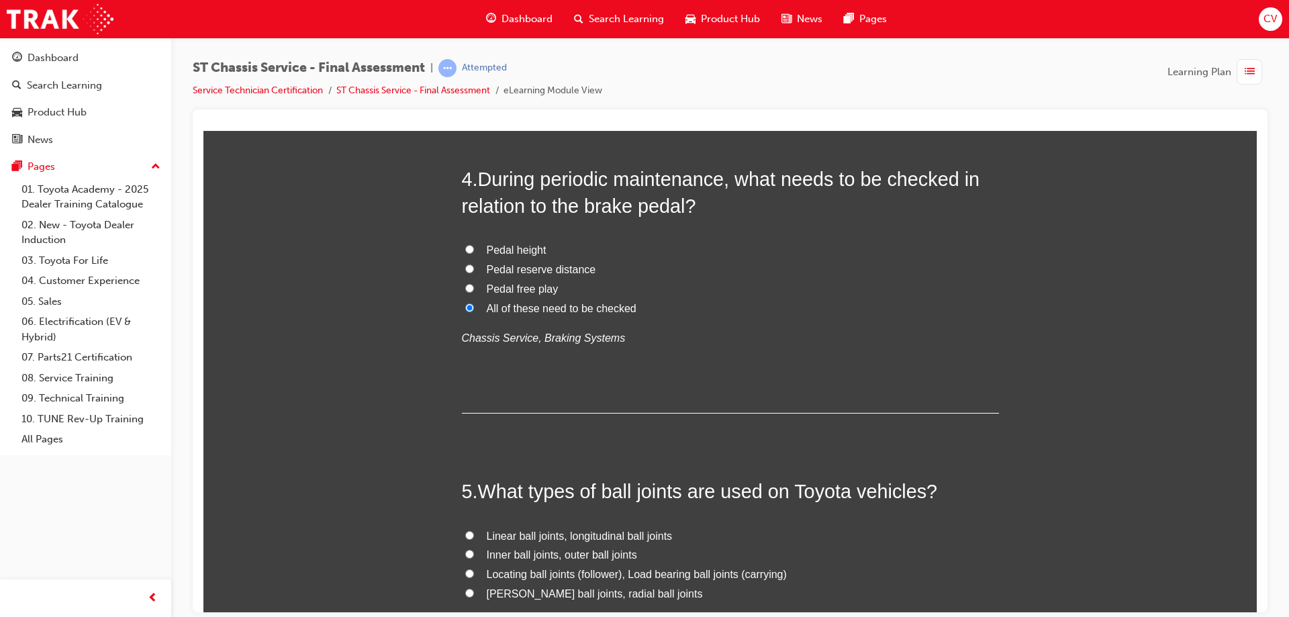
scroll to position [1141, 0]
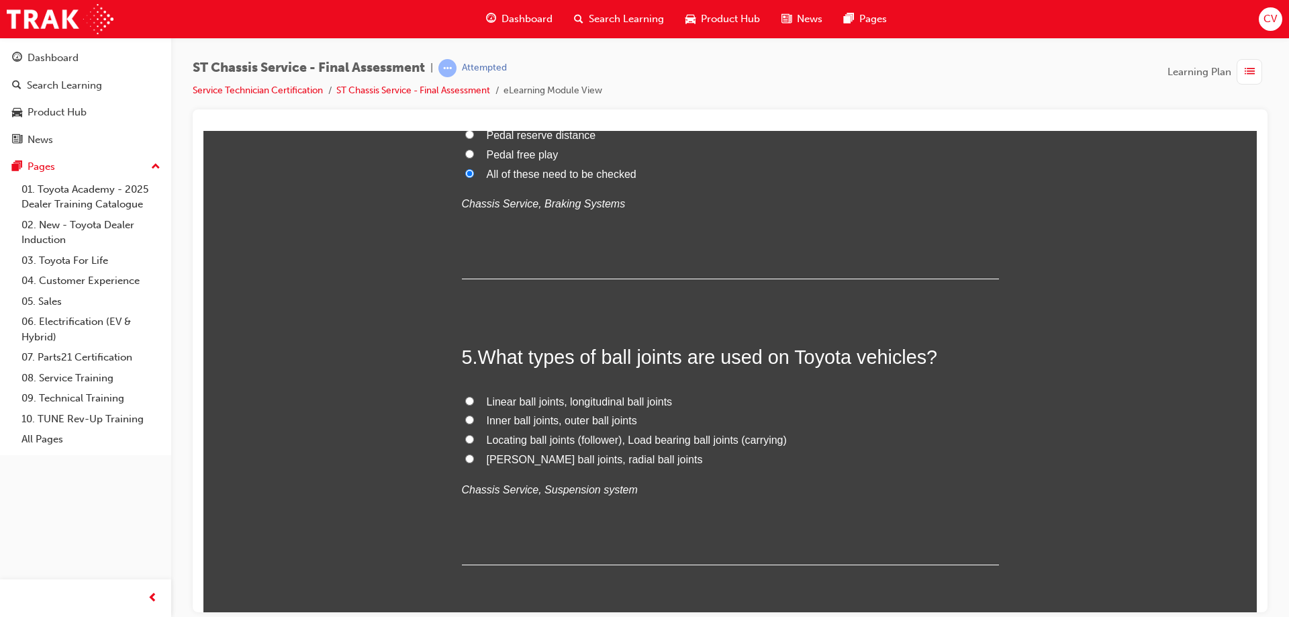
click at [467, 458] on input "McPherson ball joints, radial ball joints" at bounding box center [469, 458] width 9 height 9
radio input "true"
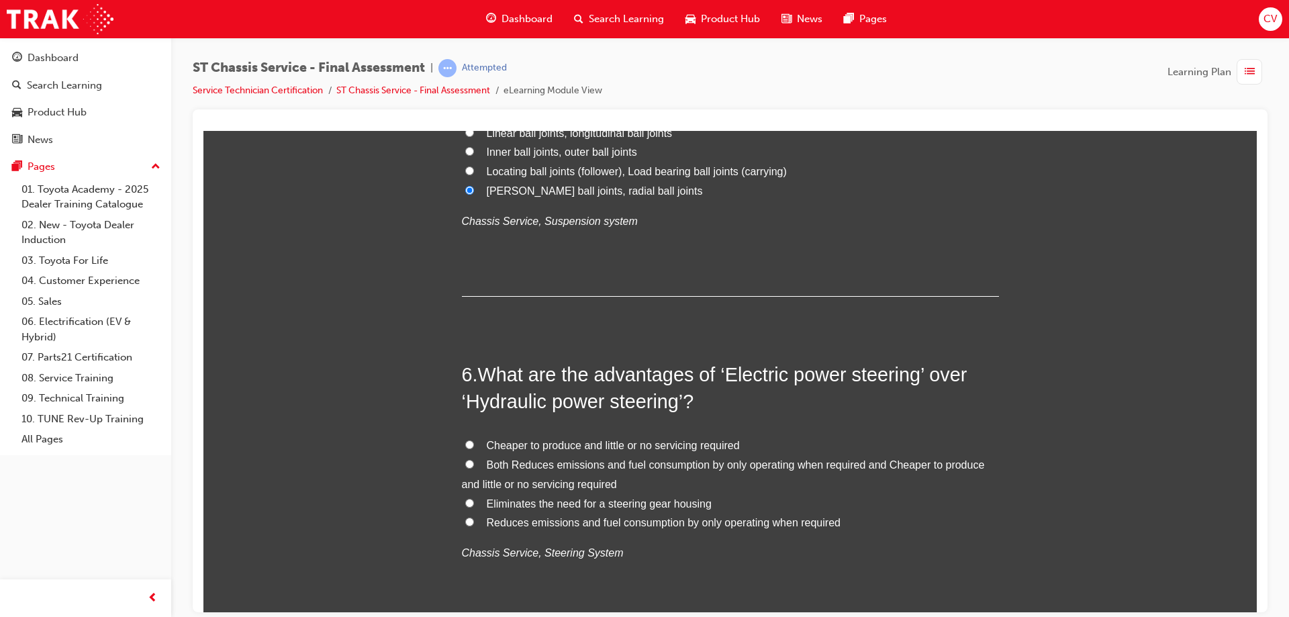
click at [465, 442] on input "Cheaper to produce and little or no servicing required" at bounding box center [469, 444] width 9 height 9
radio input "true"
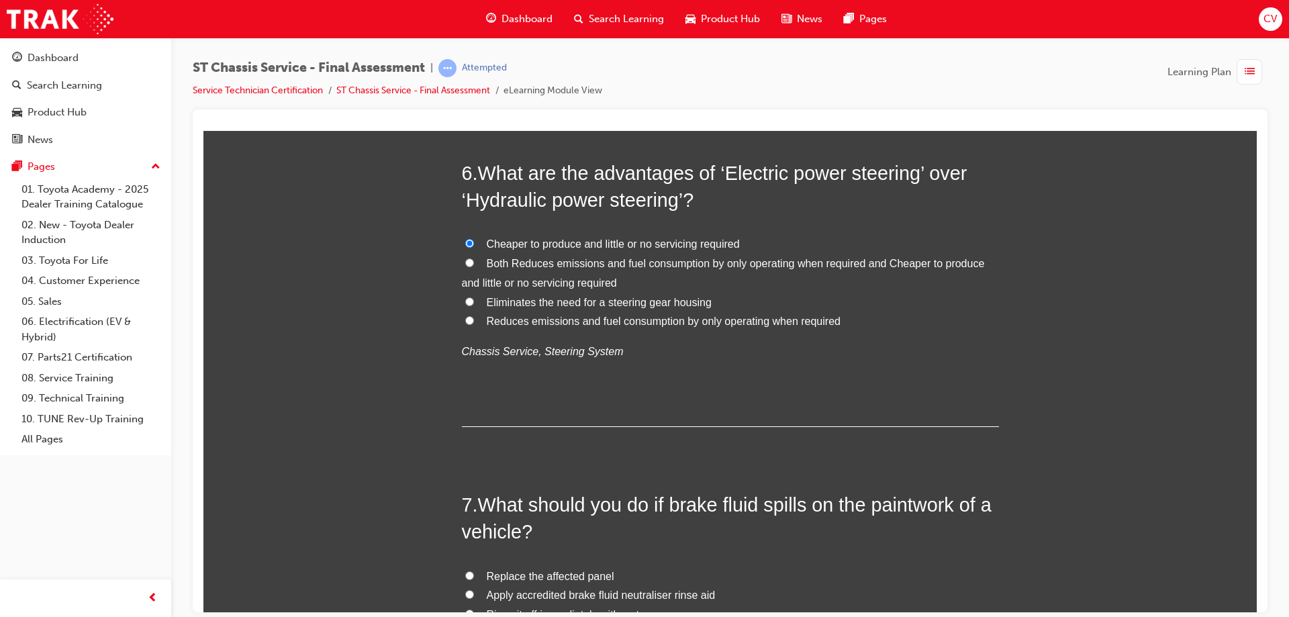
scroll to position [1745, 0]
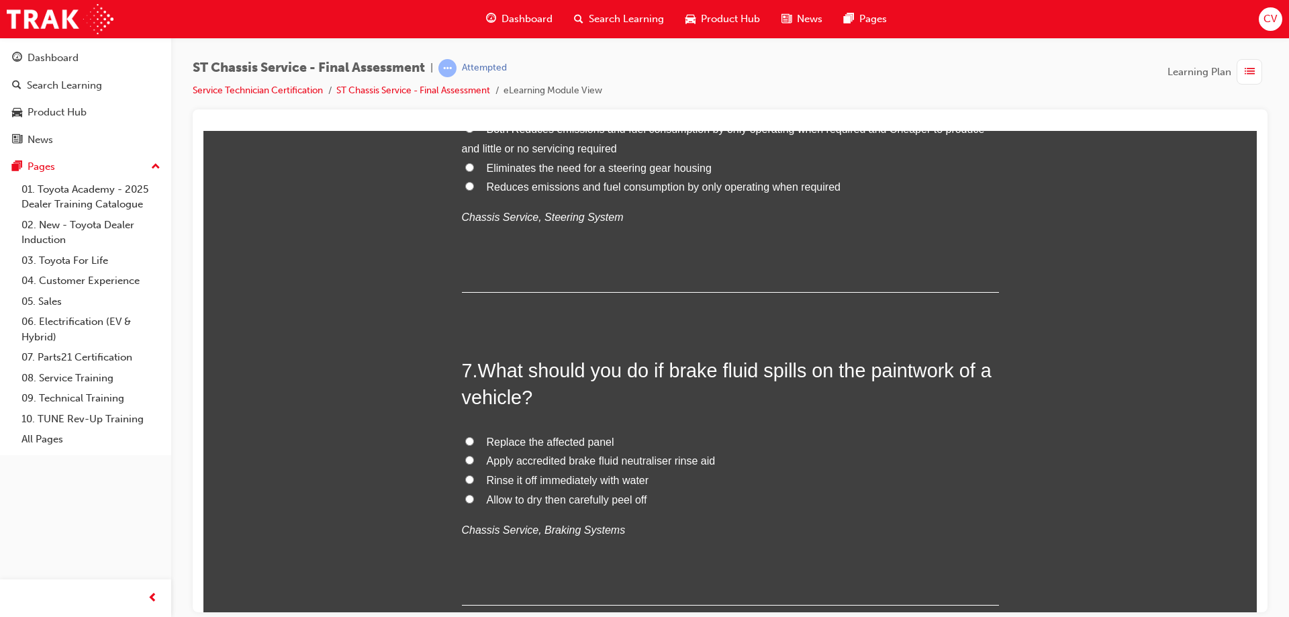
click at [466, 479] on input "Rinse it off immediately with water" at bounding box center [469, 478] width 9 height 9
radio input "true"
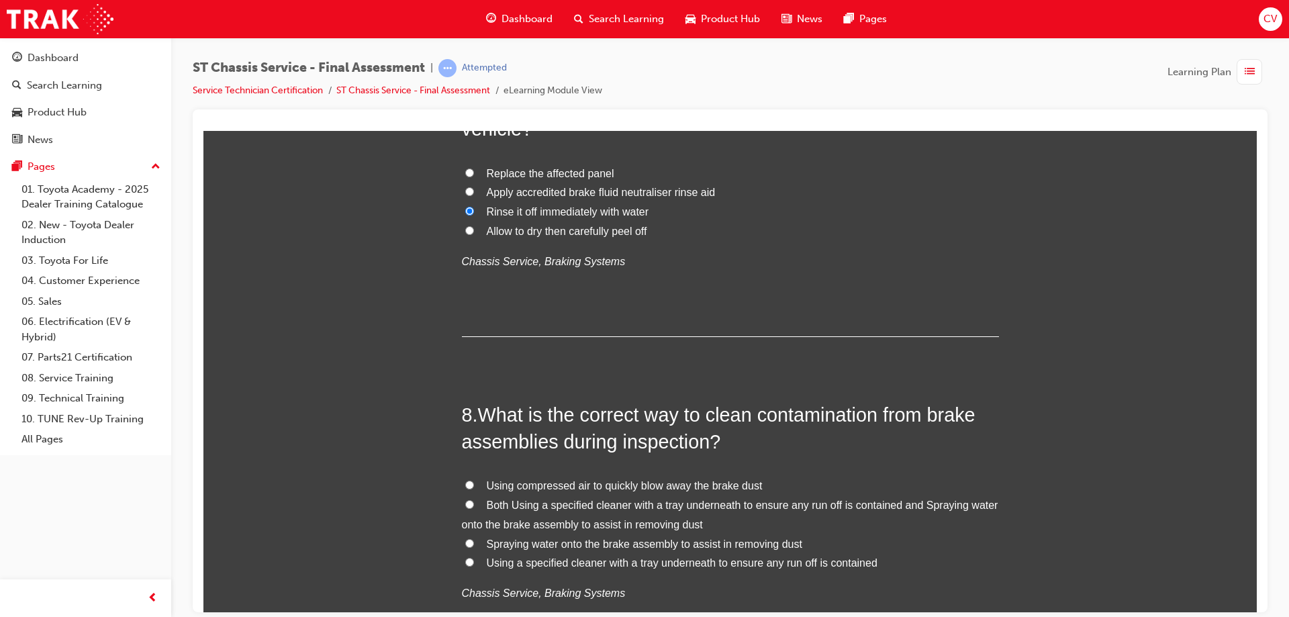
click at [470, 503] on label "Both Using a specified cleaner with a tray underneath to ensure any run off is …" at bounding box center [730, 514] width 537 height 39
click at [470, 503] on input "Both Using a specified cleaner with a tray underneath to ensure any run off is …" at bounding box center [469, 503] width 9 height 9
radio input "true"
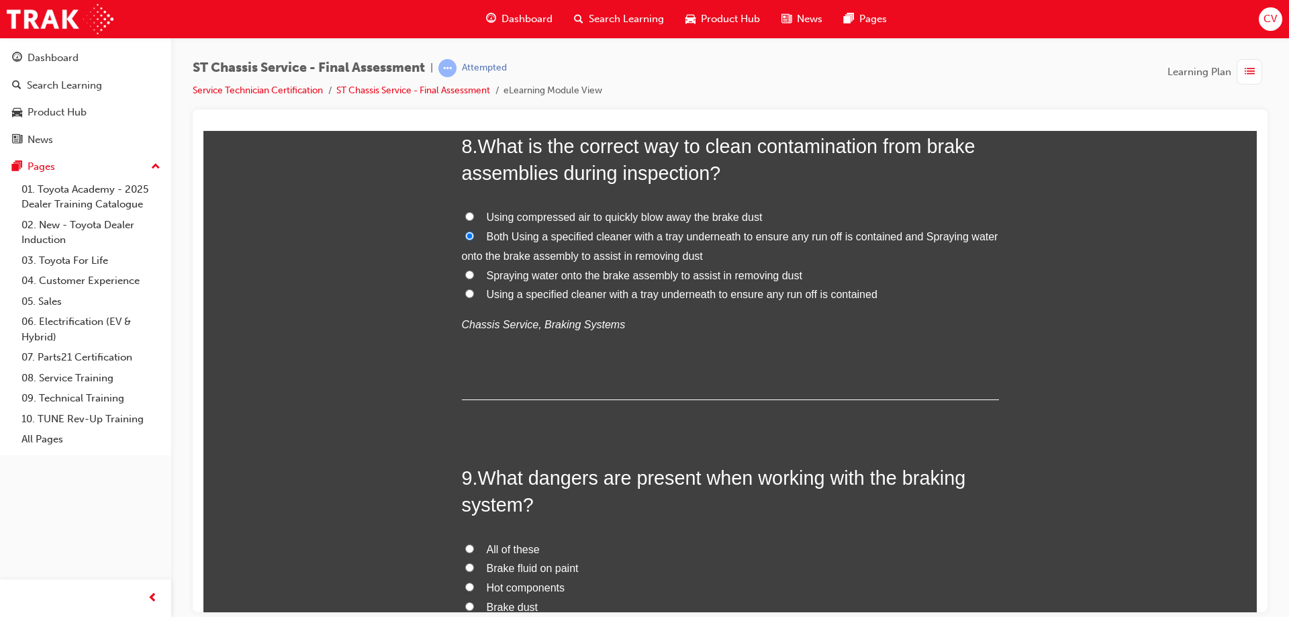
scroll to position [2416, 0]
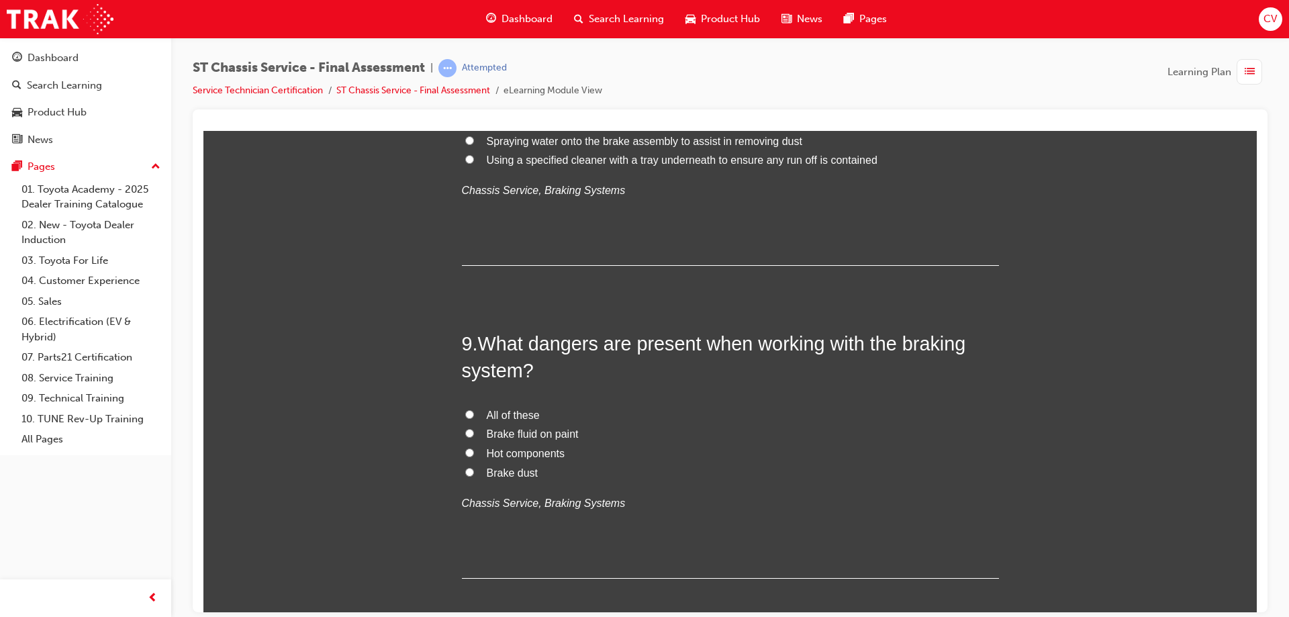
click at [465, 411] on input "All of these" at bounding box center [469, 413] width 9 height 9
radio input "true"
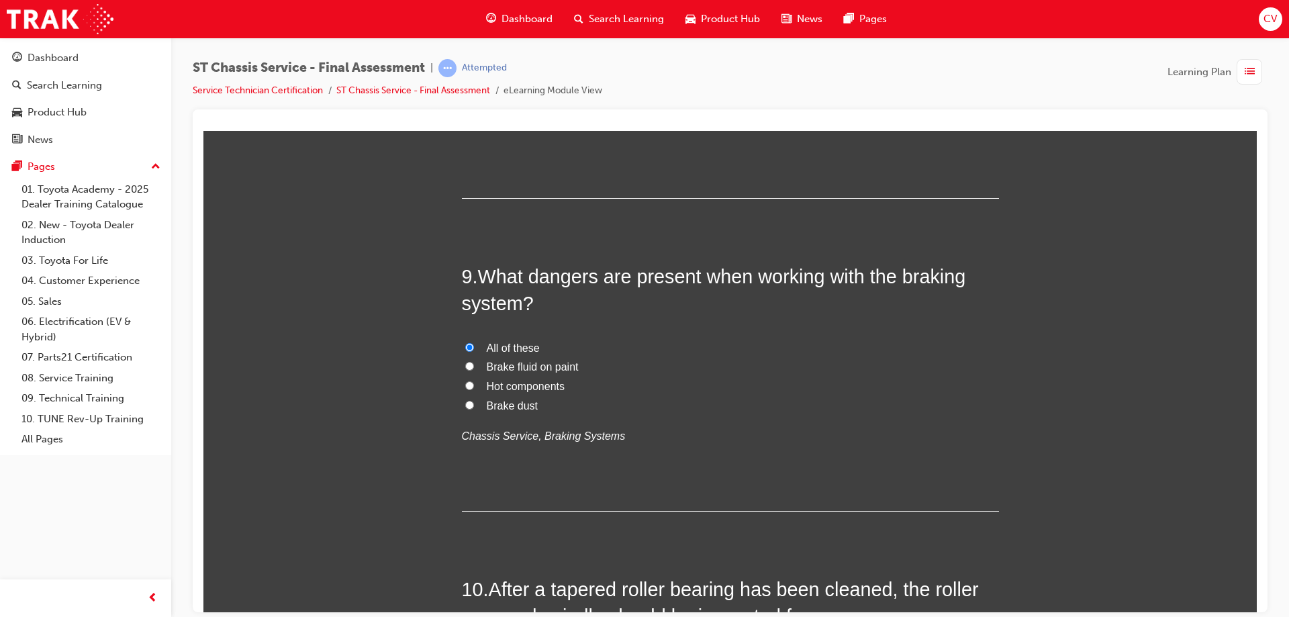
scroll to position [2685, 0]
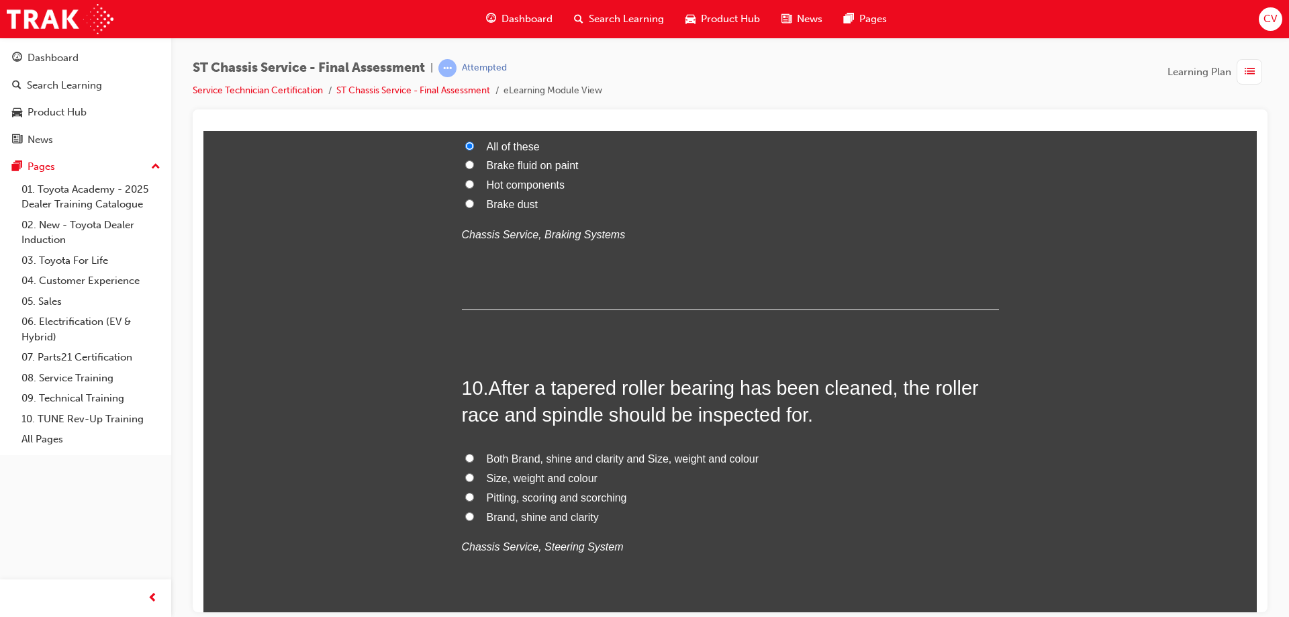
drag, startPoint x: 461, startPoint y: 511, endPoint x: 472, endPoint y: 512, distance: 11.4
click at [465, 512] on input "Brand, shine and clarity" at bounding box center [469, 515] width 9 height 9
radio input "true"
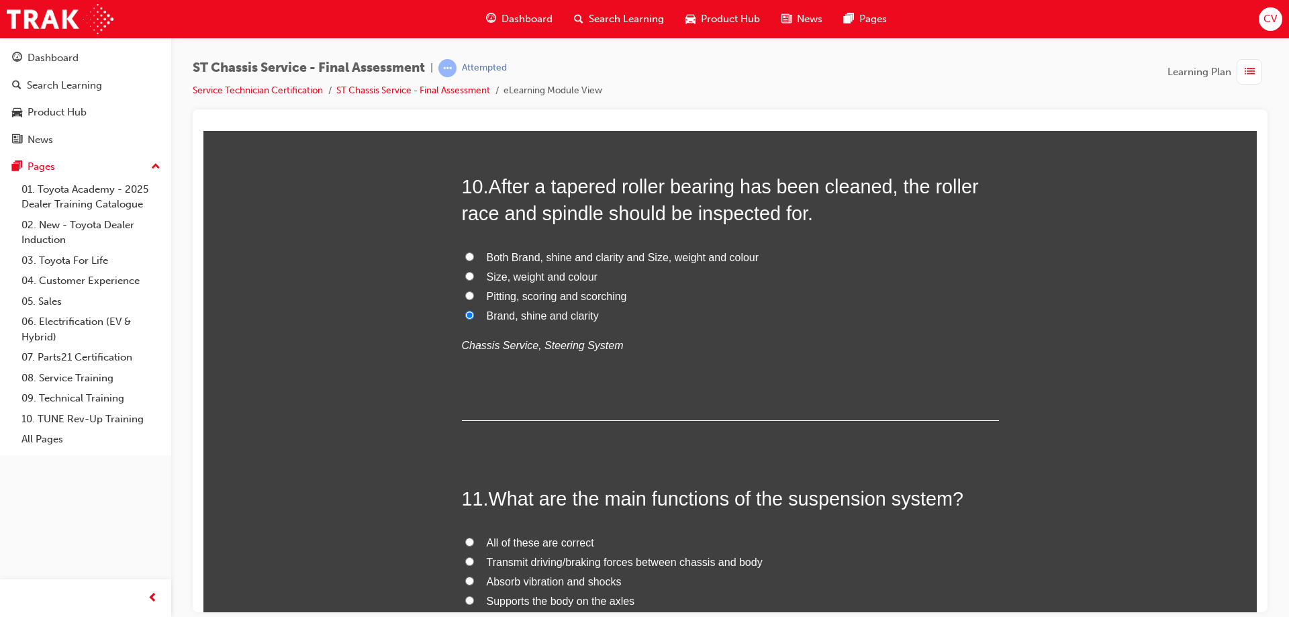
scroll to position [3020, 0]
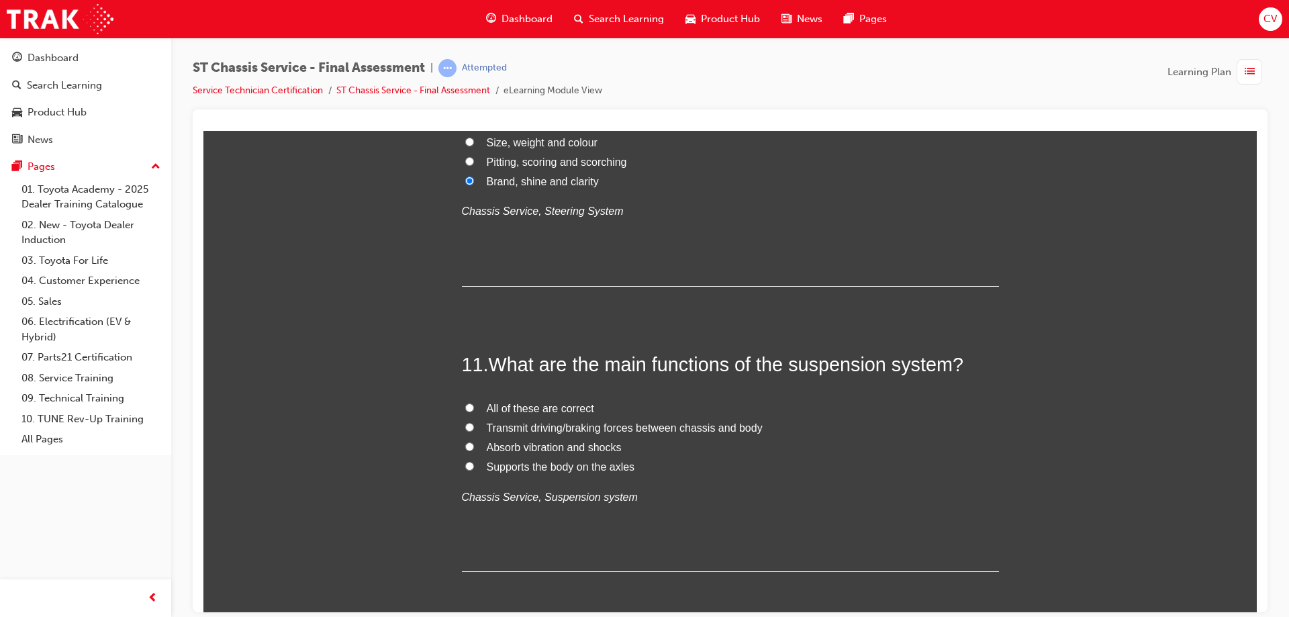
drag, startPoint x: 466, startPoint y: 405, endPoint x: 479, endPoint y: 415, distance: 16.8
click at [468, 403] on input "All of these are correct" at bounding box center [469, 407] width 9 height 9
radio input "true"
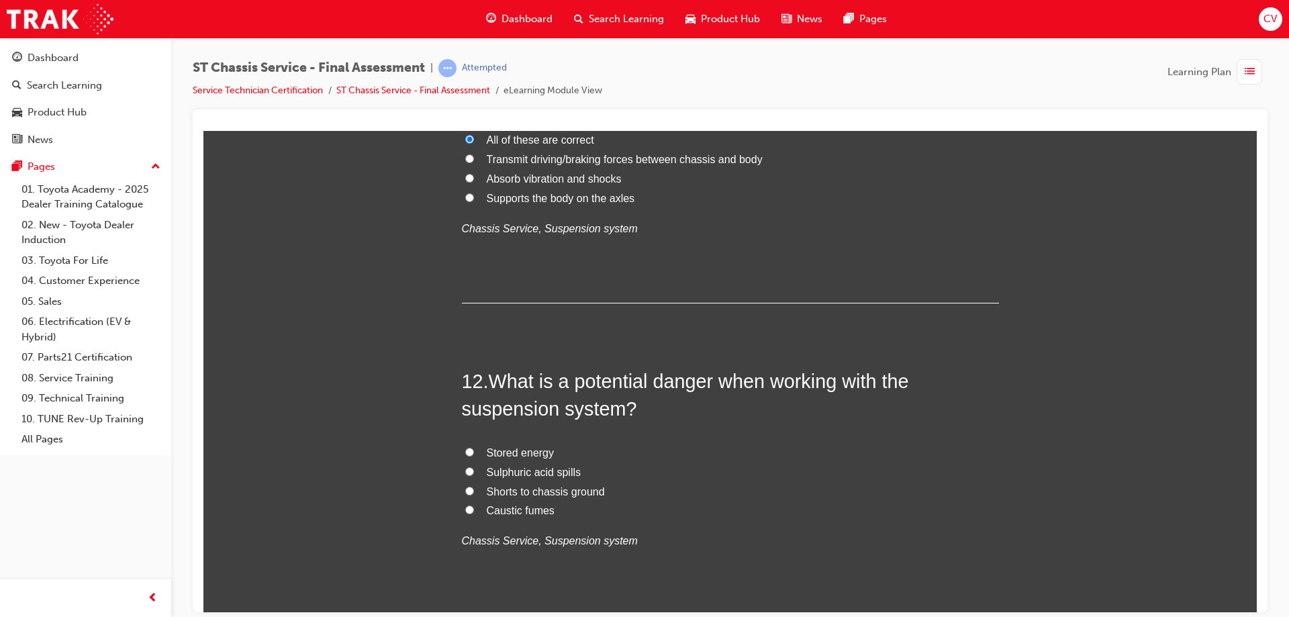
click at [465, 493] on input "Shorts to chassis ground" at bounding box center [469, 490] width 9 height 9
radio input "true"
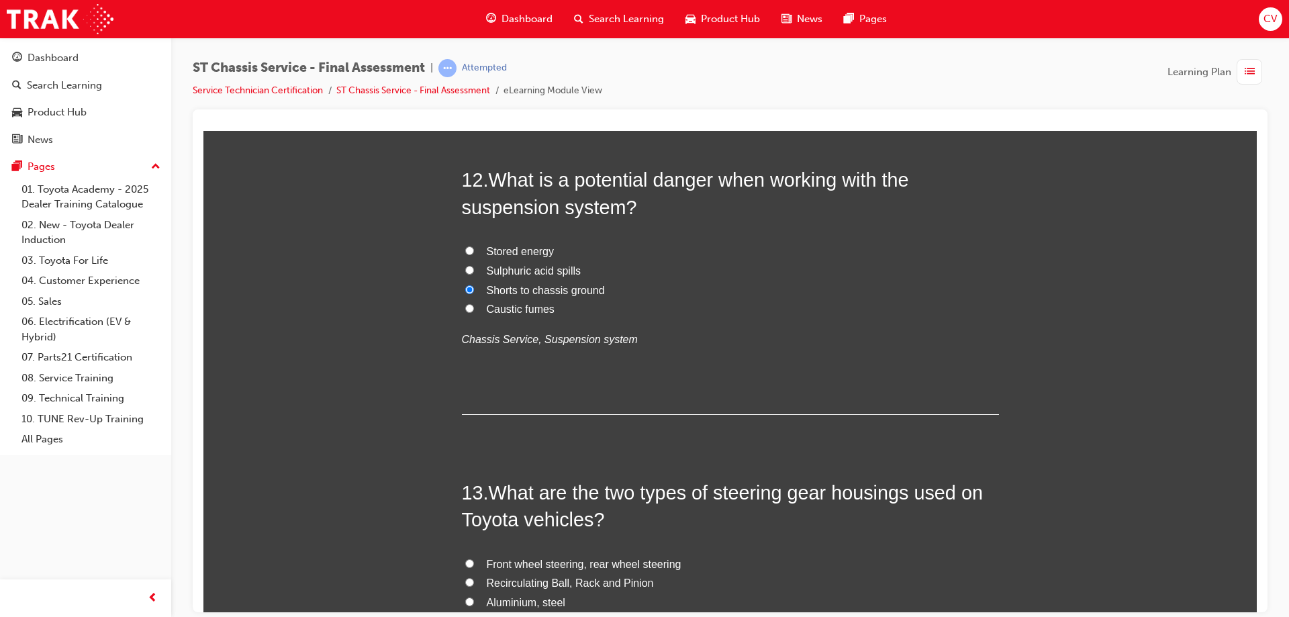
scroll to position [3557, 0]
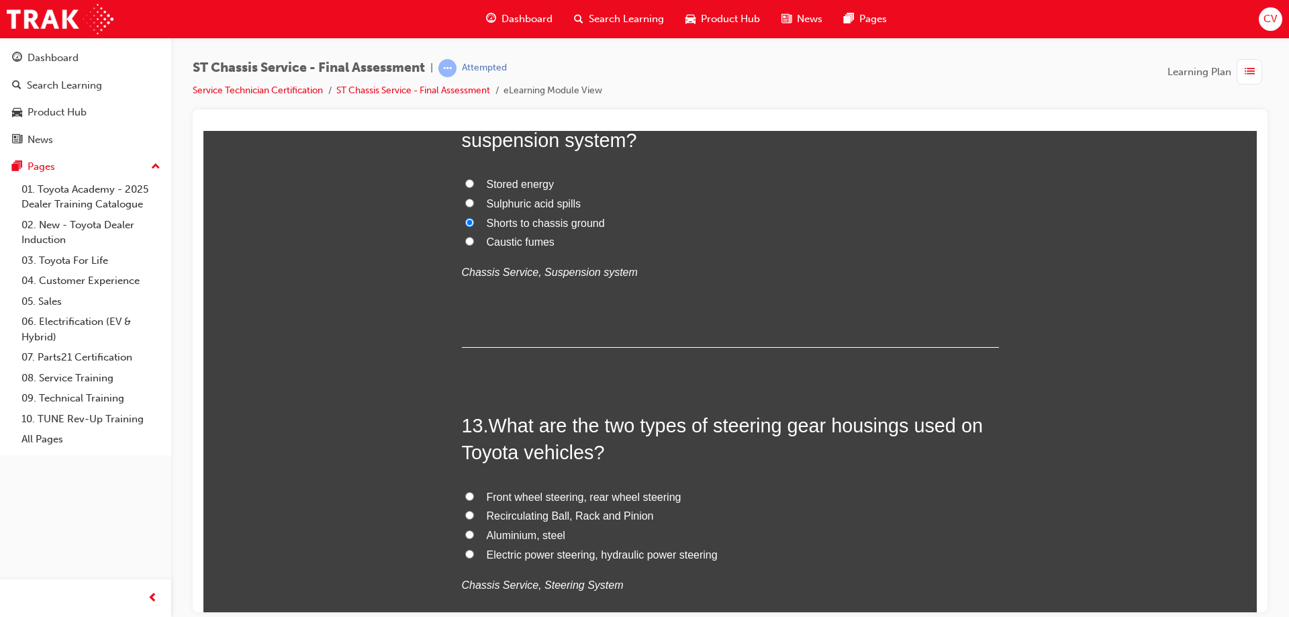
drag, startPoint x: 464, startPoint y: 550, endPoint x: 471, endPoint y: 548, distance: 7.2
click at [465, 550] on input "Electric power steering, hydraulic power steering" at bounding box center [469, 553] width 9 height 9
radio input "true"
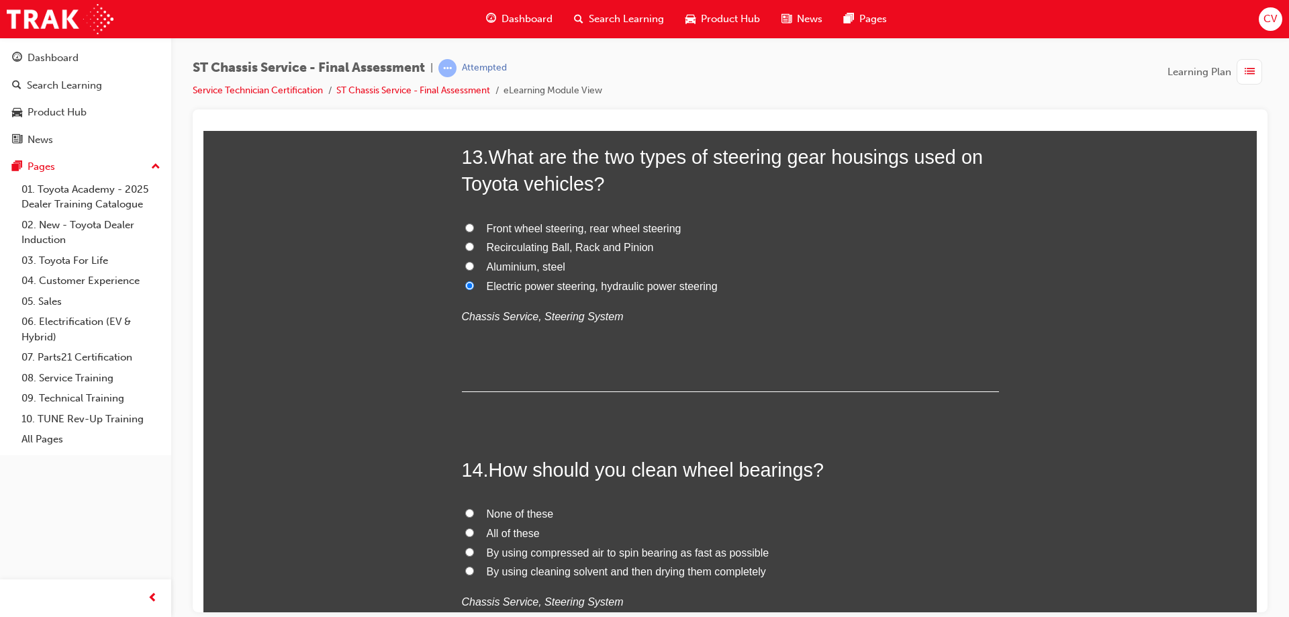
click at [462, 574] on label "By using cleaning solvent and then drying them completely" at bounding box center [730, 571] width 537 height 19
click at [465, 574] on input "By using cleaning solvent and then drying them completely" at bounding box center [469, 570] width 9 height 9
radio input "true"
click at [465, 531] on input "All of these" at bounding box center [469, 532] width 9 height 9
radio input "true"
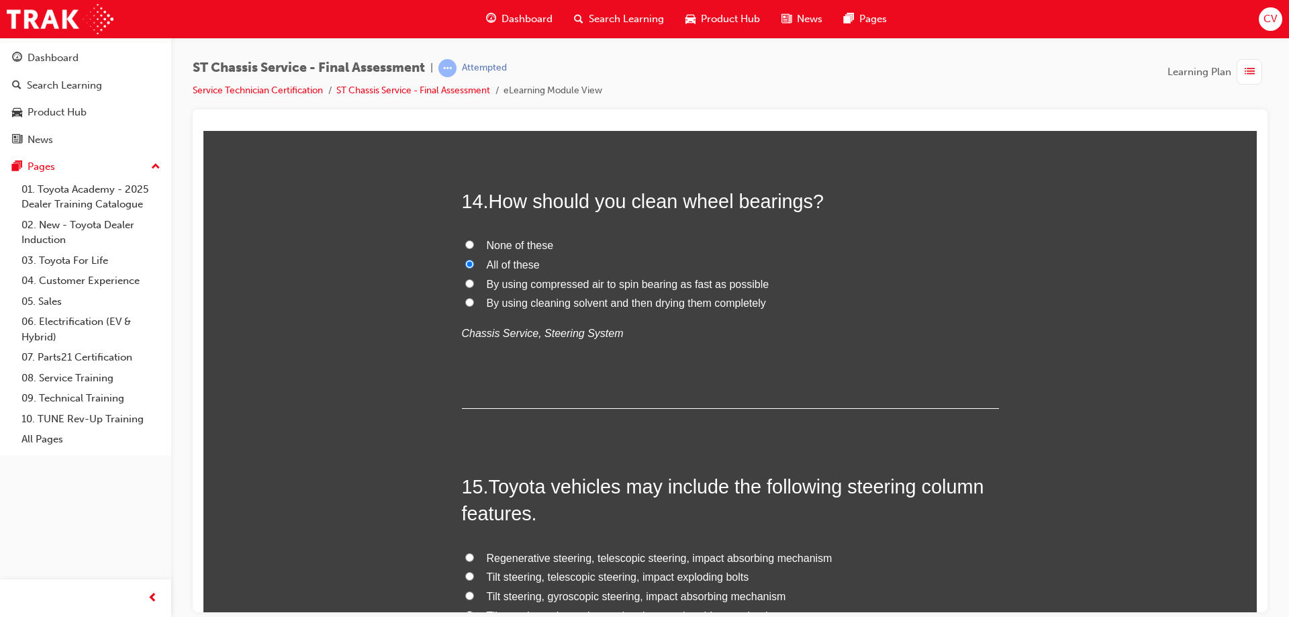
scroll to position [4161, 0]
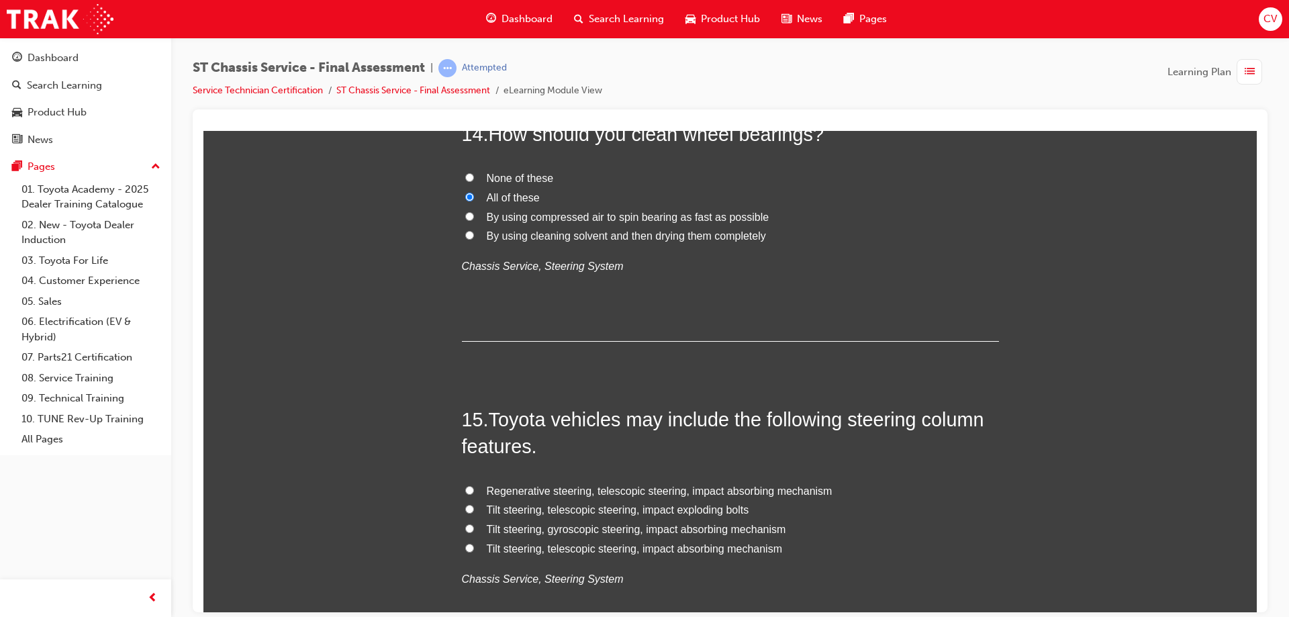
click at [469, 491] on label "Regenerative steering, telescopic steering, impact absorbing mechanism" at bounding box center [730, 490] width 537 height 19
click at [469, 491] on input "Regenerative steering, telescopic steering, impact absorbing mechanism" at bounding box center [469, 489] width 9 height 9
radio input "true"
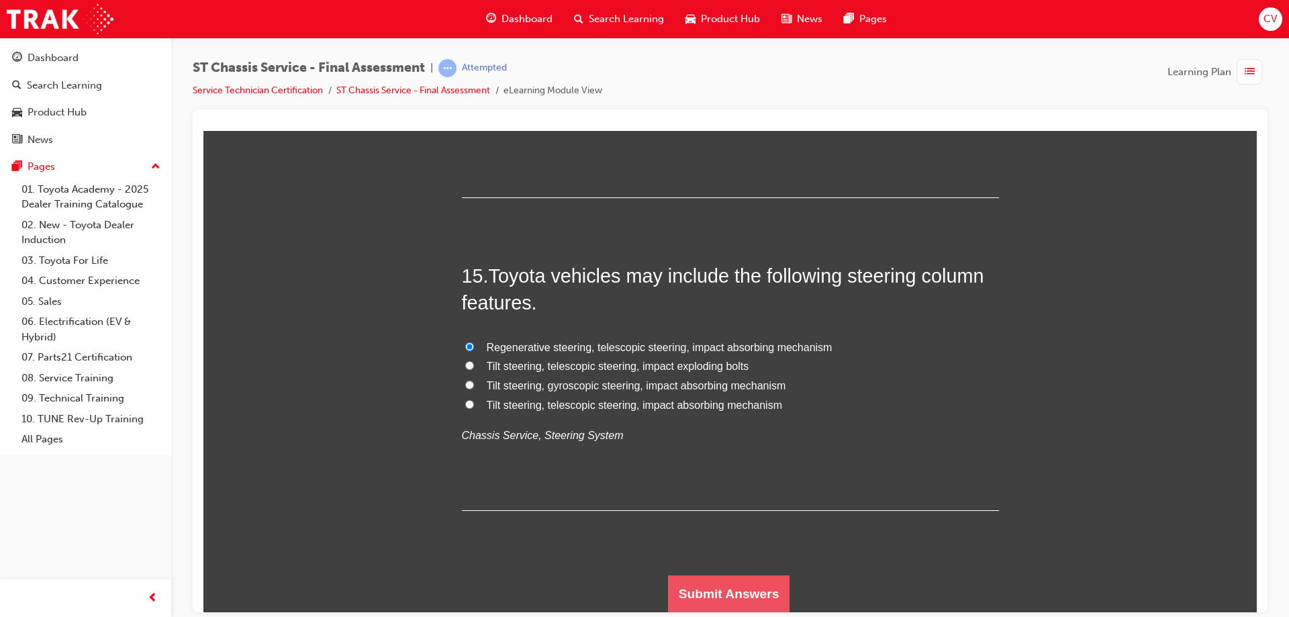
click at [715, 587] on button "Submit Answers" at bounding box center [729, 593] width 122 height 38
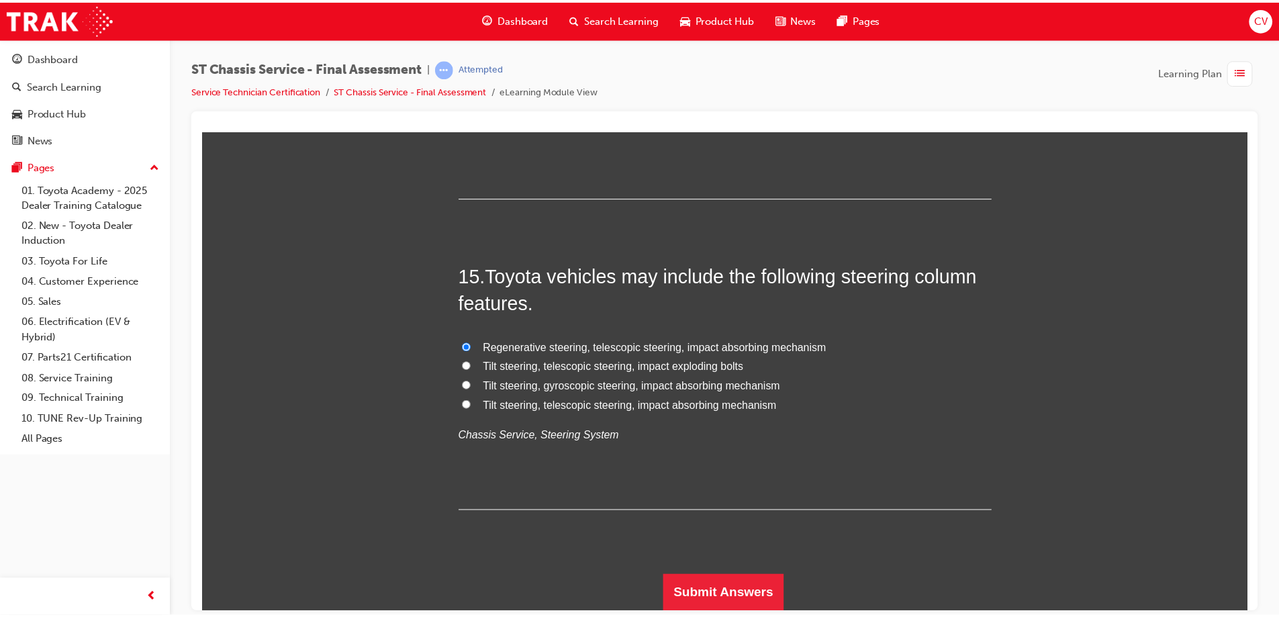
scroll to position [0, 0]
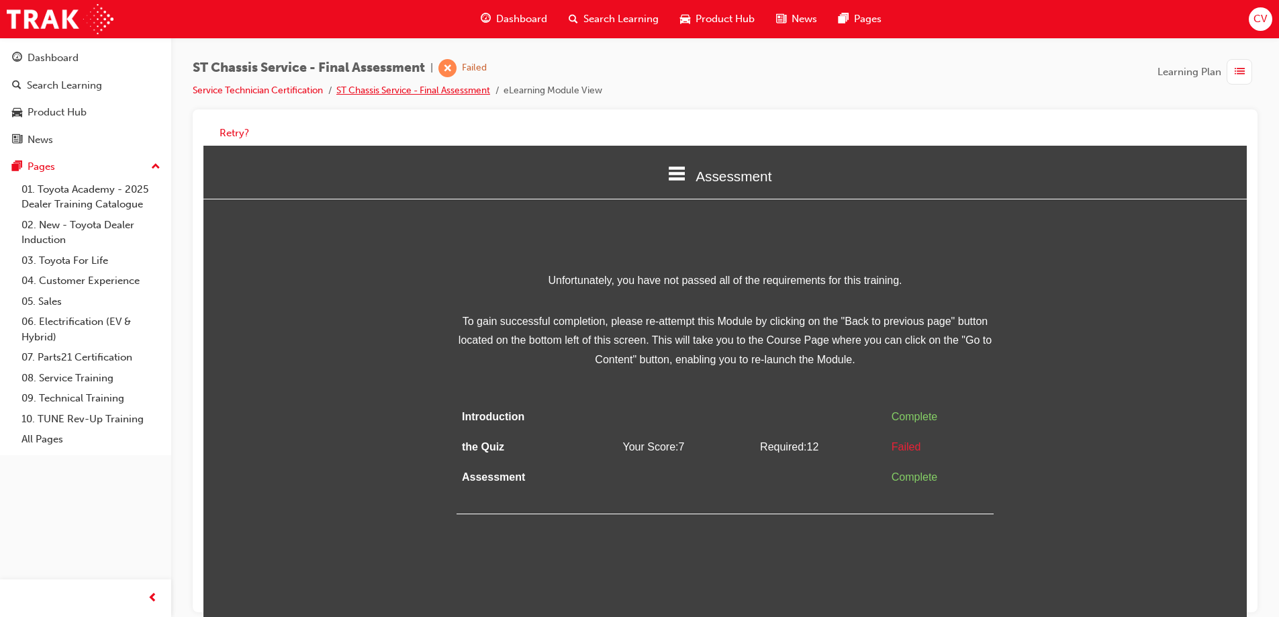
click at [418, 89] on link "ST Chassis Service - Final Assessment" at bounding box center [413, 90] width 154 height 11
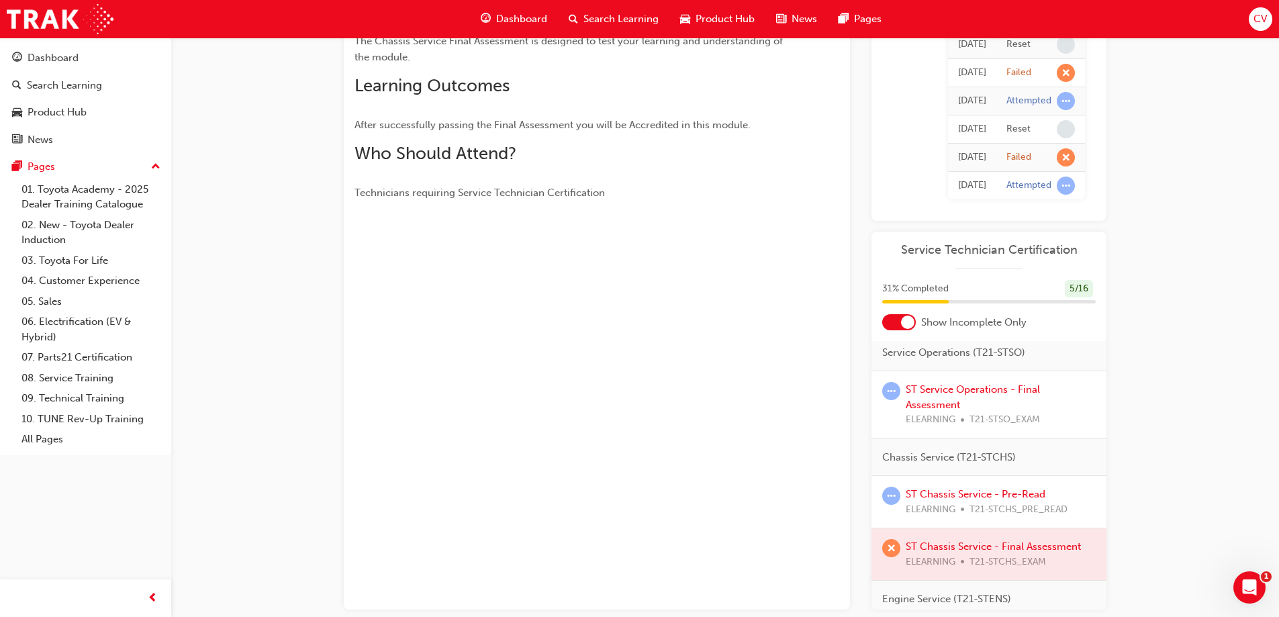
scroll to position [336, 0]
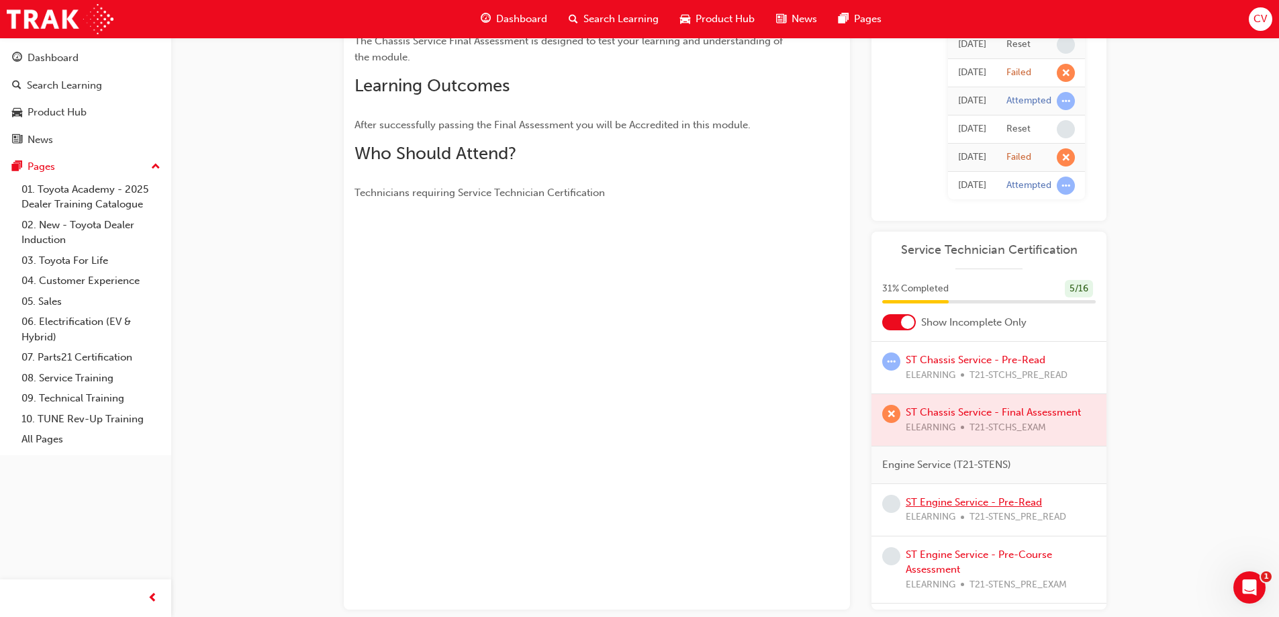
click at [973, 505] on link "ST Engine Service - Pre-Read" at bounding box center [973, 502] width 136 height 12
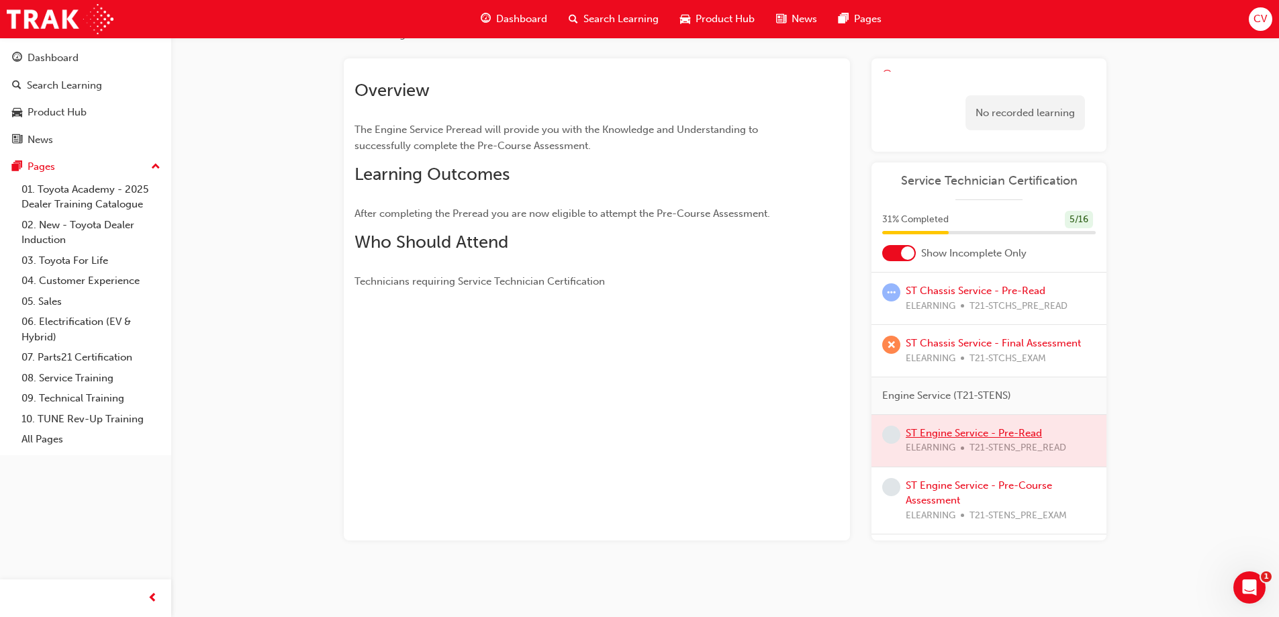
scroll to position [81, 0]
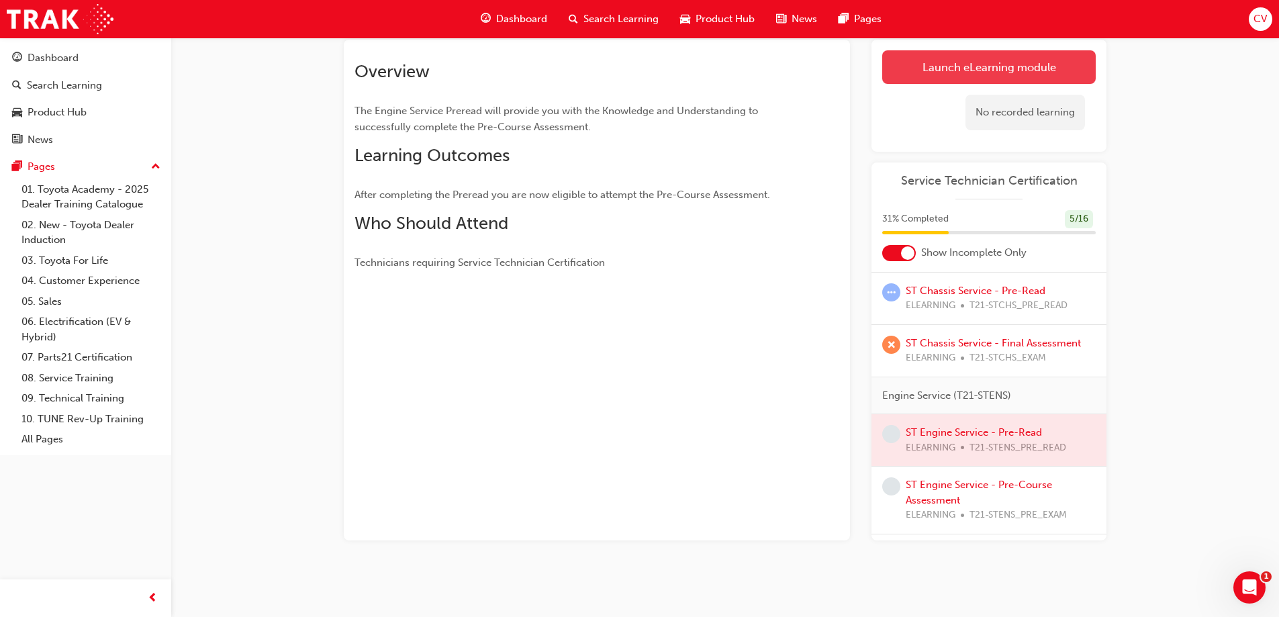
click at [980, 74] on link "Launch eLearning module" at bounding box center [988, 67] width 213 height 34
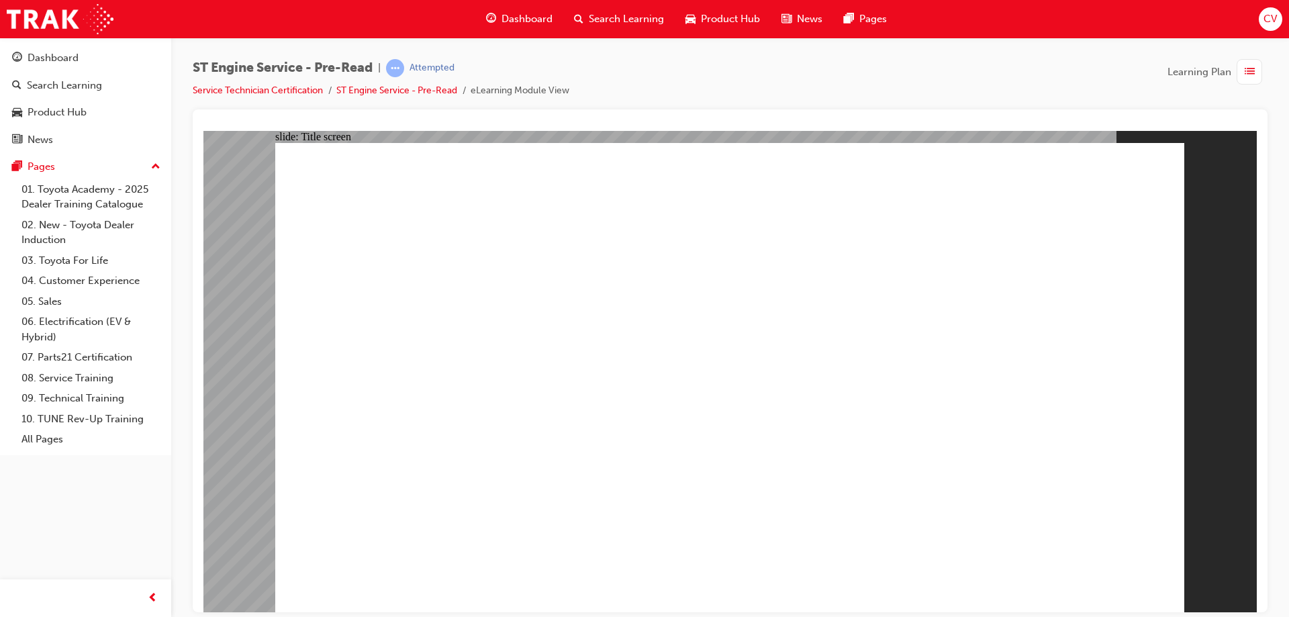
click at [1272, 19] on span "CV" at bounding box center [1269, 18] width 13 height 15
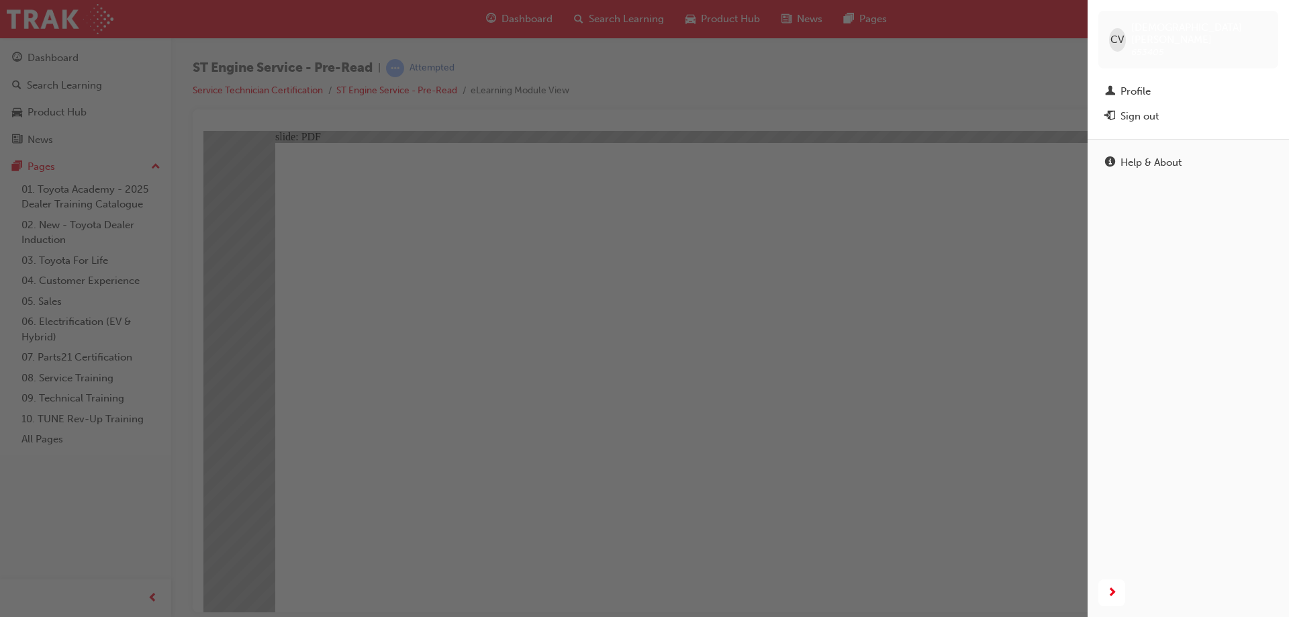
click at [1136, 109] on div "Sign out" at bounding box center [1139, 116] width 38 height 15
